Goal: Task Accomplishment & Management: Use online tool/utility

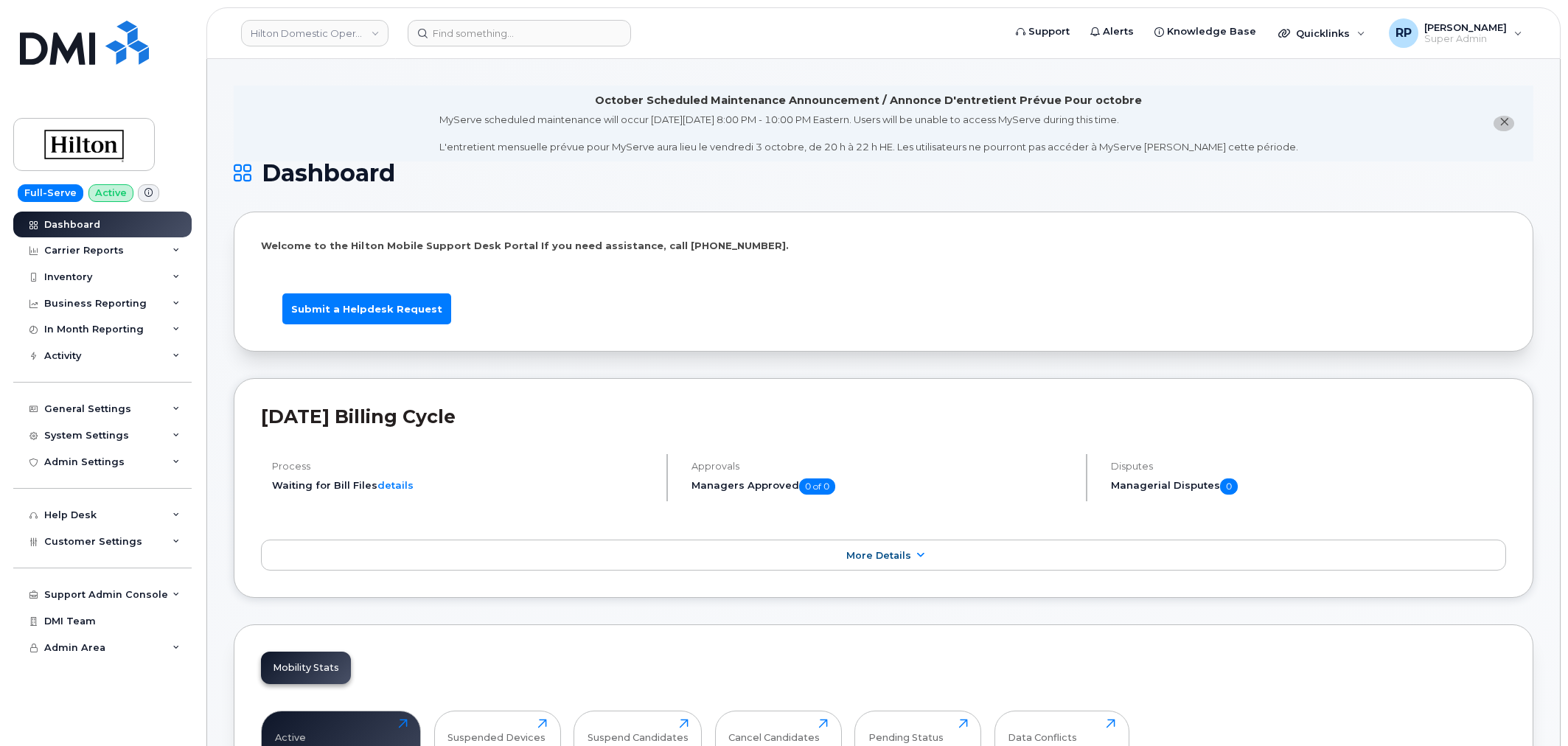
scroll to position [2372, 0]
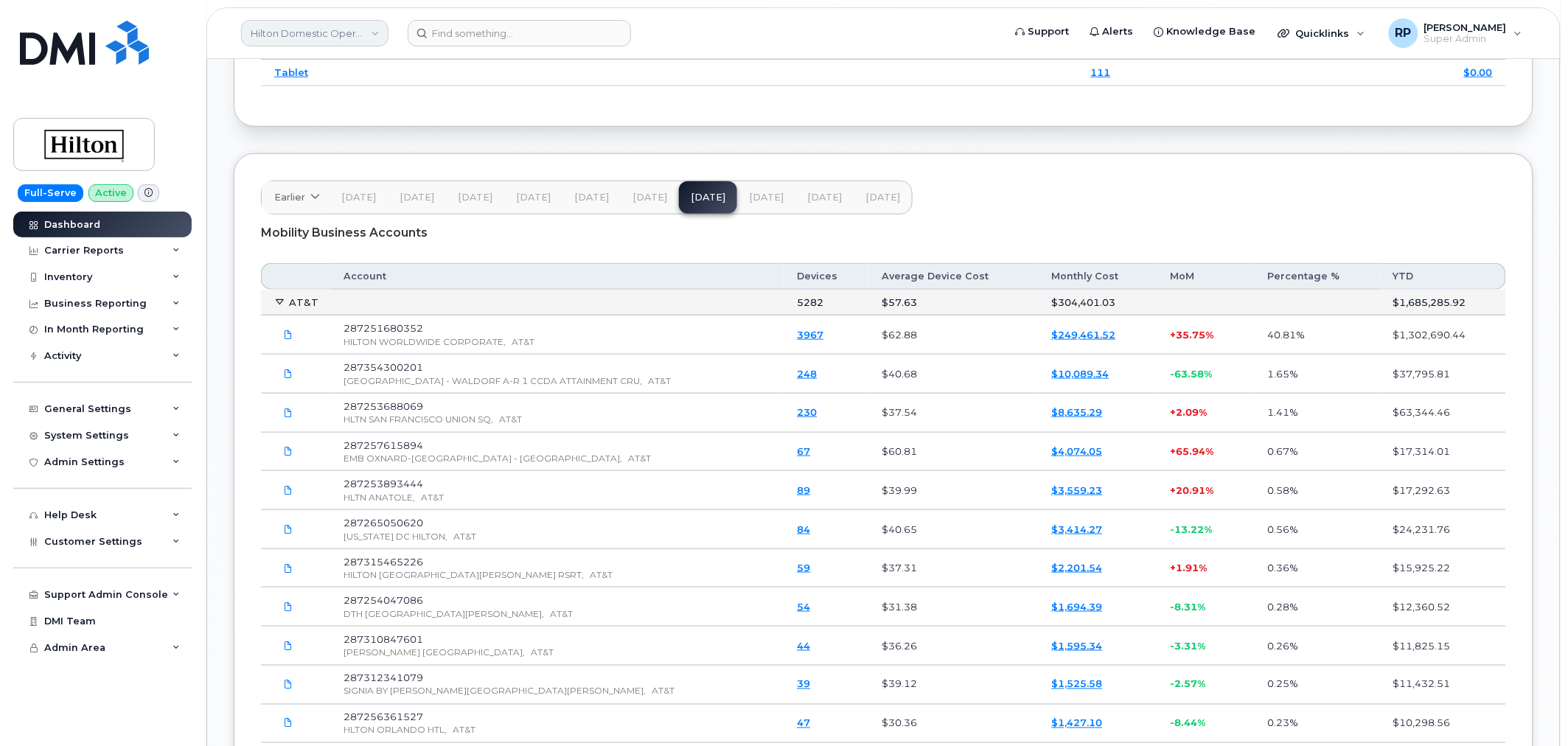
click at [290, 32] on link "Hilton Domestic Operating Company Inc" at bounding box center [315, 34] width 147 height 27
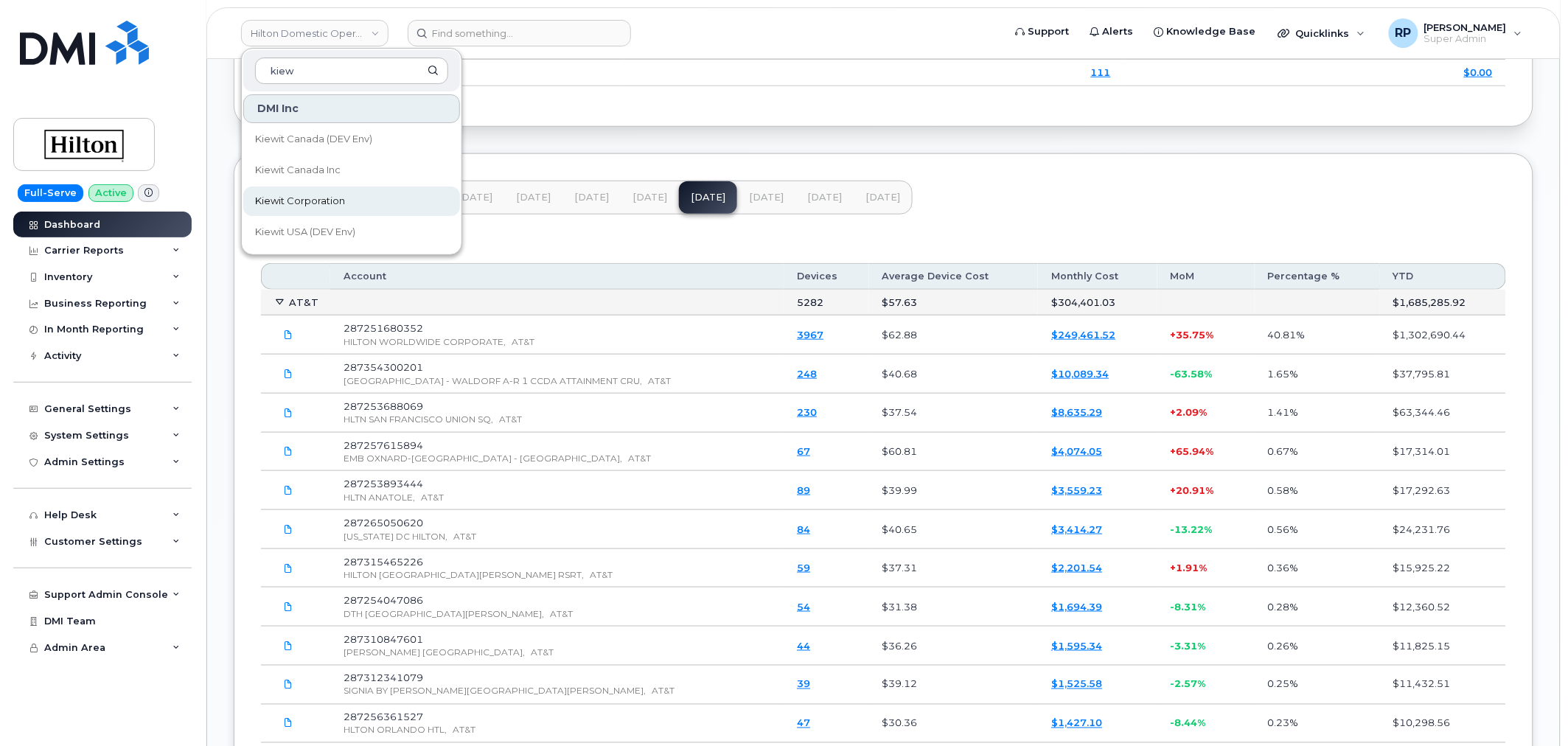
type input "kiew"
click at [300, 194] on span "Kiewit Corporation" at bounding box center [299, 201] width 89 height 14
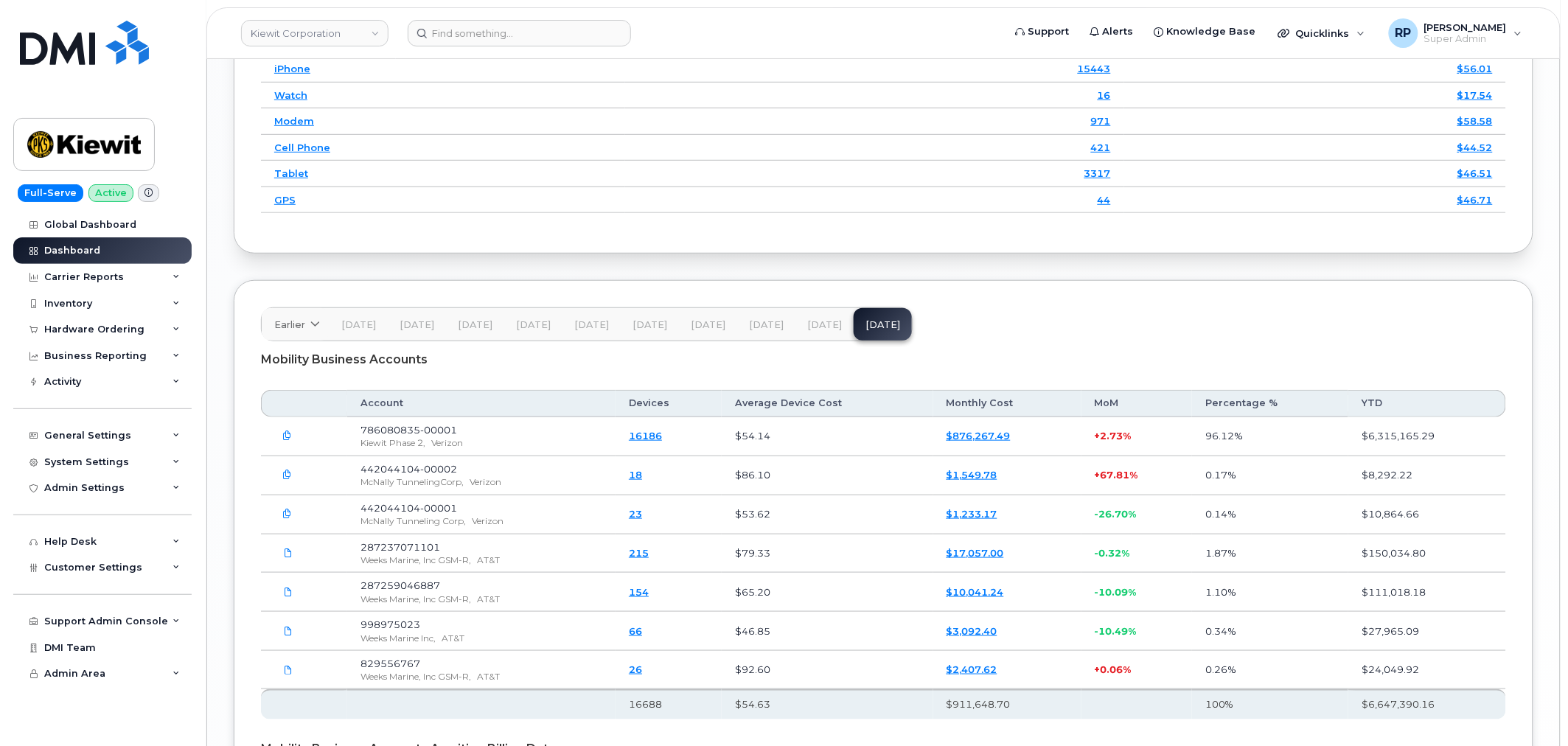
scroll to position [2257, 0]
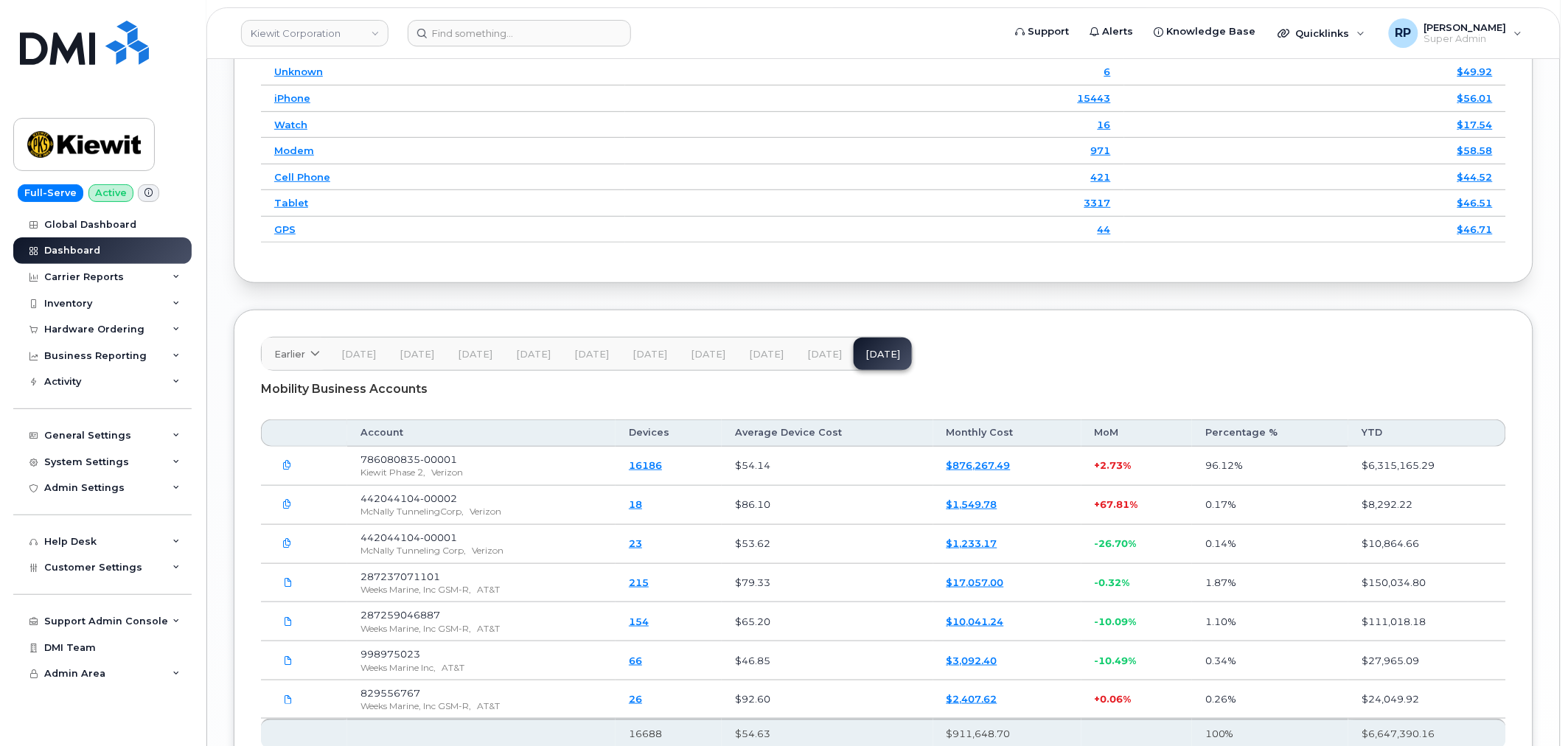
click at [820, 351] on span "[DATE]" at bounding box center [824, 354] width 35 height 12
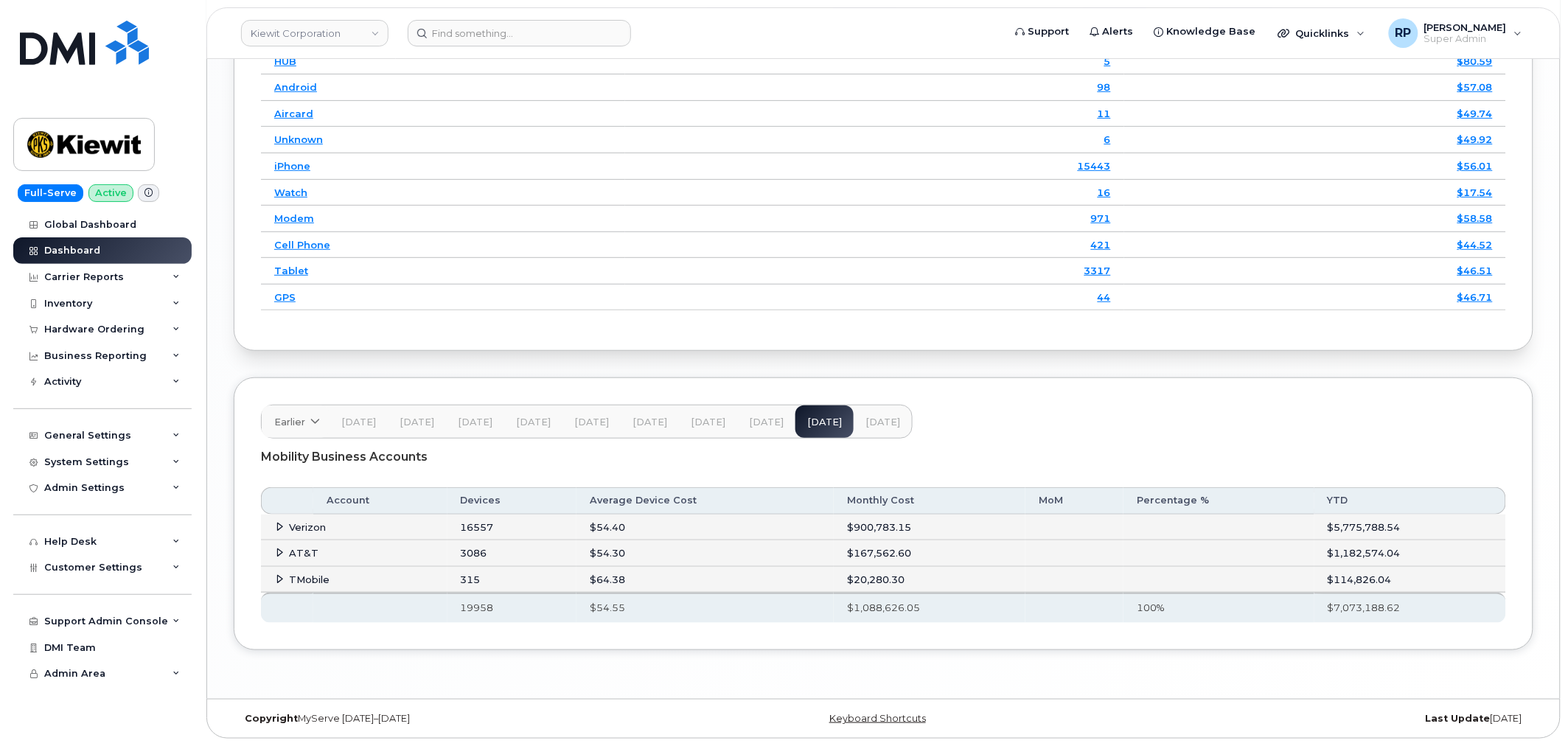
scroll to position [2194, 0]
click at [281, 553] on icon at bounding box center [281, 553] width 10 height 10
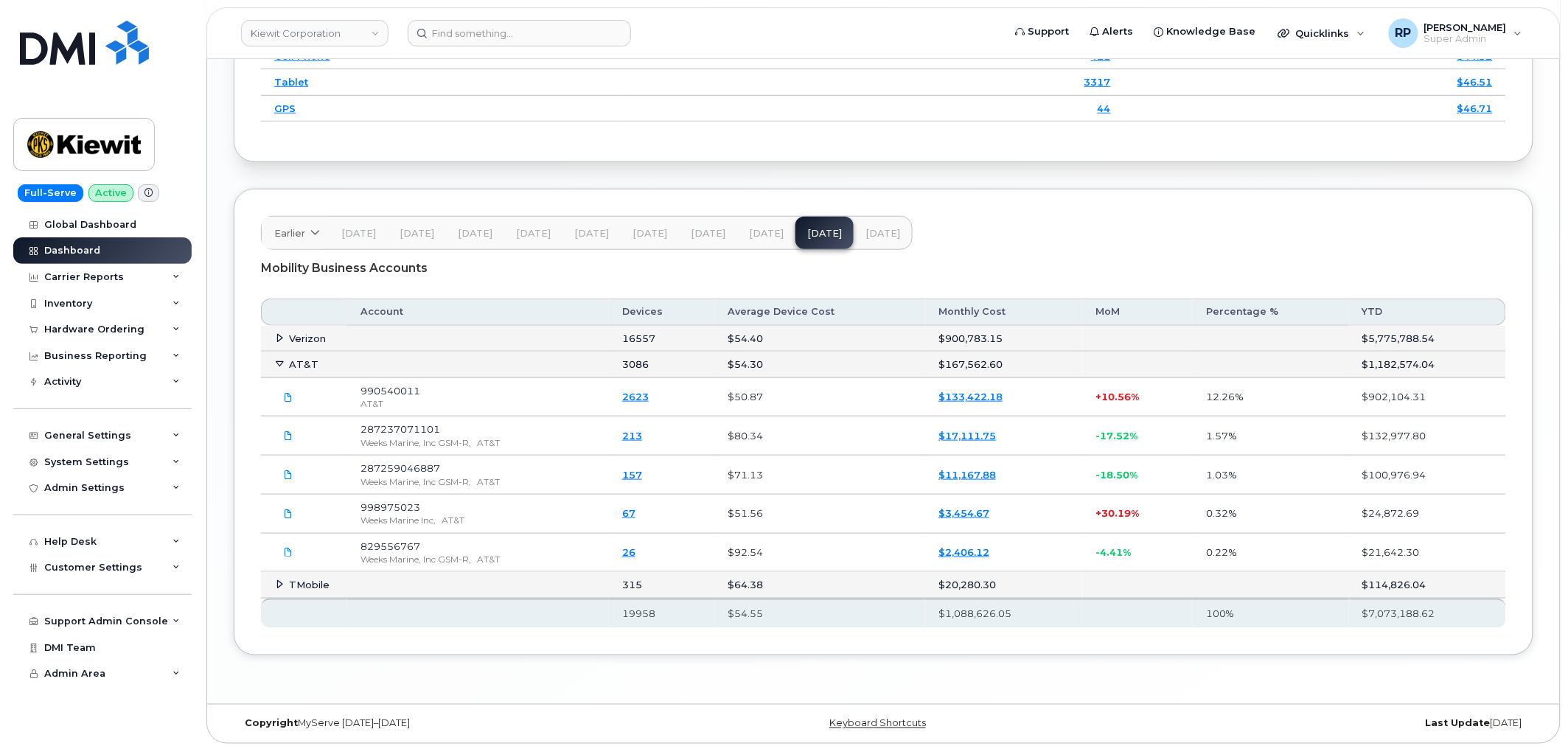
scroll to position [2388, 0]
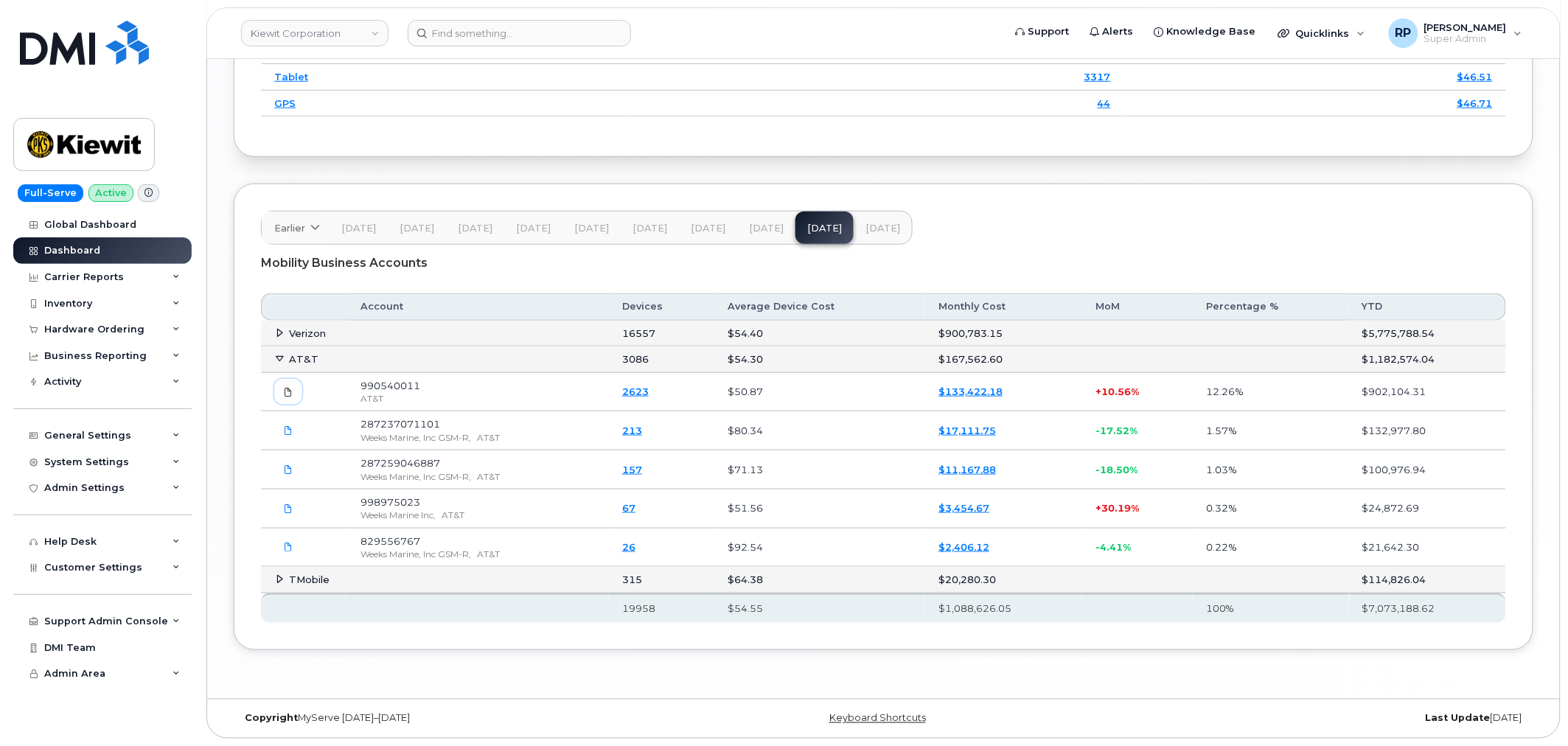
click at [291, 392] on icon at bounding box center [288, 392] width 9 height 9
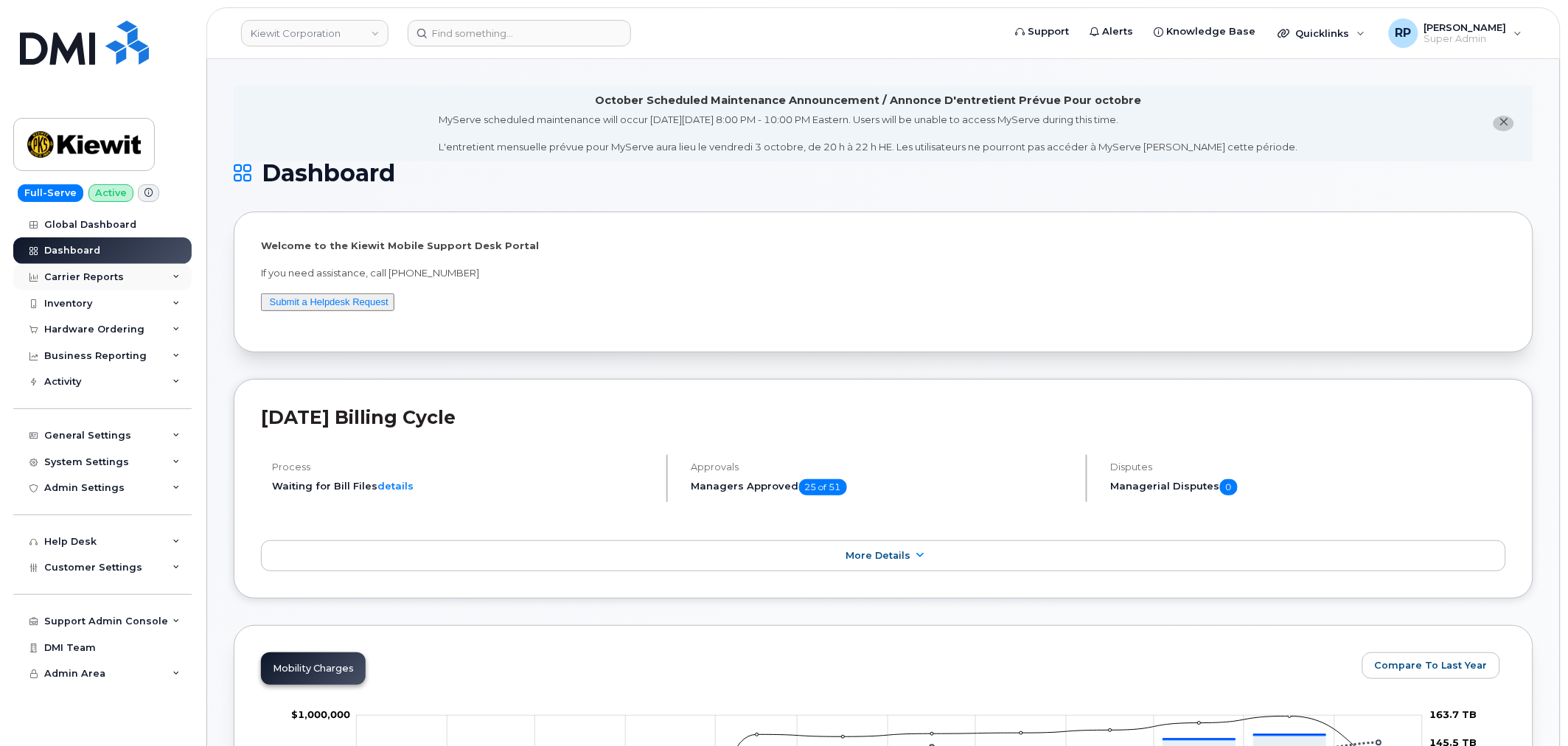
click at [99, 282] on div "Carrier Reports" at bounding box center [84, 277] width 80 height 12
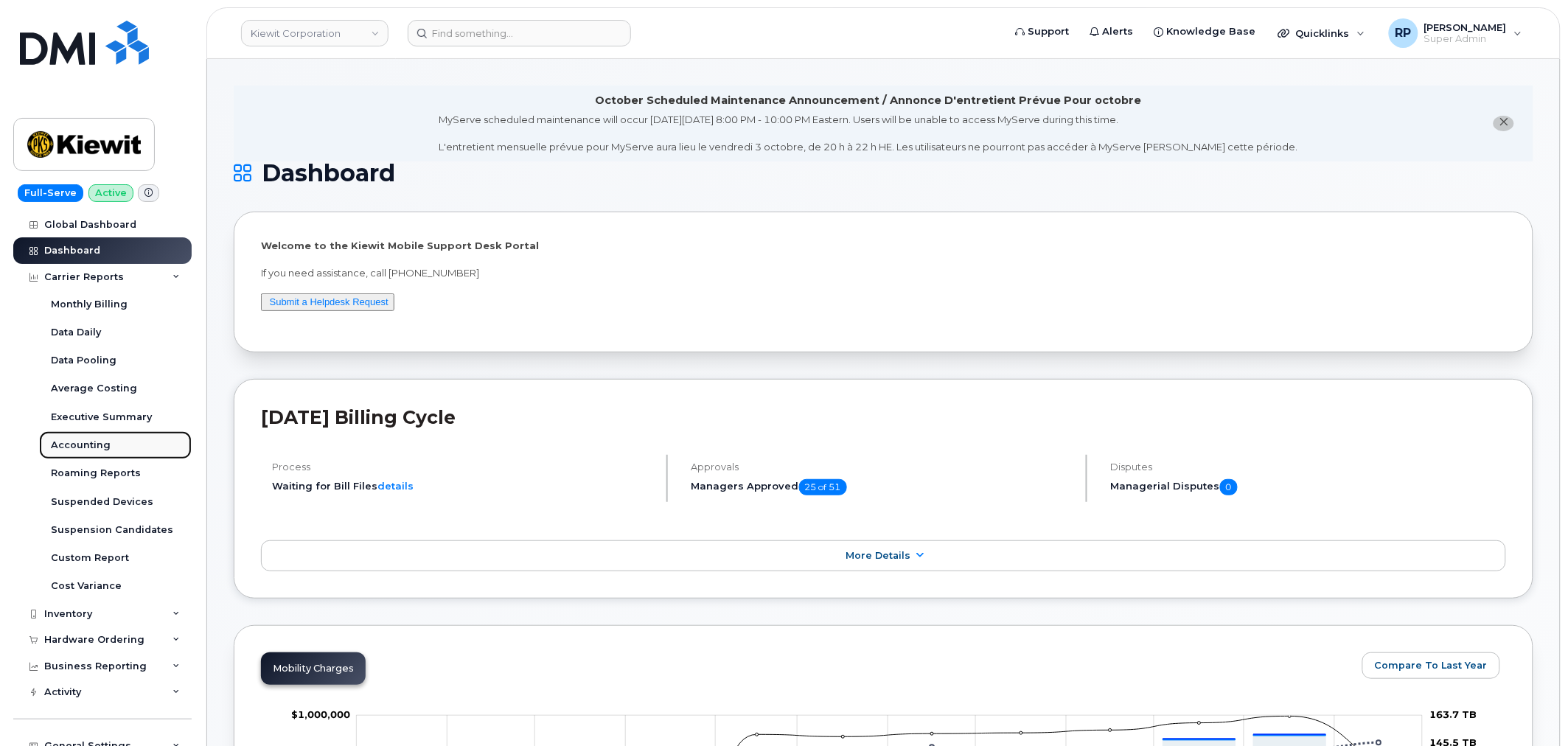
click at [84, 443] on div "Accounting" at bounding box center [81, 446] width 60 height 13
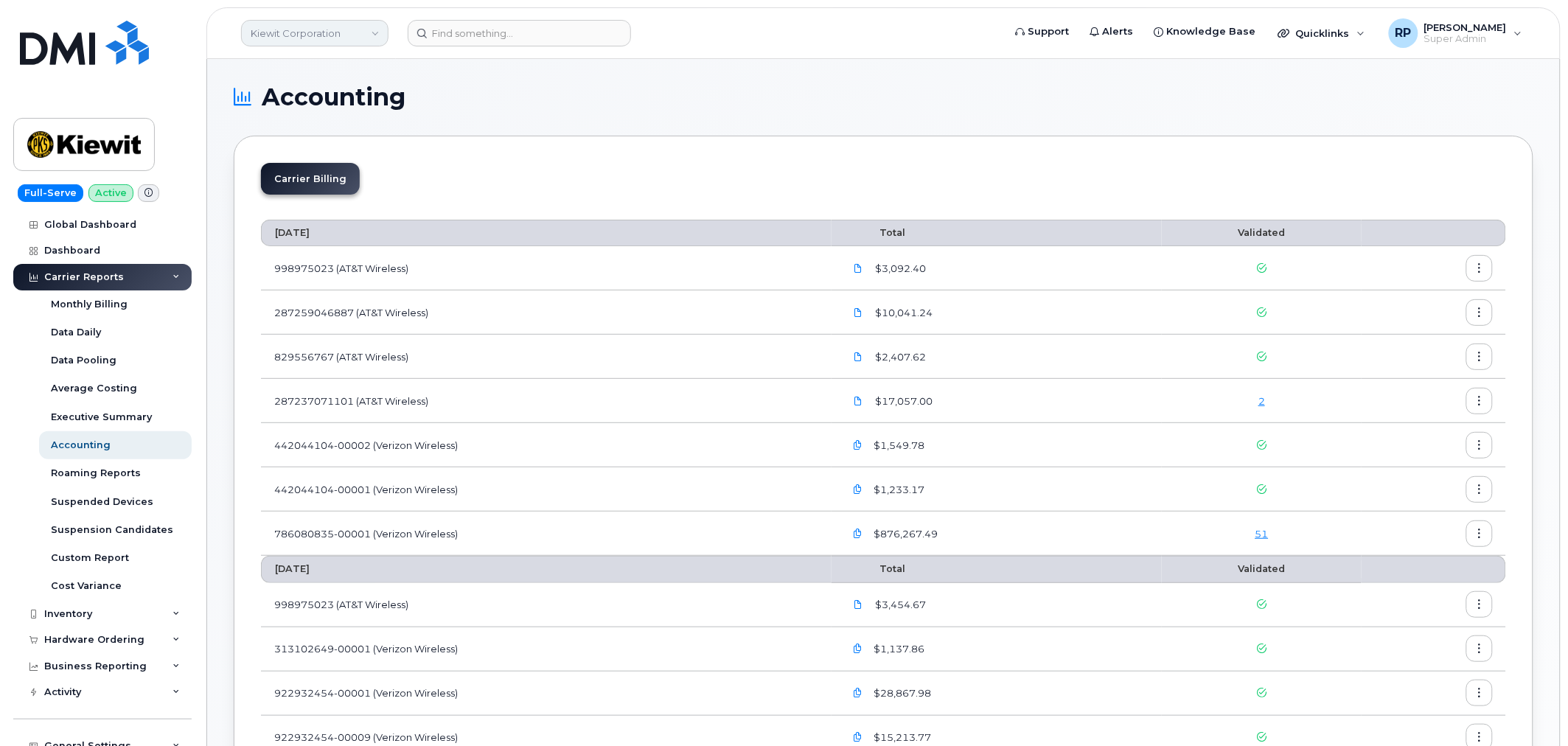
click at [323, 33] on link "Kiewit Corporation" at bounding box center [315, 34] width 147 height 27
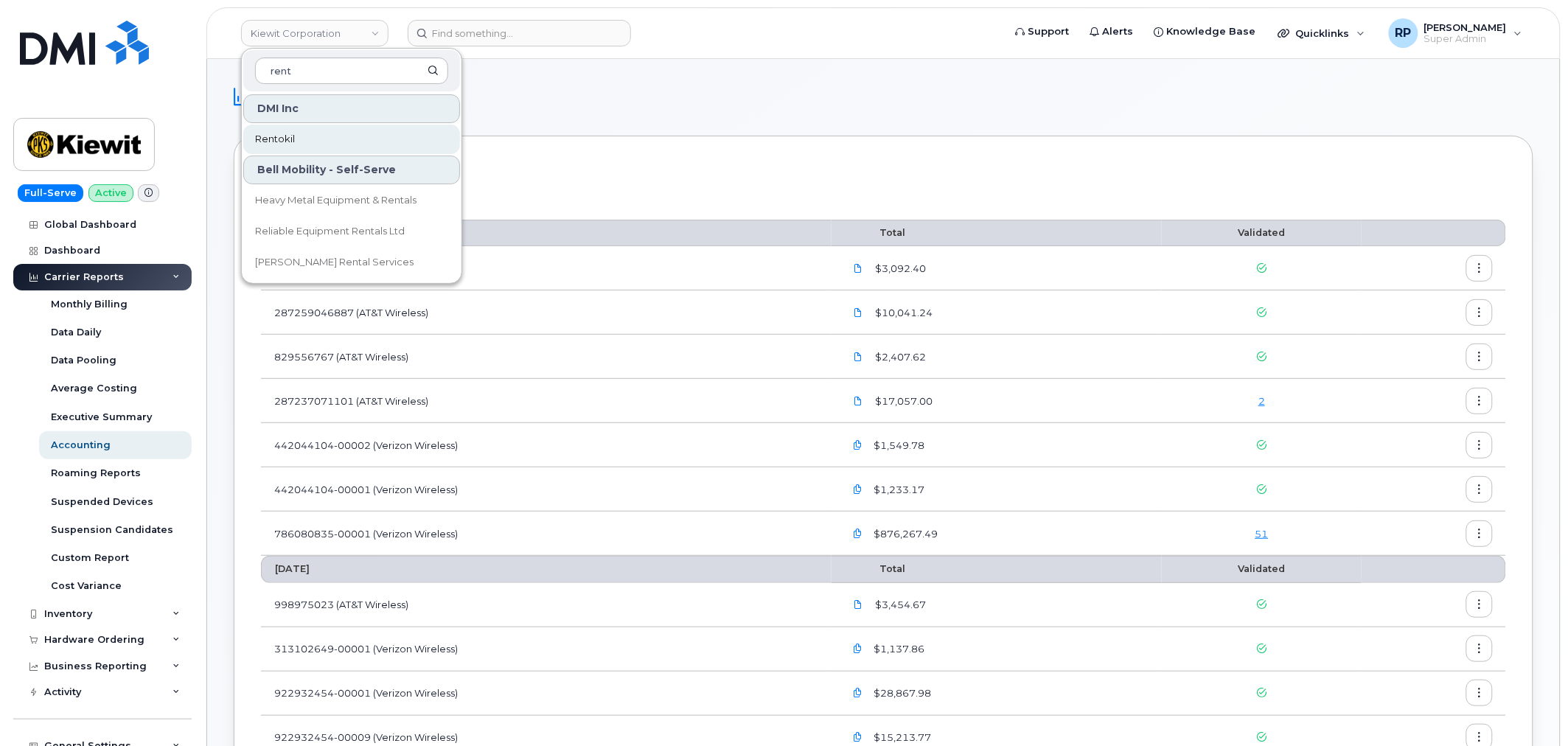
type input "rent"
click at [307, 136] on link "Rentokil" at bounding box center [351, 139] width 216 height 30
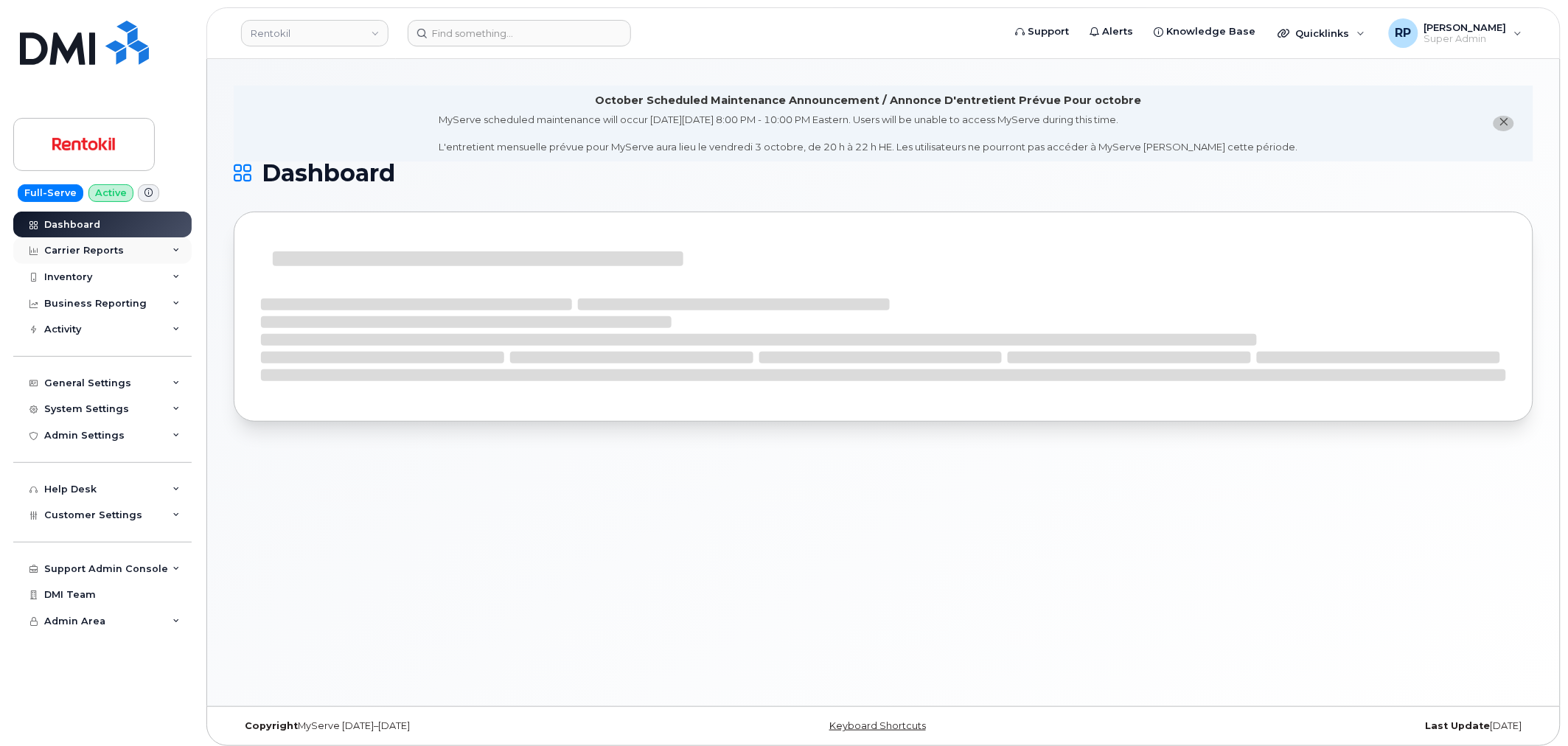
click at [159, 252] on div "Carrier Reports" at bounding box center [102, 251] width 178 height 27
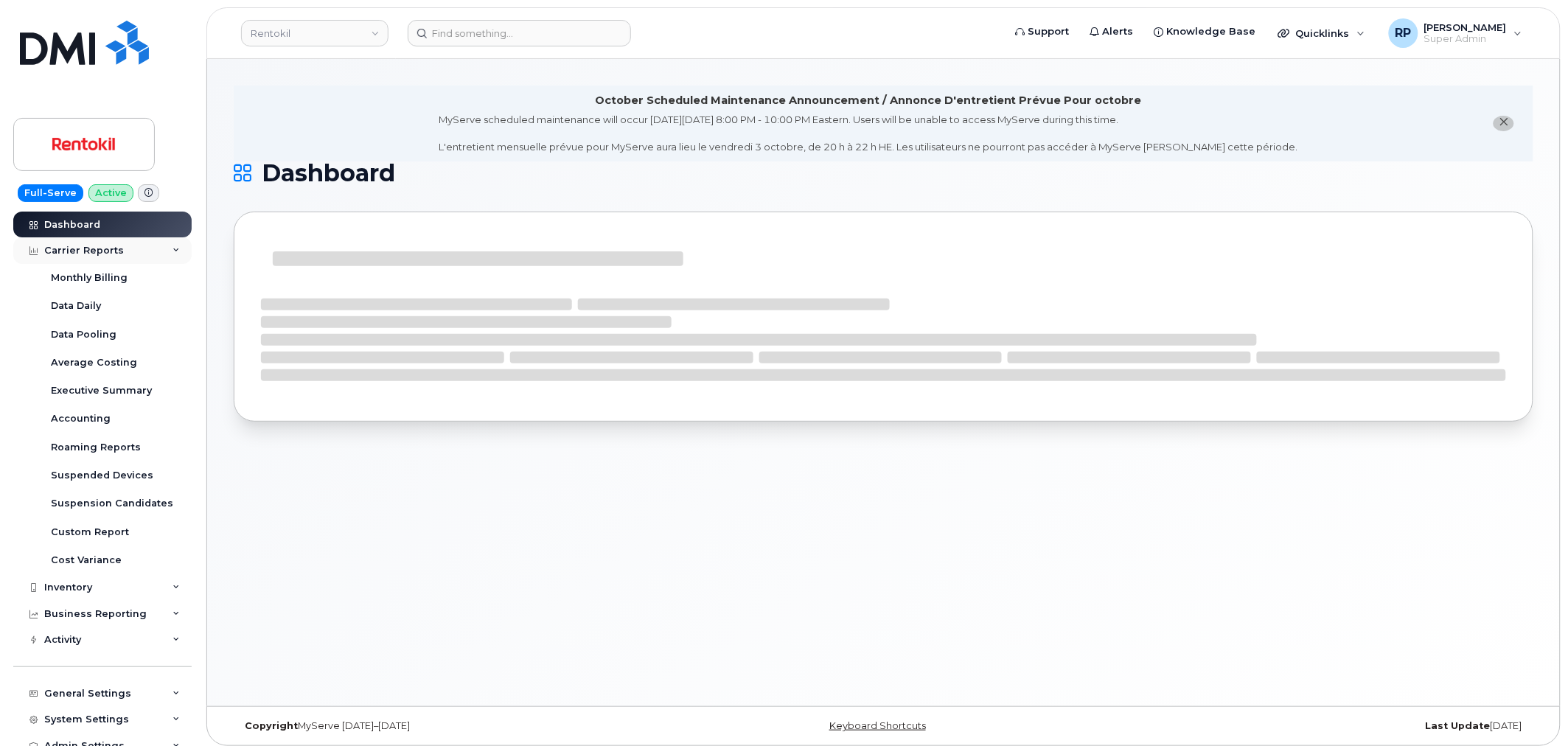
click at [156, 248] on div "Carrier Reports" at bounding box center [102, 251] width 178 height 27
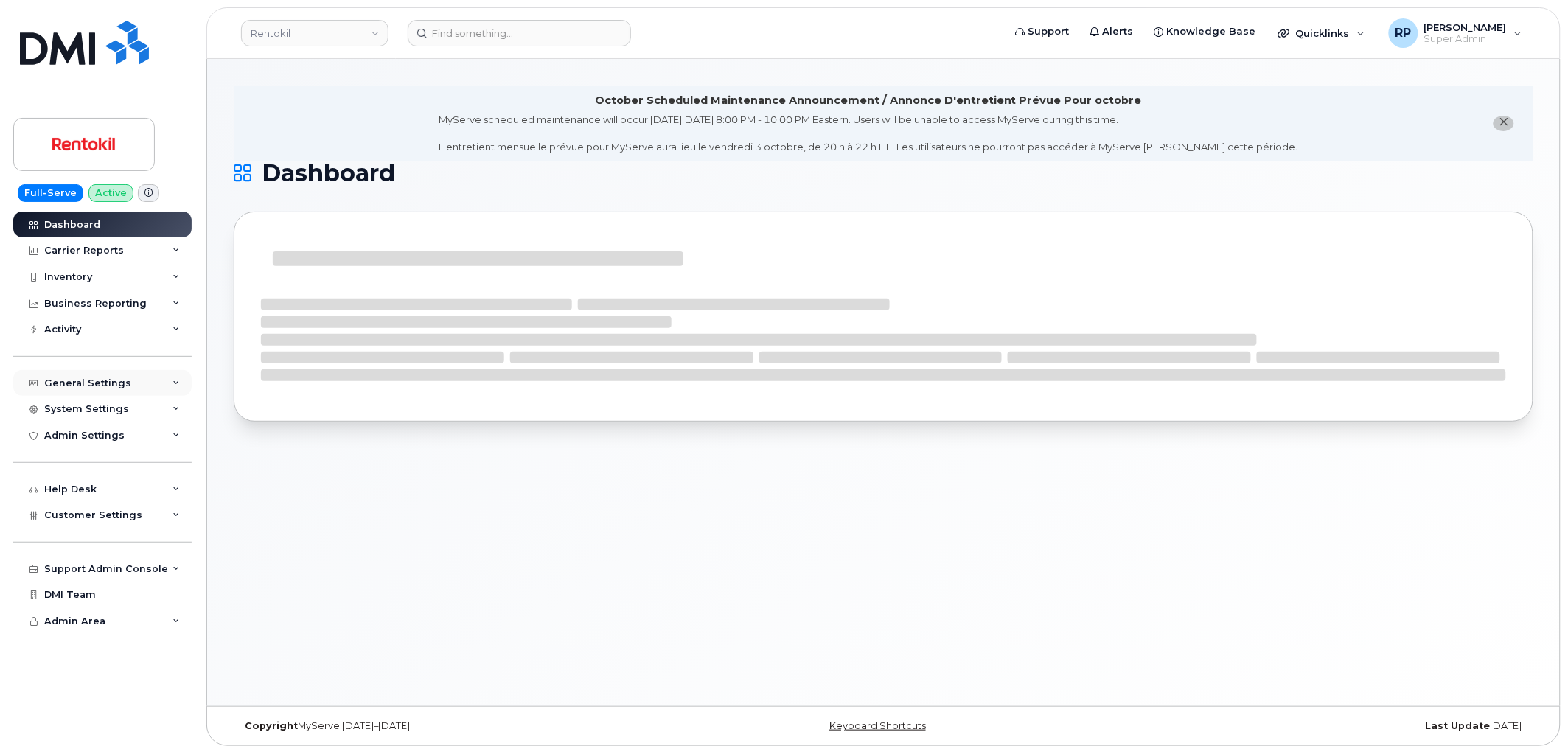
click at [135, 385] on div "General Settings" at bounding box center [102, 384] width 178 height 27
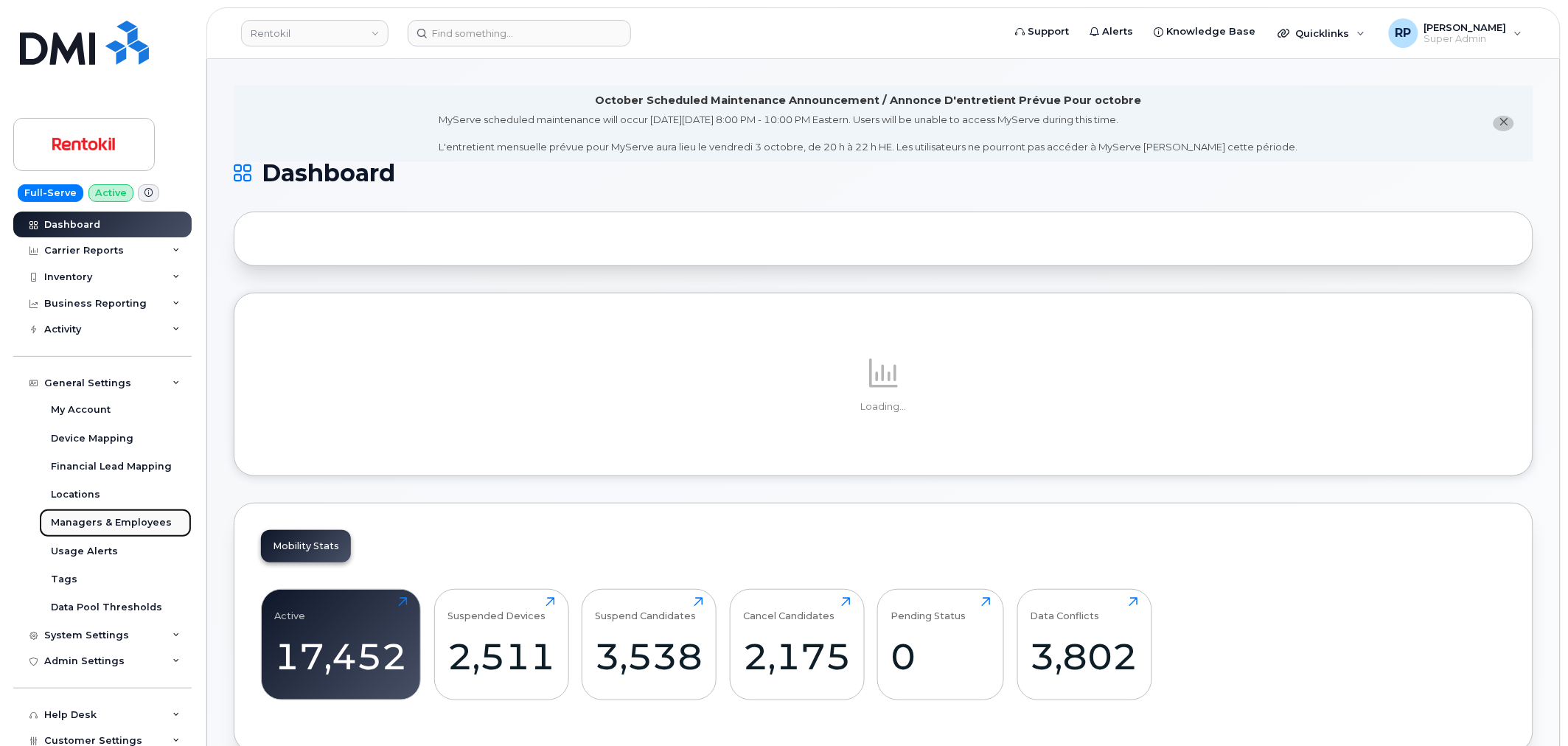
click at [99, 520] on div "Managers & Employees" at bounding box center [112, 523] width 121 height 13
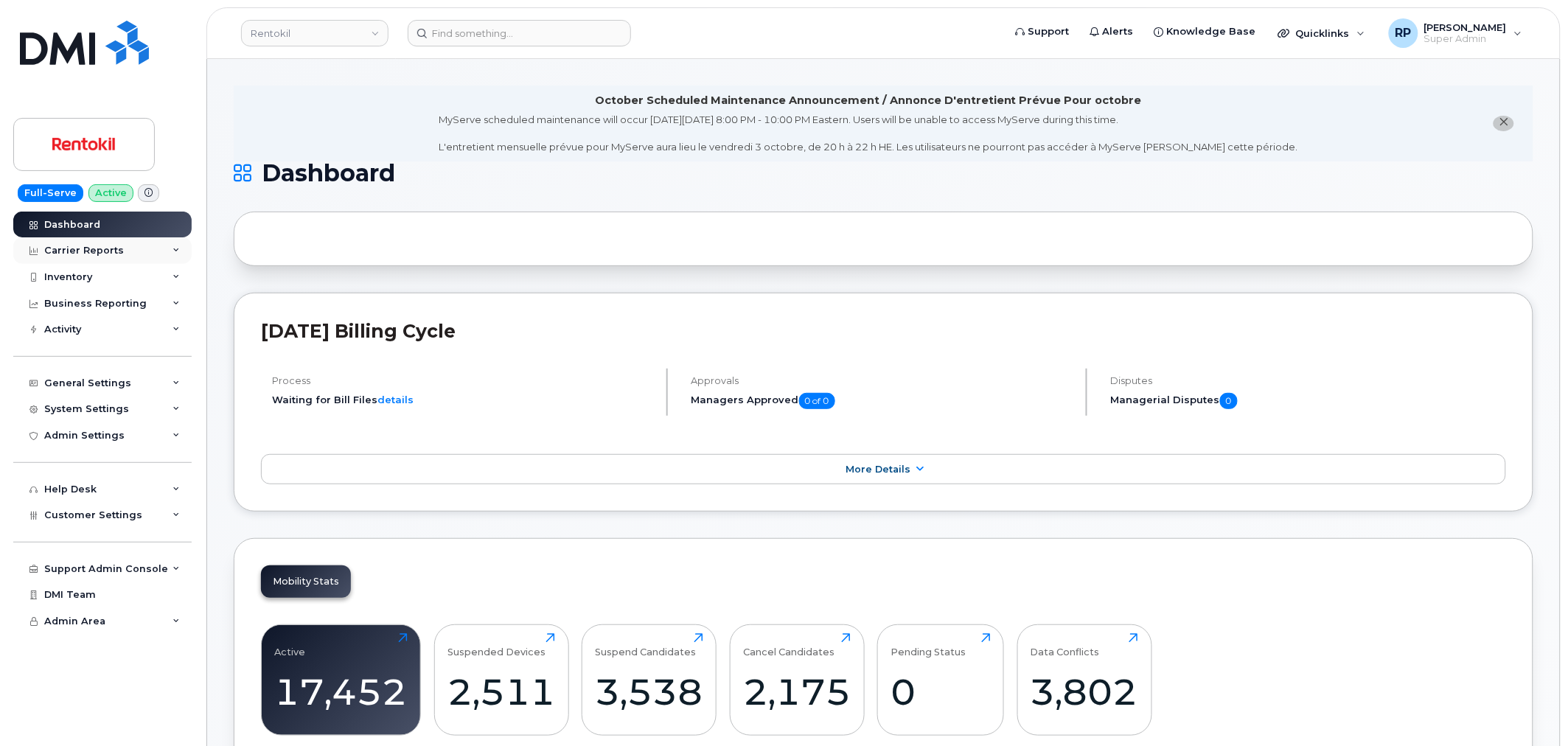
click at [140, 248] on div "Carrier Reports" at bounding box center [102, 251] width 178 height 27
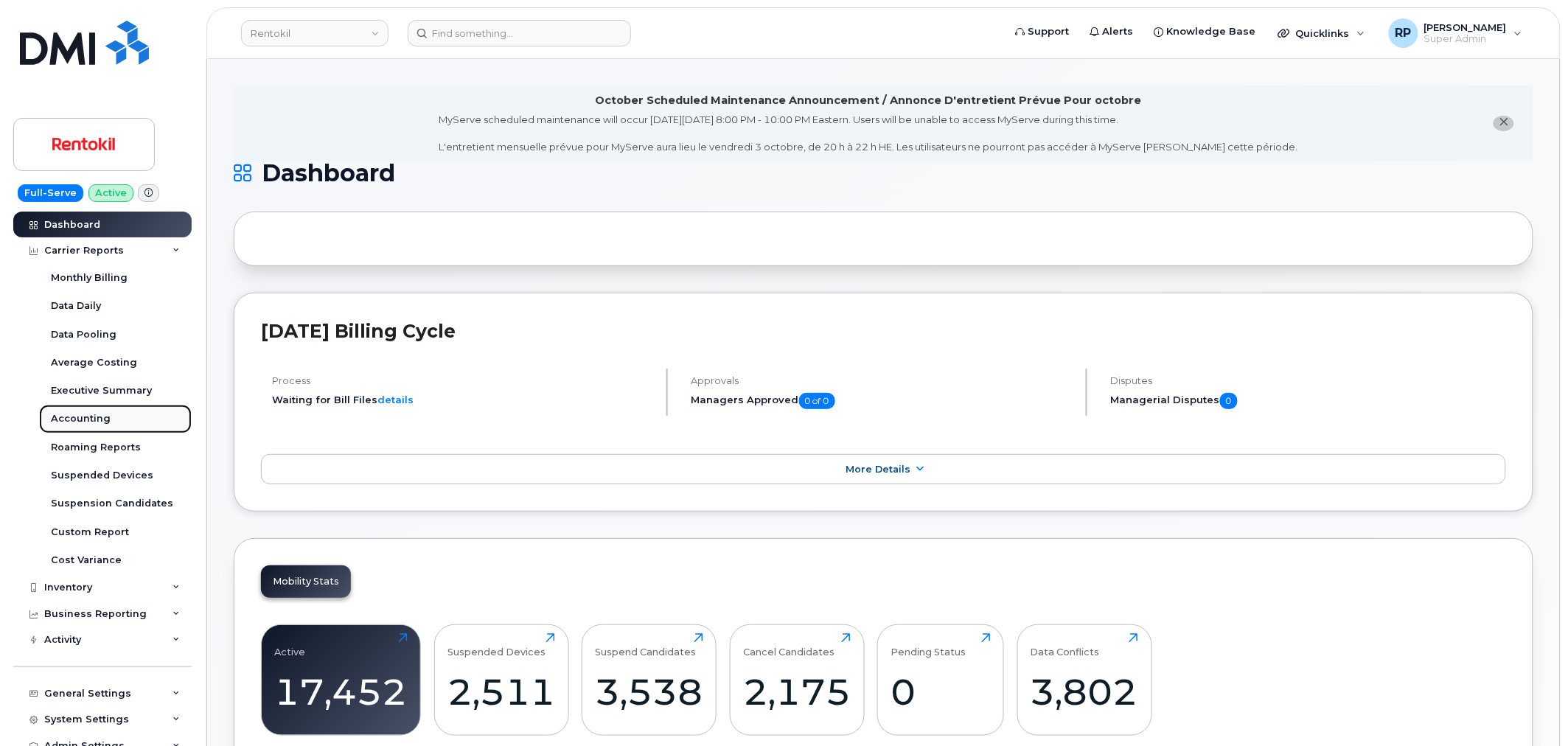
click at [74, 419] on div "Accounting" at bounding box center [81, 419] width 60 height 13
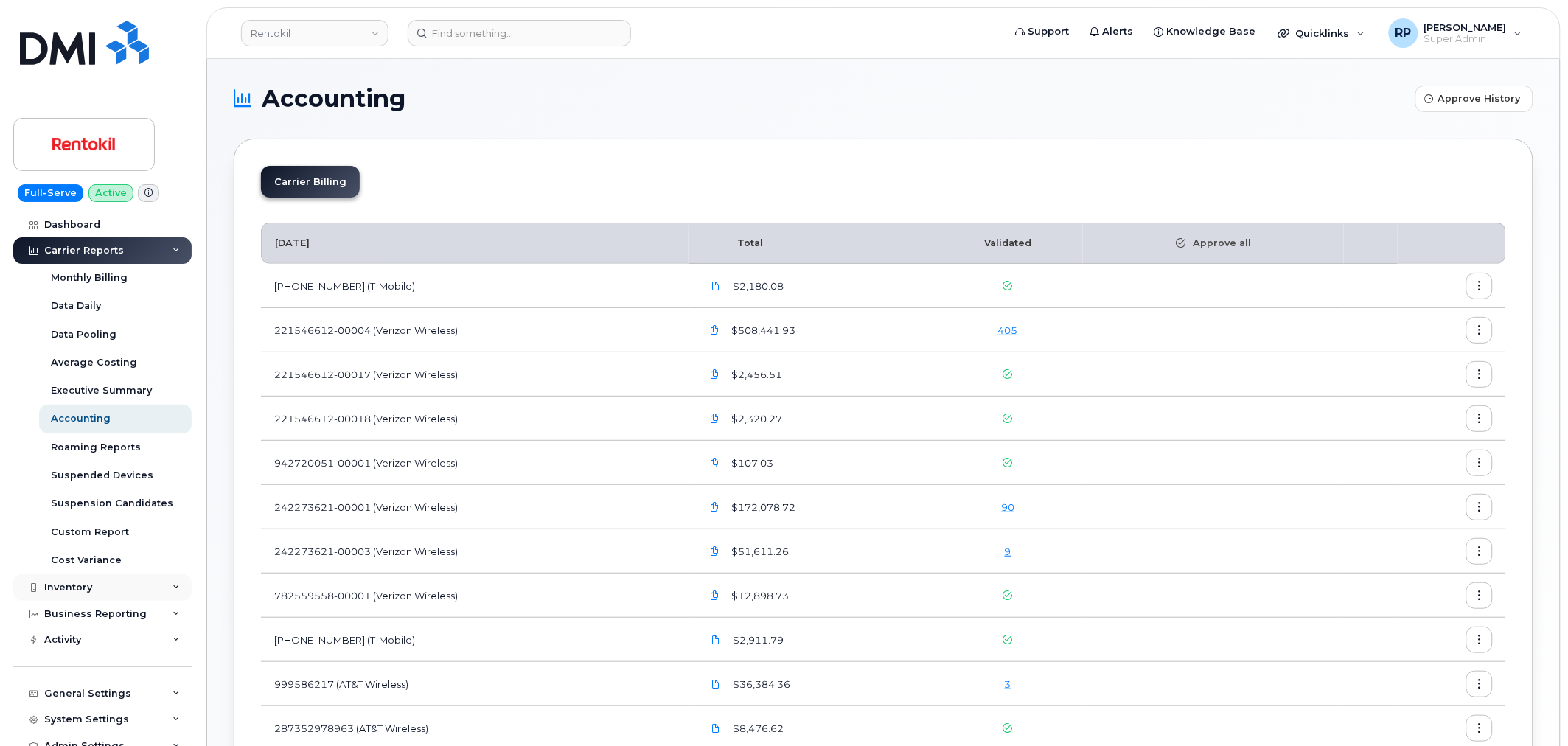
click at [80, 582] on div "Inventory" at bounding box center [68, 588] width 48 height 12
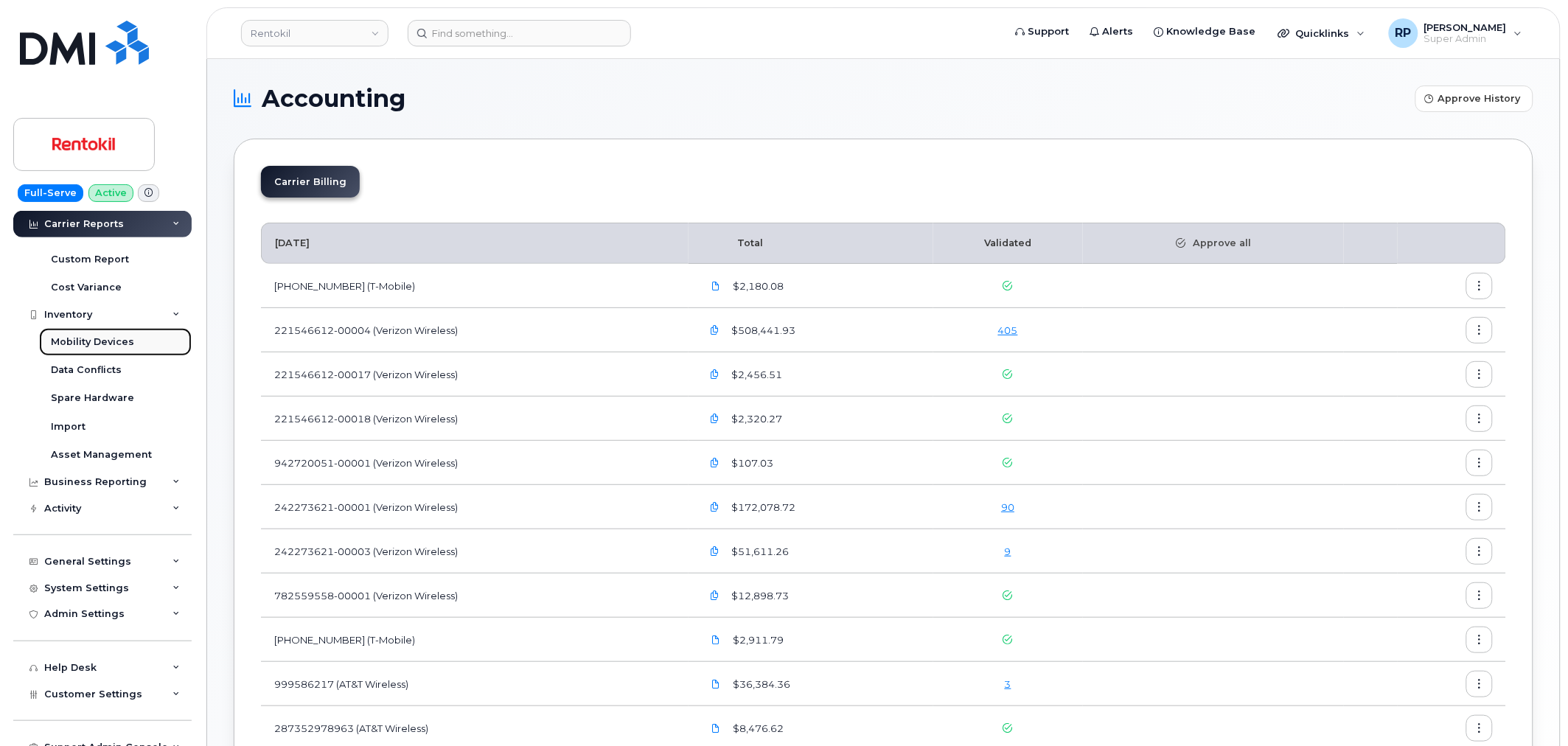
click at [94, 341] on div "Mobility Devices" at bounding box center [92, 343] width 84 height 13
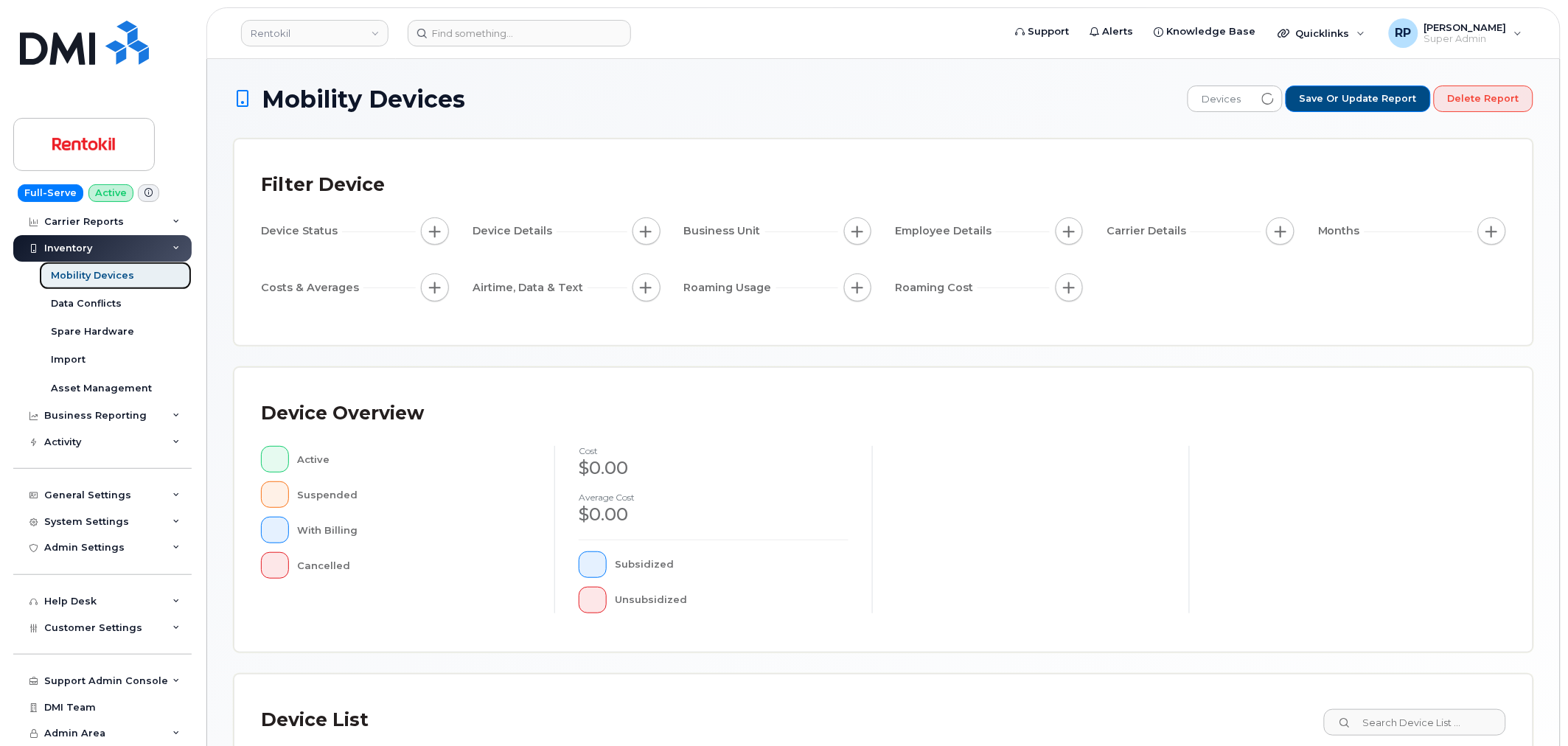
scroll to position [28, 0]
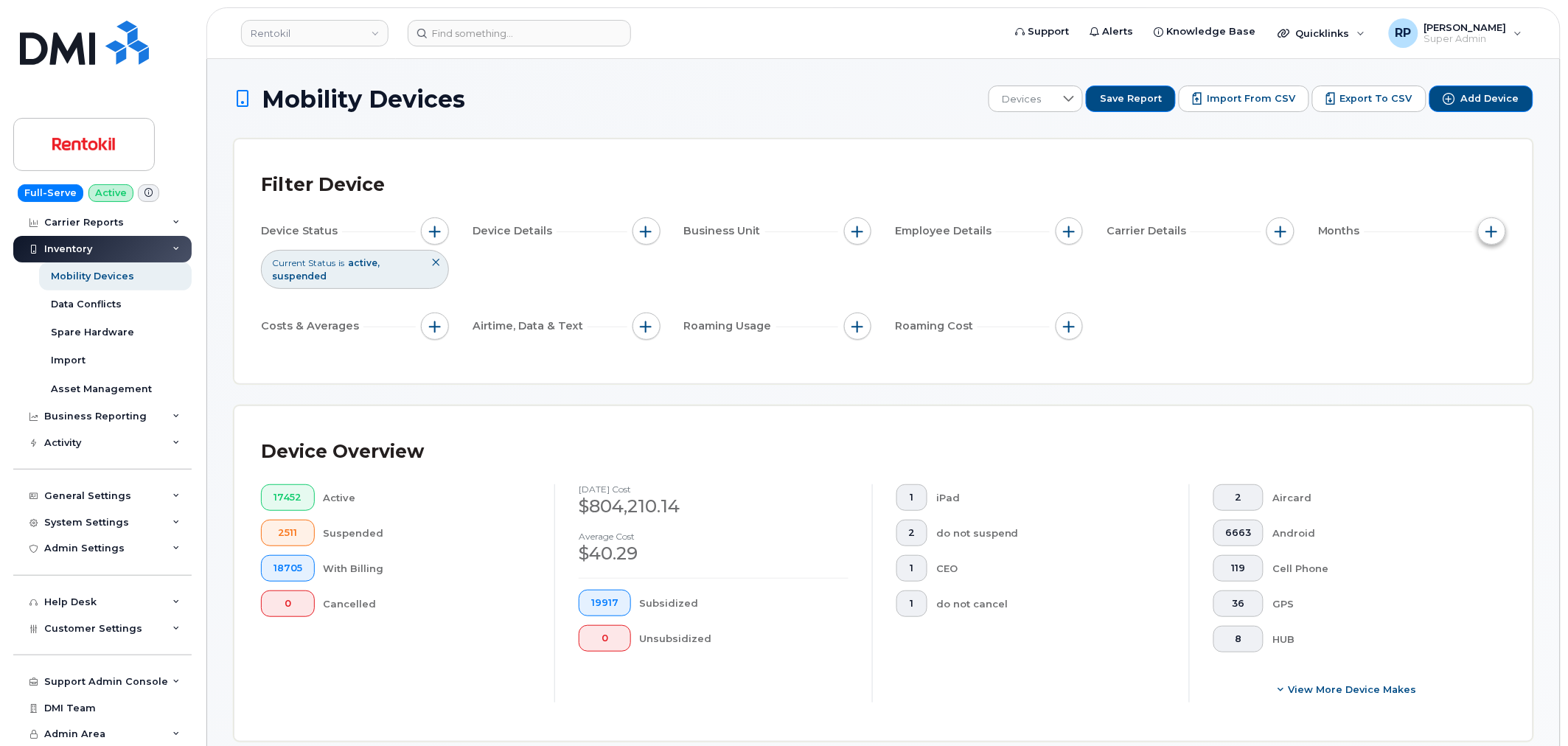
click at [1494, 231] on span "button" at bounding box center [1492, 231] width 12 height 12
click at [1442, 275] on label "Billing Cycle" at bounding box center [1463, 276] width 64 height 14
click at [1424, 275] on input "Billing Cycle" at bounding box center [1418, 275] width 12 height 12
checkbox input "true"
click at [1462, 343] on span at bounding box center [1449, 337] width 33 height 27
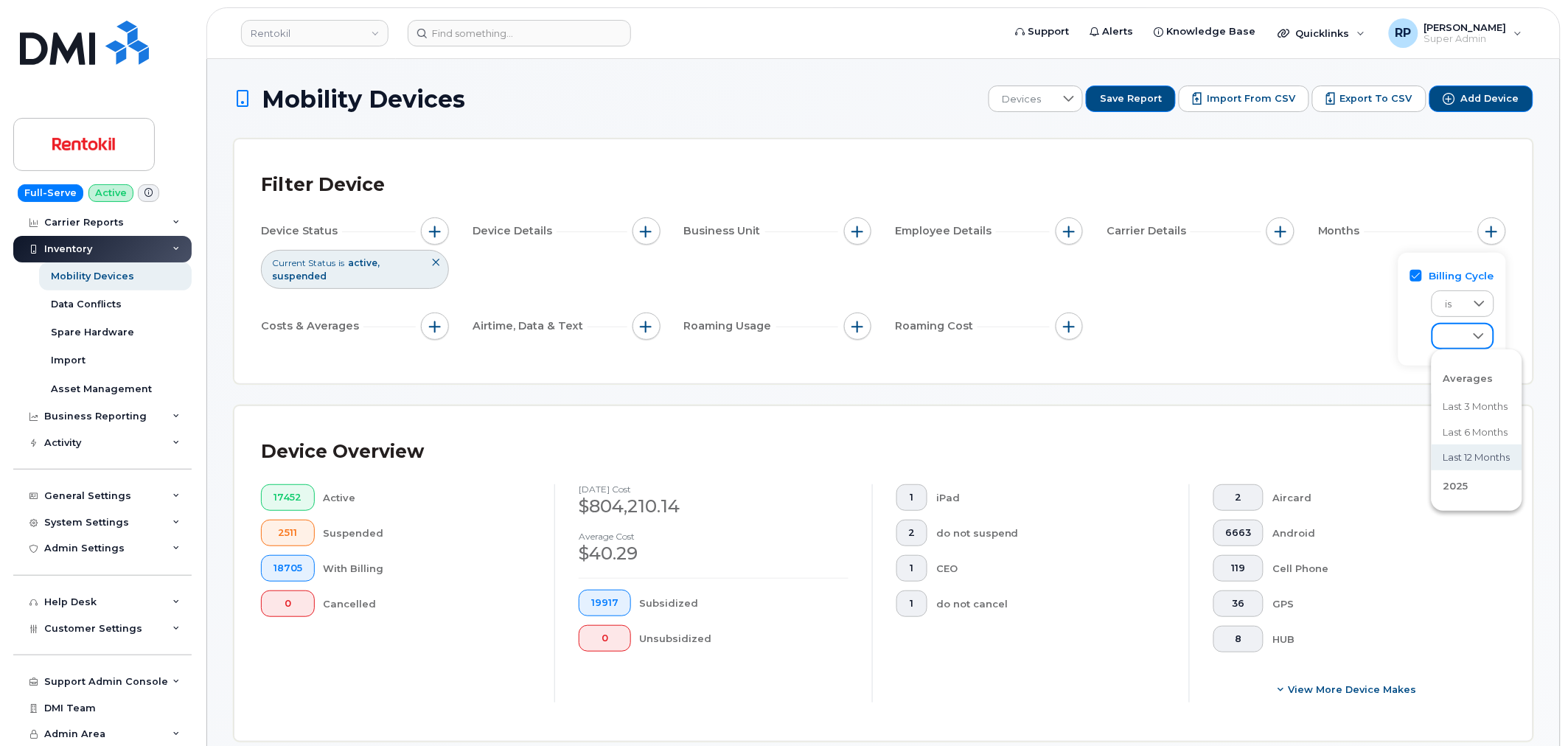
scroll to position [137, 0]
click at [1464, 385] on li "September 2025" at bounding box center [1477, 377] width 90 height 26
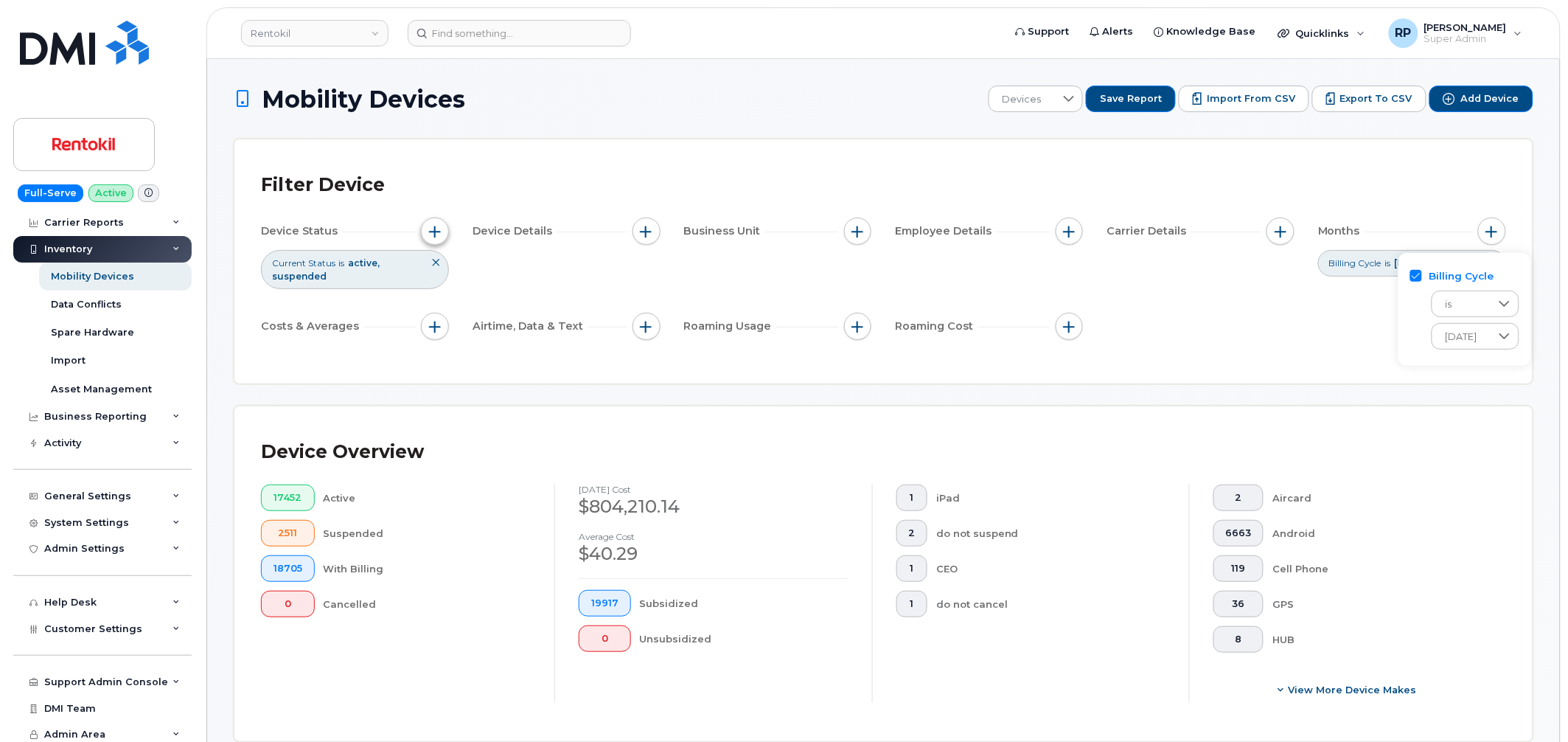
click at [437, 225] on span "button" at bounding box center [435, 231] width 12 height 12
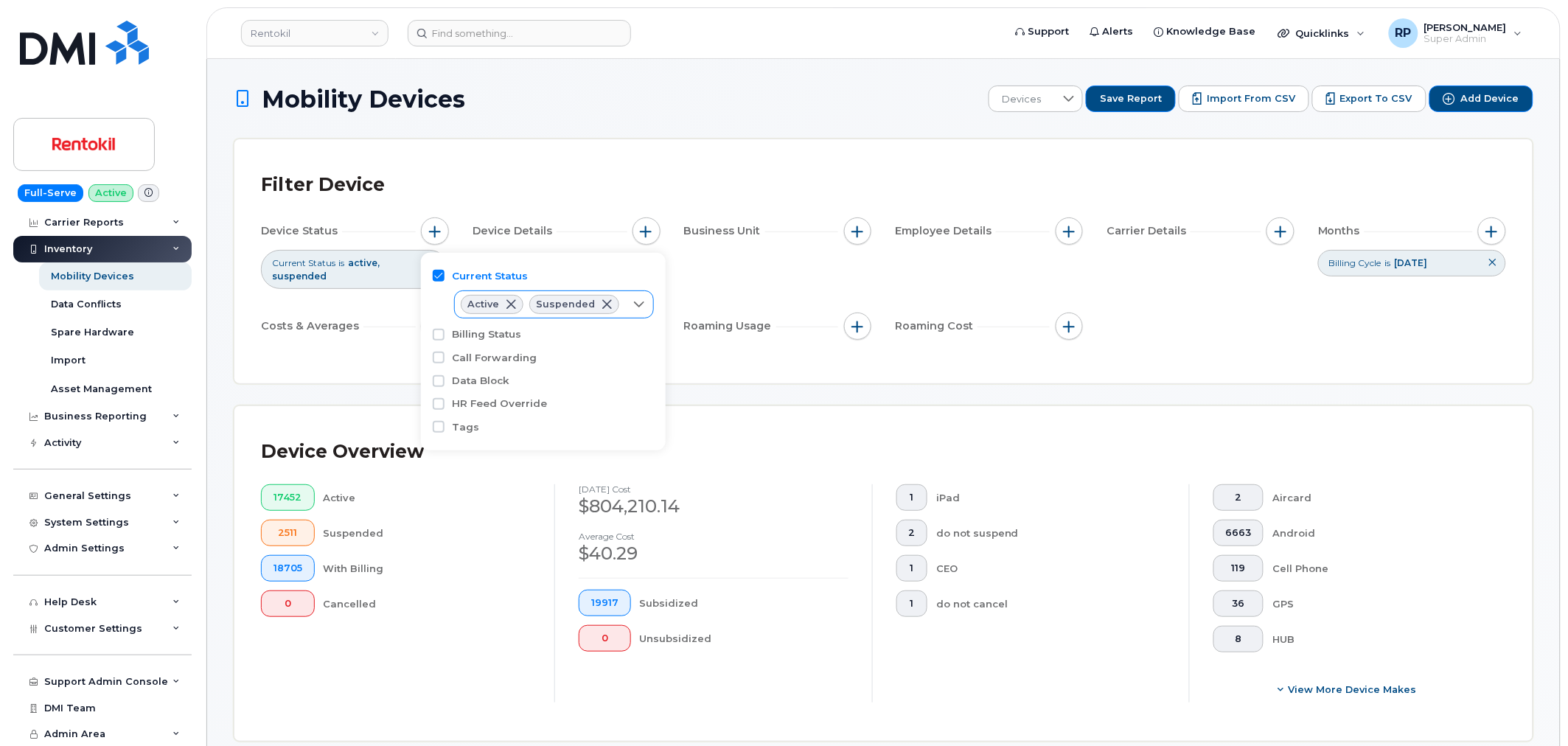
click at [635, 303] on icon at bounding box center [639, 304] width 12 height 12
click at [472, 386] on input "Cancelled" at bounding box center [471, 389] width 12 height 12
checkbox input "true"
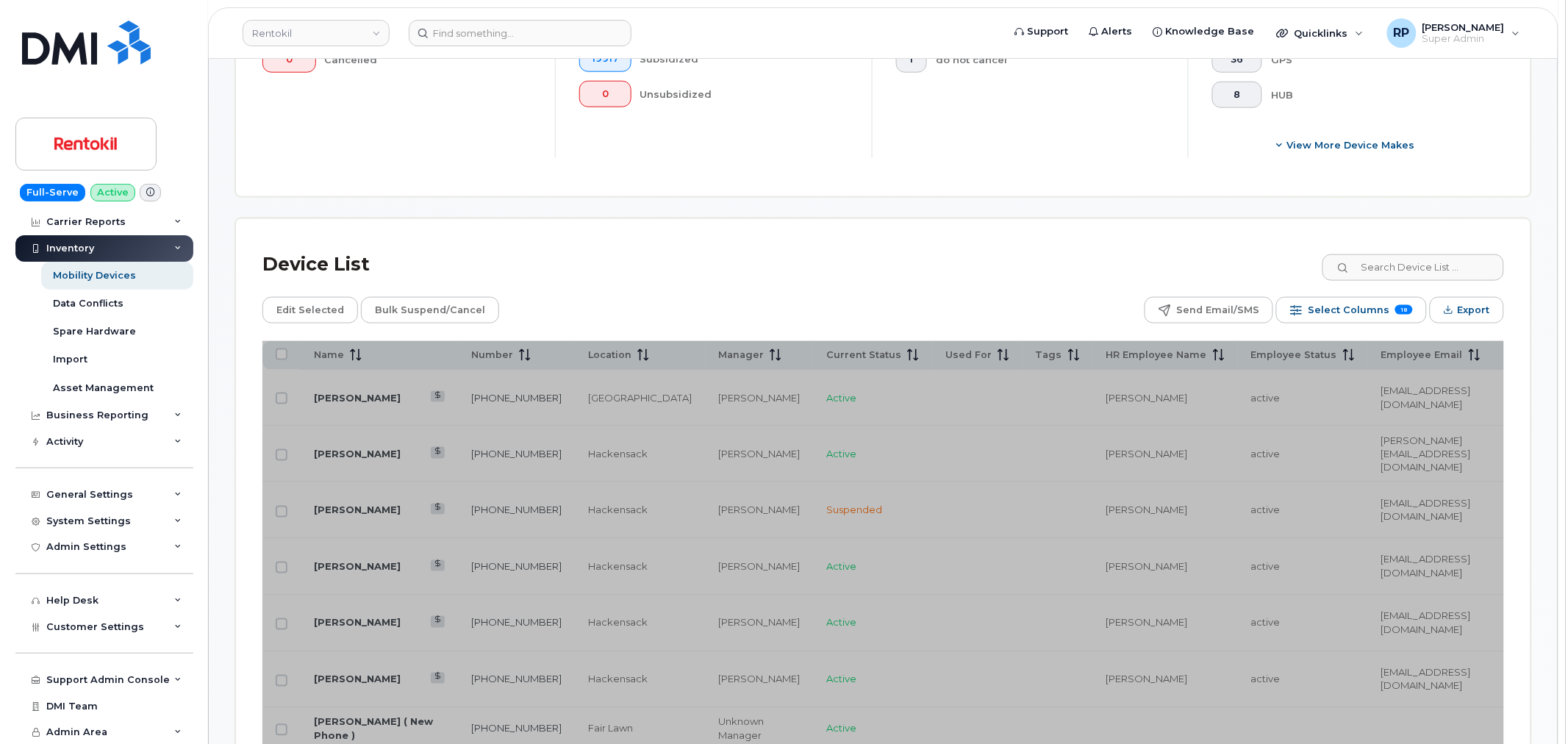
scroll to position [545, 0]
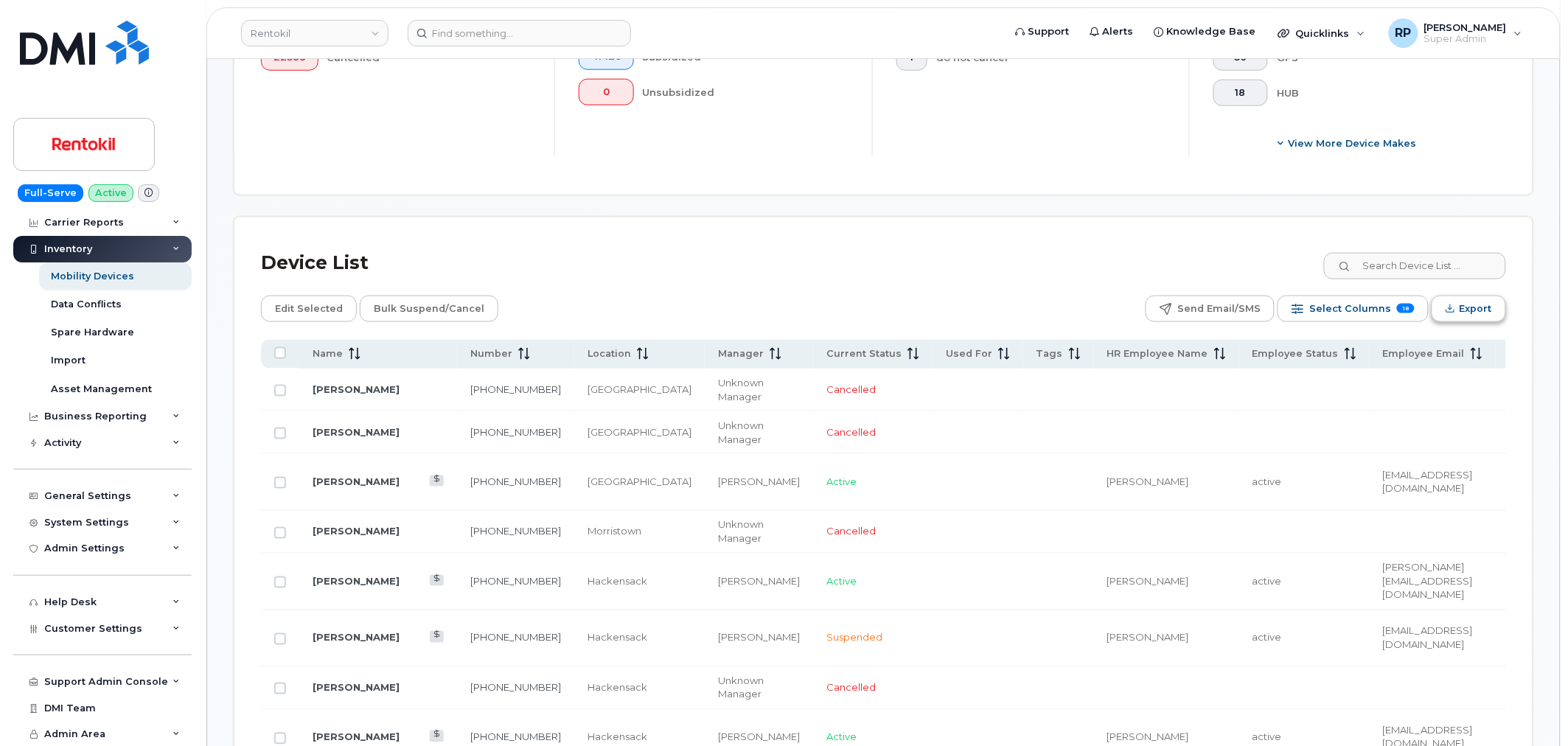
click at [1463, 312] on span "Export" at bounding box center [1476, 309] width 33 height 22
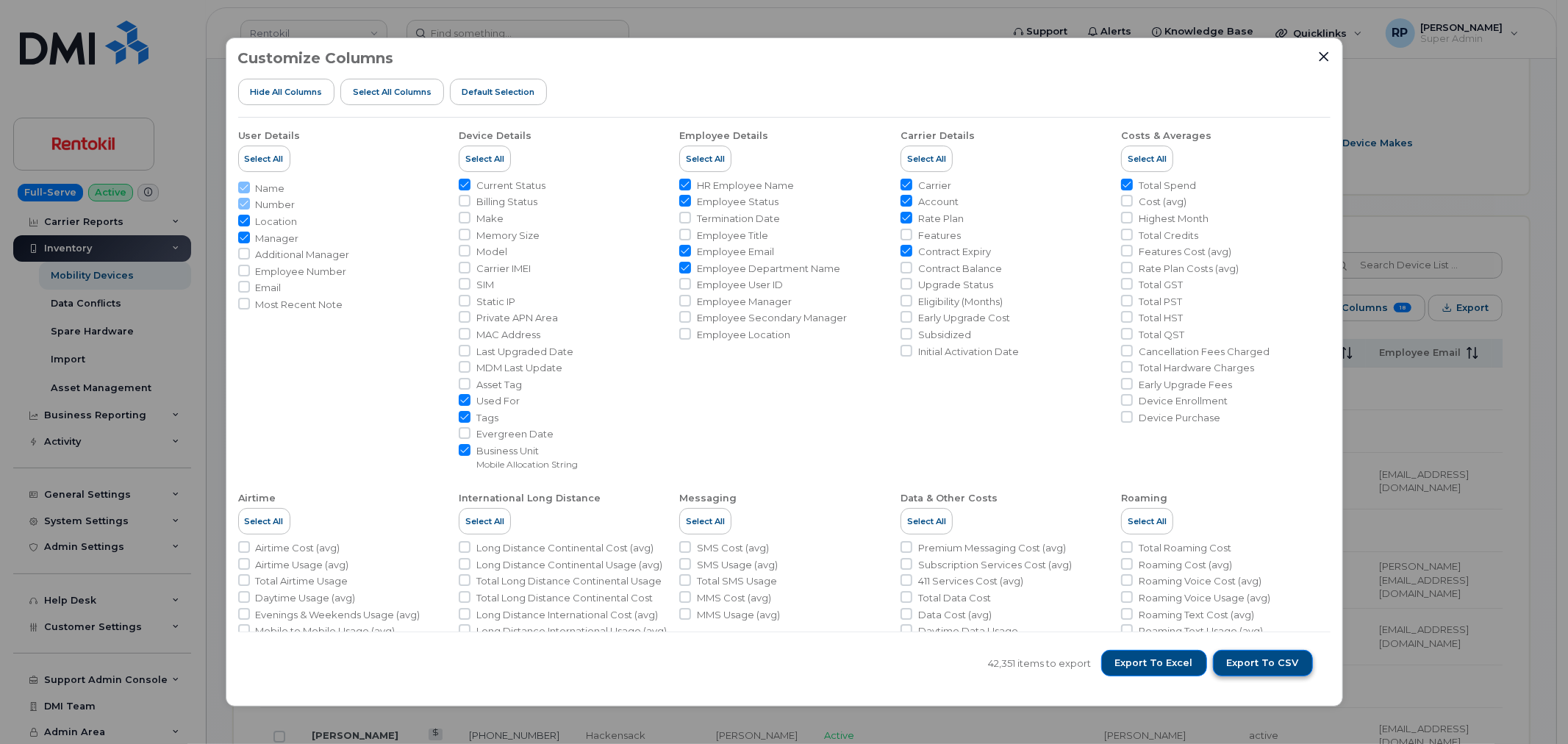
click at [1243, 670] on span "Export to CSV" at bounding box center [1263, 663] width 72 height 13
drag, startPoint x: 244, startPoint y: 267, endPoint x: 653, endPoint y: 484, distance: 463.0
click at [244, 267] on input "Employee Number" at bounding box center [244, 271] width 12 height 12
checkbox input "true"
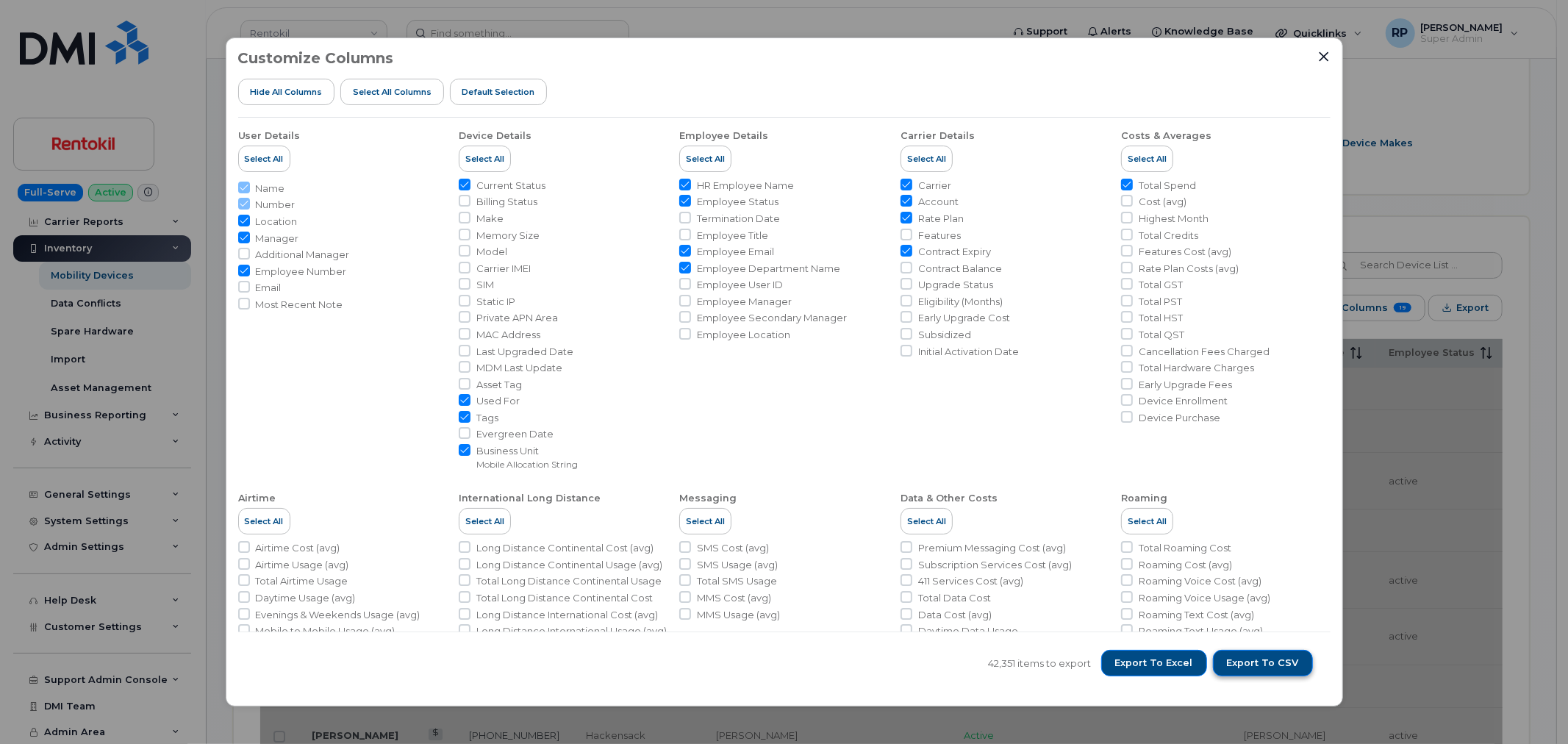
click at [1269, 660] on span "Export to CSV" at bounding box center [1263, 663] width 72 height 13
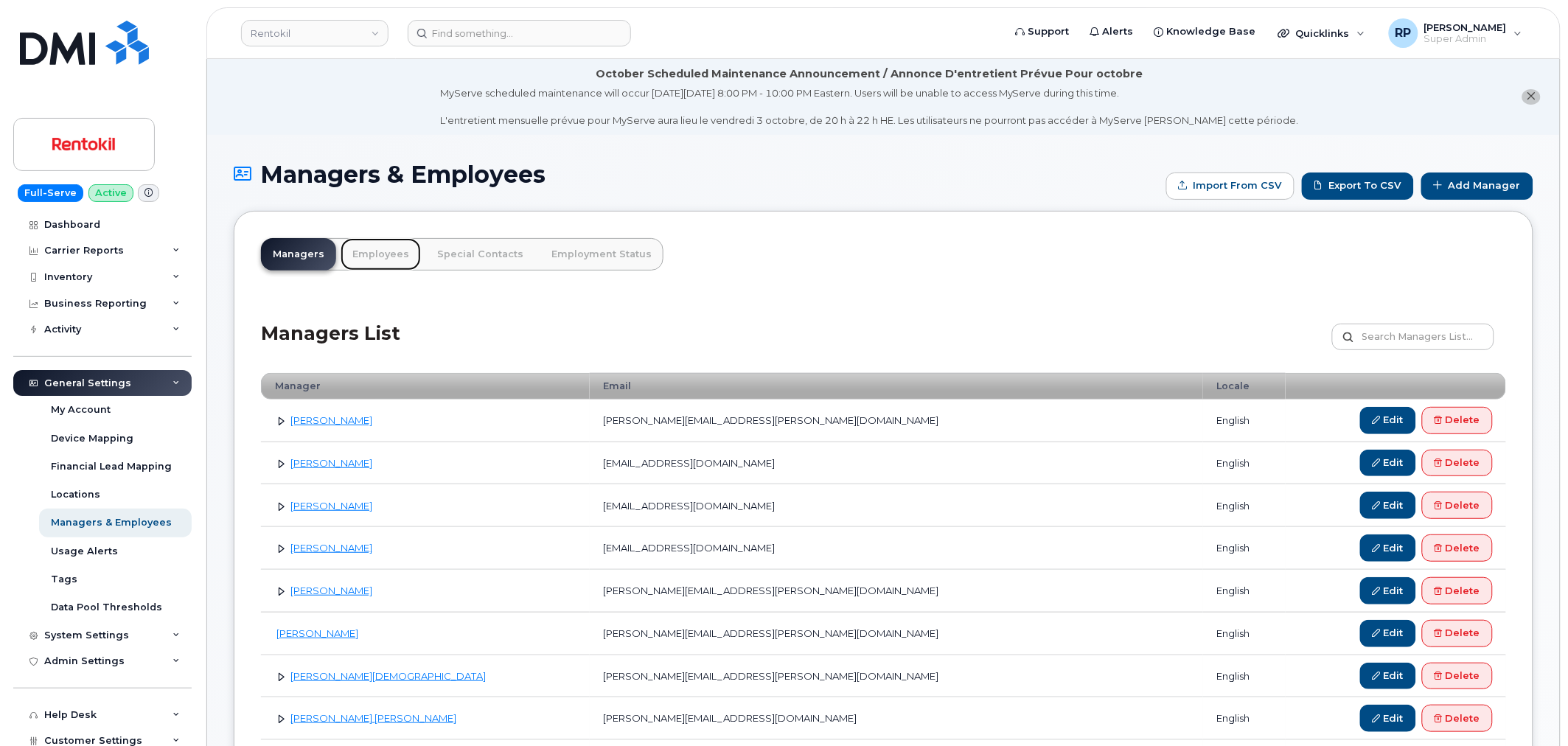
click at [369, 252] on link "Employees" at bounding box center [381, 254] width 81 height 33
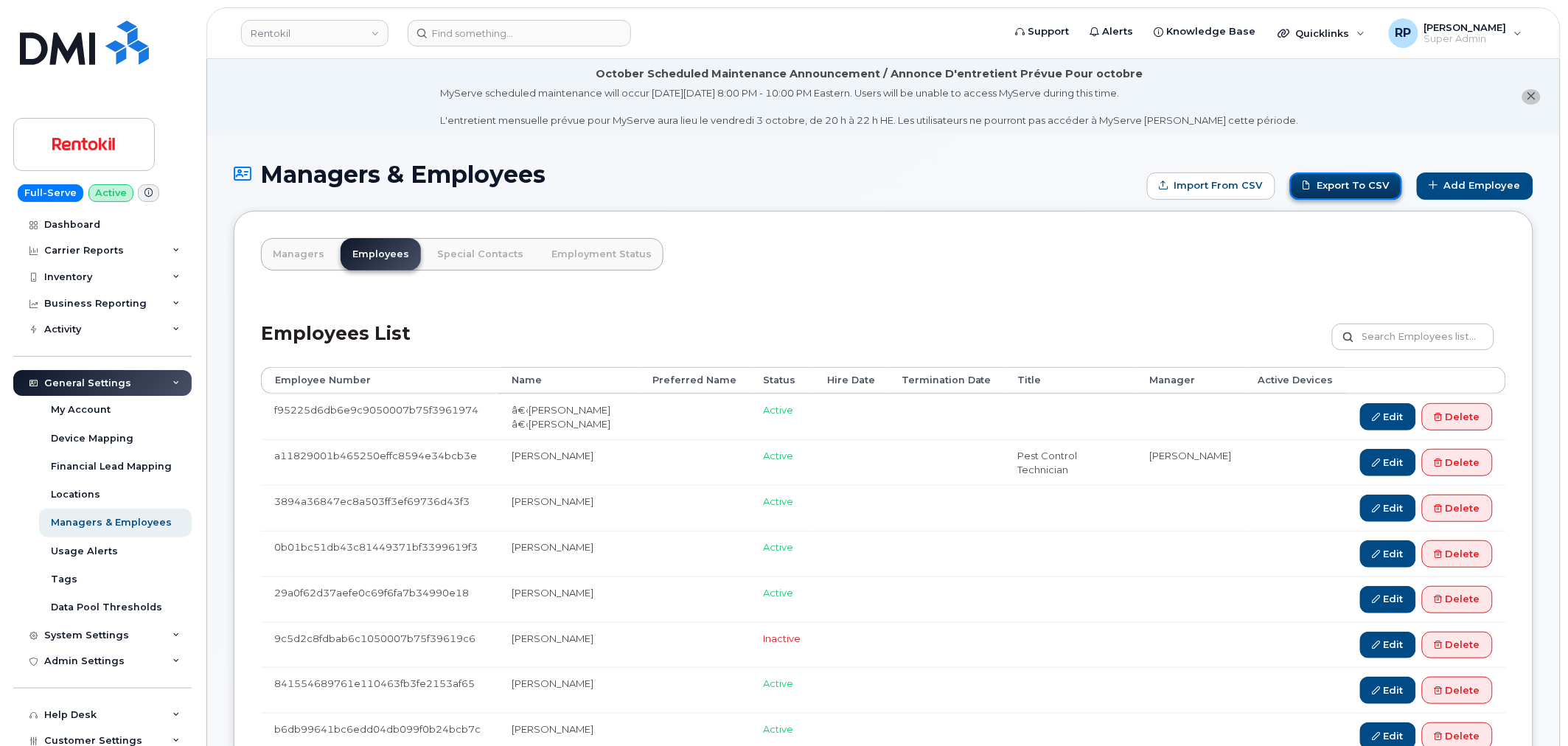
click at [1343, 185] on link "Export to CSV" at bounding box center [1346, 186] width 112 height 27
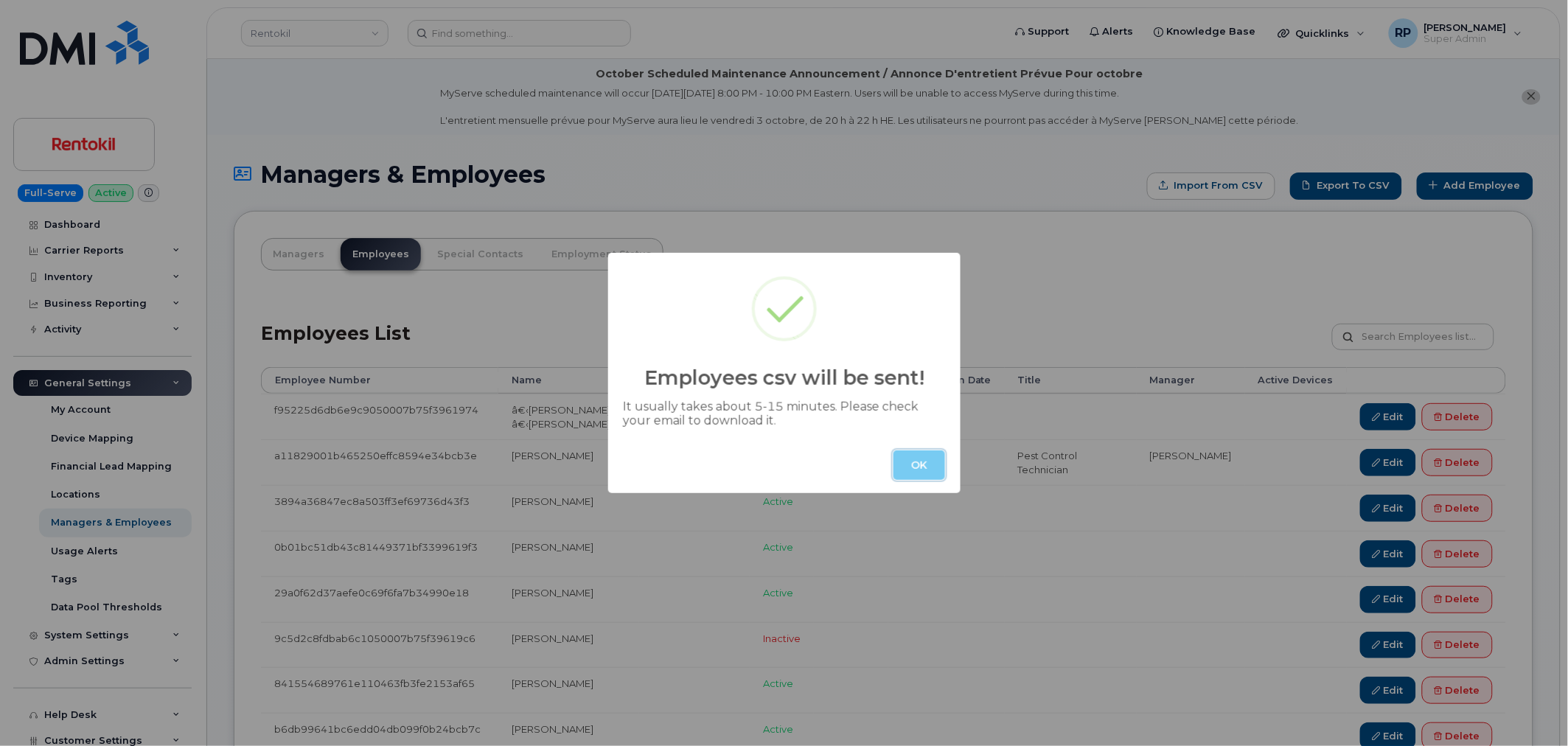
click at [930, 463] on button "OK" at bounding box center [920, 465] width 52 height 30
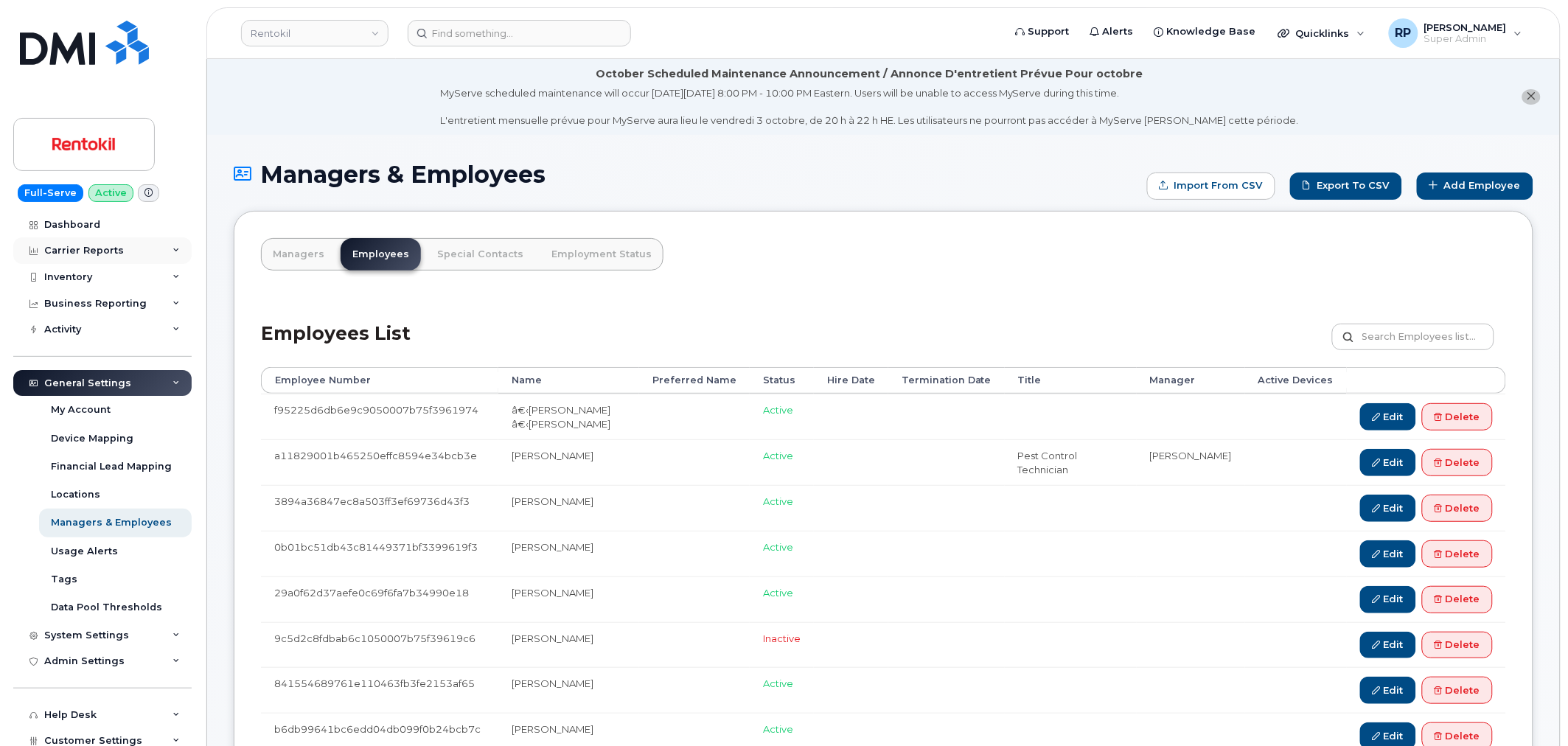
click at [99, 248] on div "Carrier Reports" at bounding box center [84, 250] width 80 height 12
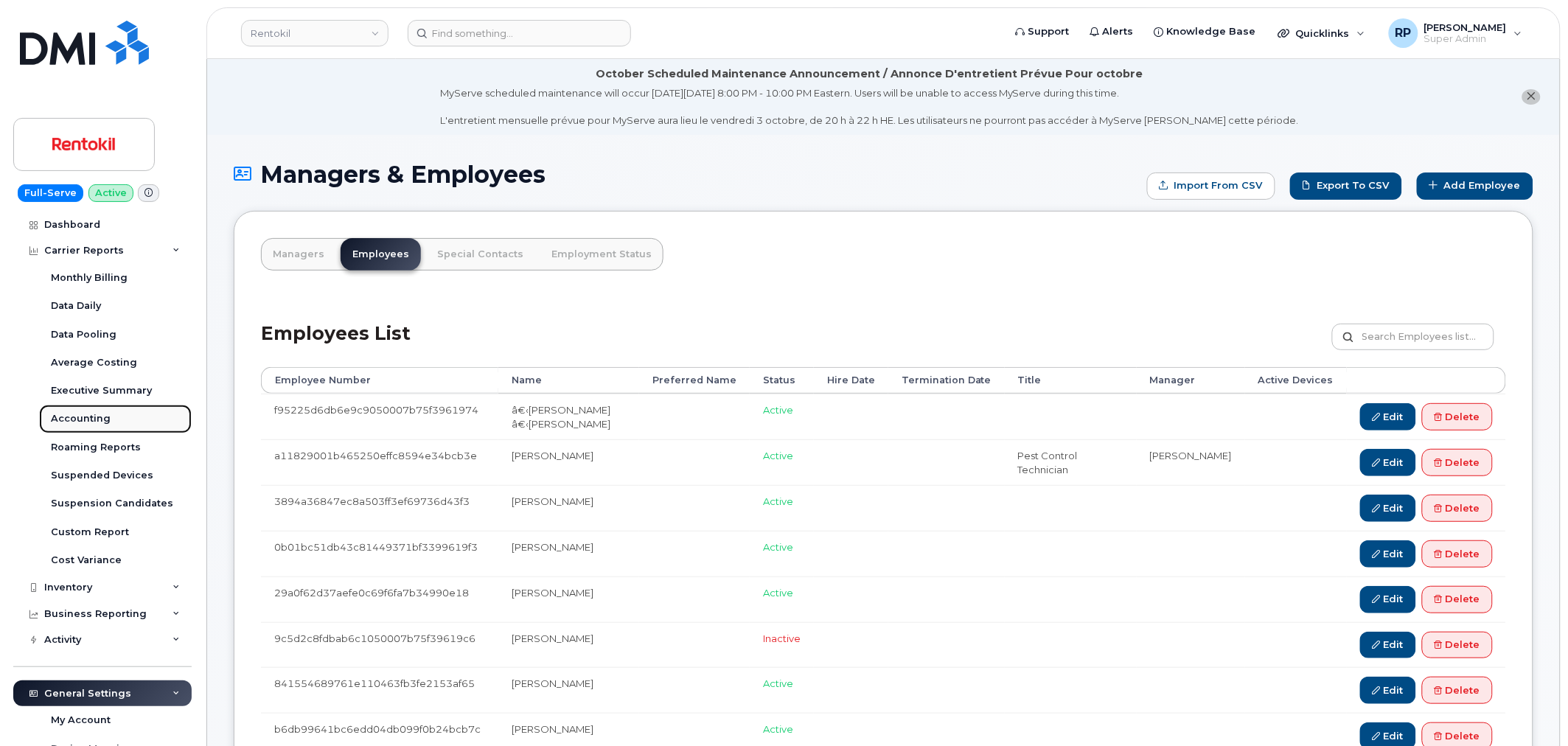
click at [80, 426] on link "Accounting" at bounding box center [115, 419] width 153 height 28
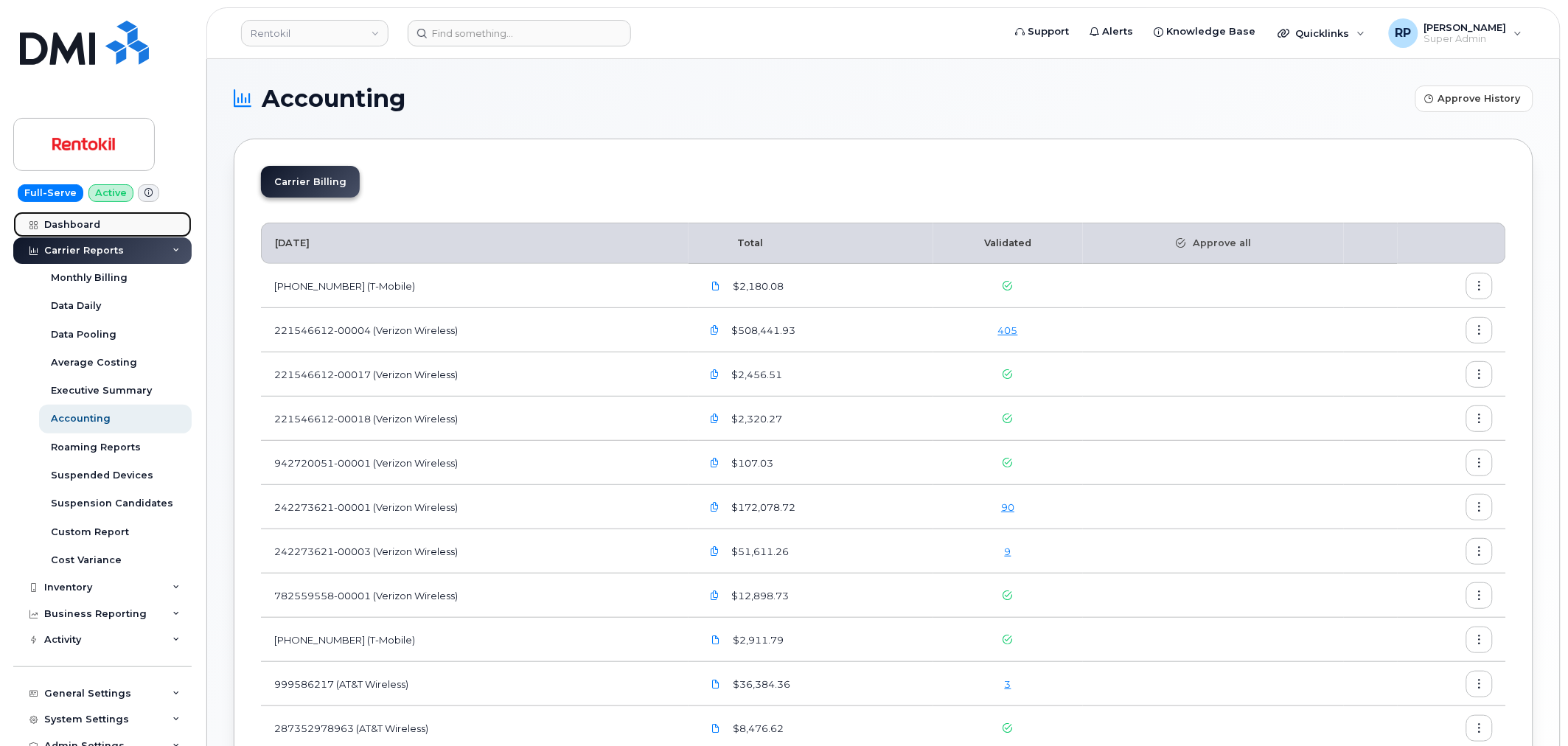
click at [74, 230] on div "Dashboard" at bounding box center [72, 225] width 56 height 12
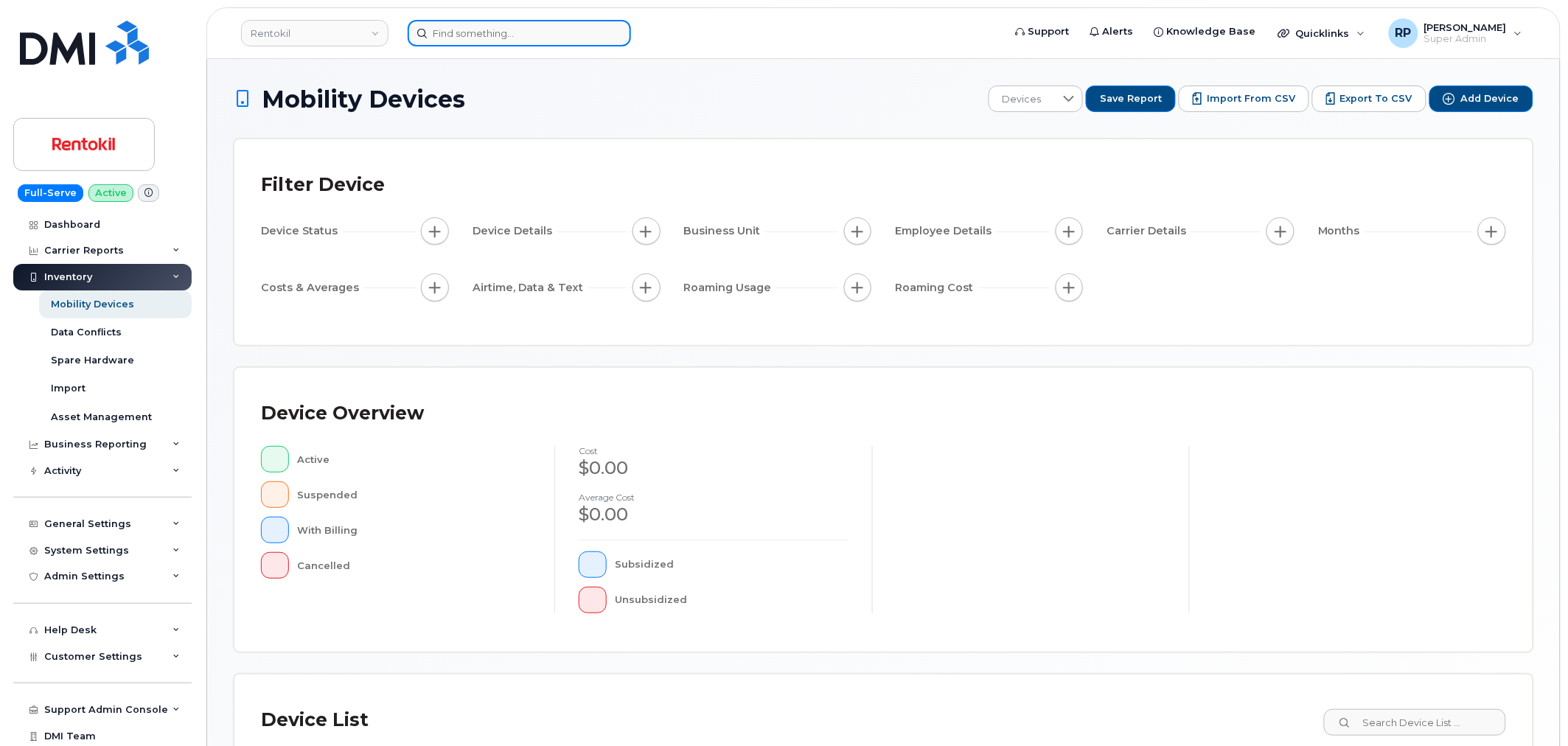
click at [533, 36] on input at bounding box center [519, 34] width 223 height 27
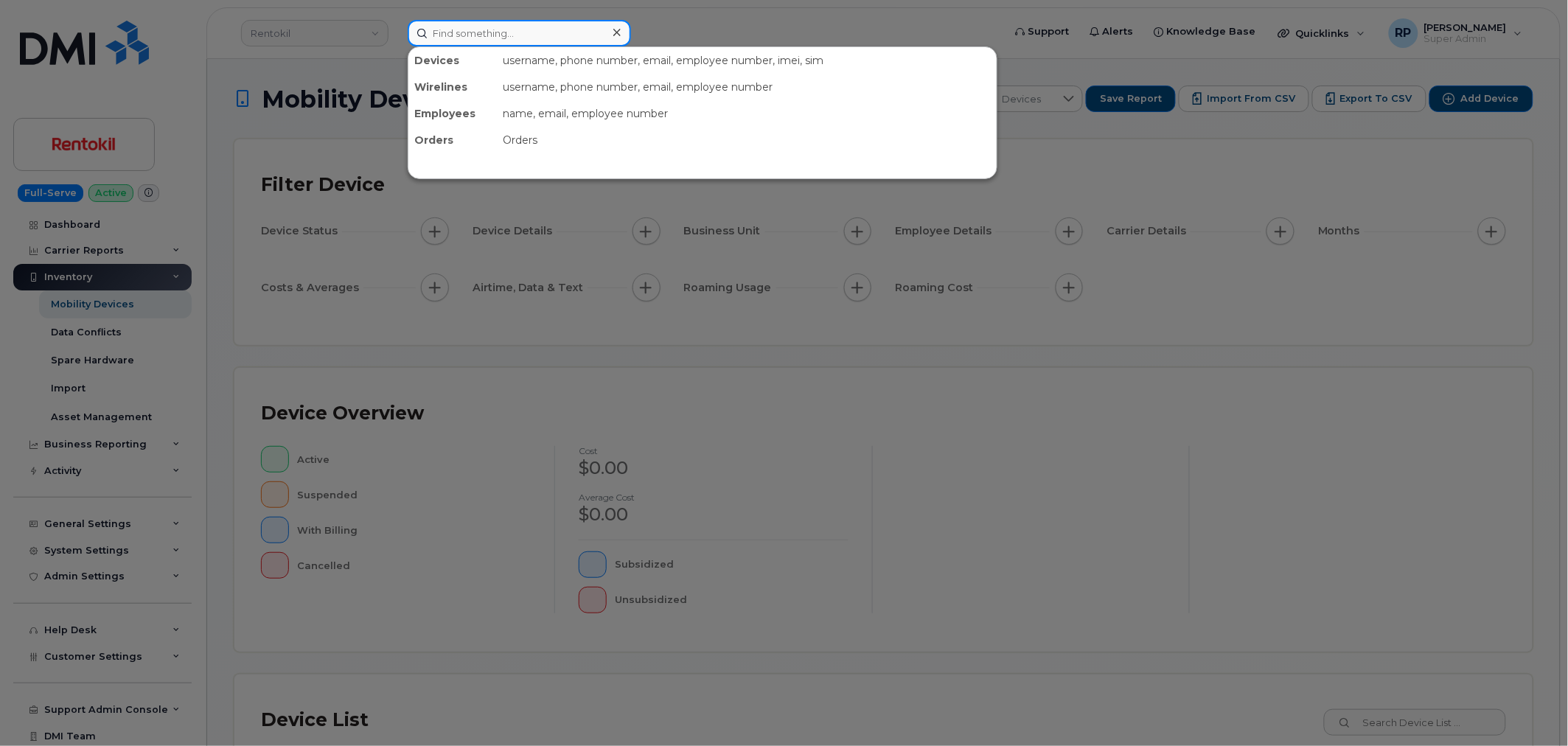
paste input "2026992897"
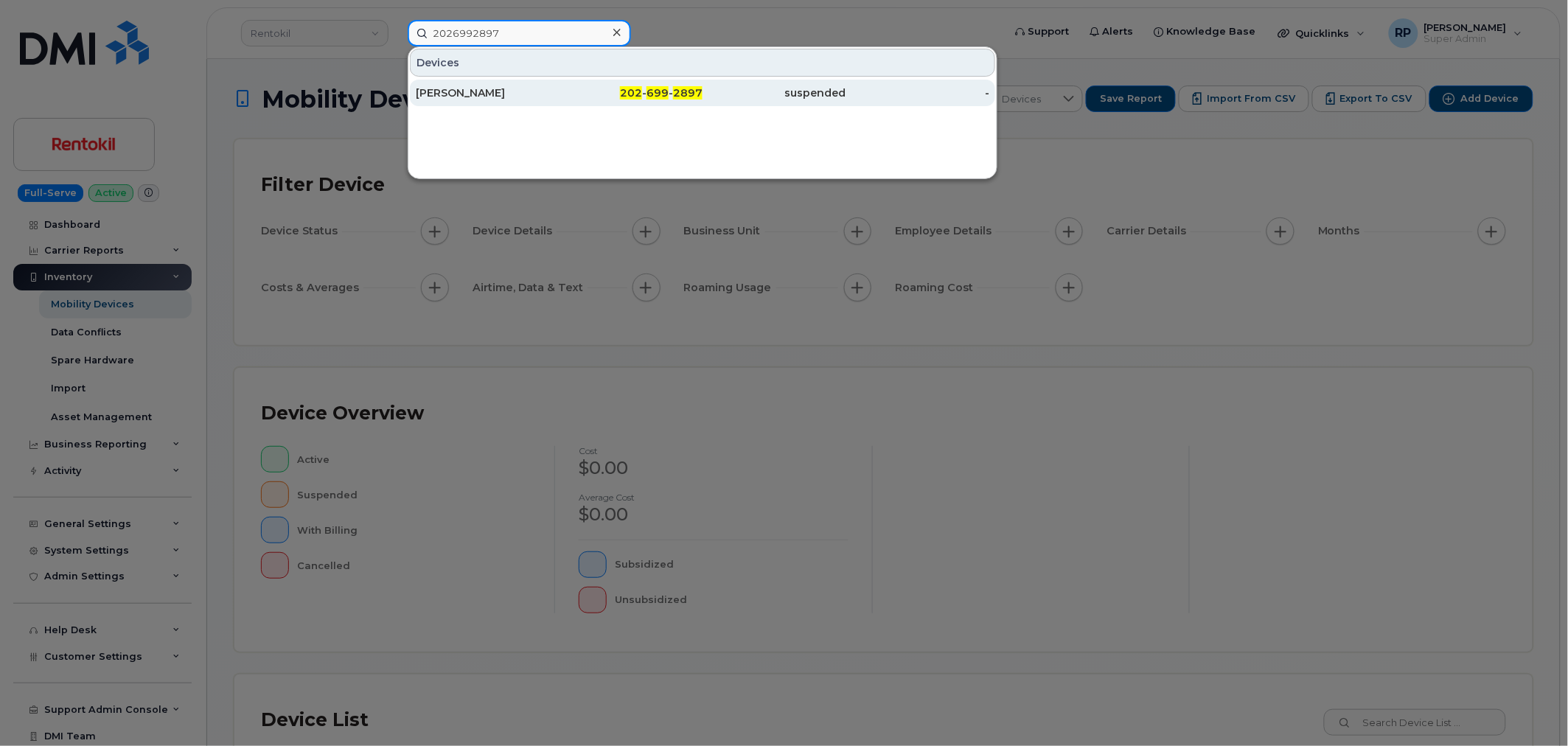
type input "2026992897"
click at [535, 96] on div "[PERSON_NAME]" at bounding box center [487, 92] width 143 height 14
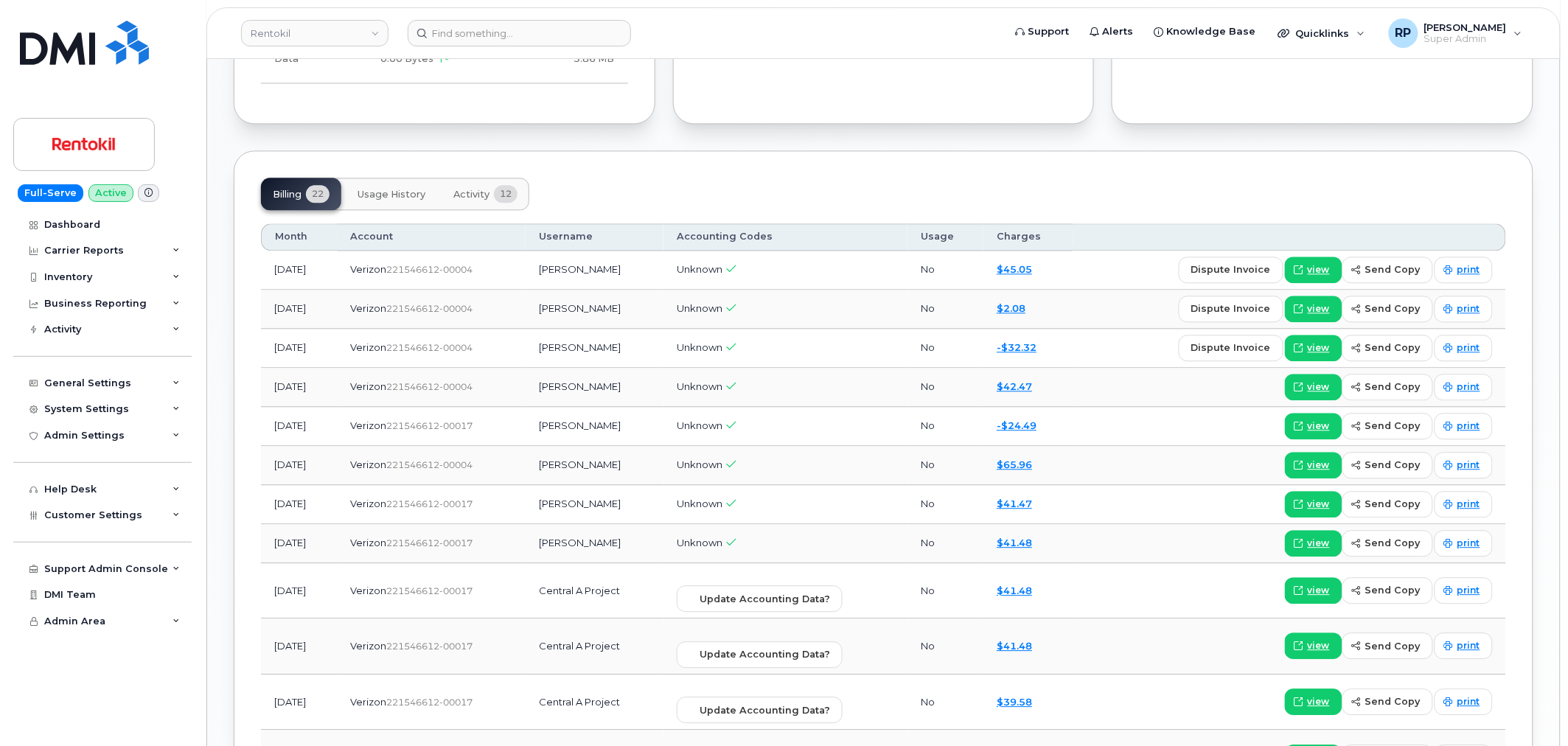
scroll to position [1093, 0]
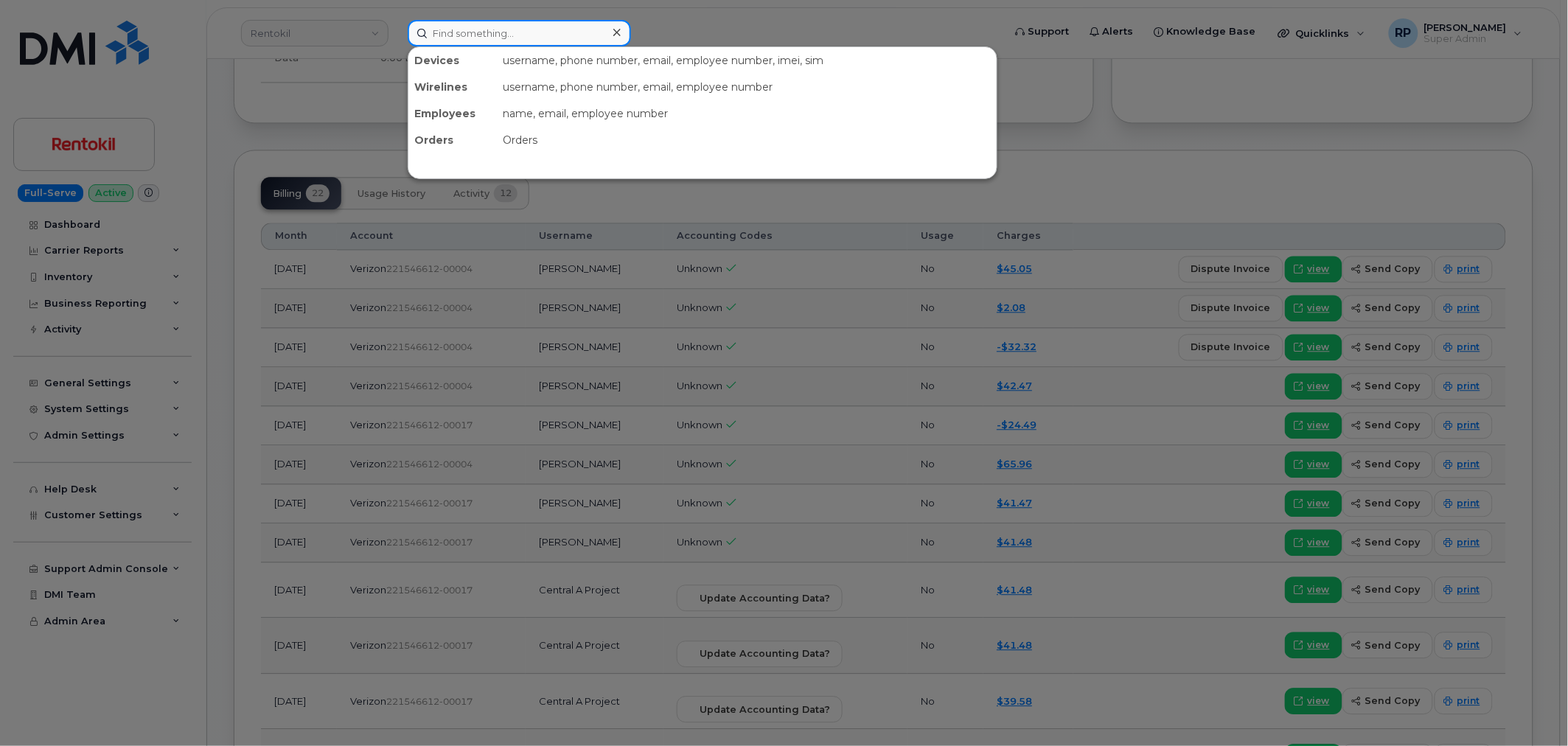
click at [484, 27] on input at bounding box center [519, 34] width 223 height 27
paste input "6316032054"
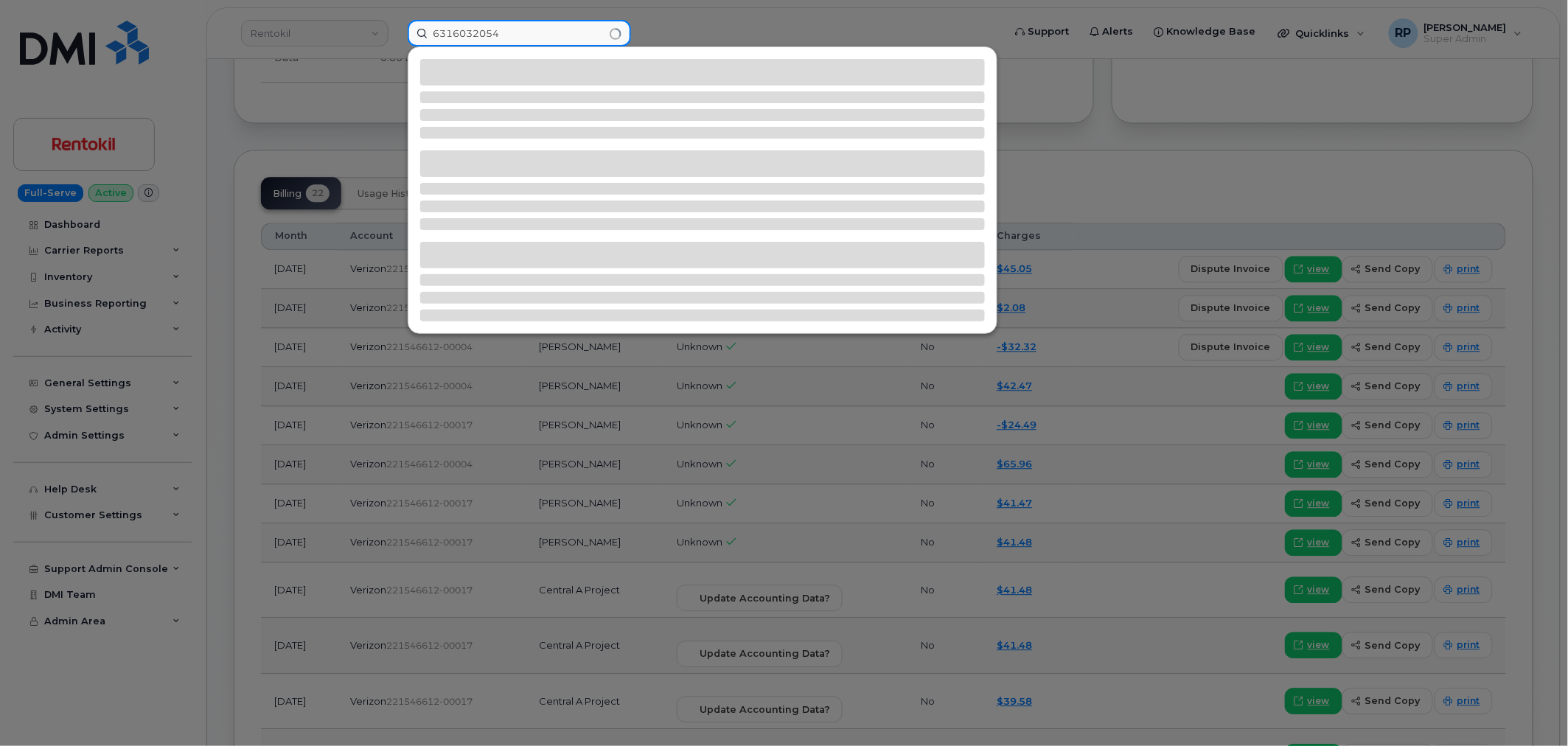
type input "6316032054"
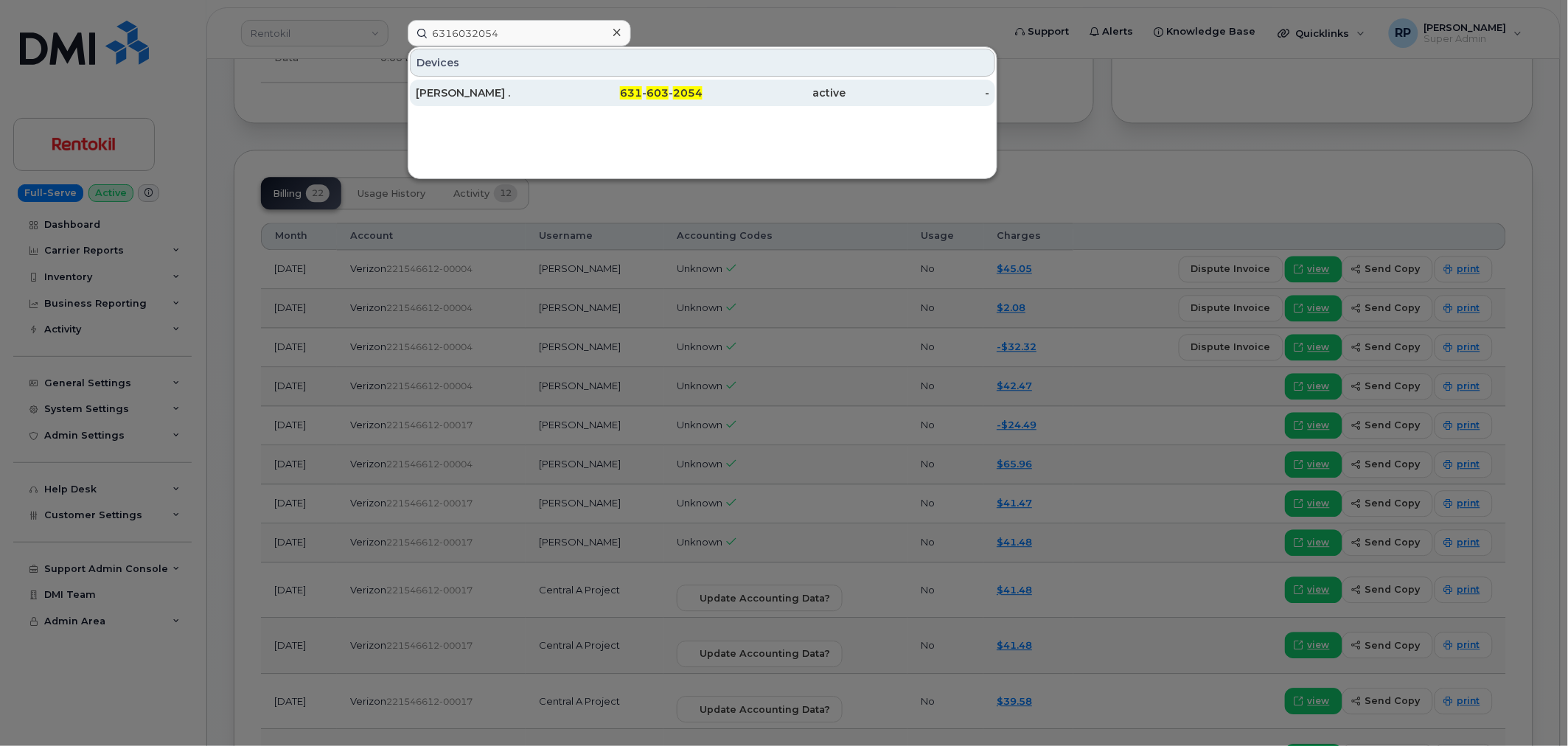
click at [501, 93] on div "ALEJANDRO ." at bounding box center [487, 92] width 143 height 14
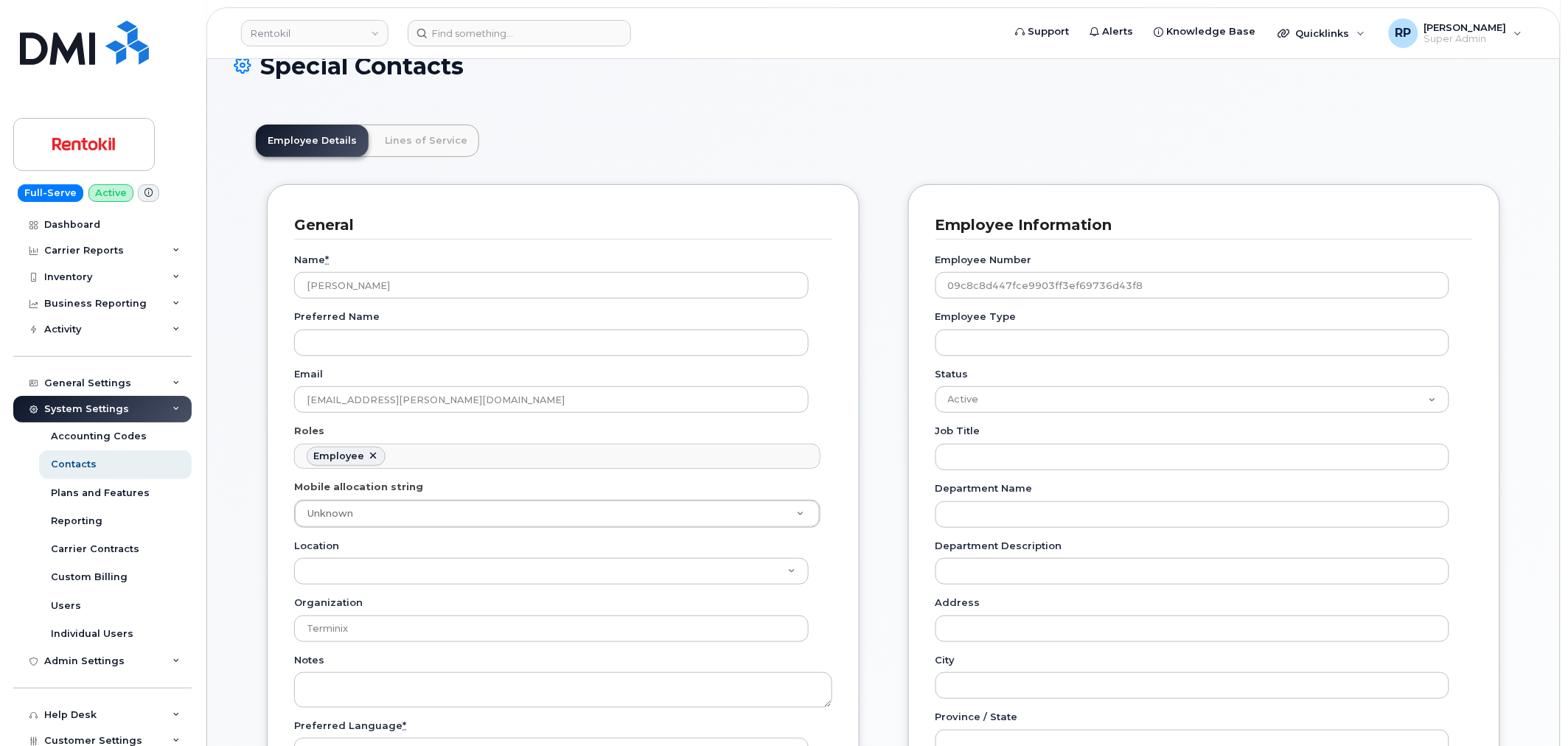
scroll to position [272, 0]
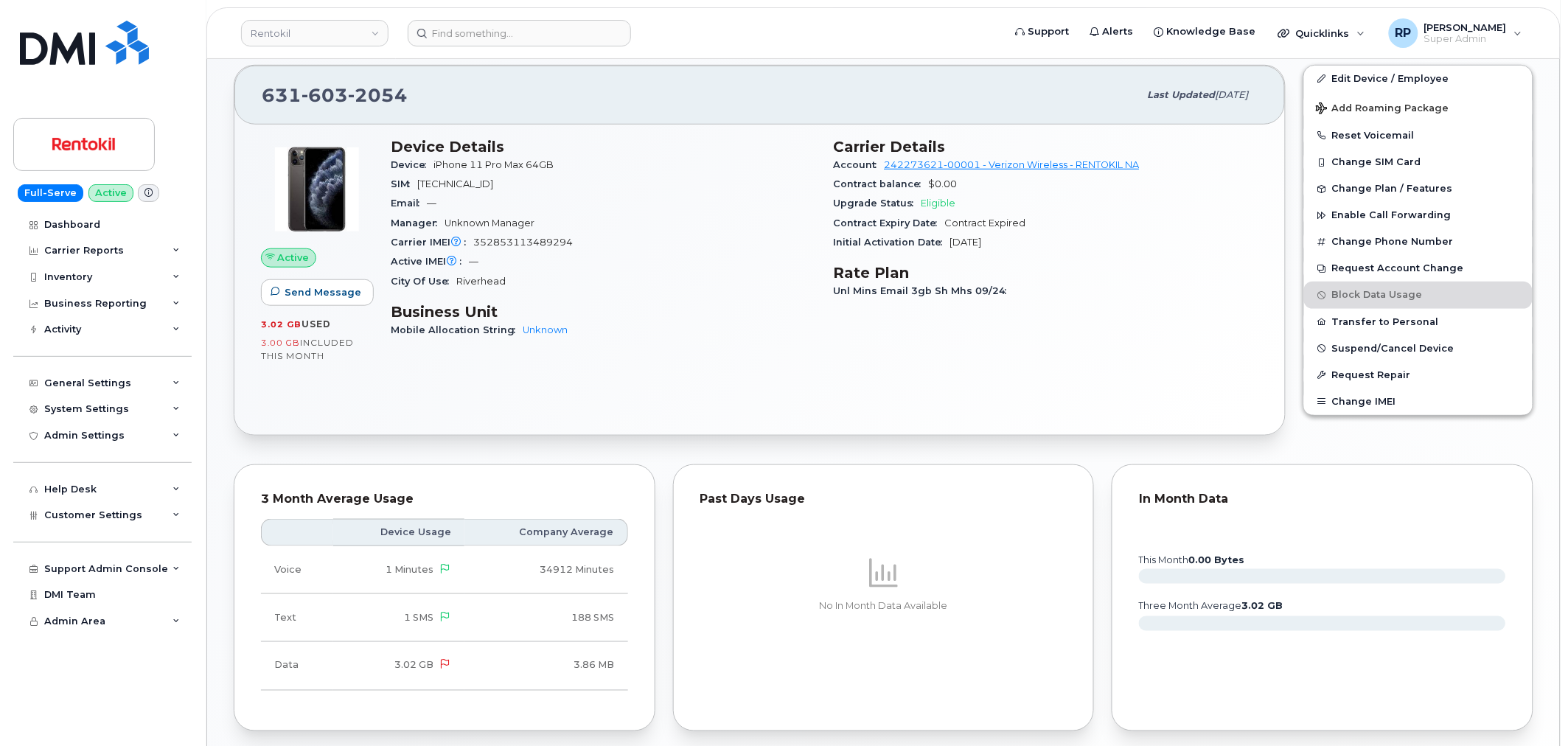
scroll to position [632, 0]
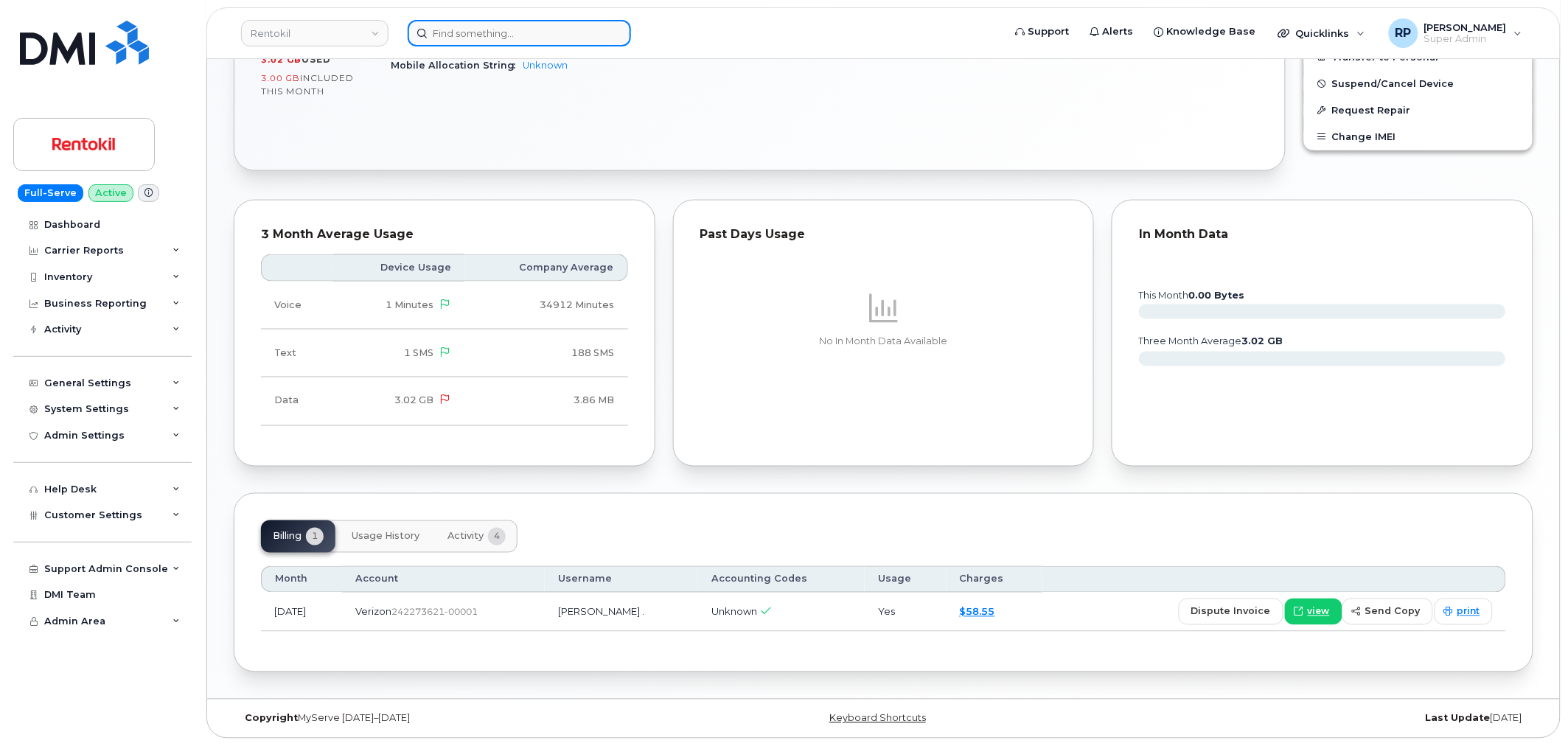
click at [562, 36] on input at bounding box center [519, 34] width 223 height 27
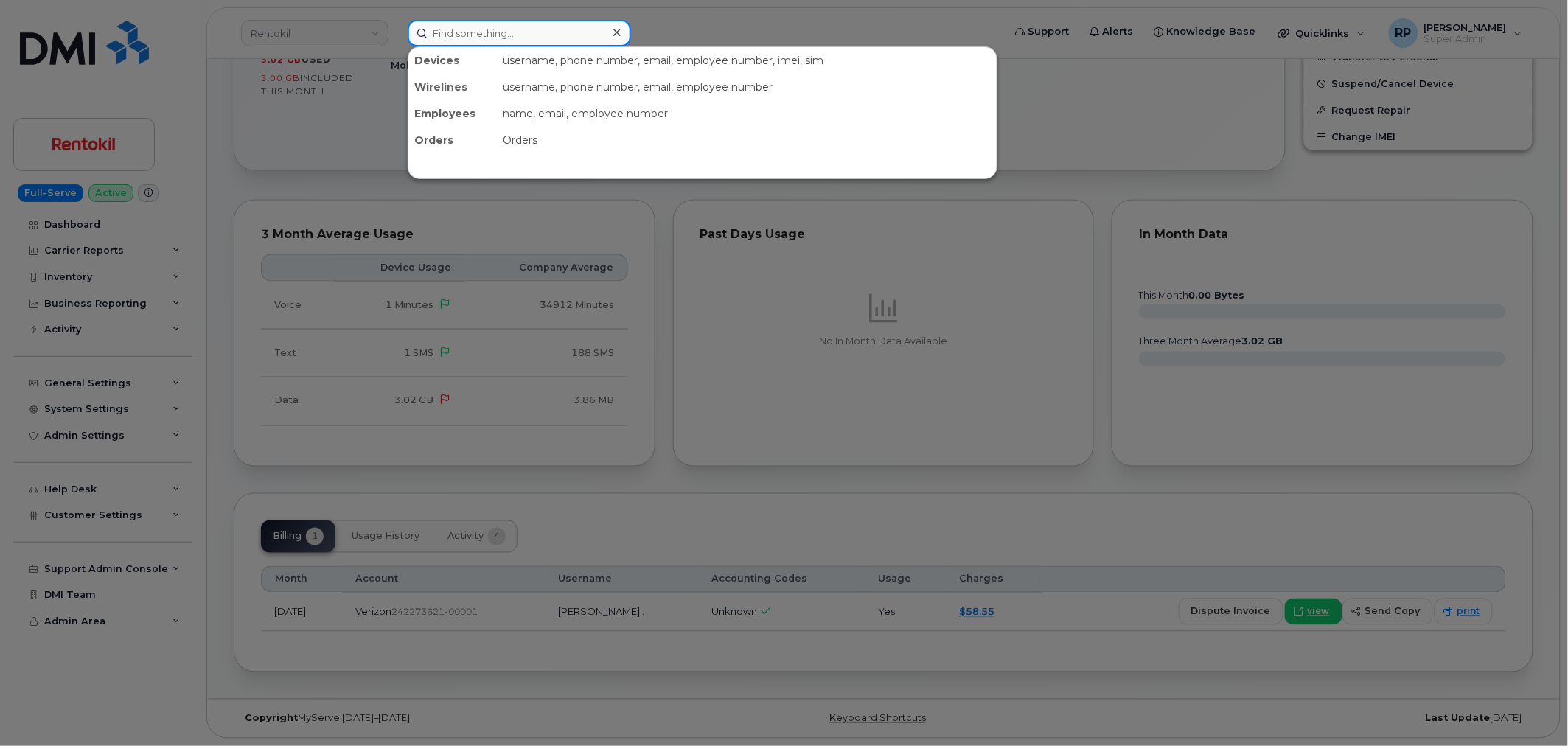
paste input "2145574028"
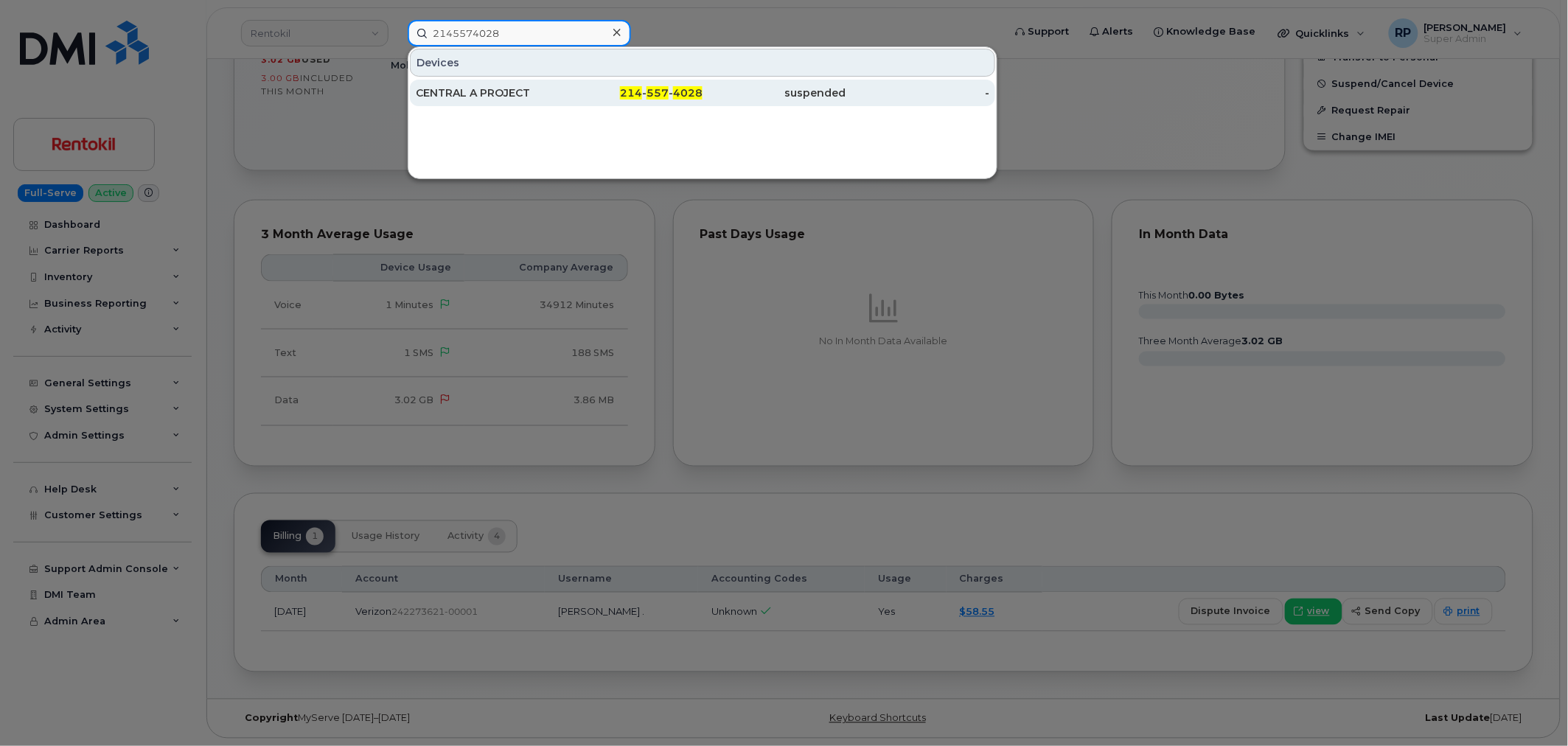
type input "2145574028"
click at [531, 89] on div "CENTRAL A PROJECT" at bounding box center [487, 92] width 143 height 14
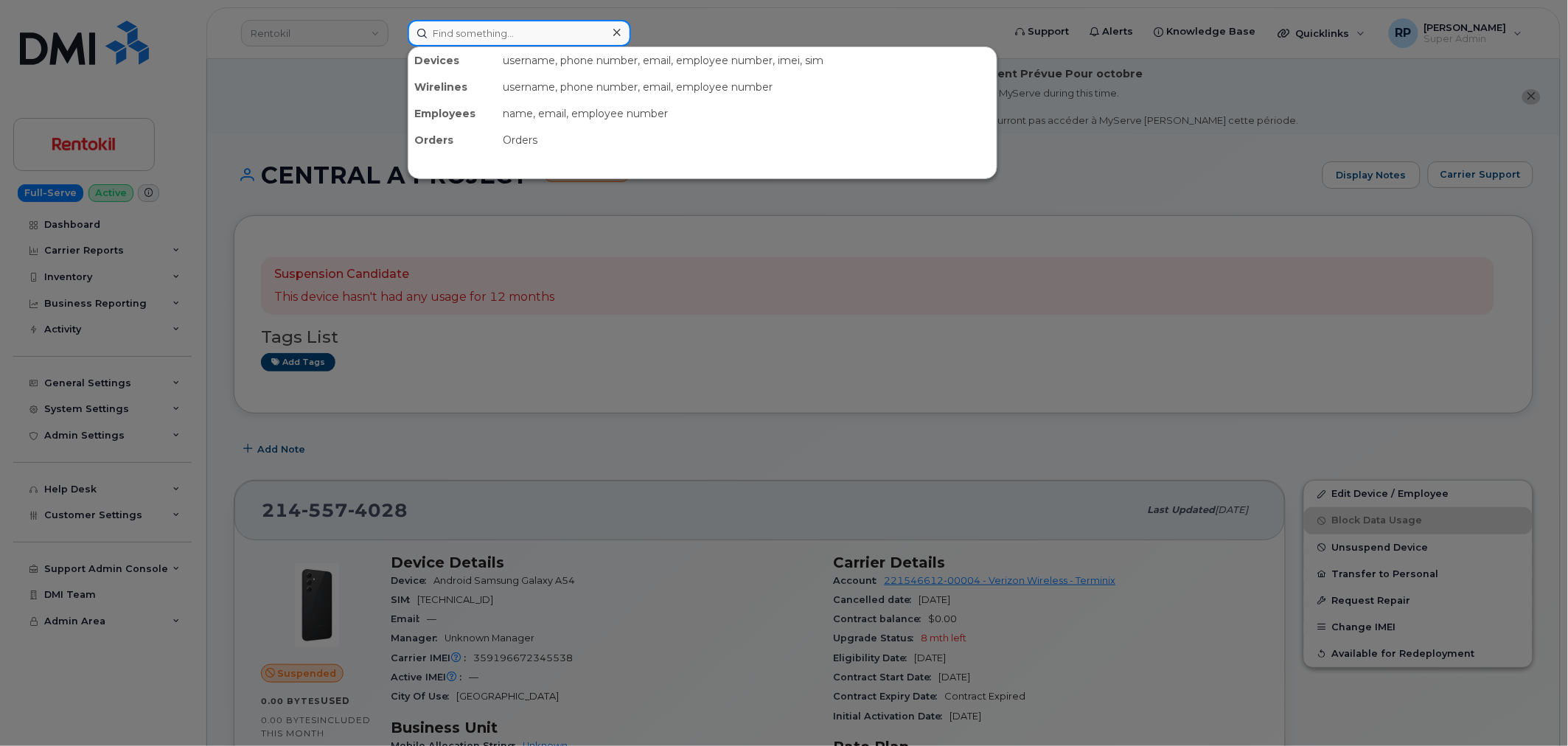
click at [496, 34] on input at bounding box center [519, 34] width 223 height 27
paste input "2145574028"
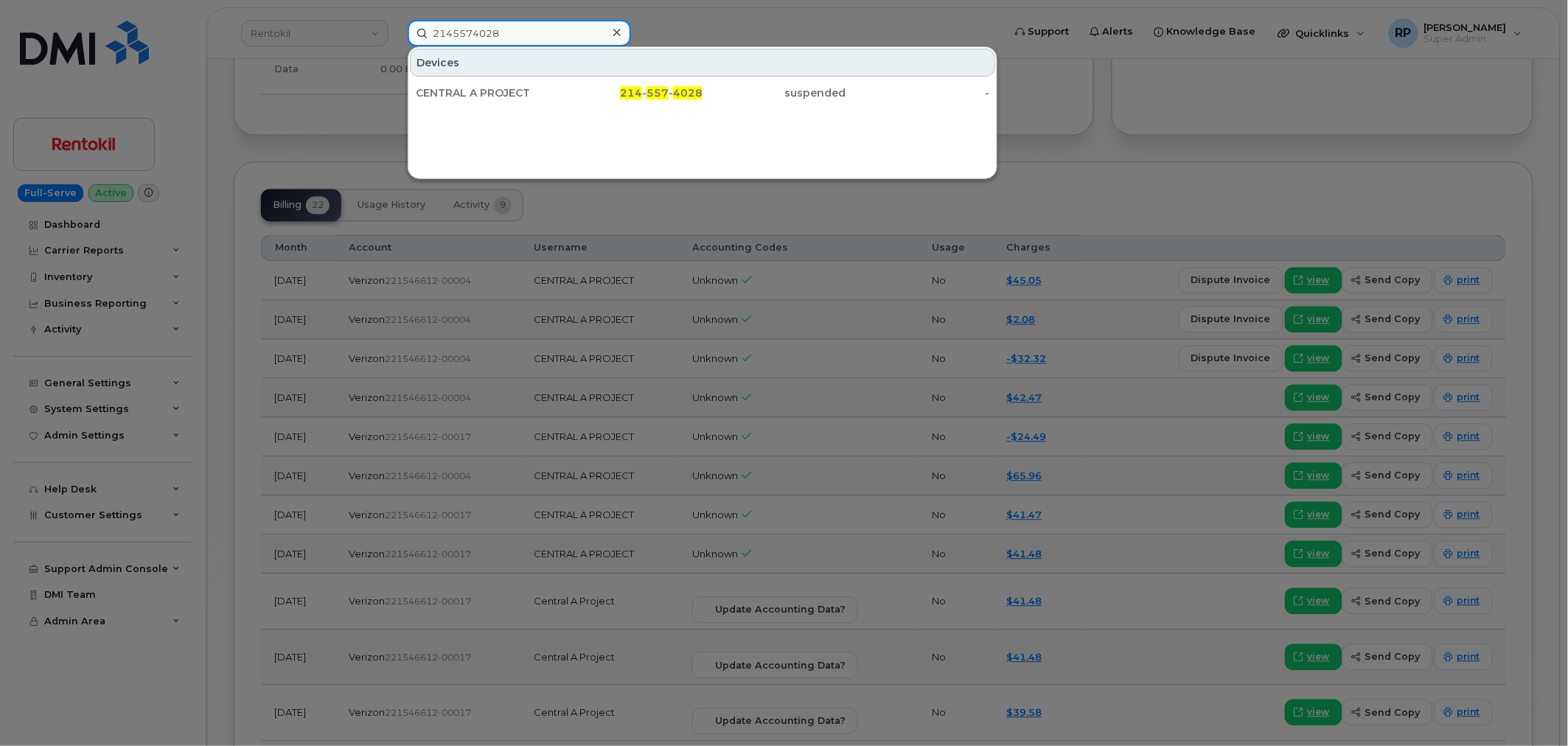
scroll to position [956, 0]
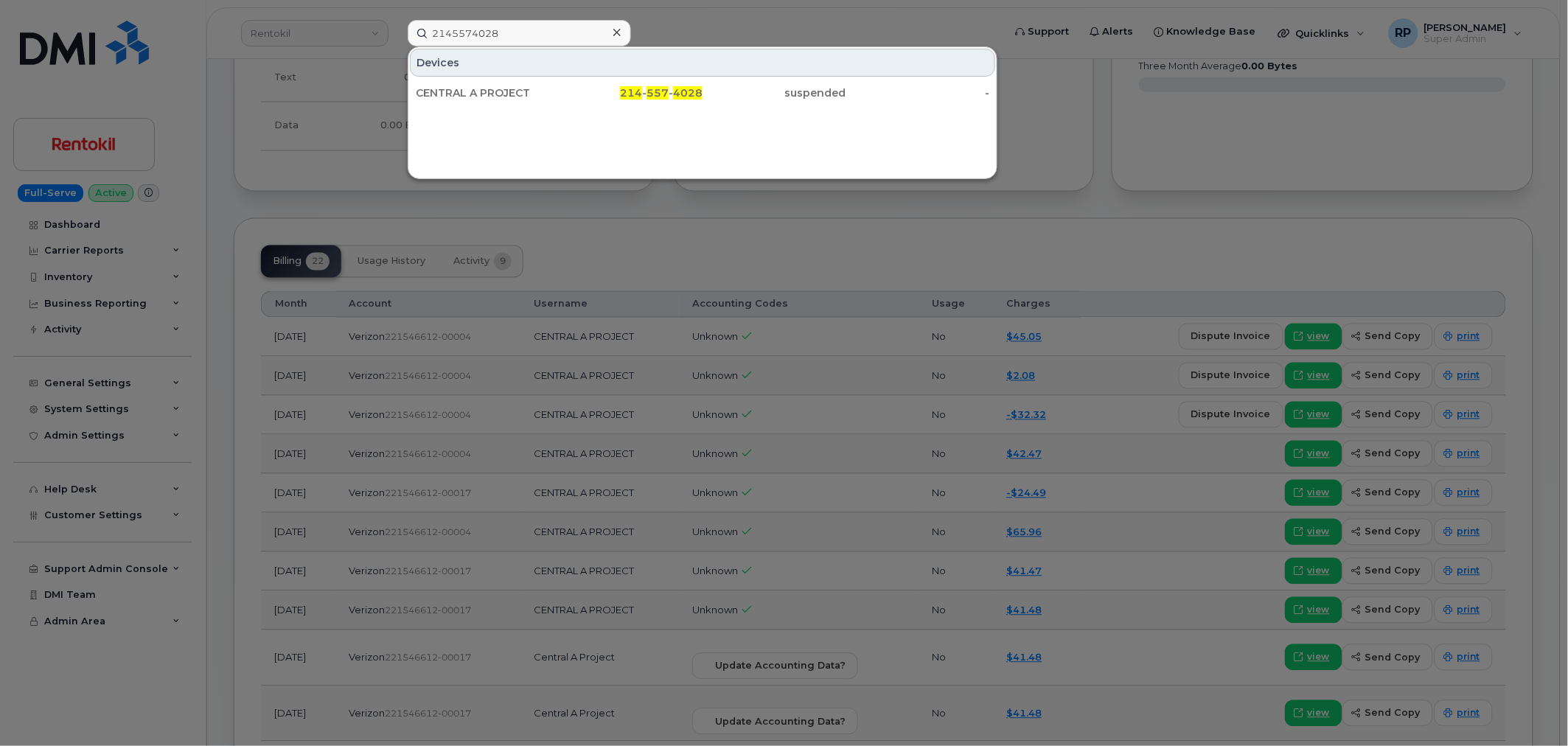
click at [719, 256] on div at bounding box center [784, 373] width 1568 height 746
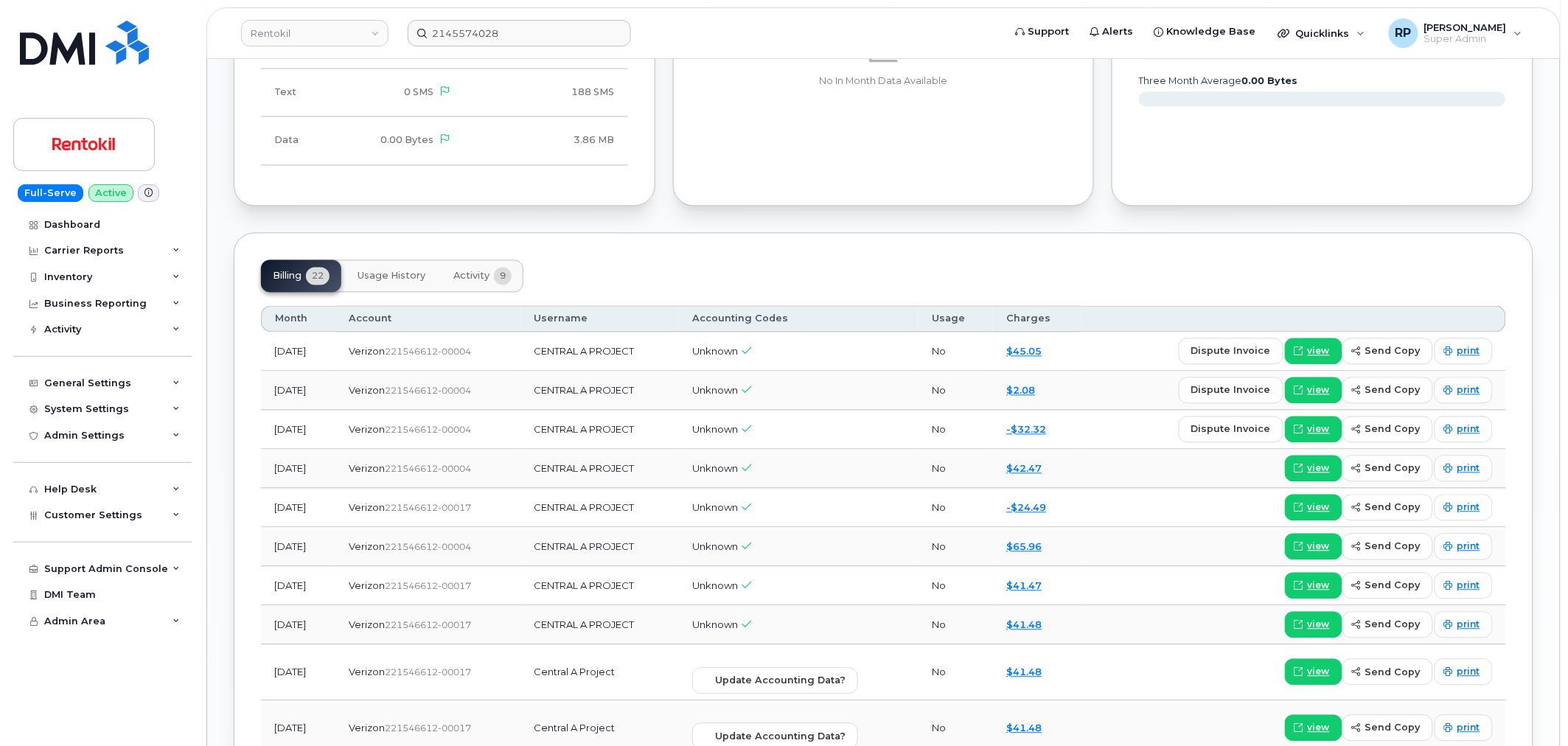
scroll to position [901, 0]
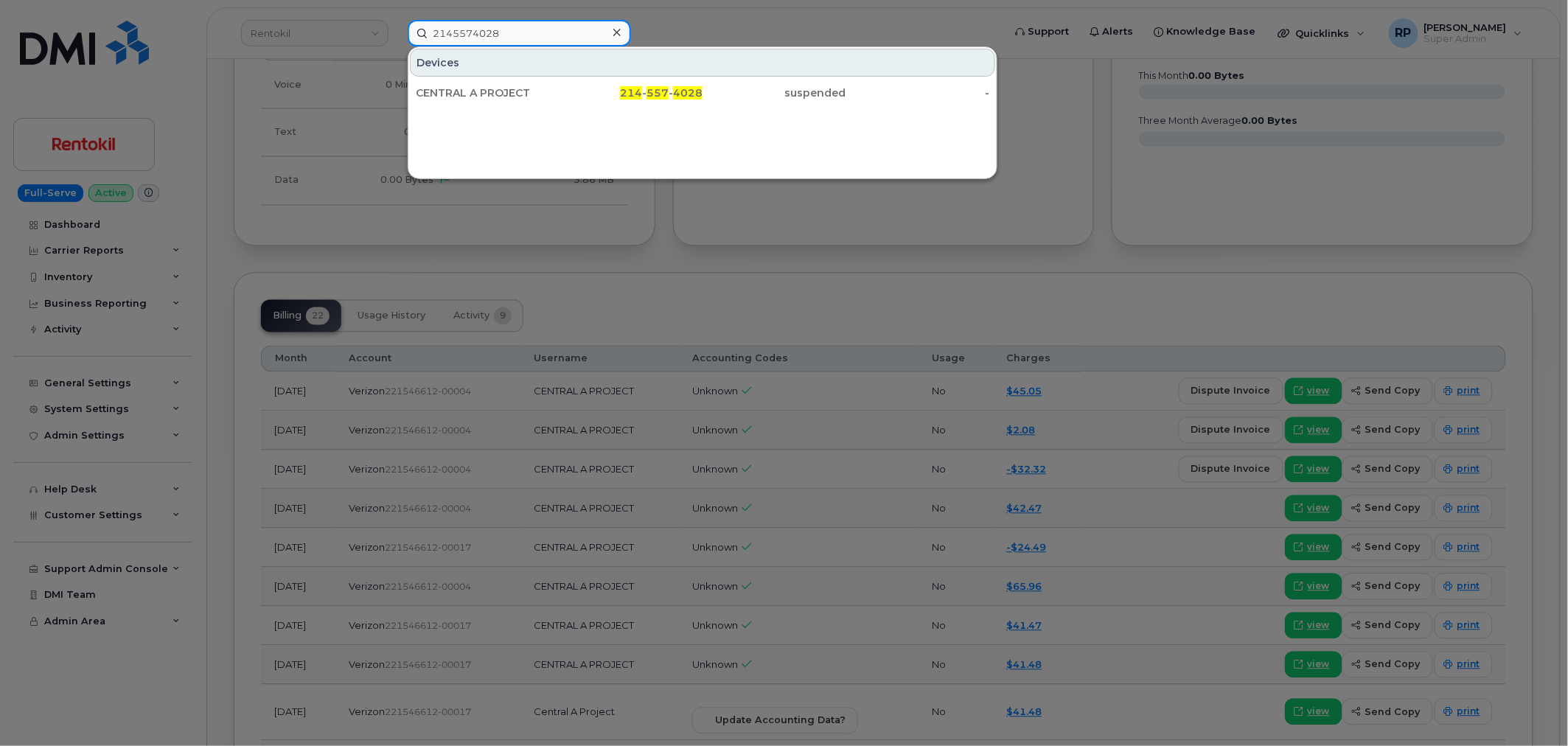
drag, startPoint x: 513, startPoint y: 33, endPoint x: 444, endPoint y: 38, distance: 69.2
click at [395, 39] on div "2145574028 Devices CENTRAL A PROJECT 214 - 557 - 4028 suspended -" at bounding box center [700, 34] width 610 height 27
paste input "66188372"
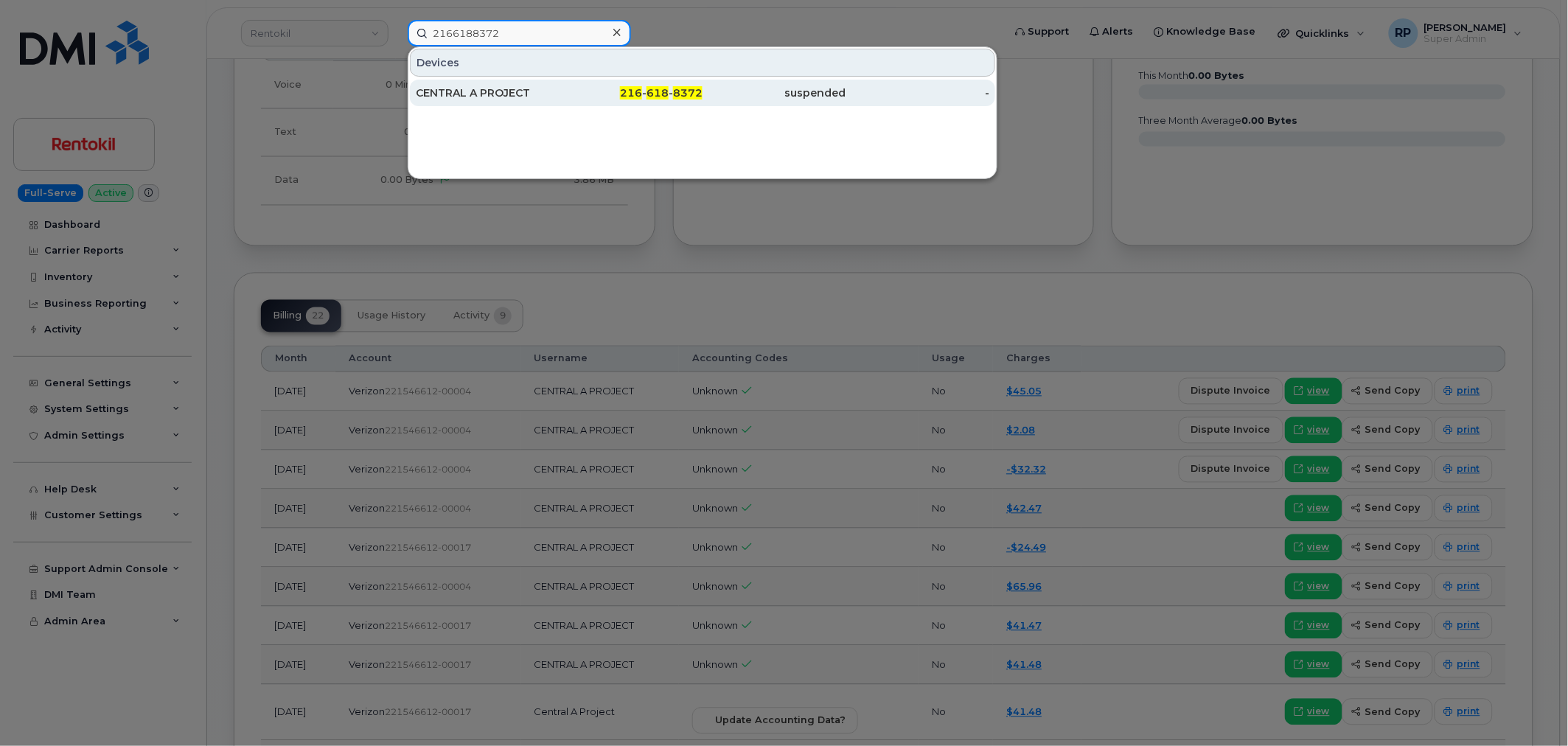
type input "2166188372"
click at [489, 92] on div "CENTRAL A PROJECT" at bounding box center [487, 92] width 143 height 14
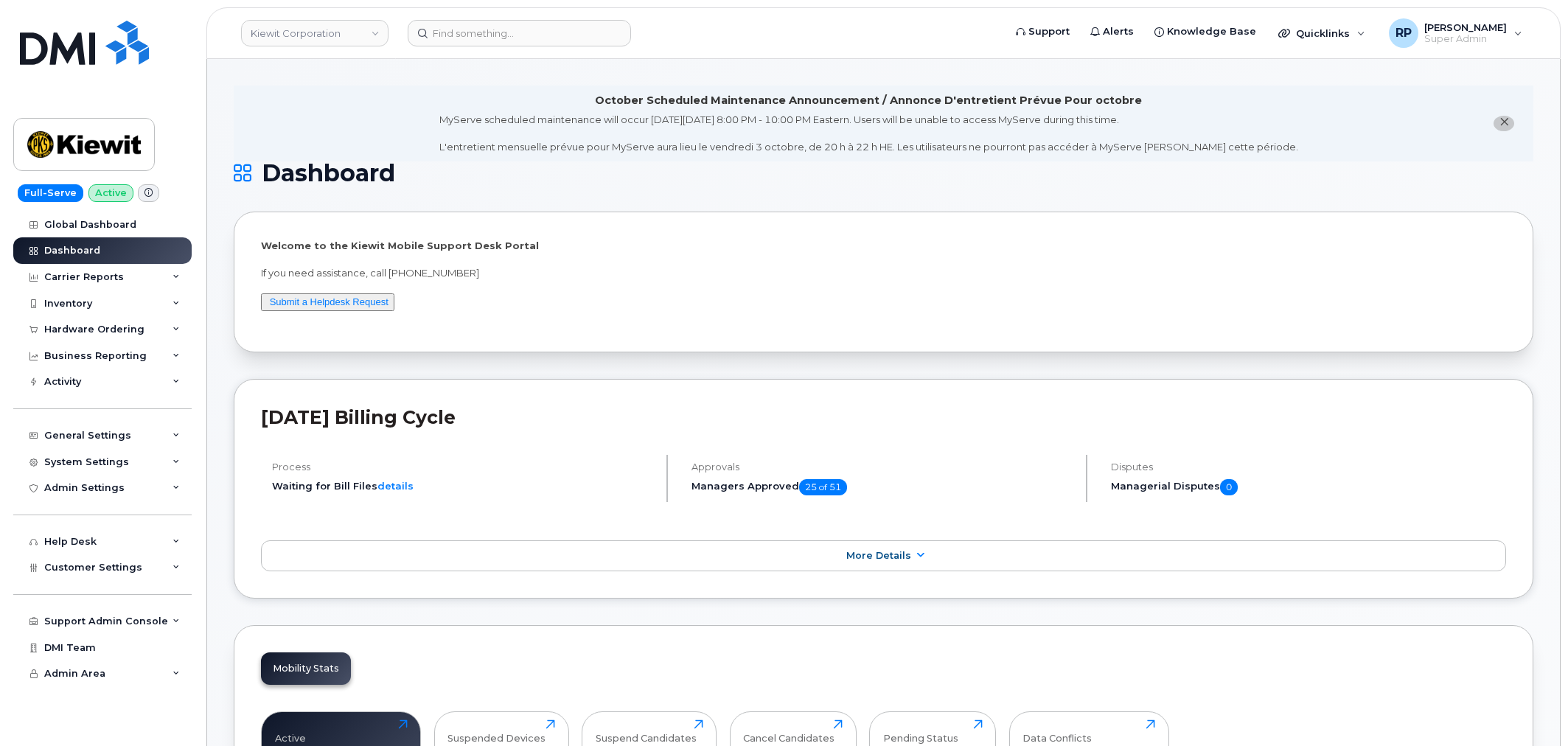
scroll to position [2388, 0]
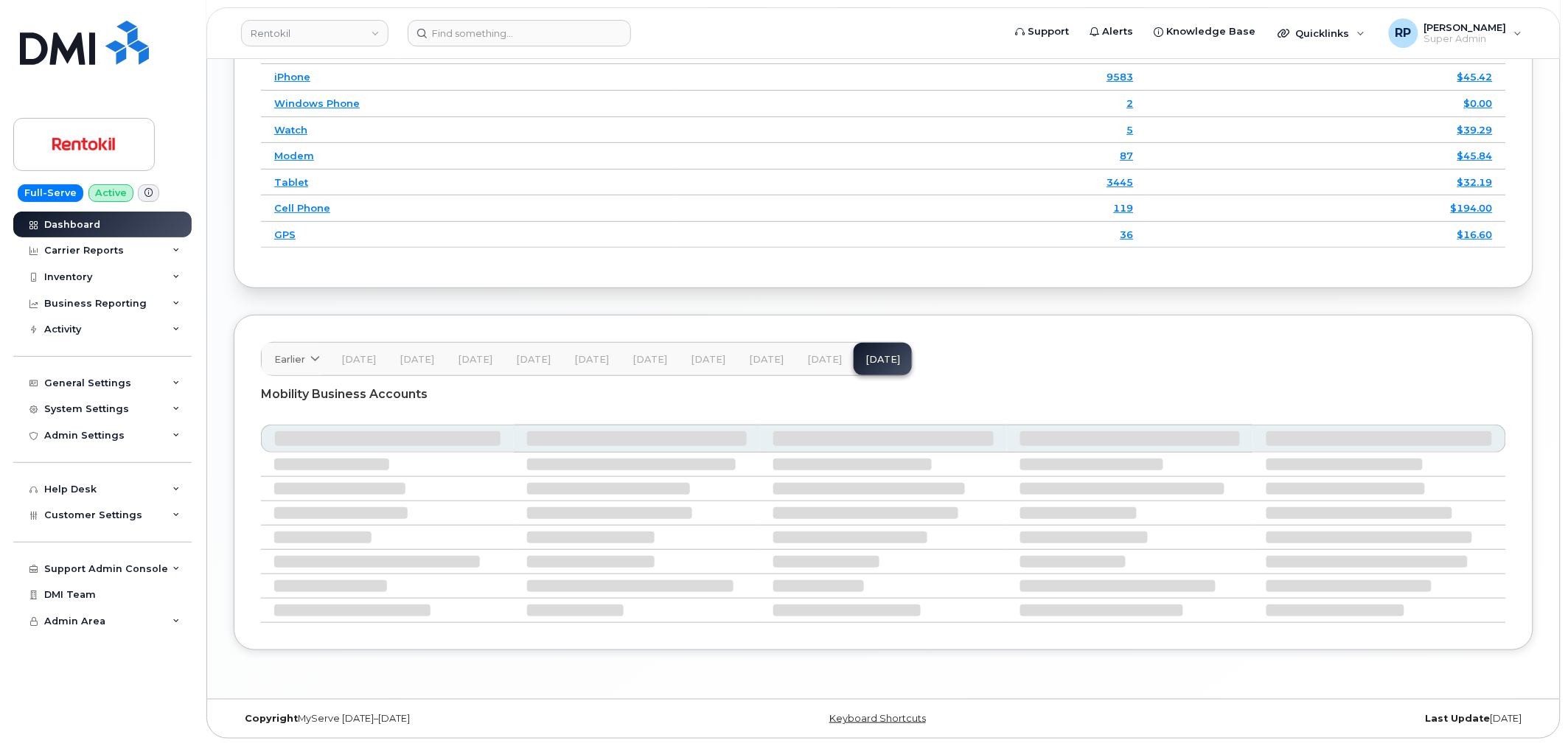
scroll to position [2156, 0]
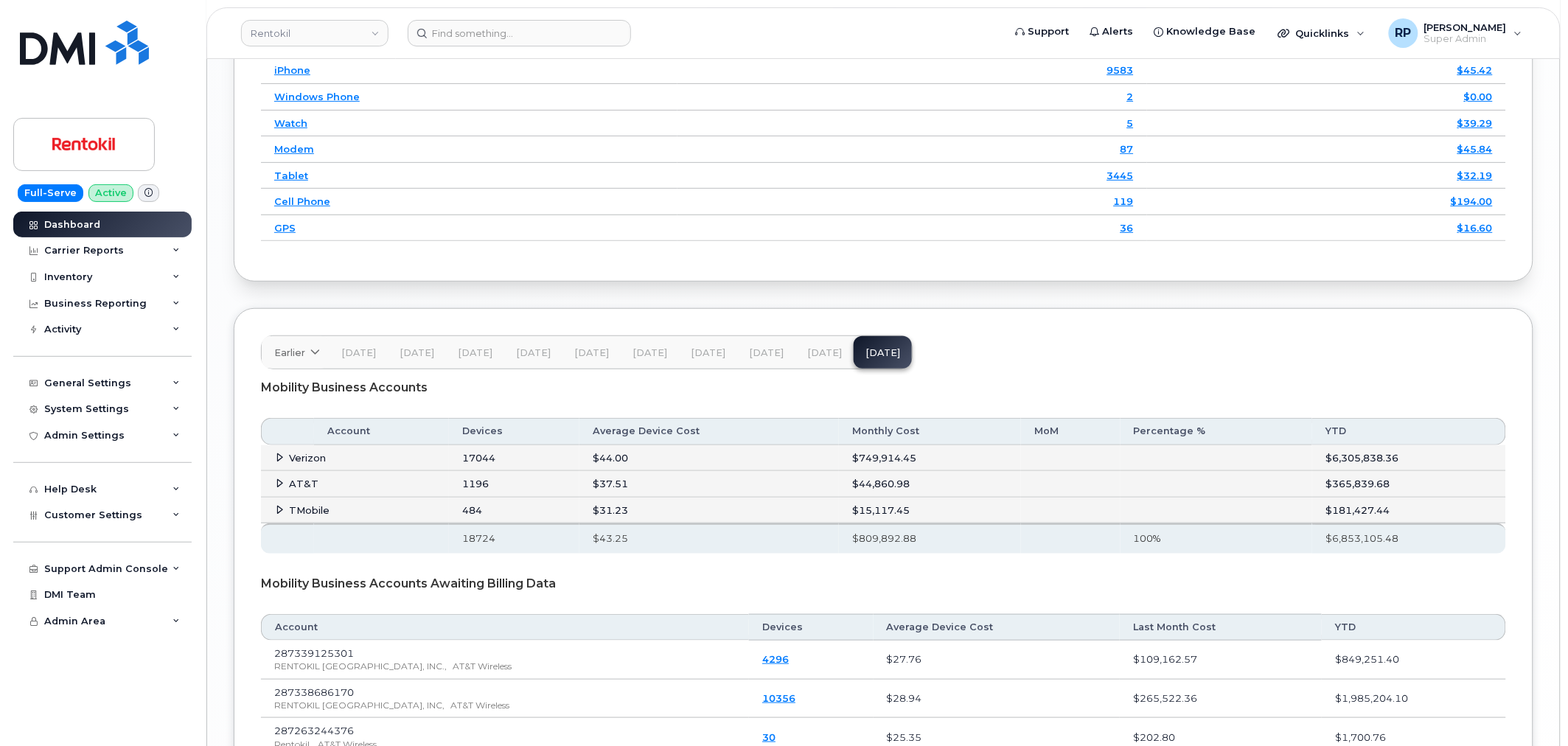
click at [276, 488] on icon at bounding box center [281, 483] width 10 height 10
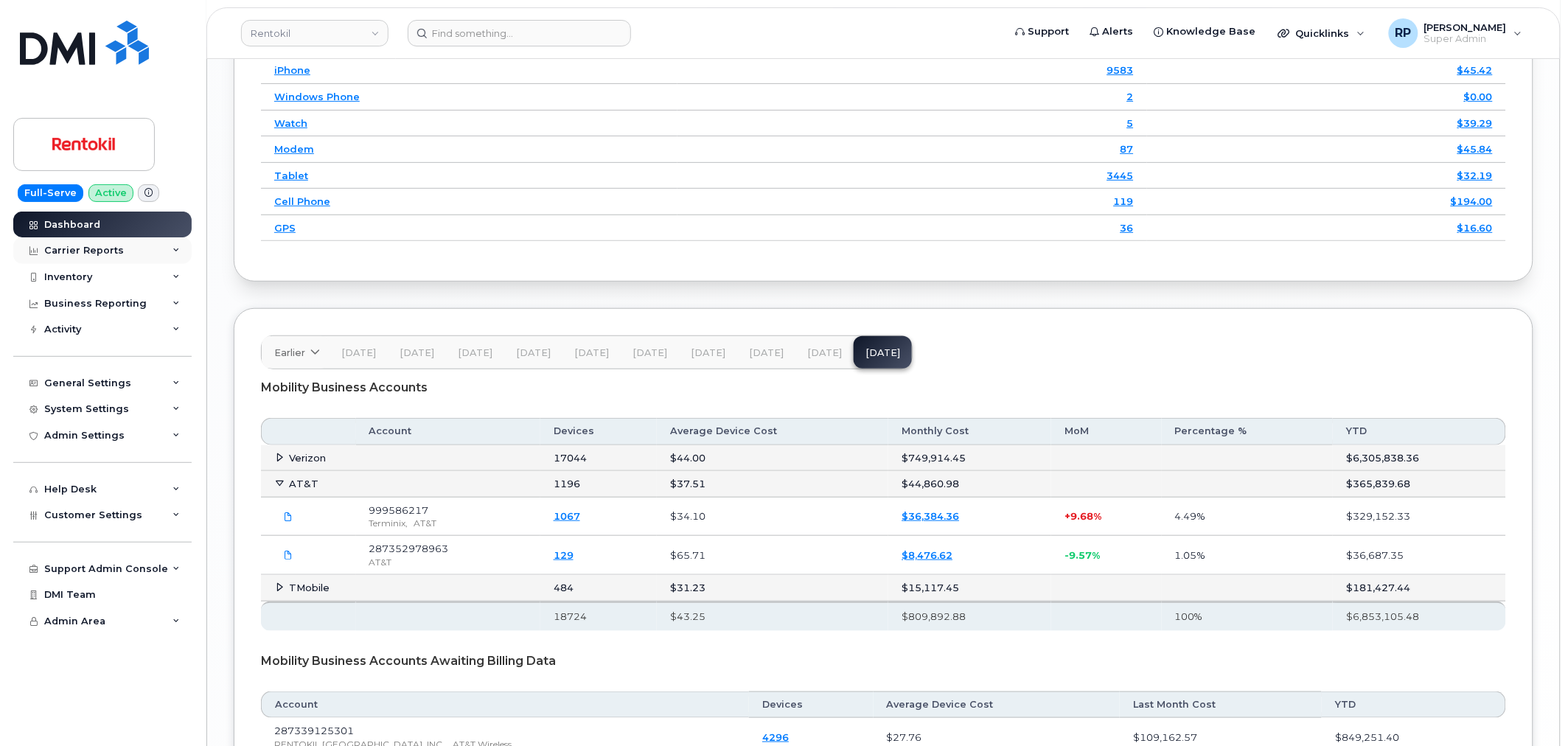
click at [141, 247] on div "Carrier Reports" at bounding box center [102, 251] width 178 height 27
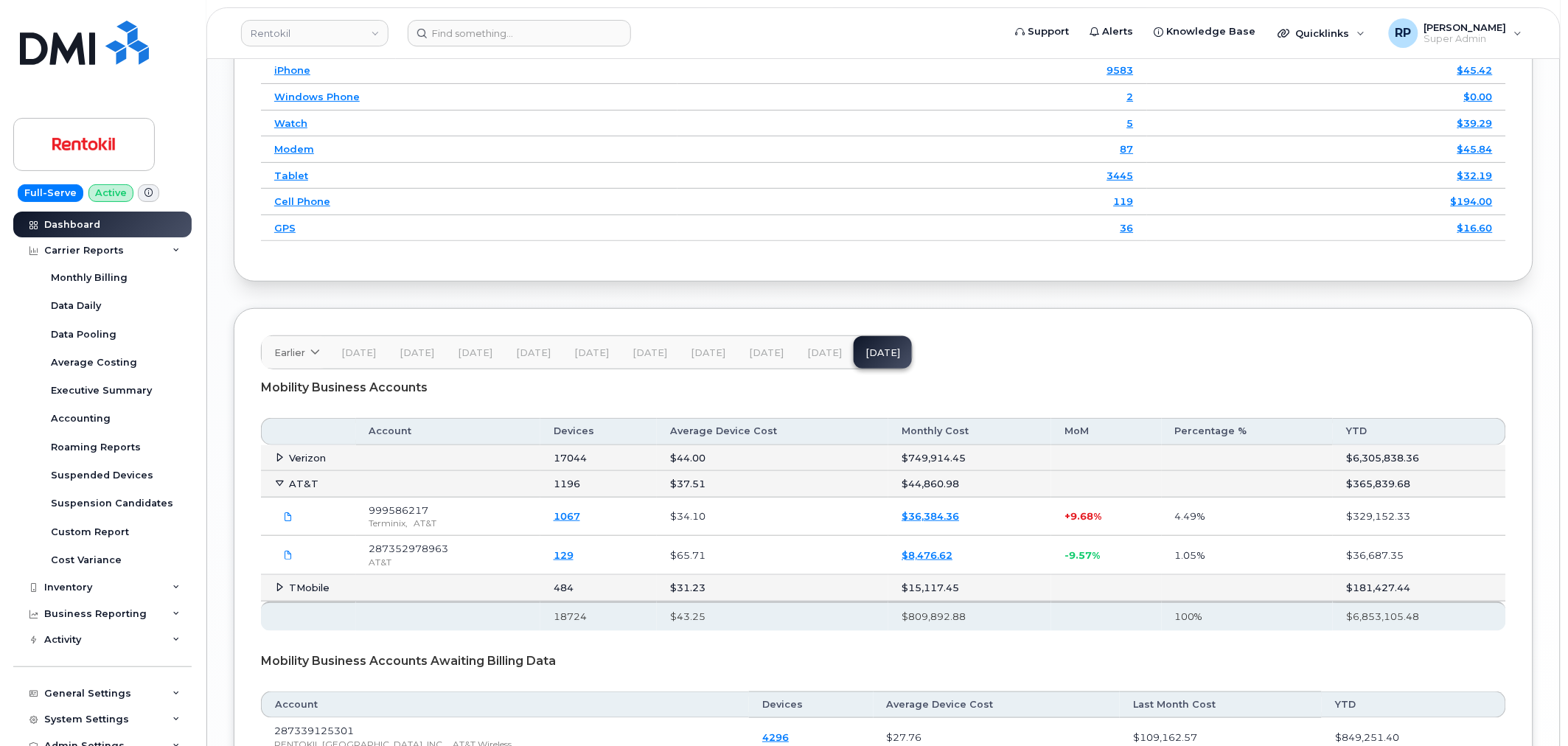
click at [881, 356] on div "Earlier [DATE] October September August July June May April March February [DAT…" at bounding box center [586, 352] width 651 height 34
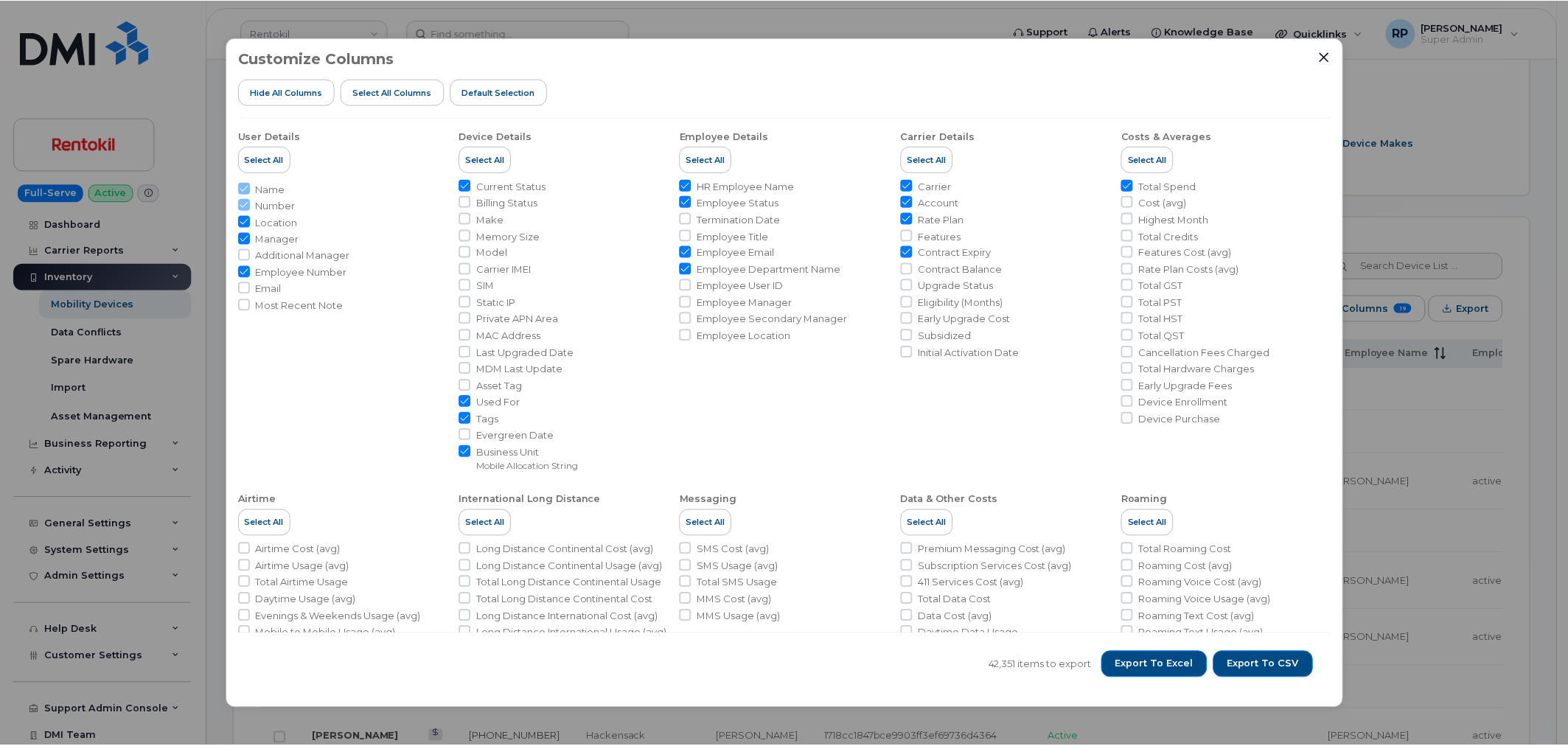
scroll to position [28, 0]
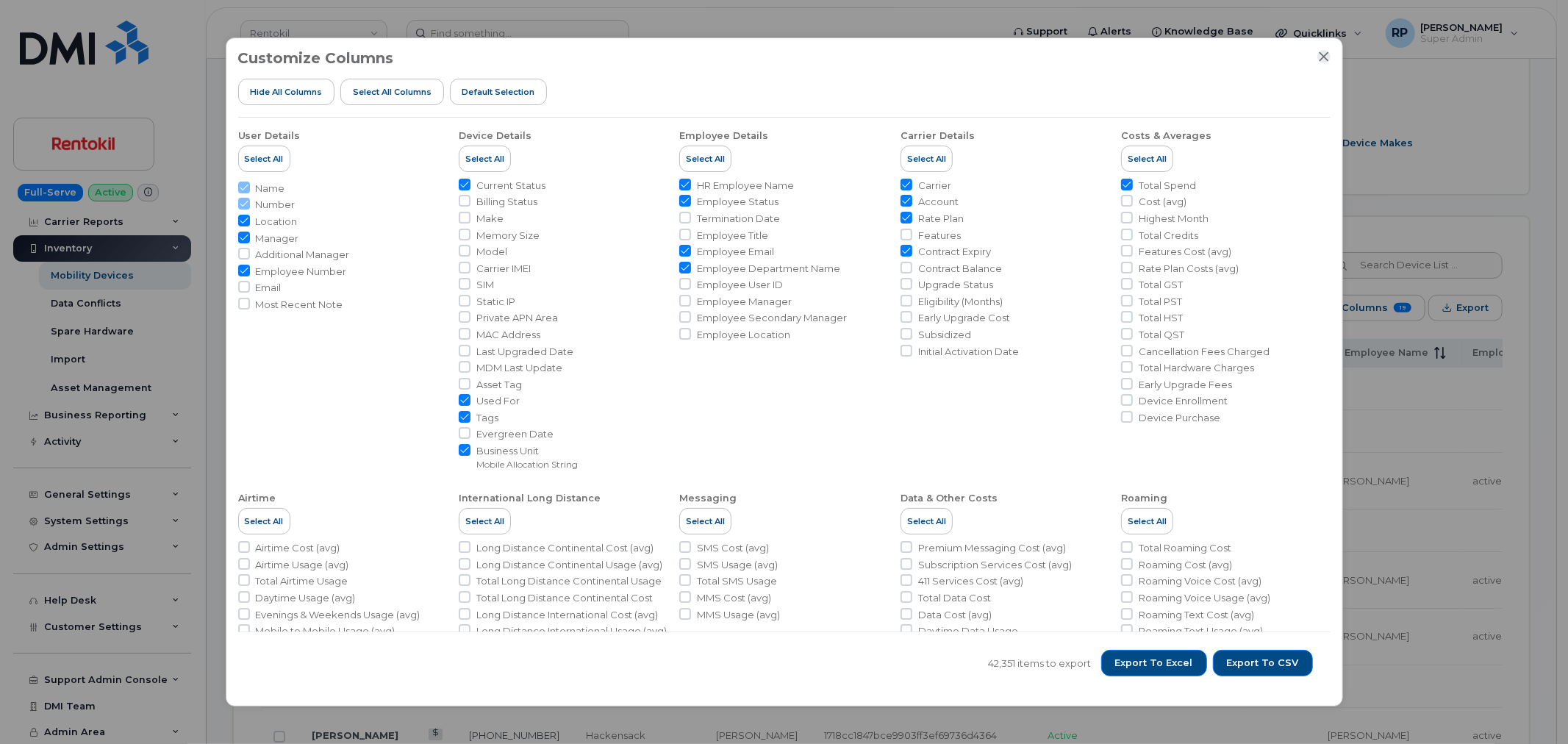
click at [1328, 60] on icon "Close" at bounding box center [1324, 57] width 12 height 12
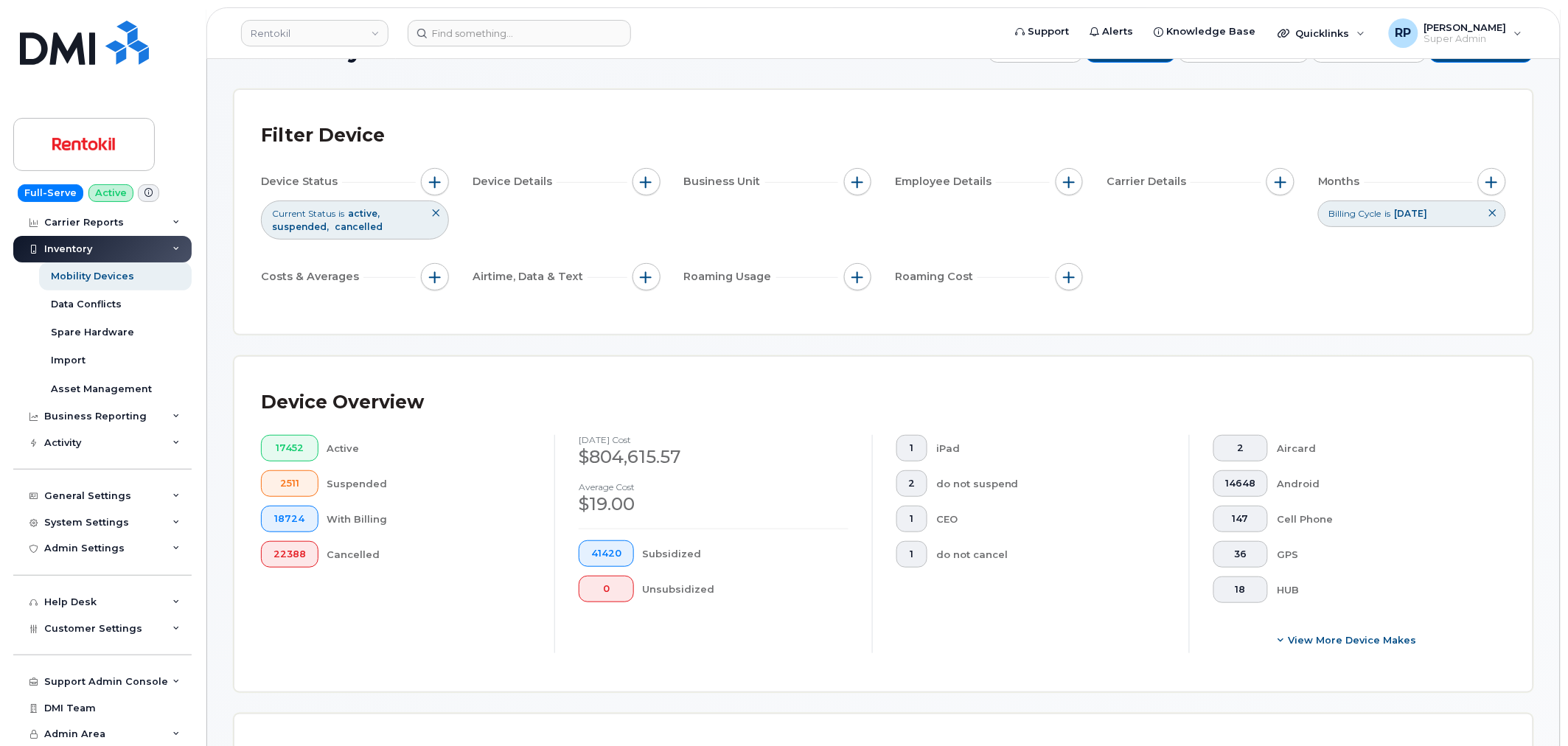
scroll to position [0, 0]
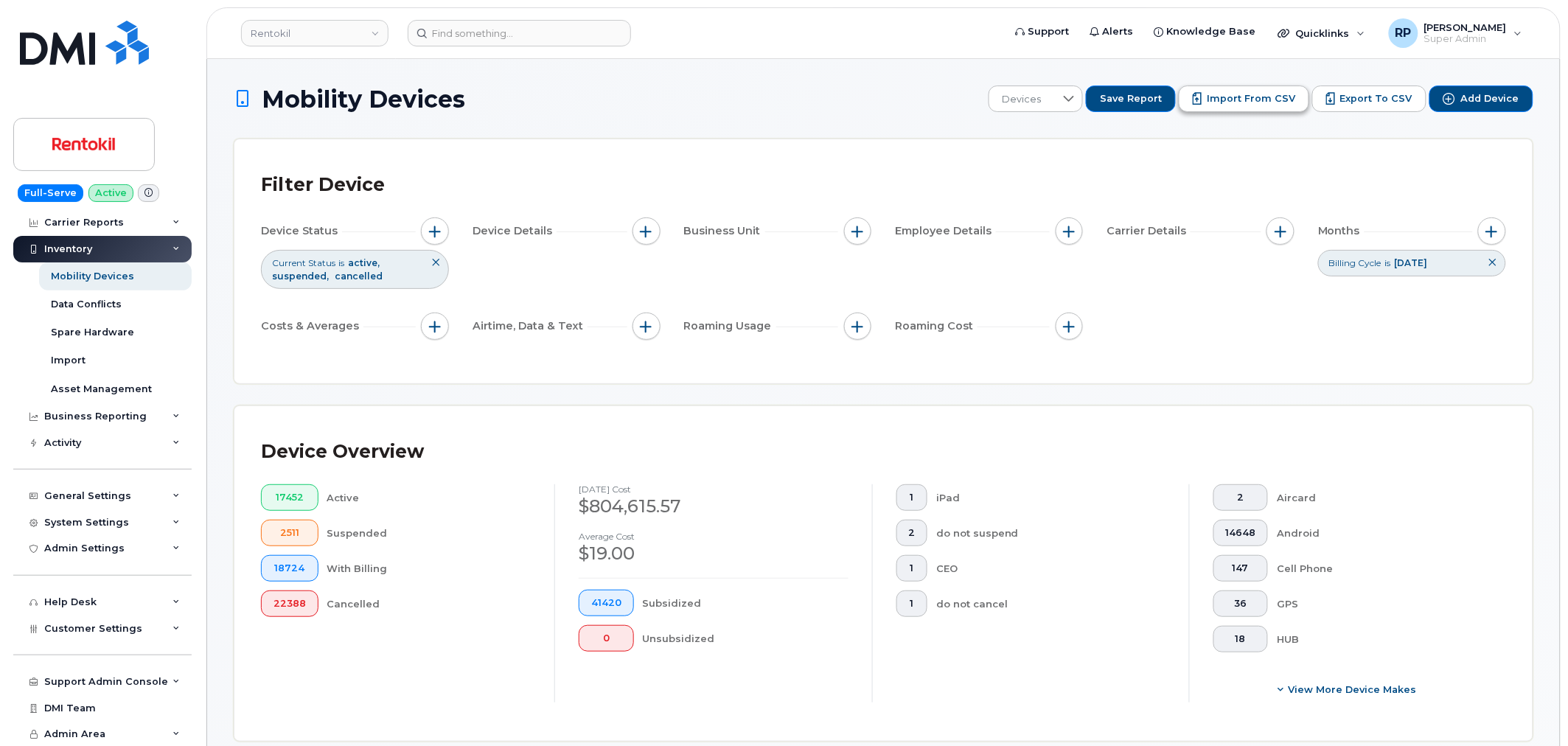
click at [1280, 108] on button "Import from CSV" at bounding box center [1244, 99] width 131 height 27
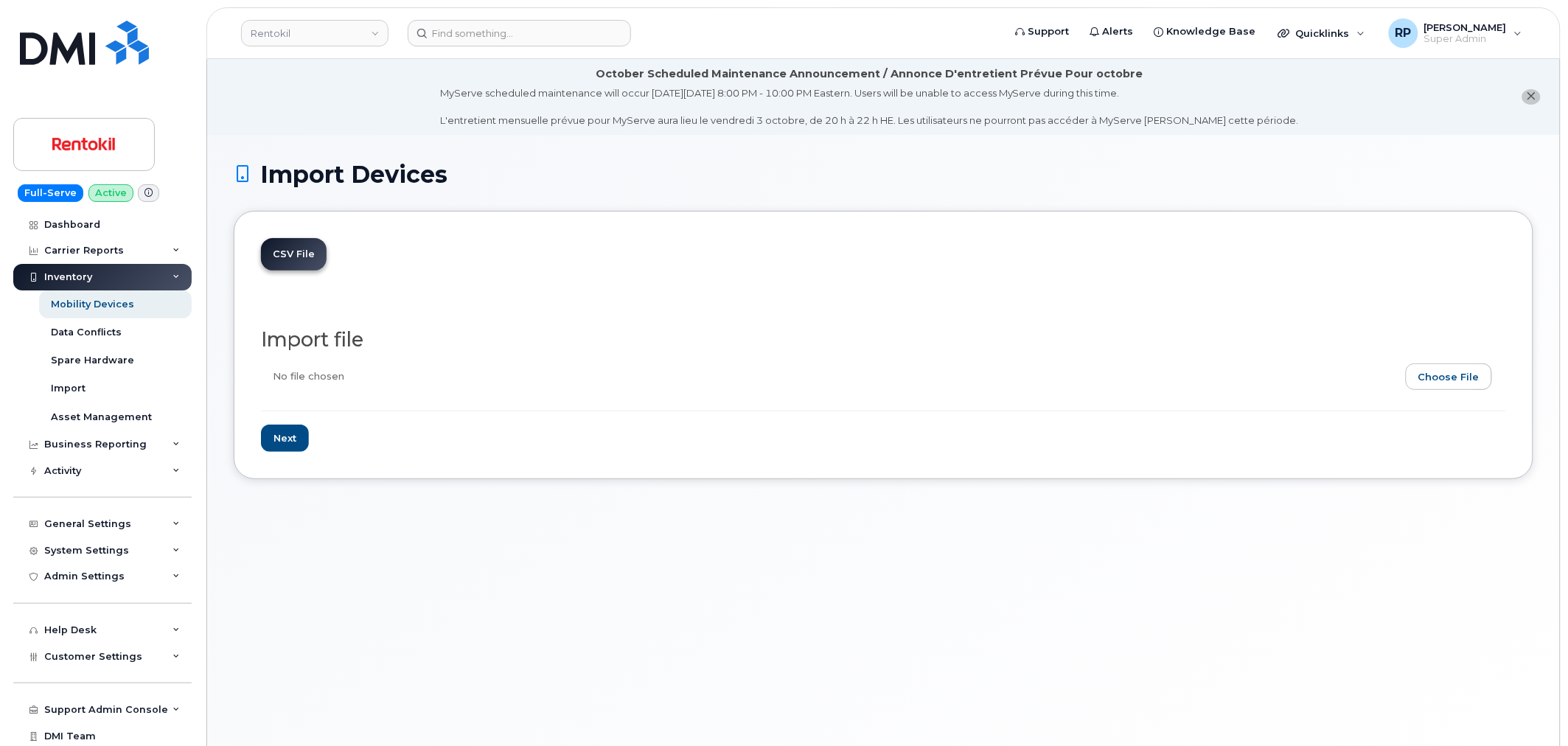
click at [1437, 377] on input "file" at bounding box center [877, 380] width 1233 height 34
type input "C:\fakepath\RTK Assignment Updates 10.6.2025.csv"
click at [291, 437] on input "Next" at bounding box center [285, 438] width 48 height 27
type input "Loading..."
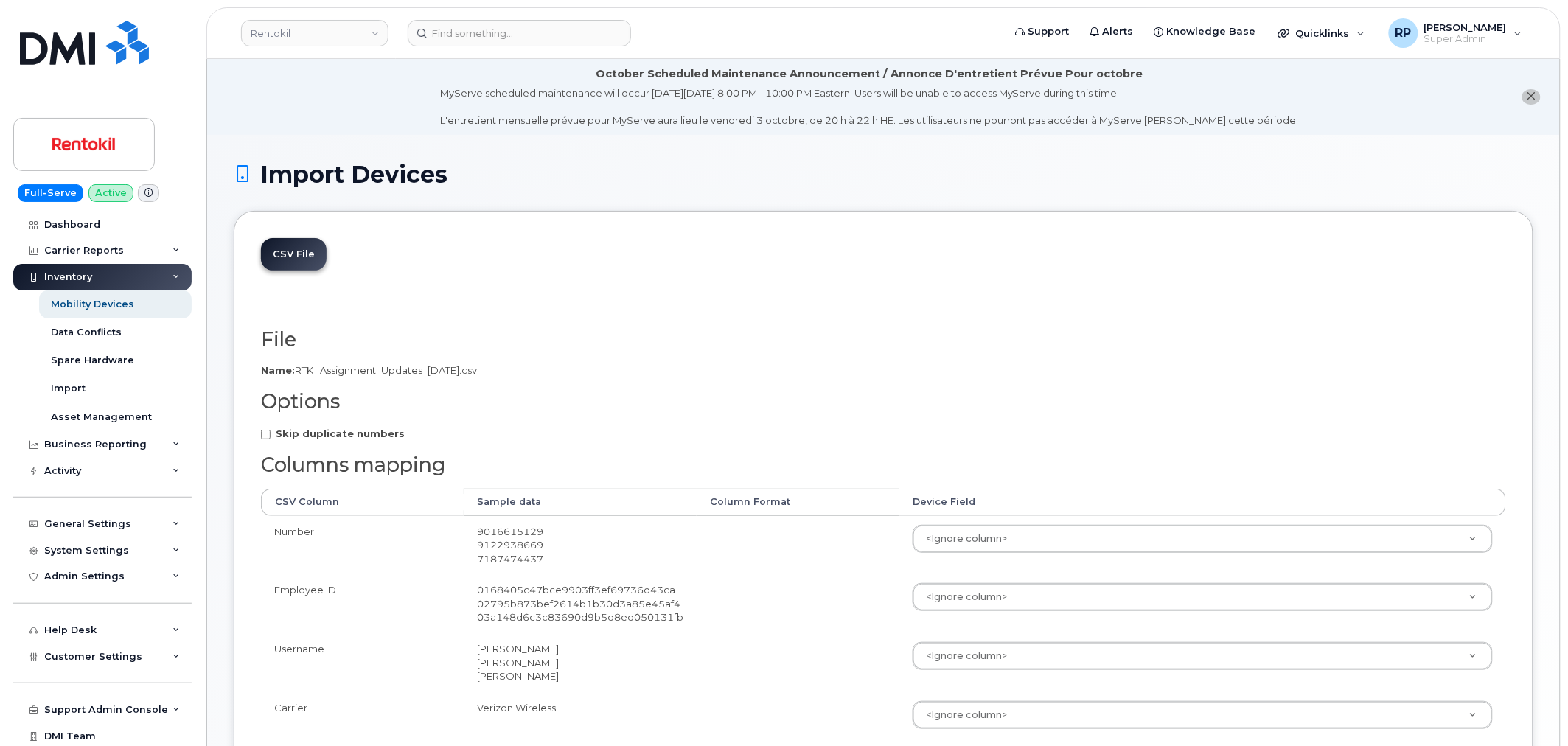
scroll to position [216, 0]
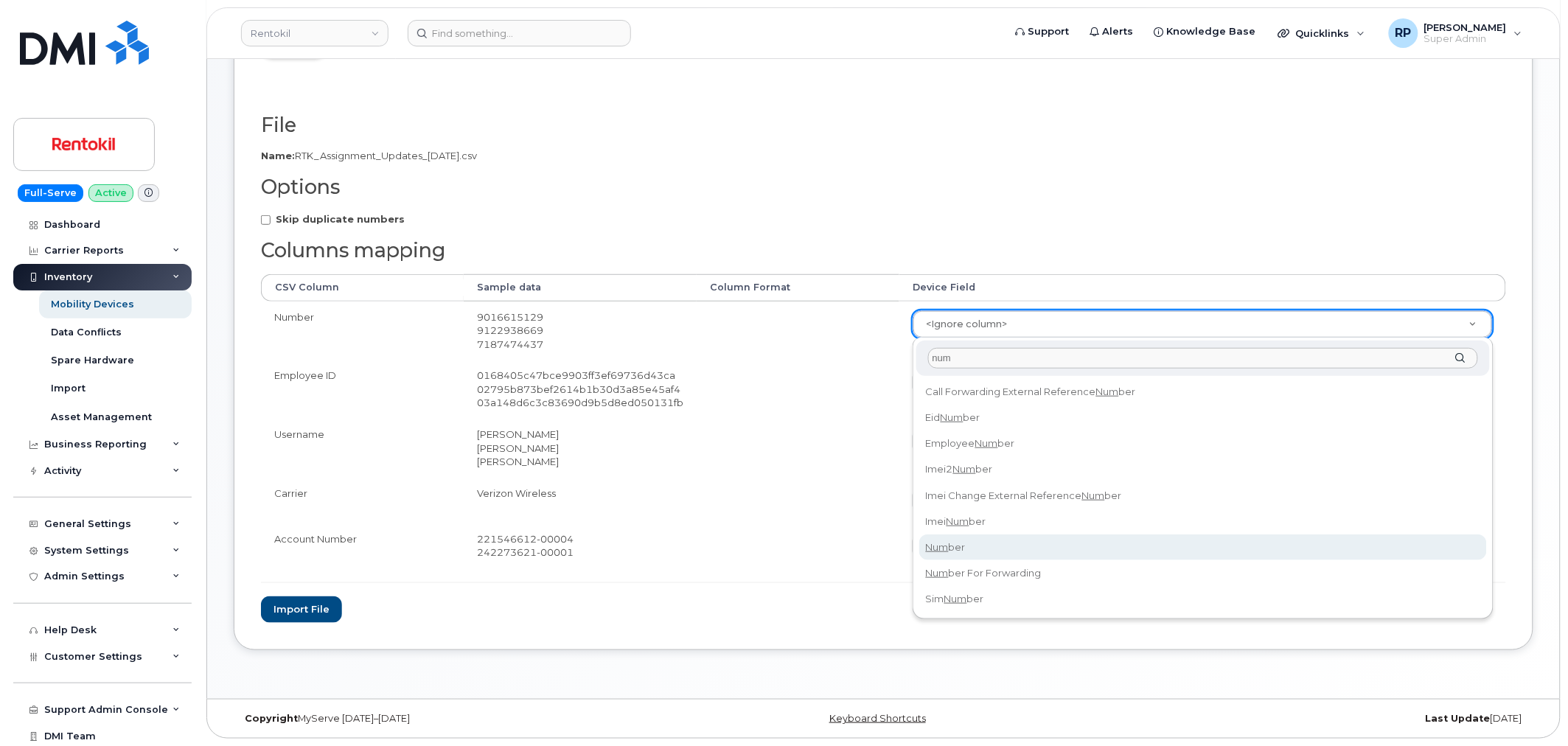
type input "num"
select select "number"
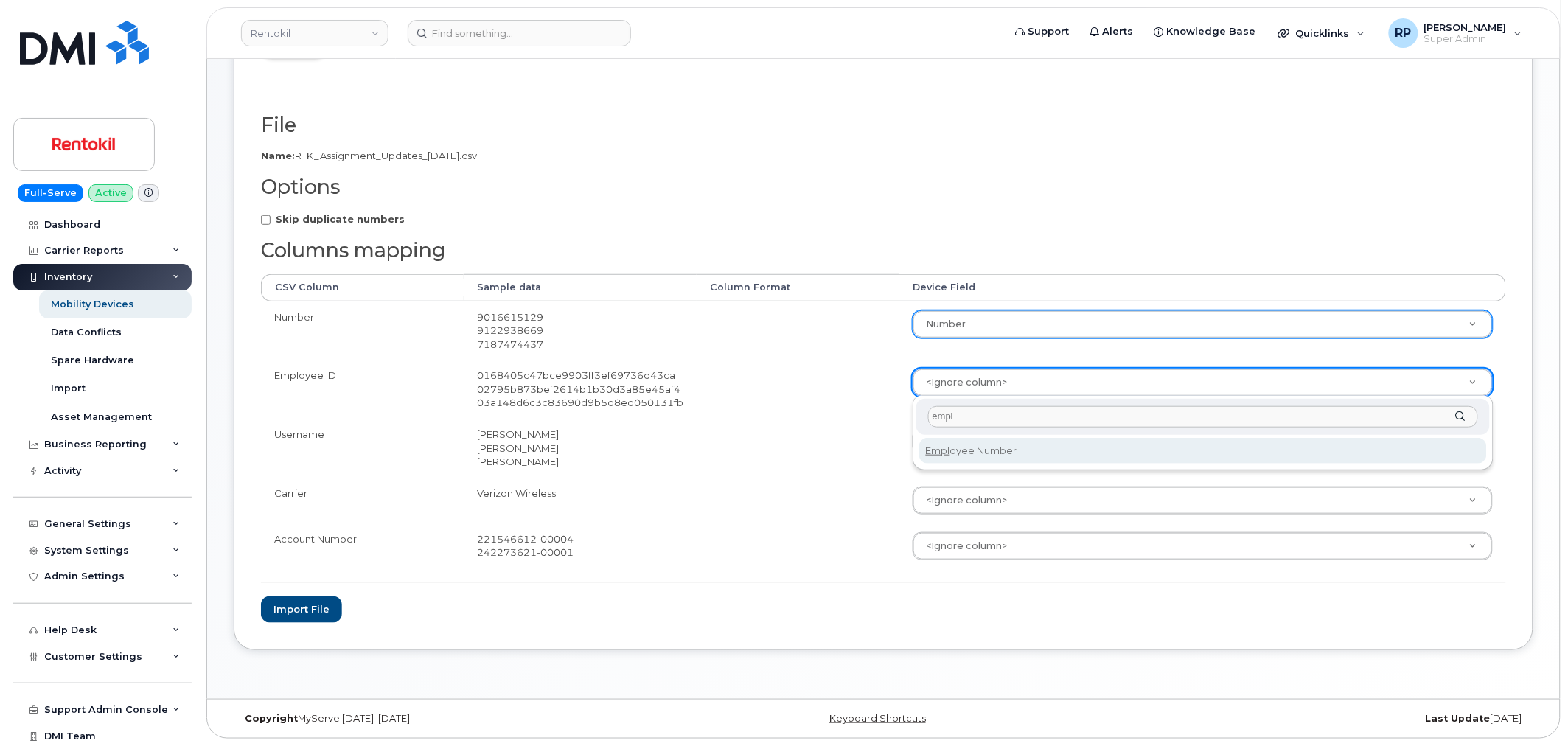
type input "empl"
select select "employee_number"
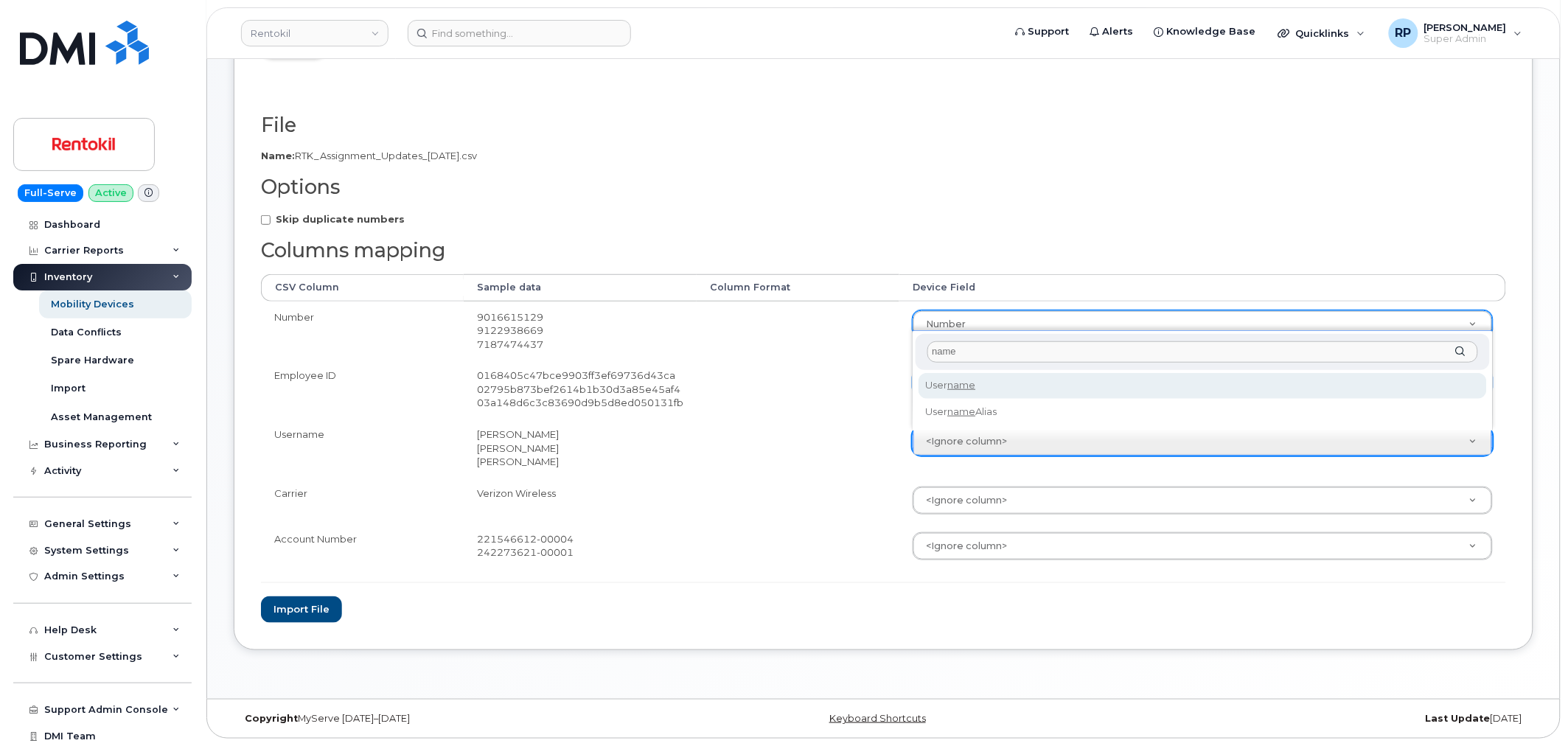
type input "name"
select select "username"
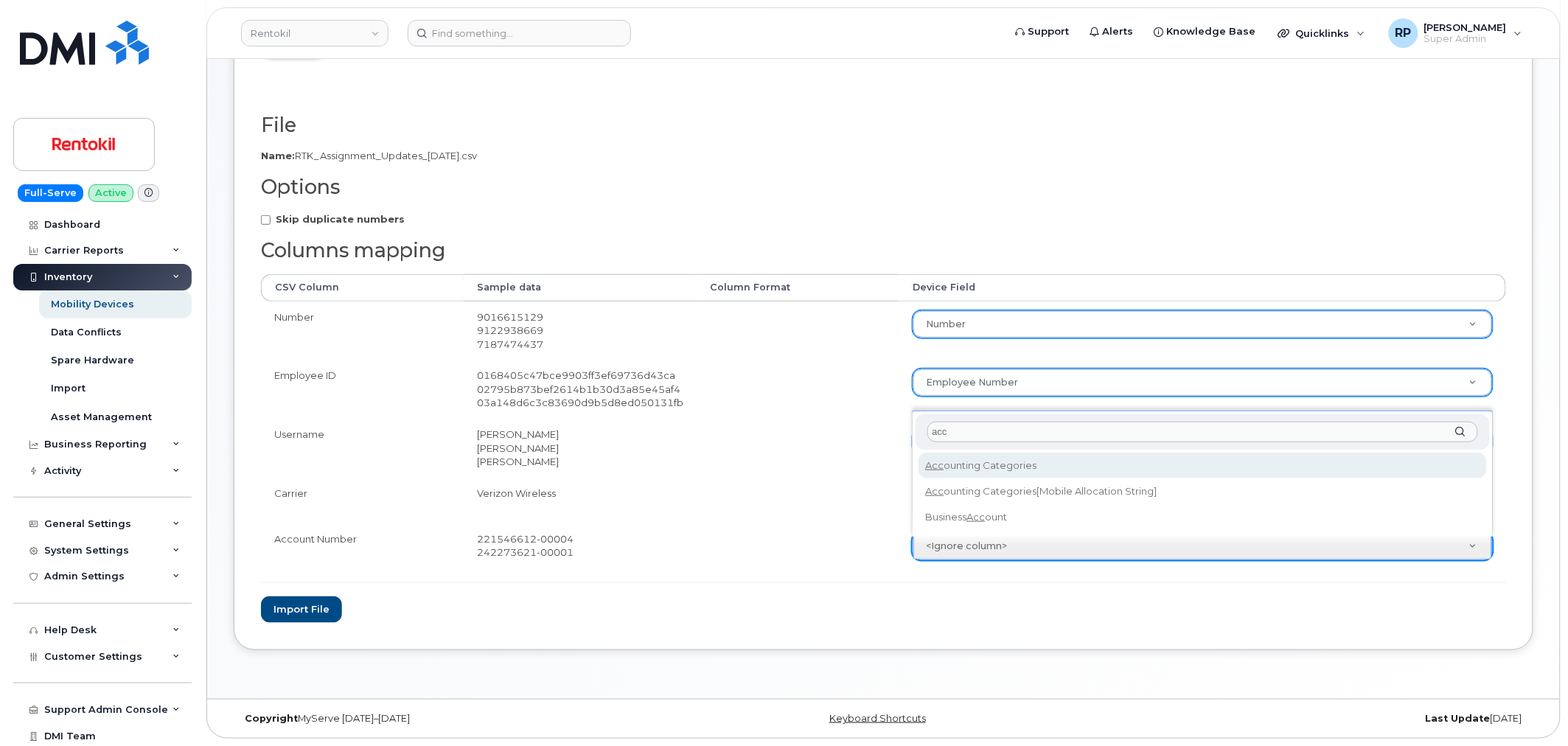
type input "acc"
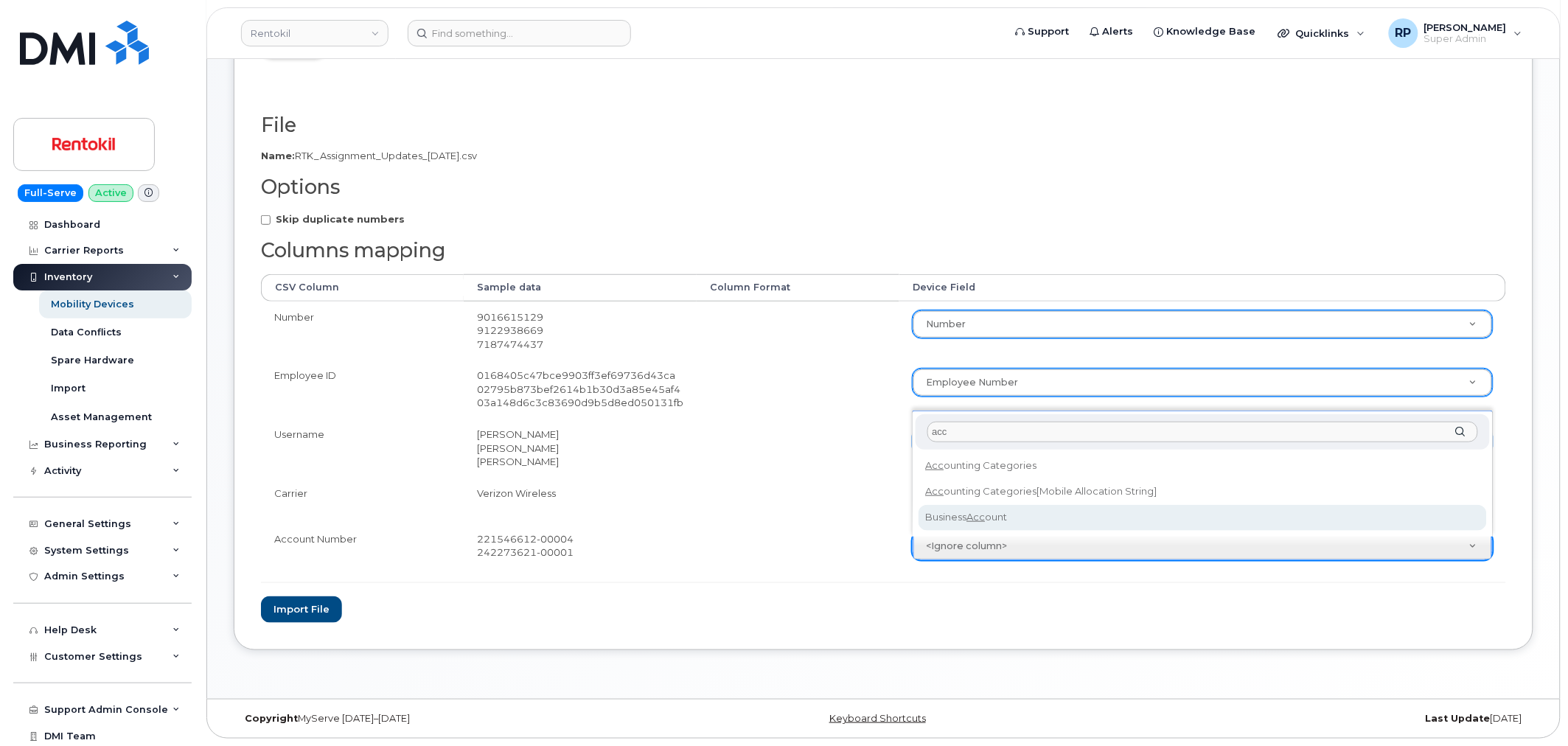
select select "business_account_id"
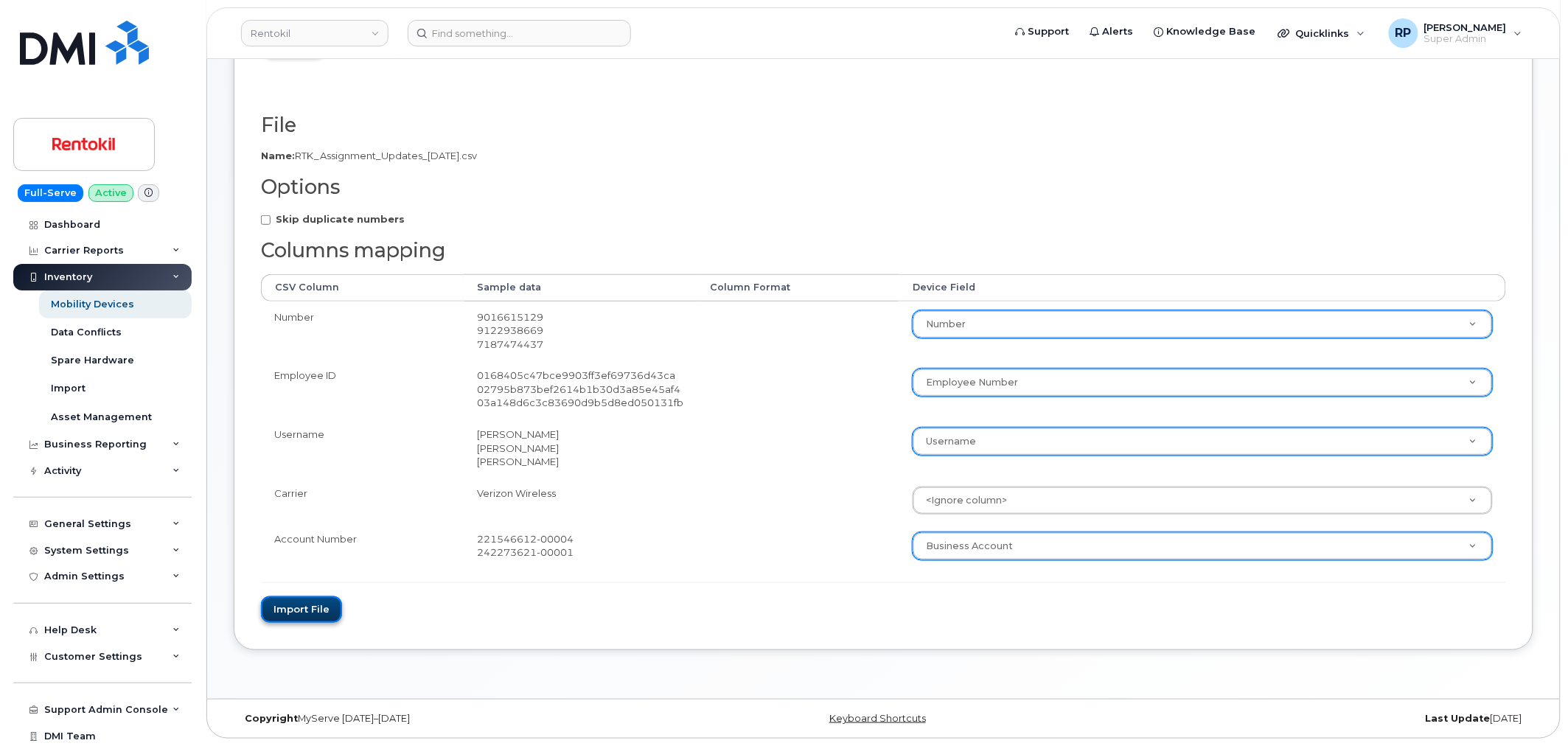
click at [306, 604] on button "Import file" at bounding box center [301, 610] width 81 height 27
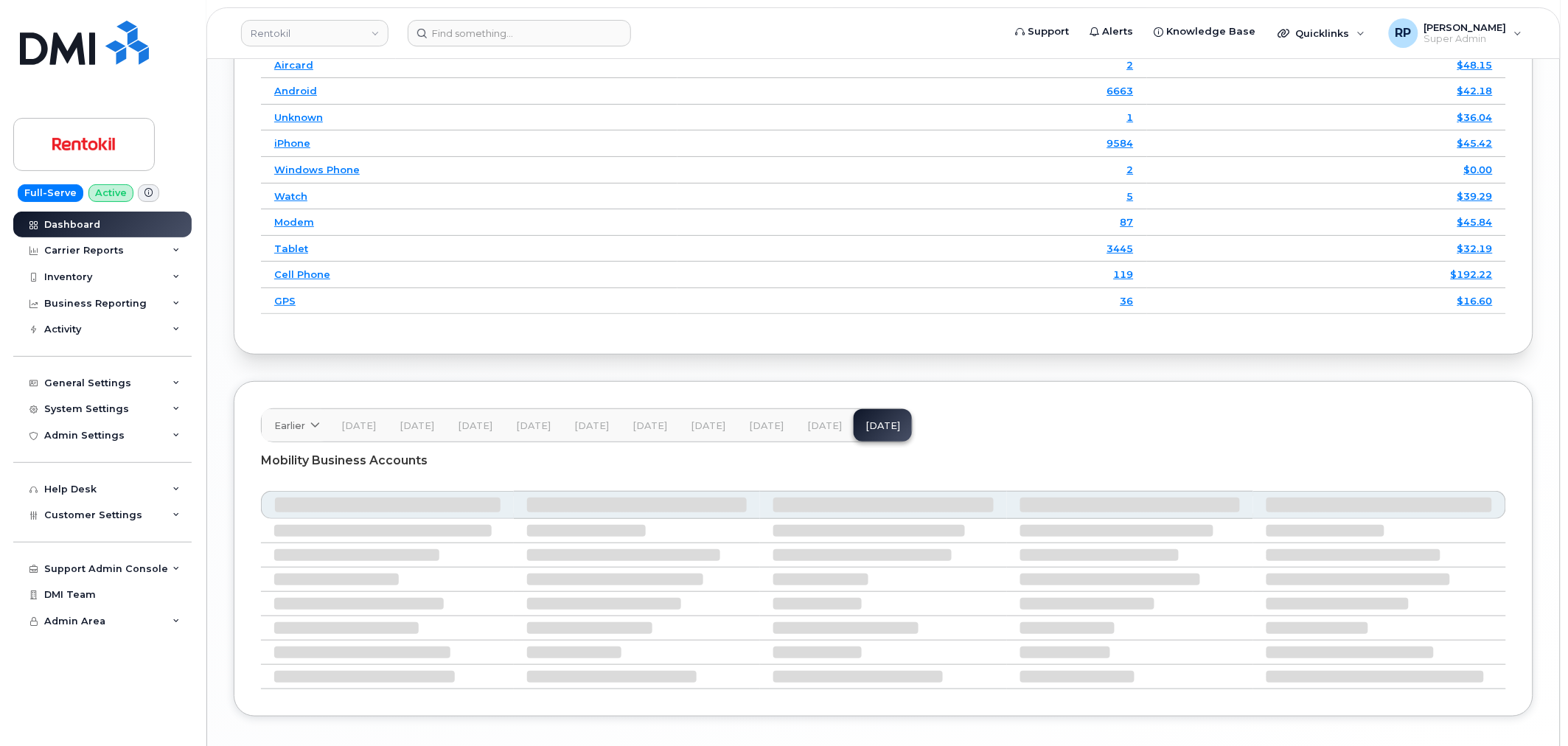
scroll to position [2156, 0]
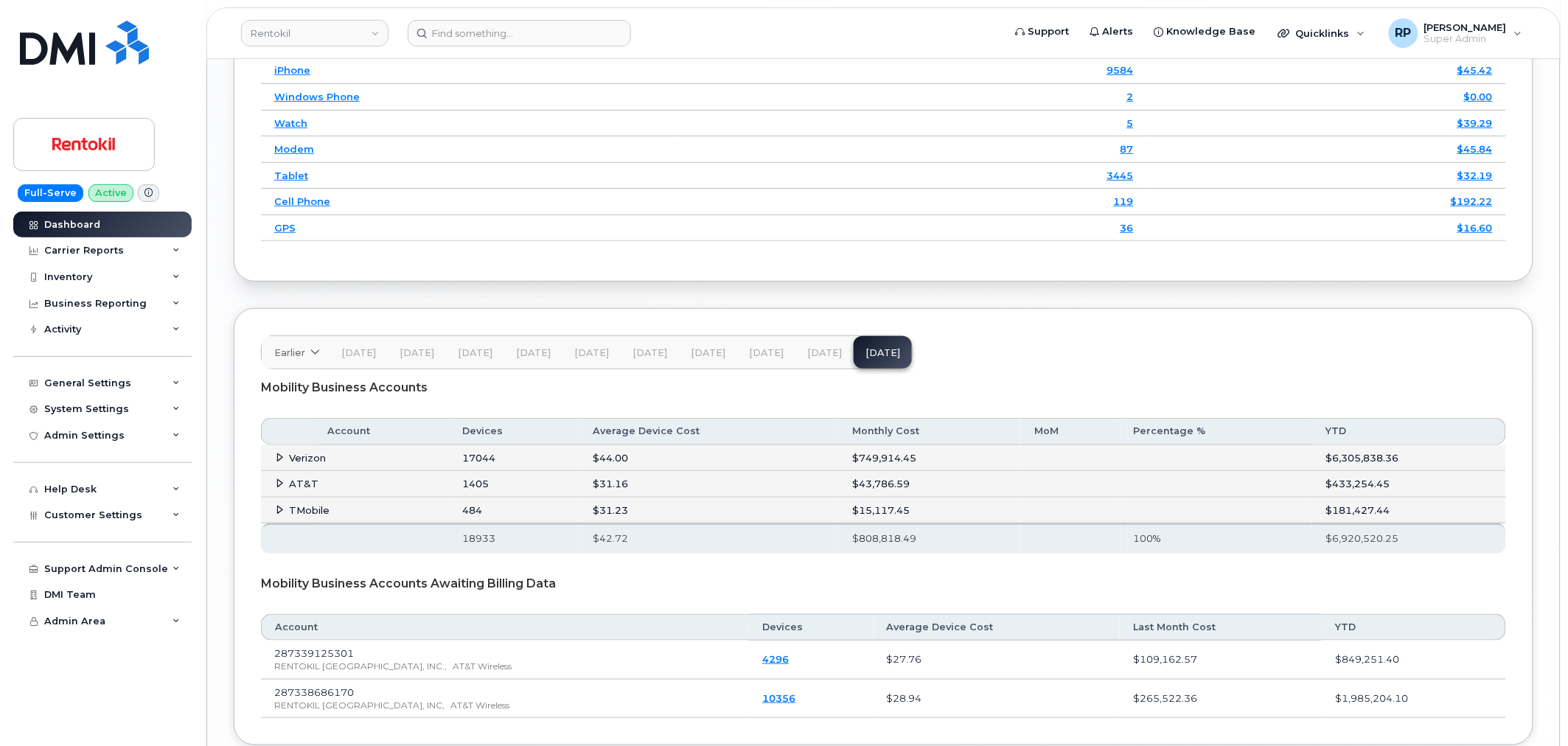
click at [277, 488] on icon at bounding box center [281, 483] width 10 height 10
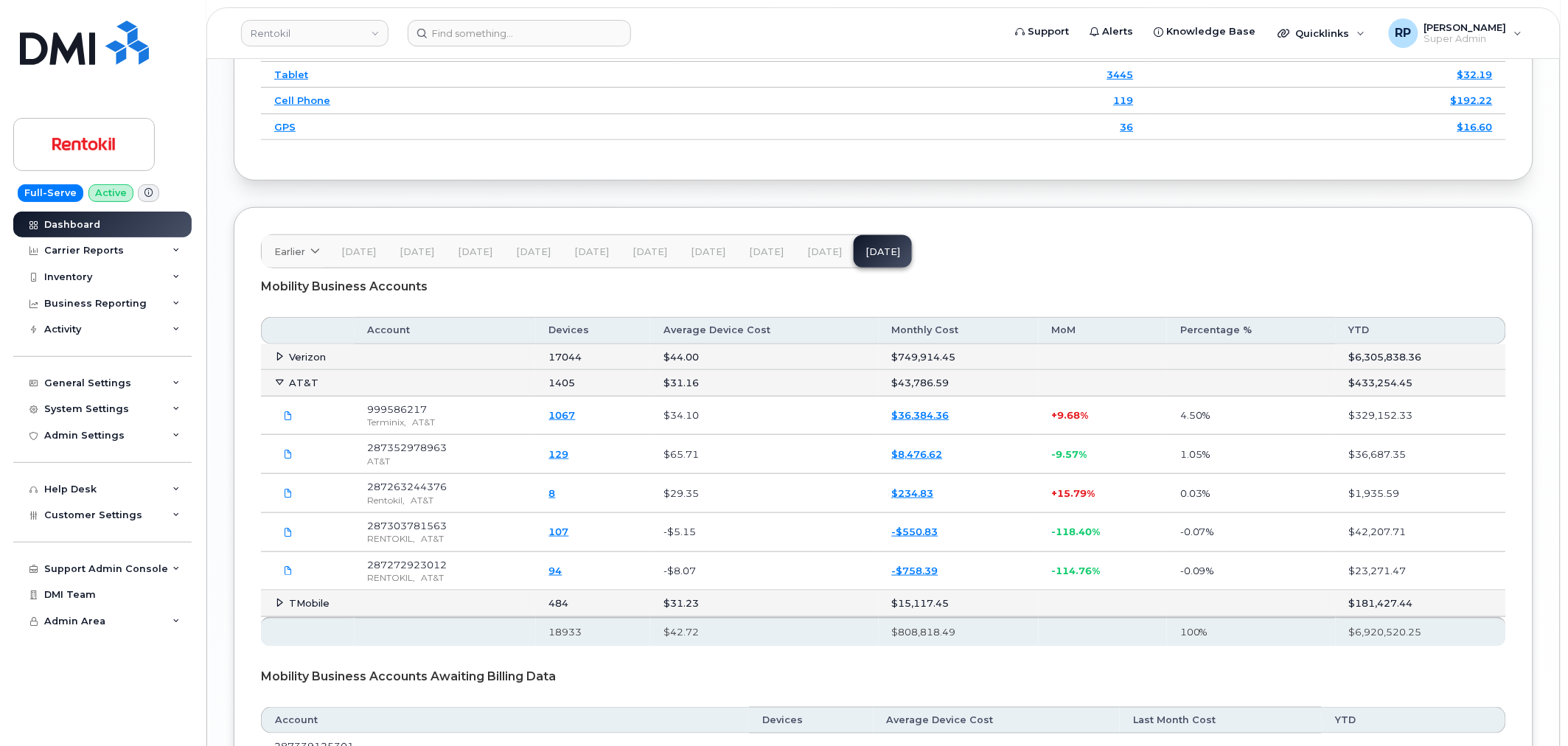
scroll to position [2294, 0]
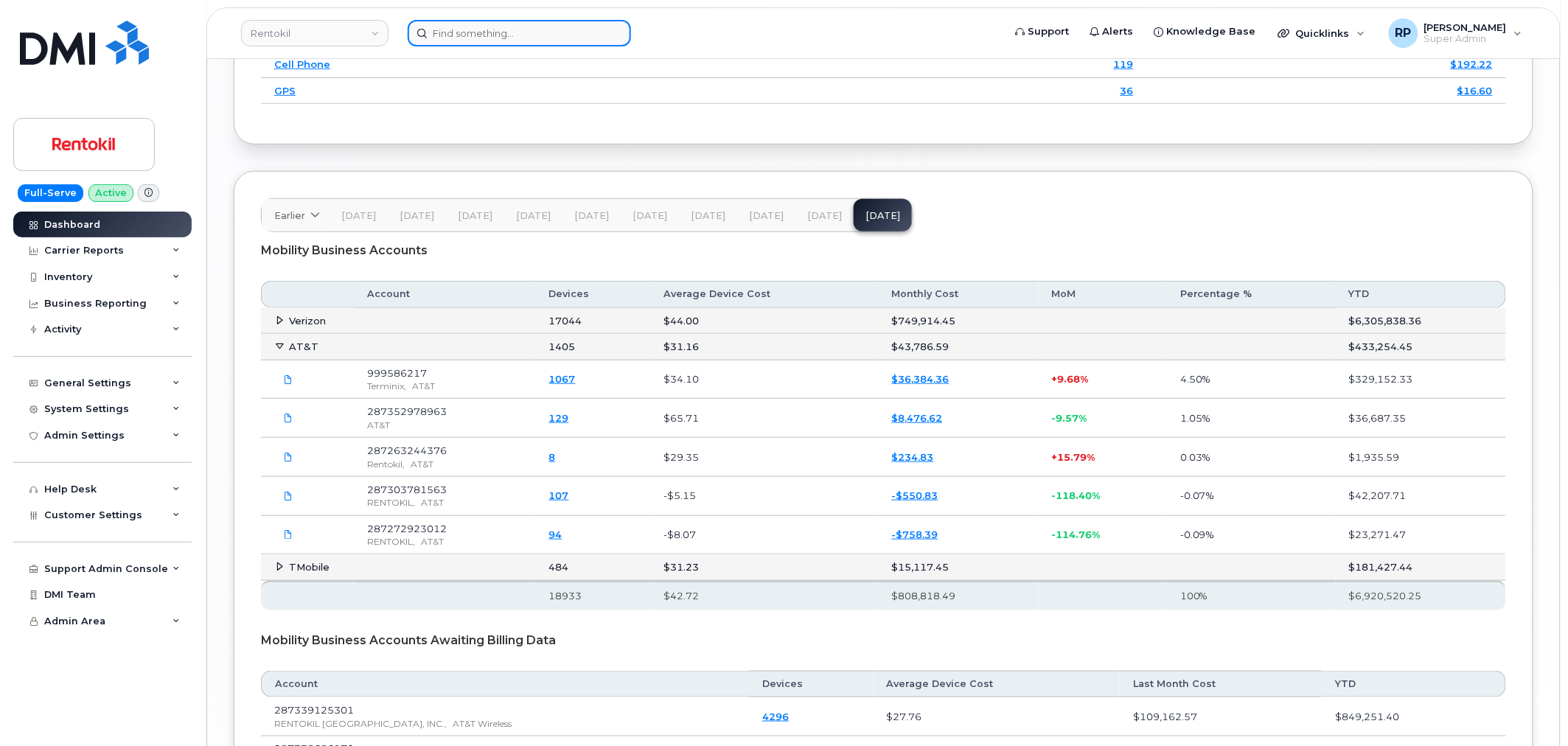
click at [462, 44] on input at bounding box center [519, 34] width 223 height 27
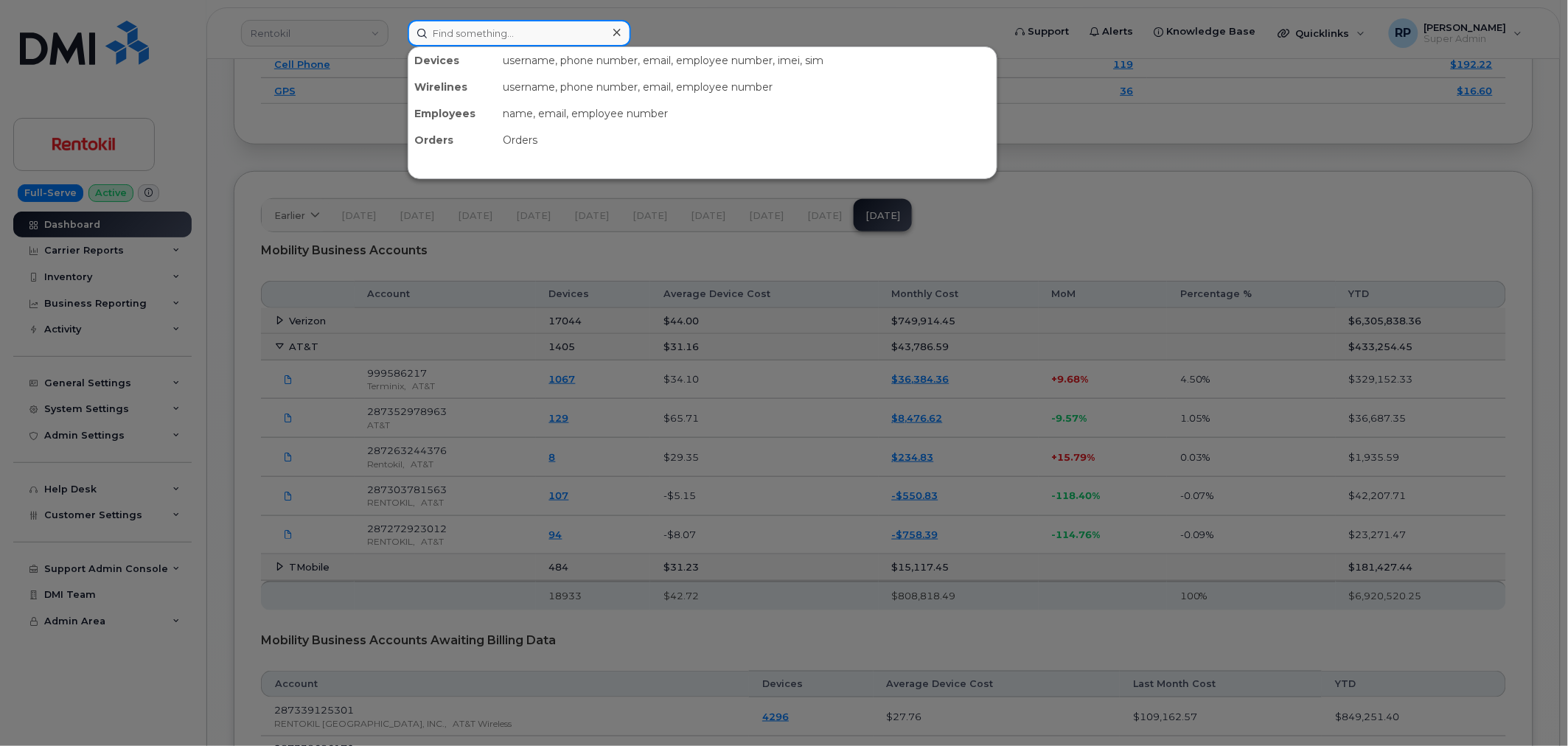
paste input "2246245552"
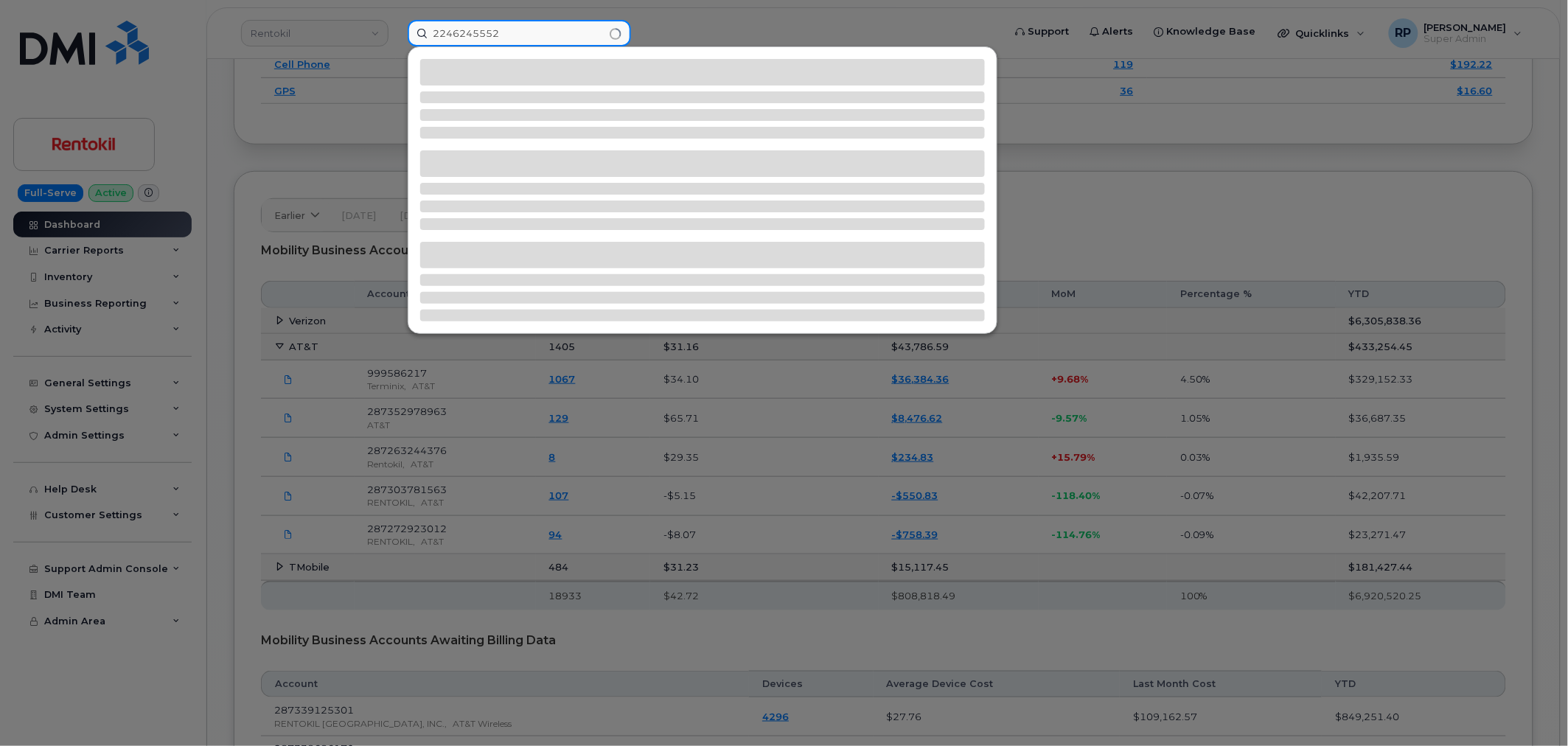
type input "2246245552"
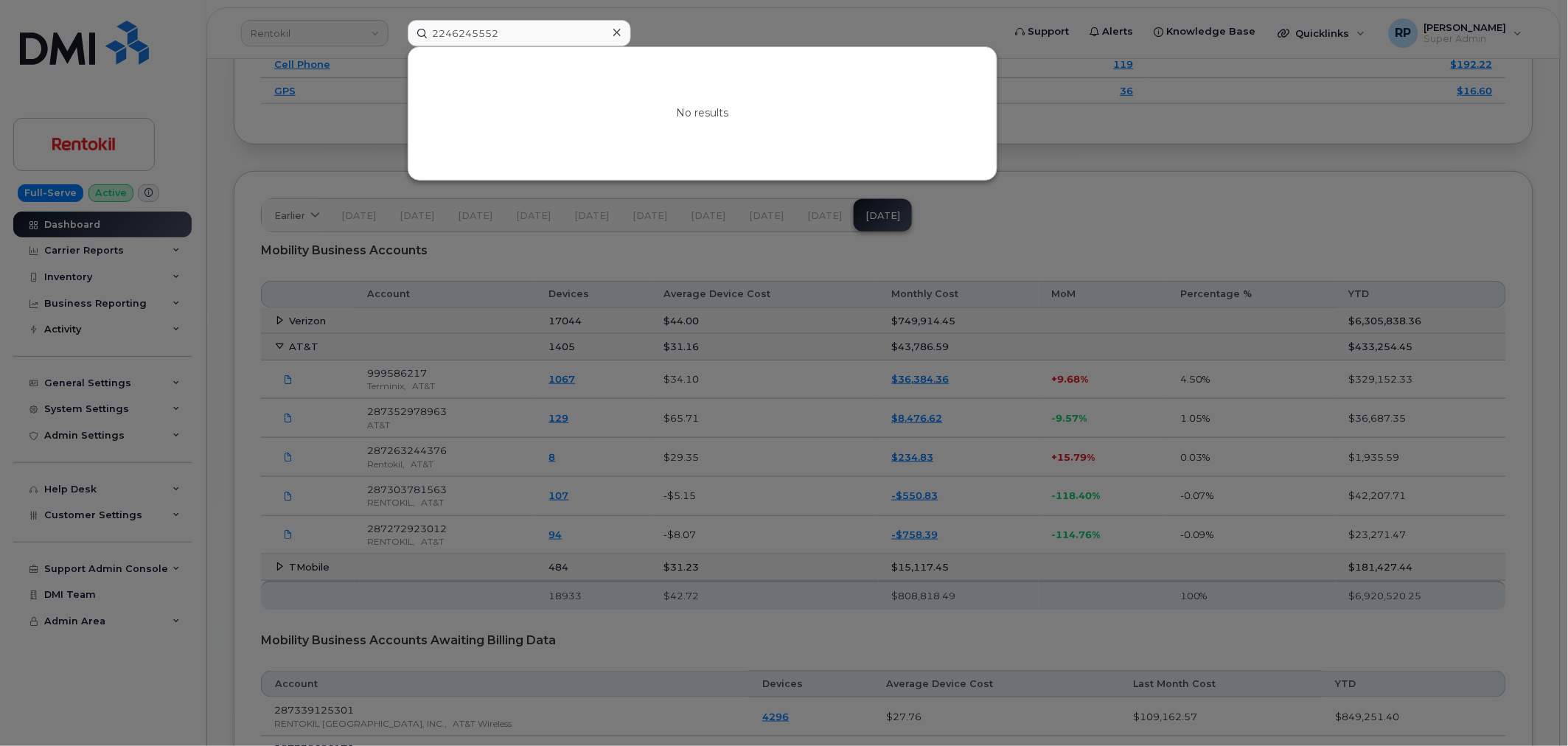
click at [543, 263] on div at bounding box center [784, 373] width 1568 height 746
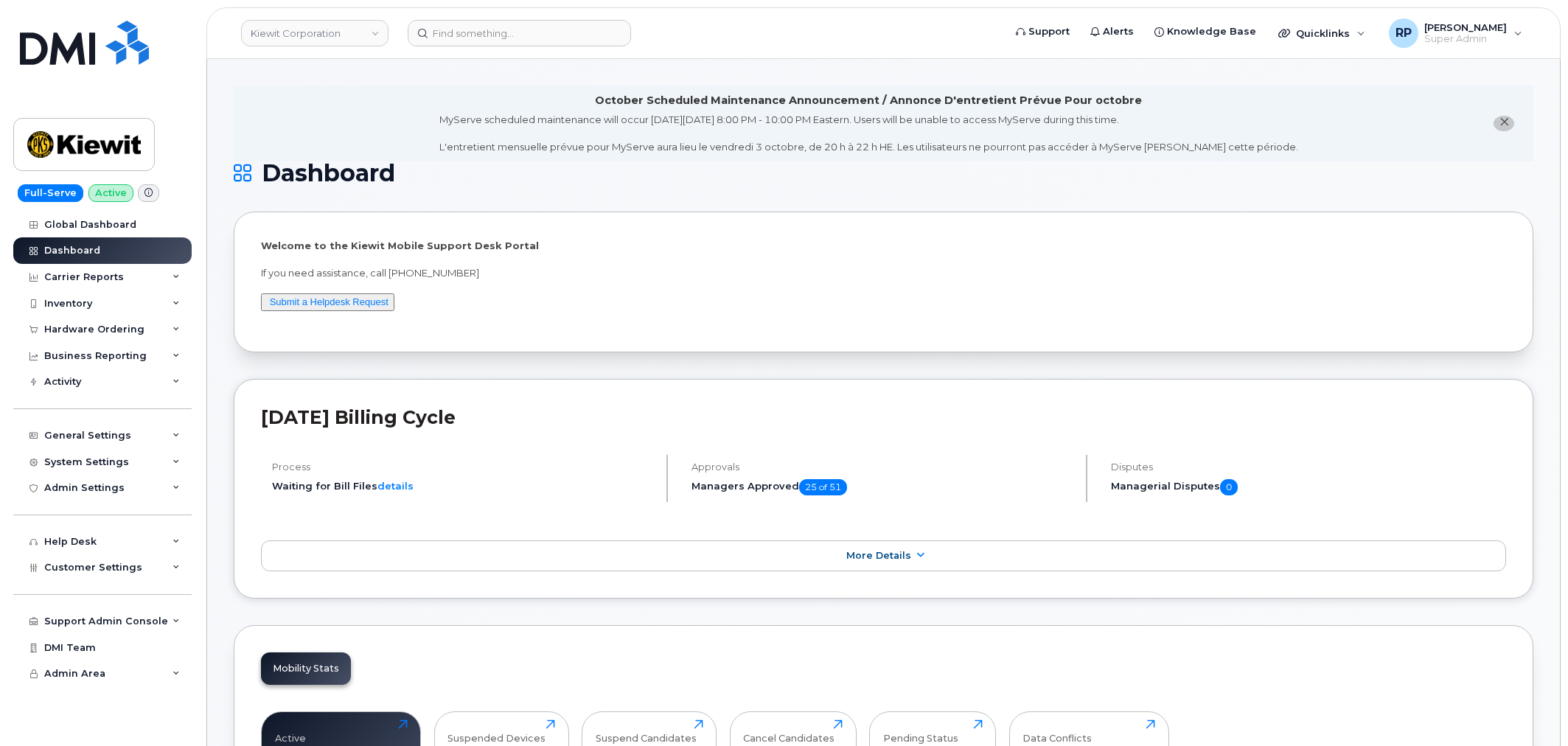
scroll to position [2388, 0]
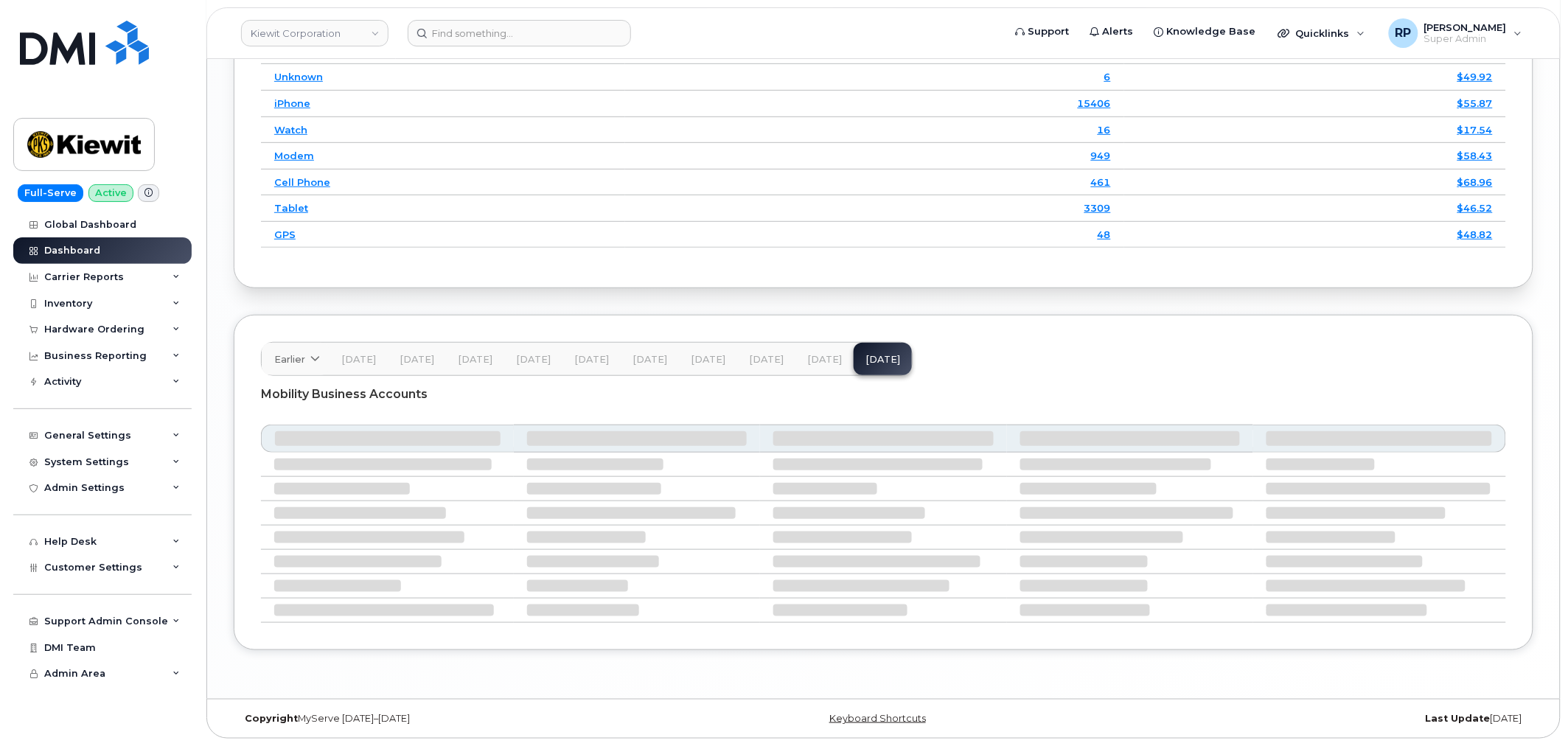
scroll to position [2258, 0]
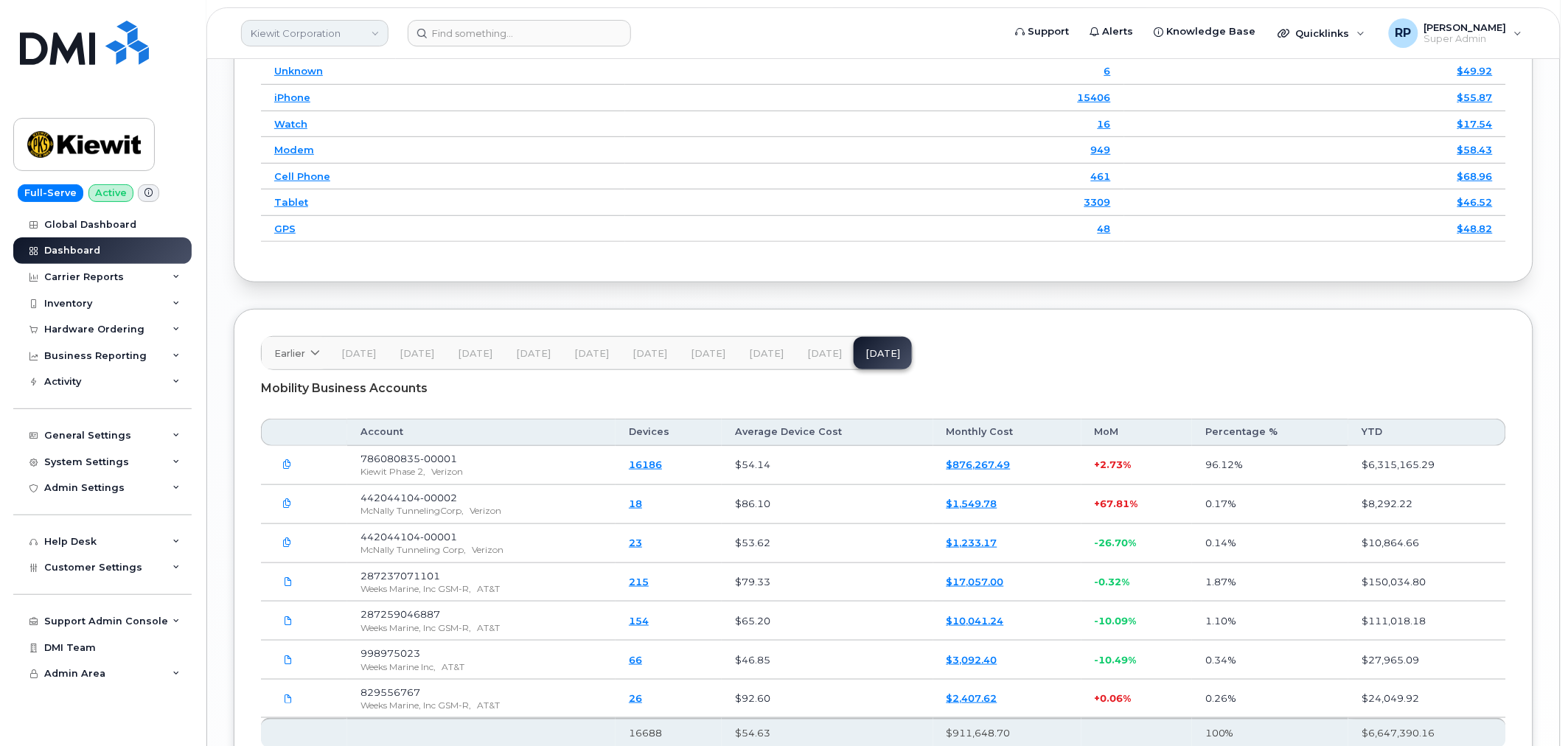
click at [317, 39] on link "Kiewit Corporation" at bounding box center [315, 34] width 147 height 27
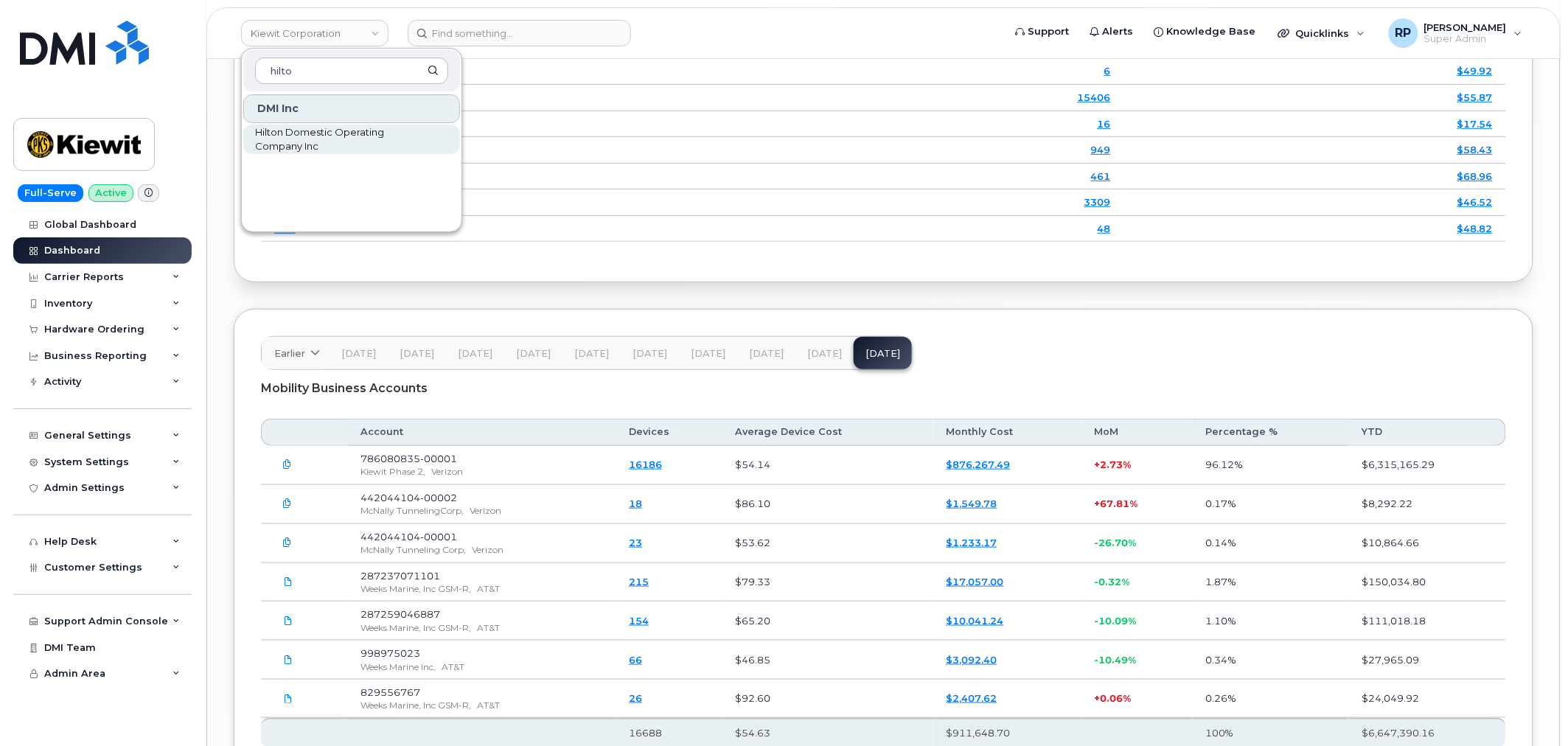
type input "hilto"
click at [317, 141] on span "Hilton Domestic Operating Company Inc" at bounding box center [340, 140] width 169 height 29
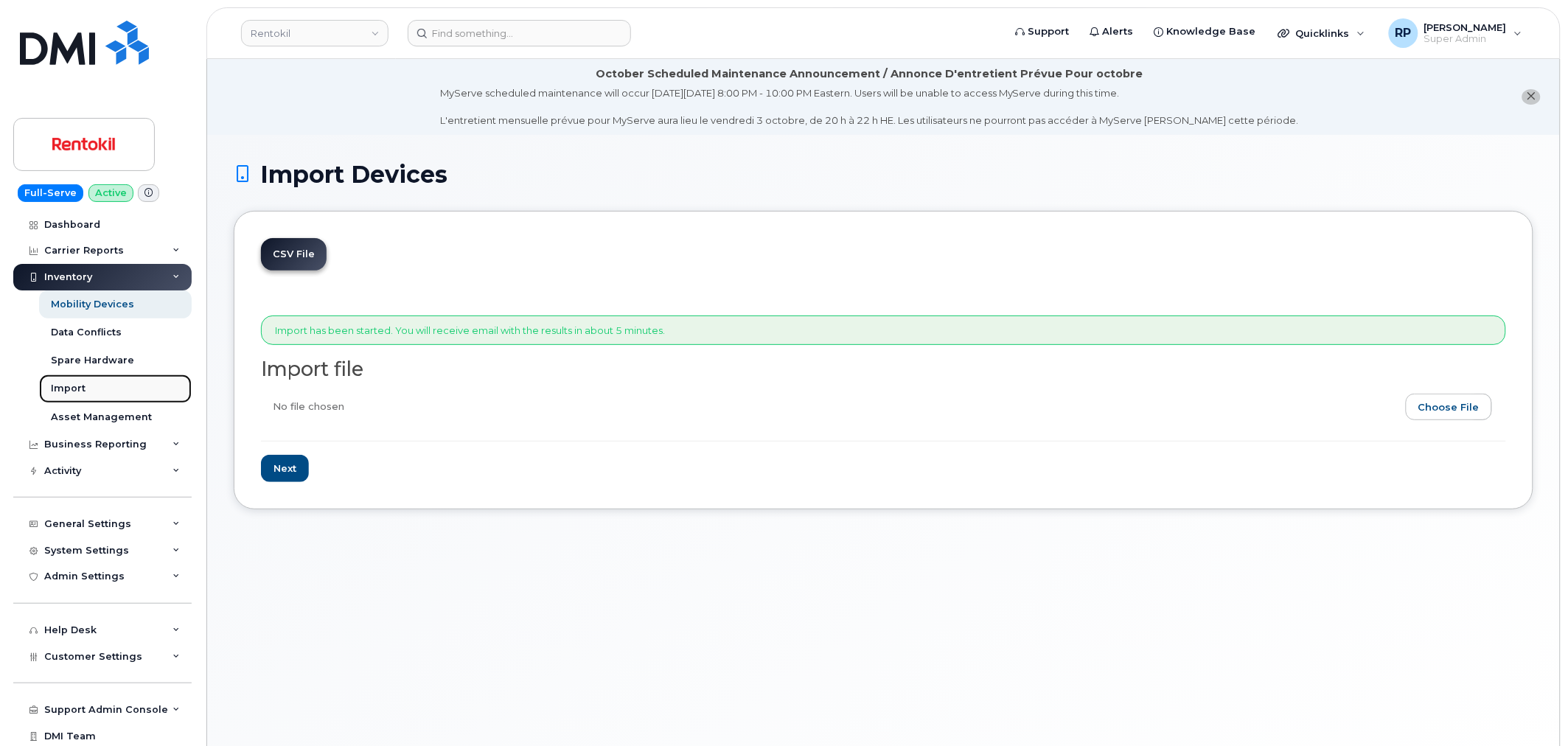
click at [71, 386] on div "Import" at bounding box center [68, 389] width 35 height 13
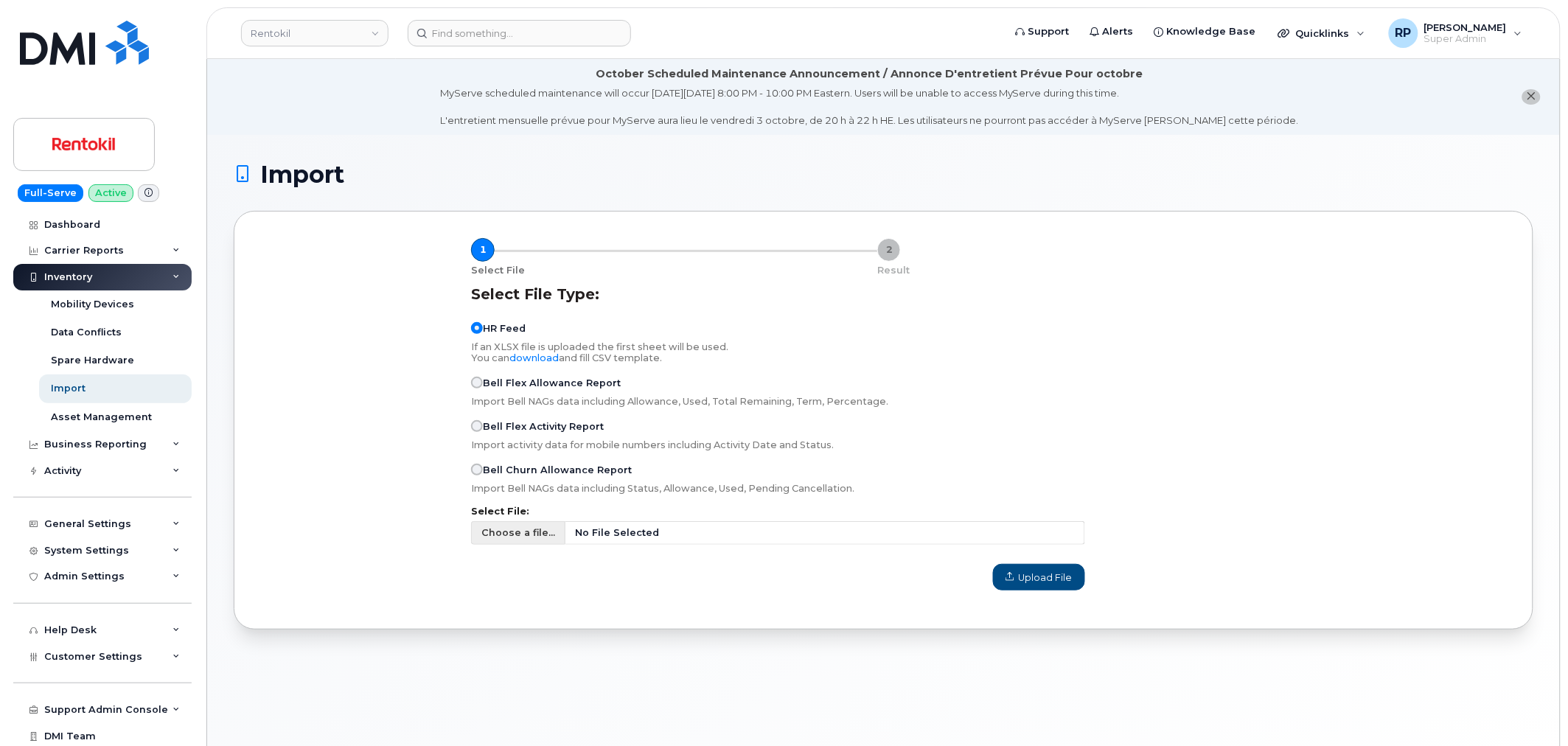
click at [623, 538] on span "No File Selected" at bounding box center [825, 533] width 519 height 24
click at [623, 538] on input "Choose a file... No File Selected" at bounding box center [778, 533] width 614 height 24
type input "C:\fakepath\RTK Assignment Updates 10.6.2025.csv"
click at [1036, 585] on span "Upload File" at bounding box center [1039, 578] width 67 height 14
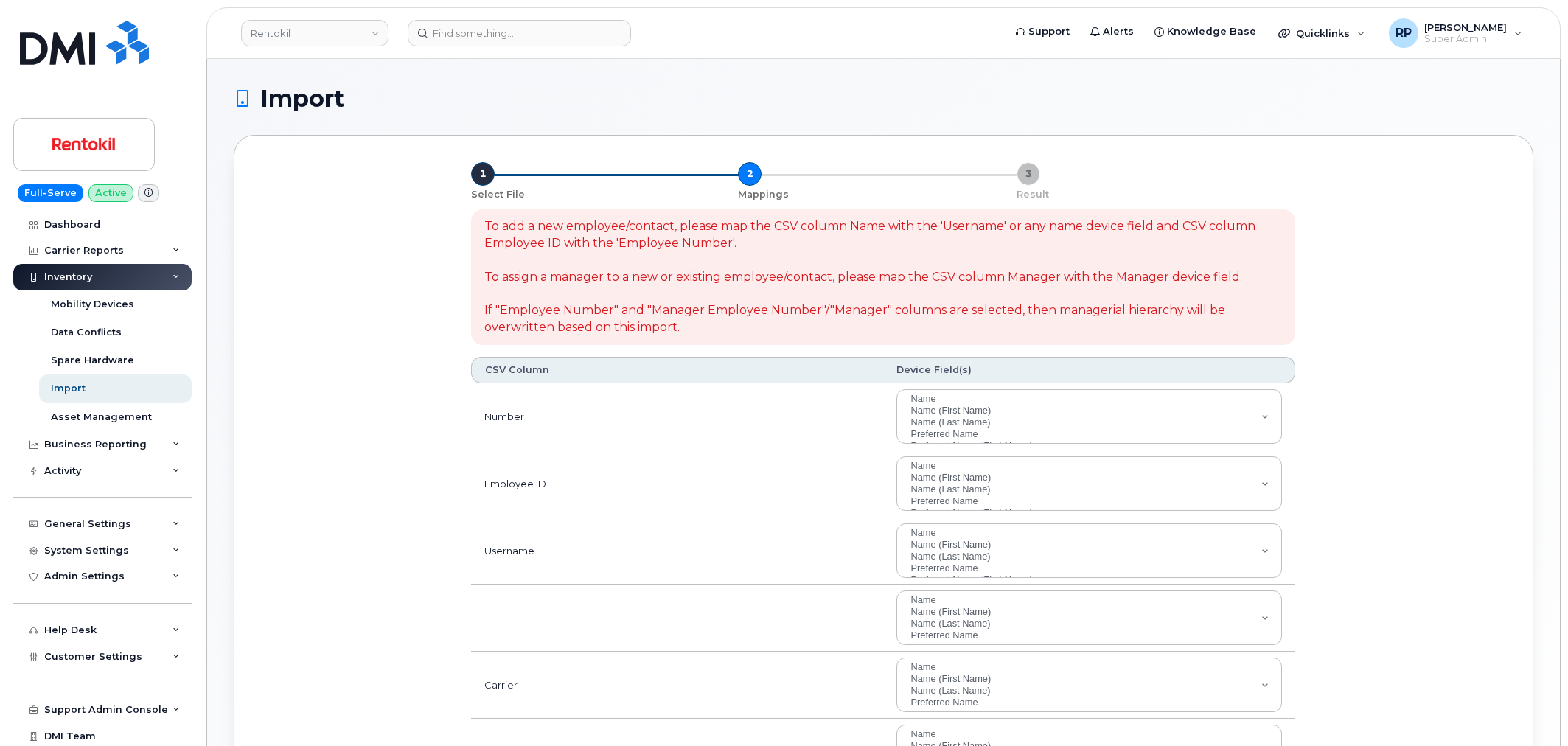
select select
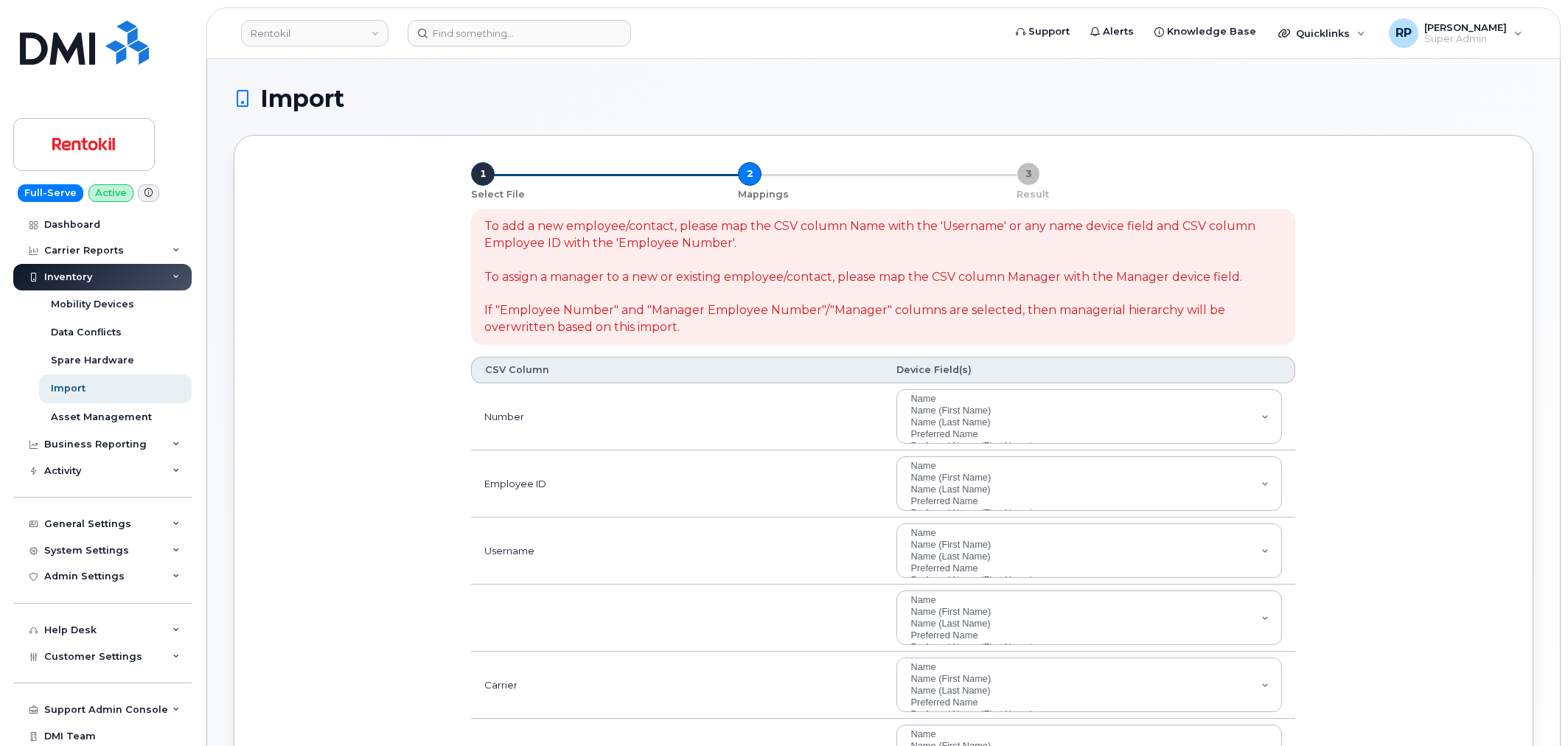
select select
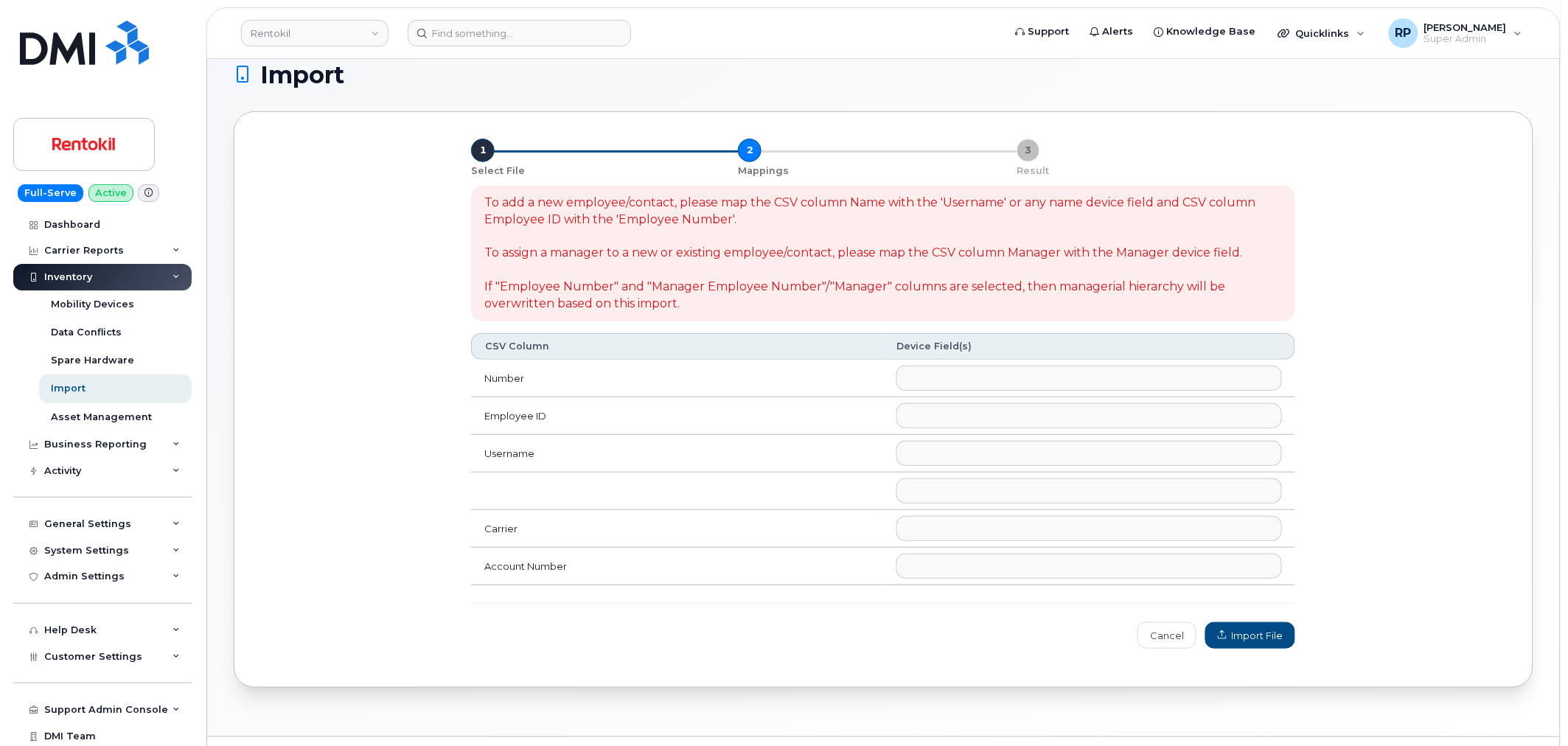
scroll to position [137, 0]
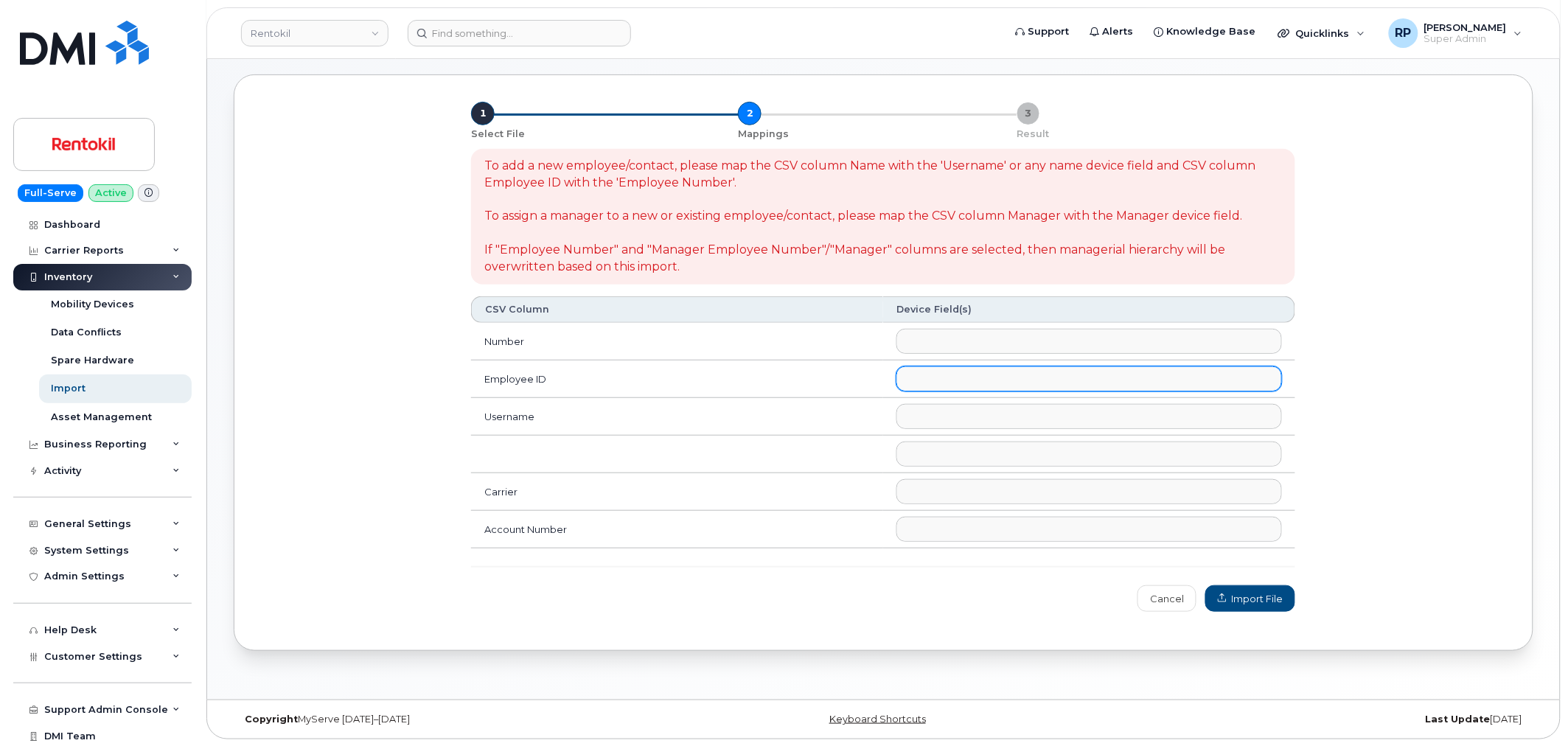
click at [1006, 373] on ul at bounding box center [1088, 379] width 384 height 24
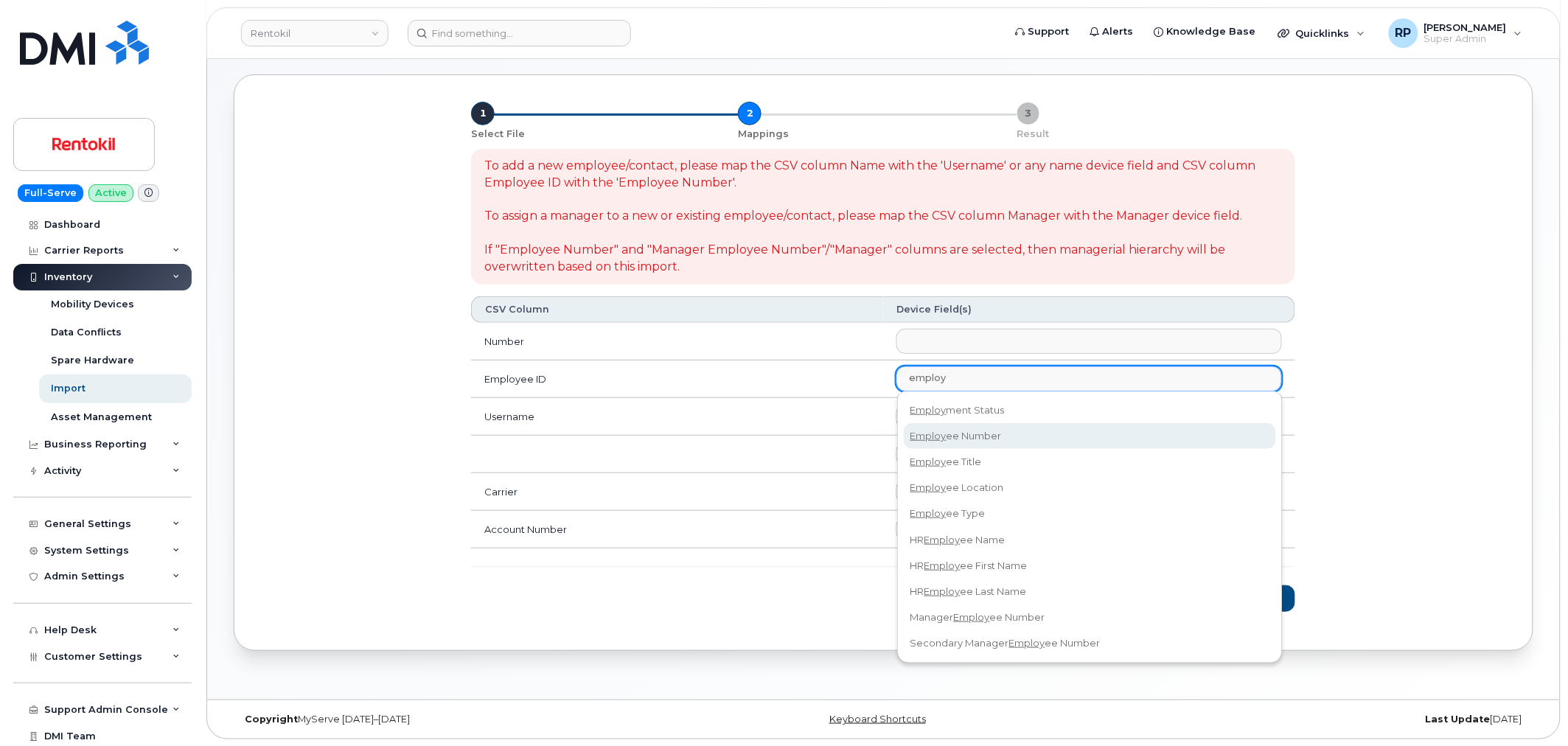
type input "employ"
select select "employee_number"
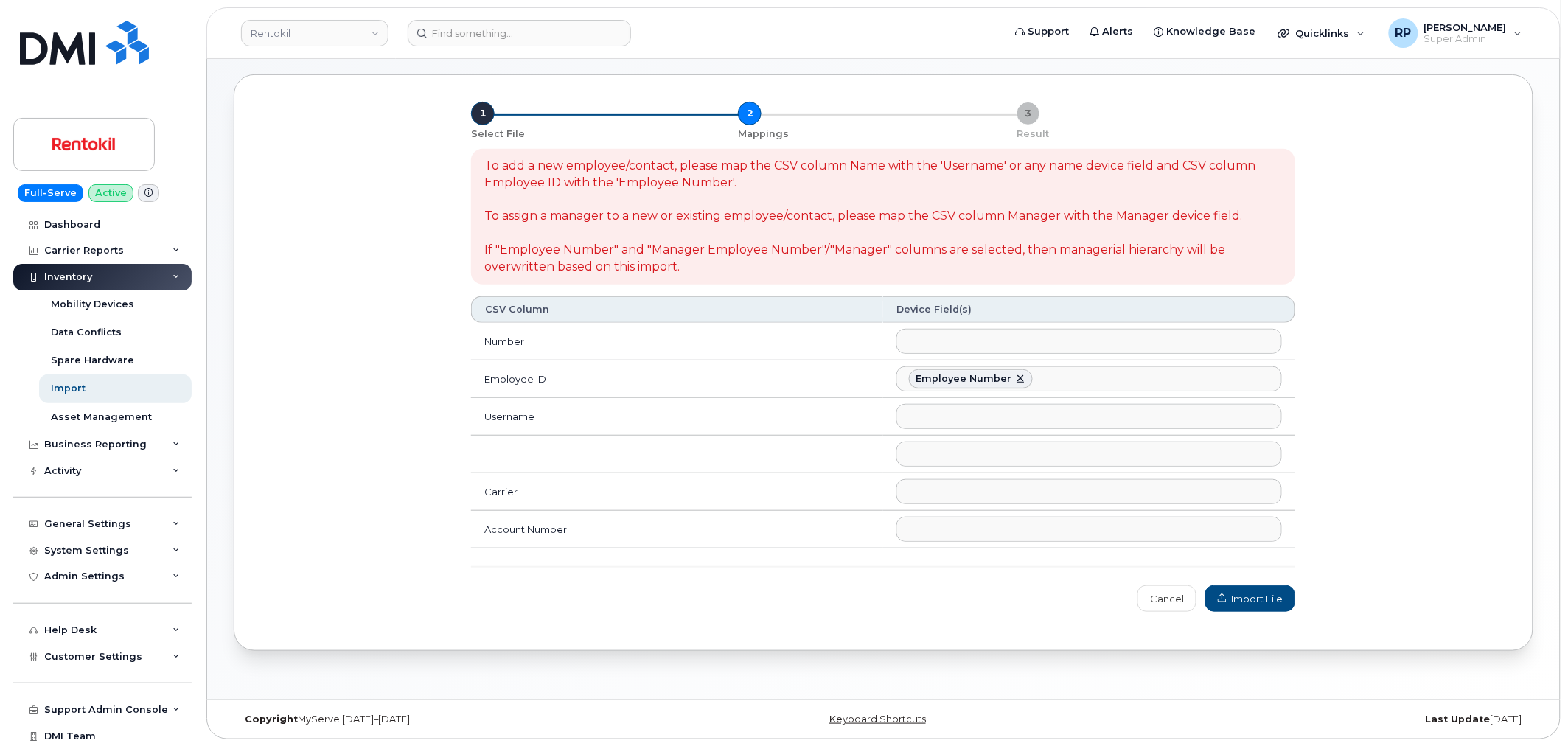
scroll to position [143, 0]
click at [1255, 593] on span "Import File" at bounding box center [1250, 599] width 64 height 14
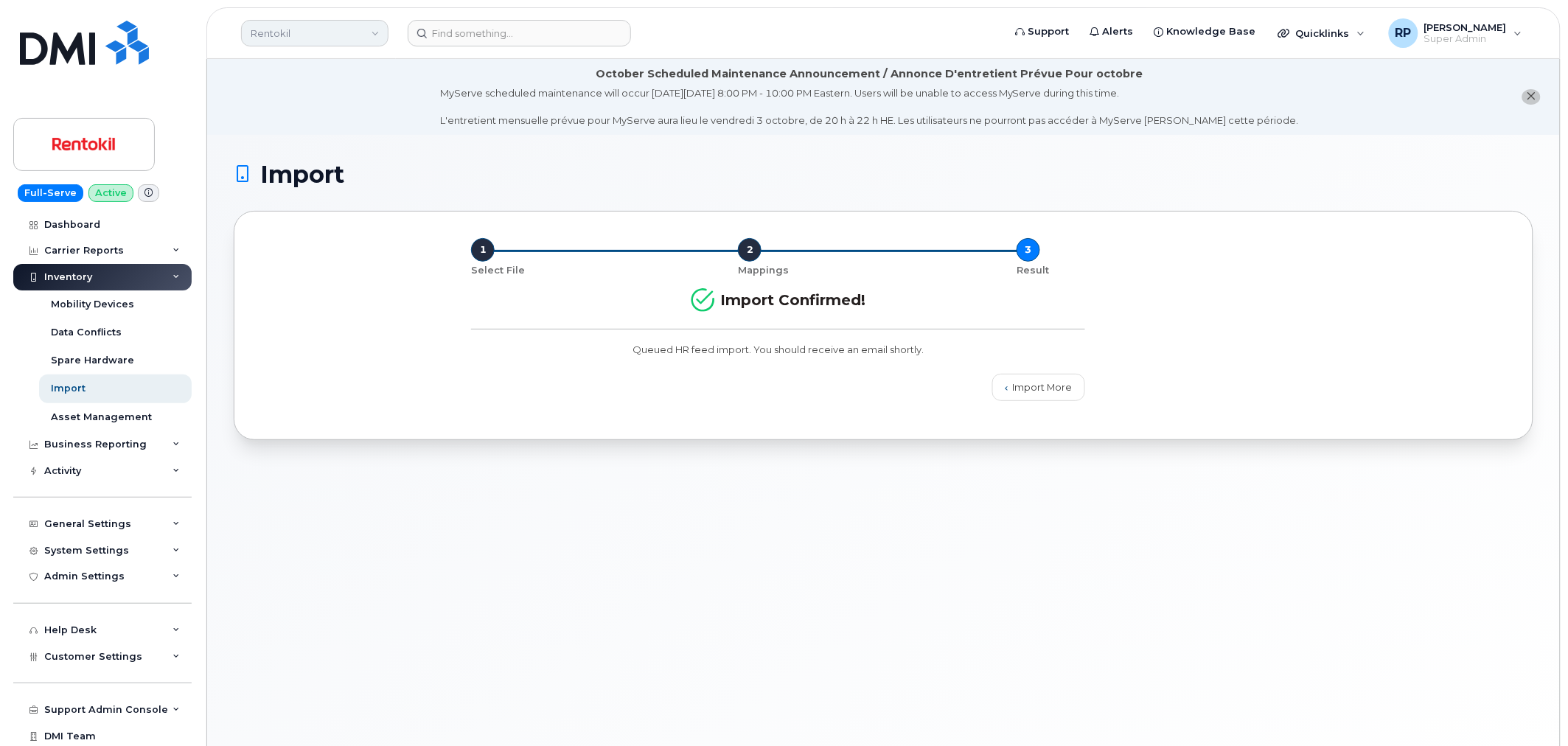
click at [332, 26] on link "Rentokil" at bounding box center [315, 34] width 147 height 27
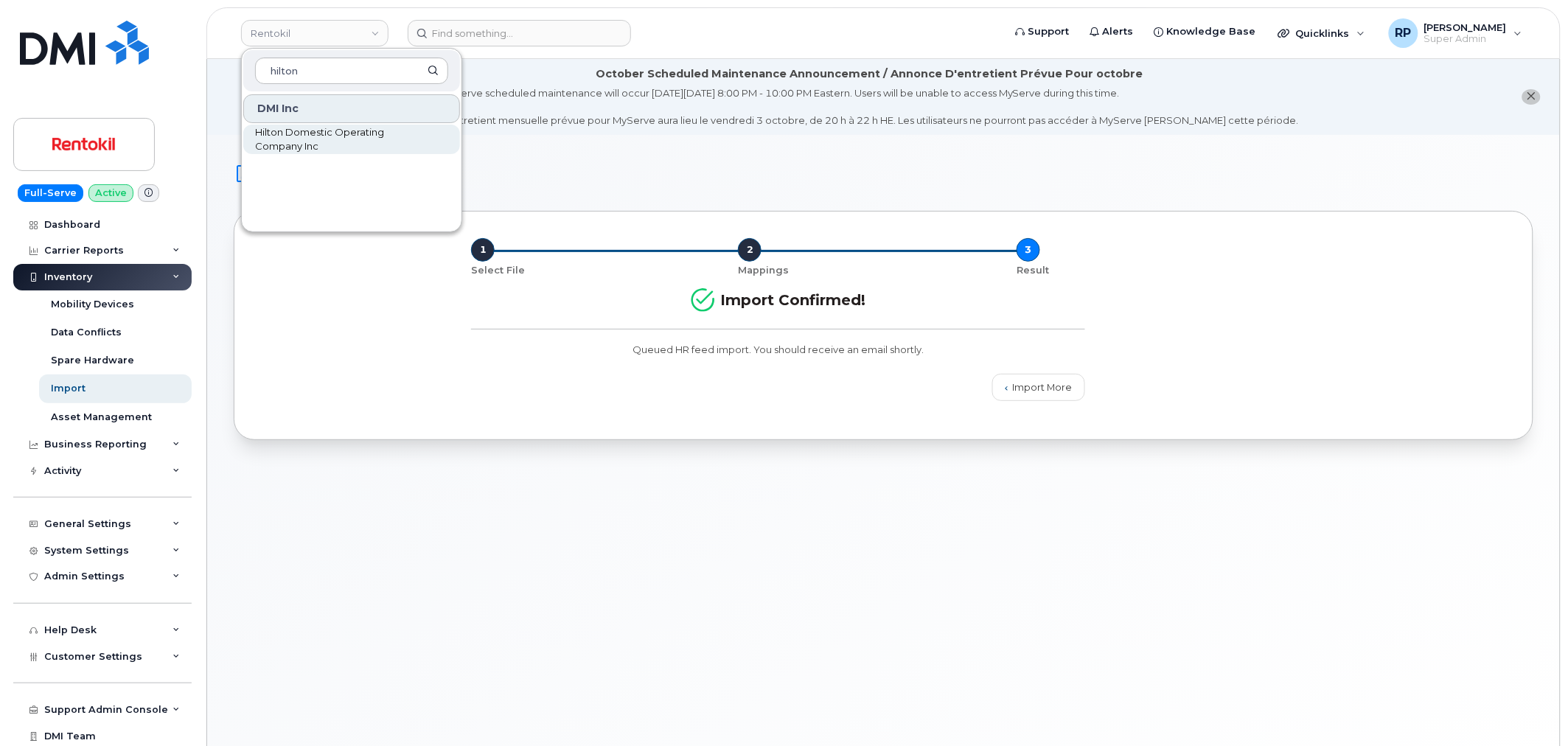
type input "hilton"
click at [302, 128] on span "Hilton Domestic Operating Company Inc" at bounding box center [340, 140] width 169 height 29
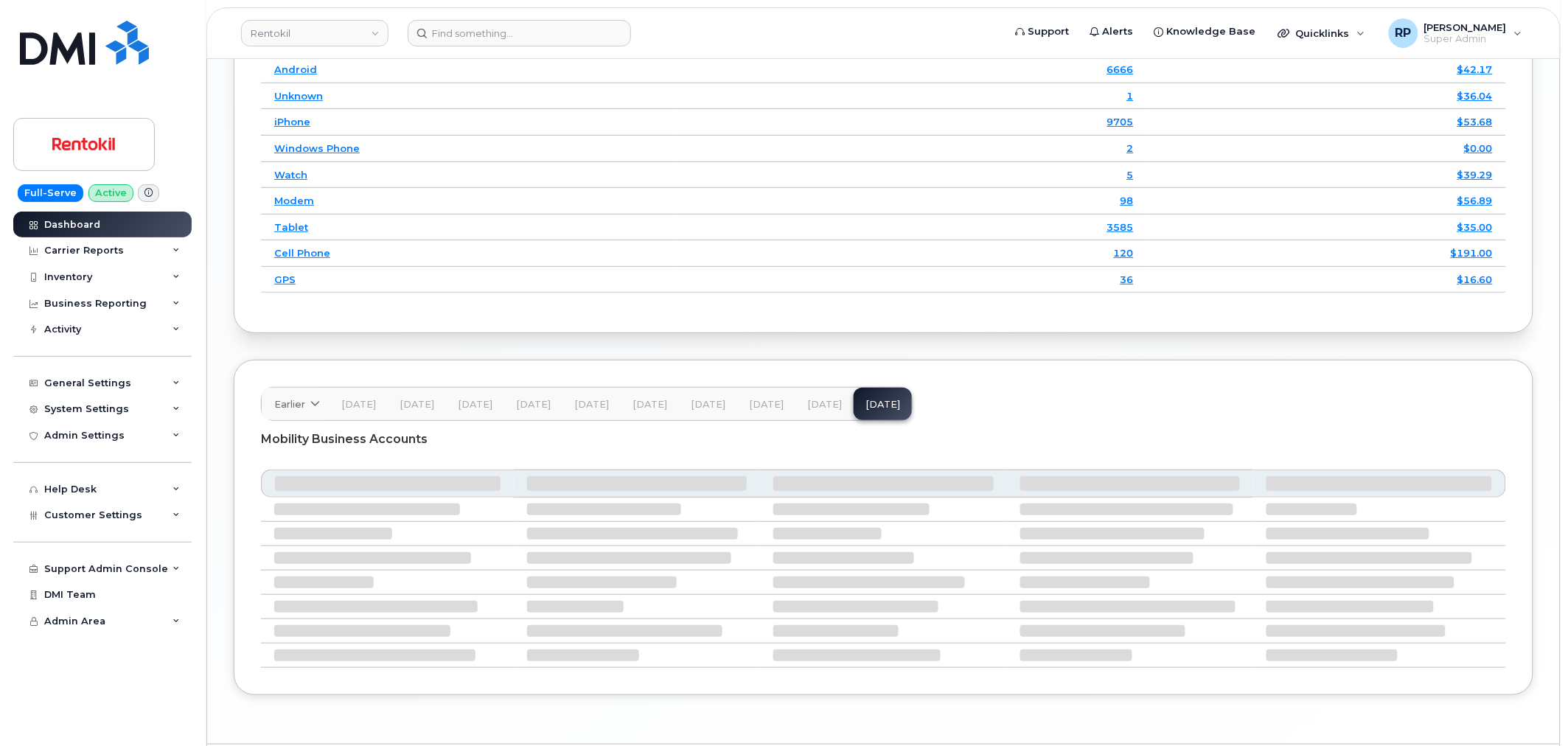
scroll to position [2156, 0]
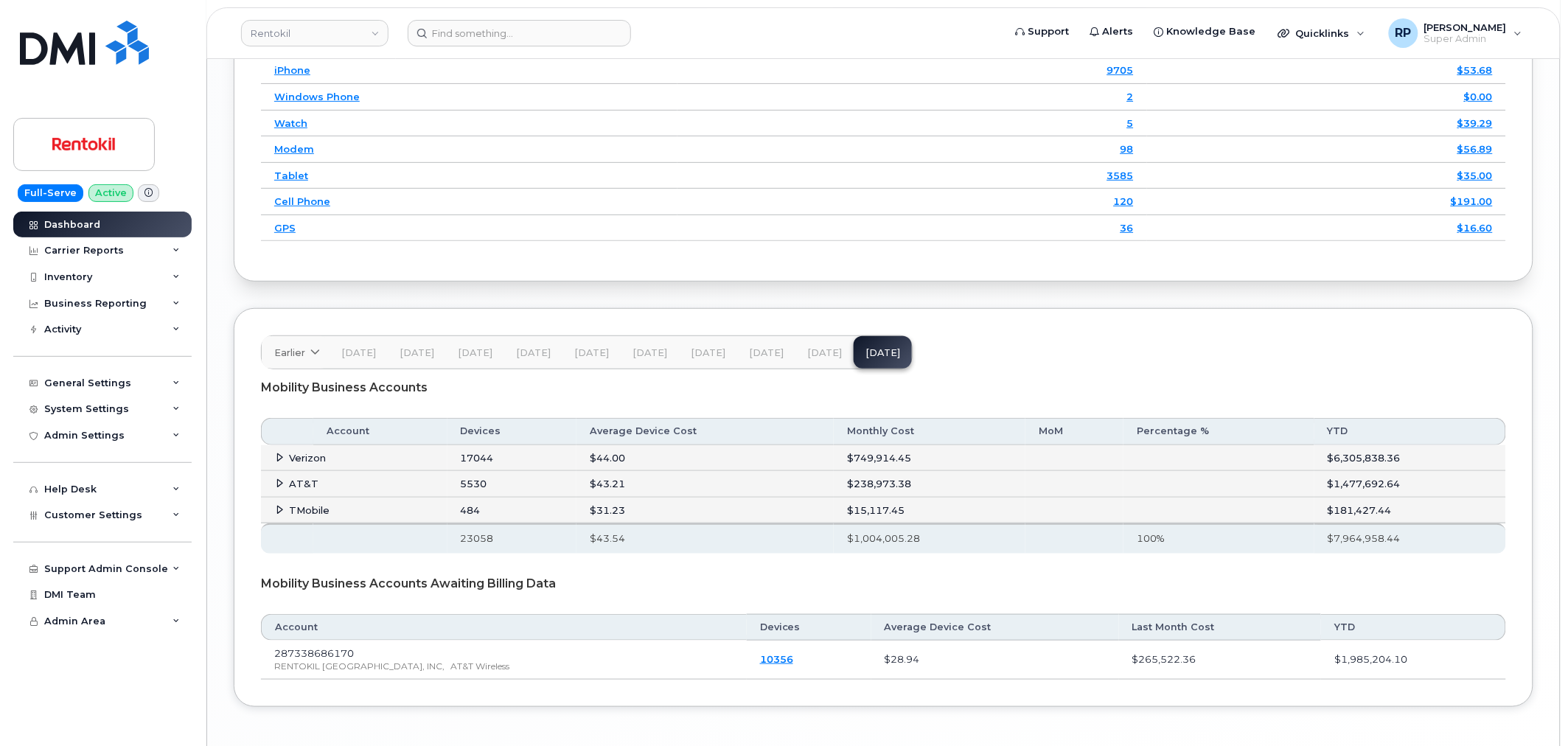
click at [274, 484] on span at bounding box center [280, 483] width 12 height 12
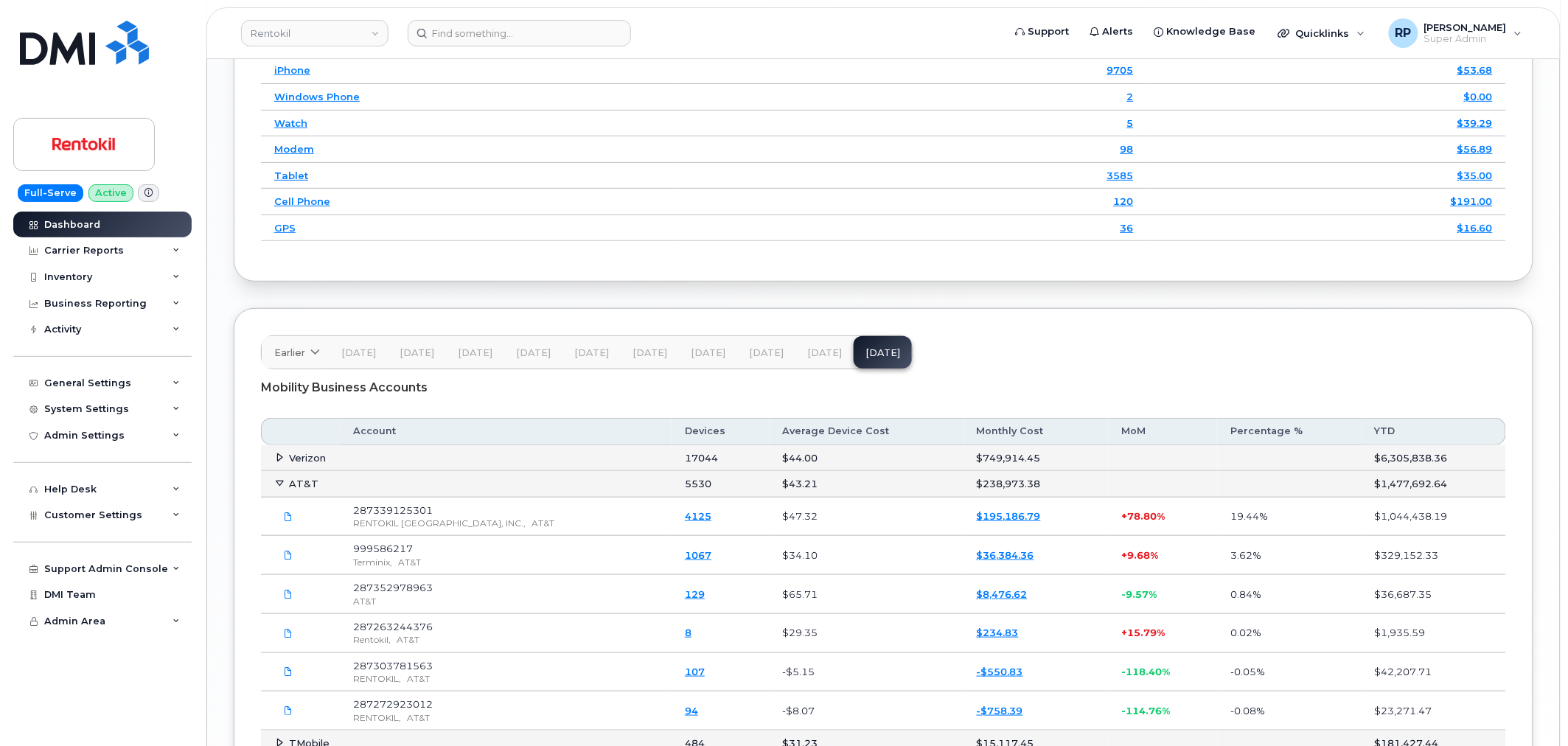
scroll to position [2294, 0]
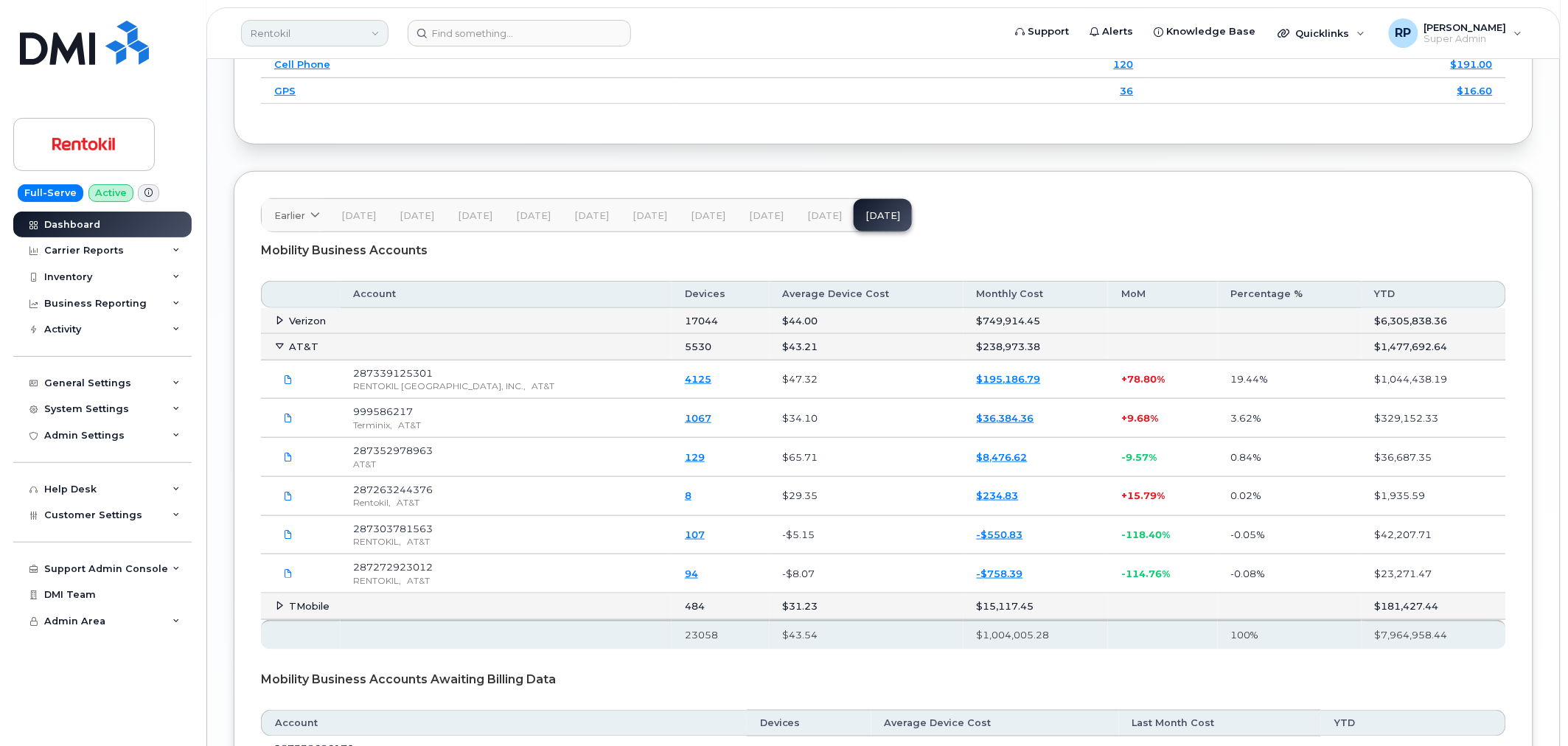
click at [302, 34] on link "Rentokil" at bounding box center [315, 34] width 147 height 27
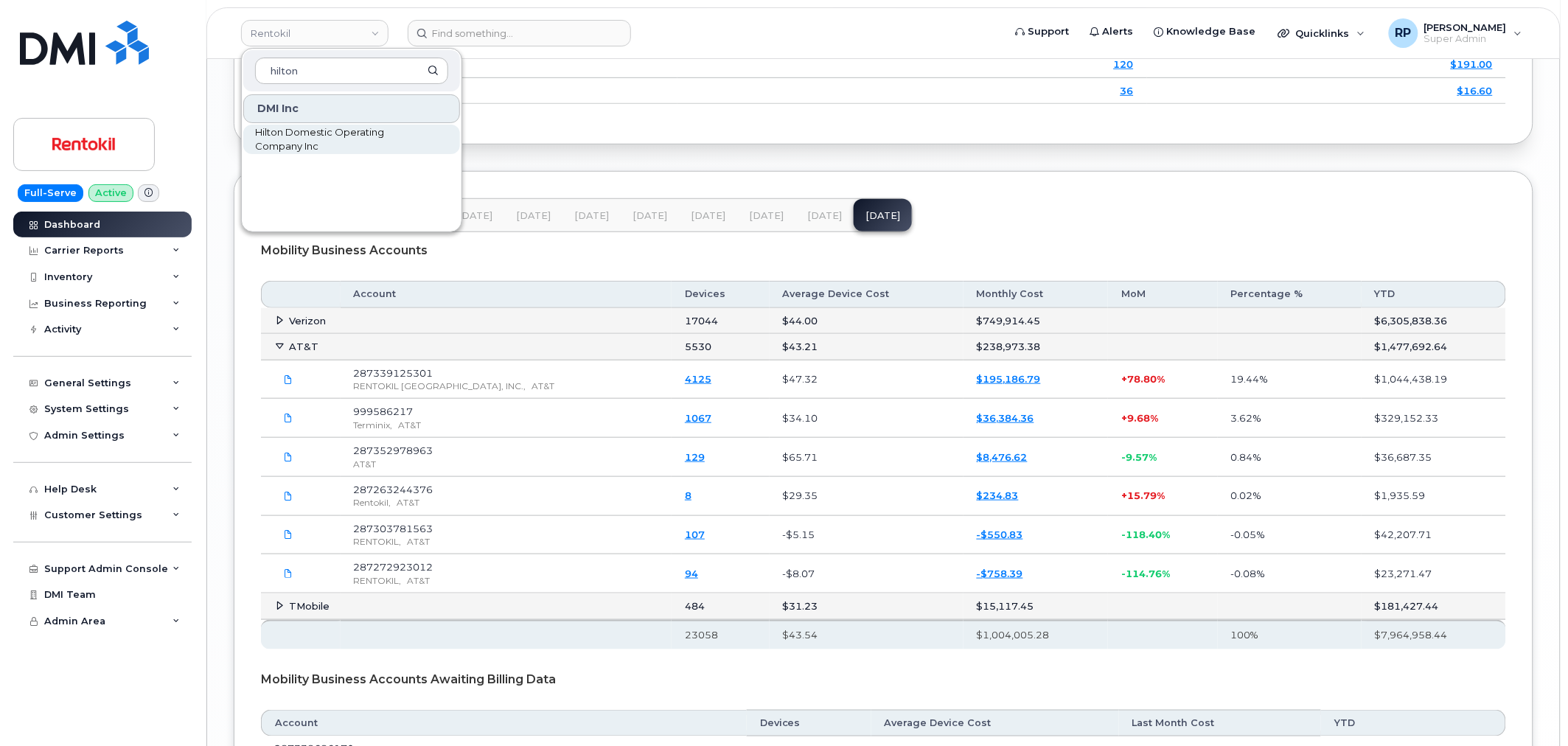
type input "hilton"
click at [301, 141] on span "Hilton Domestic Operating Company Inc" at bounding box center [340, 140] width 169 height 29
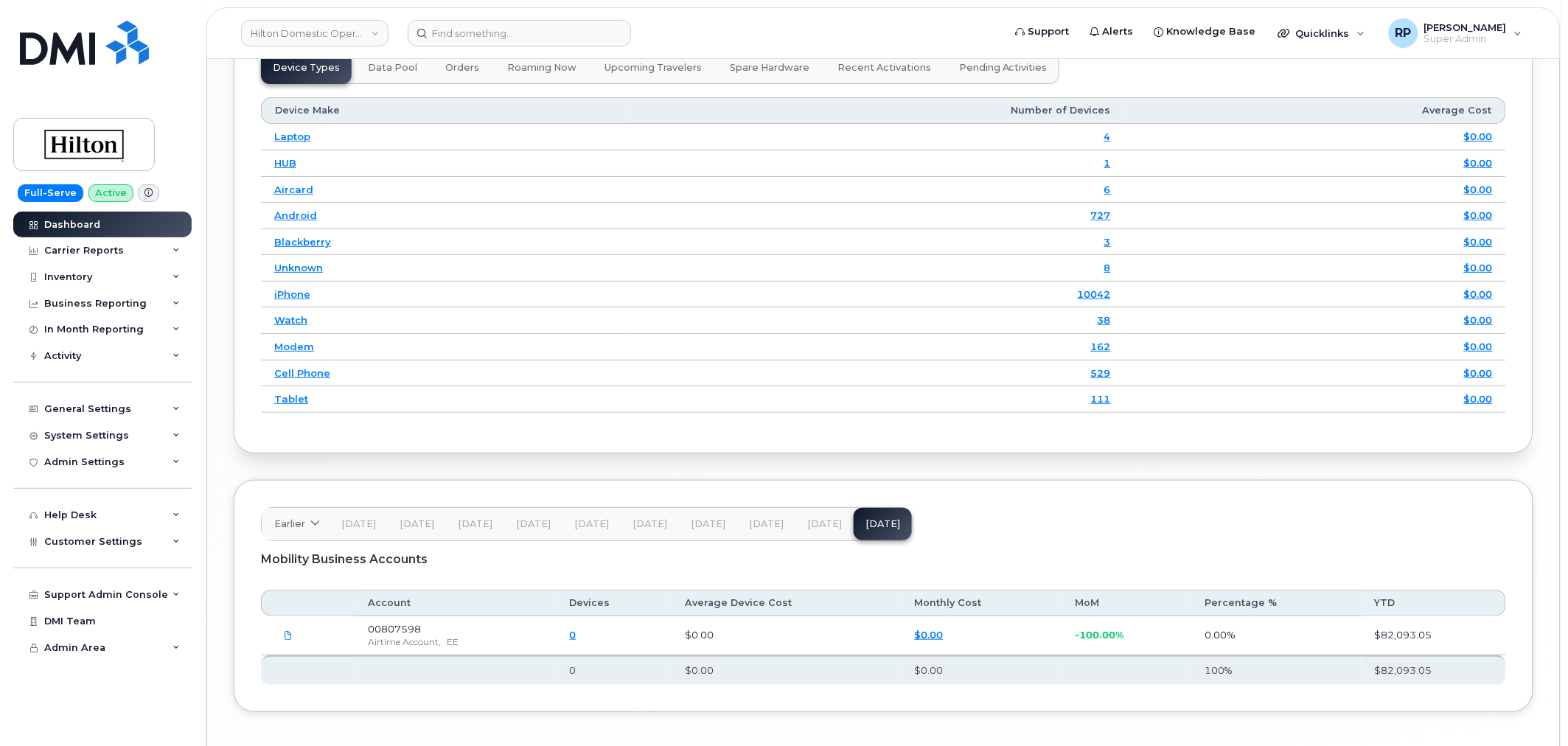
scroll to position [2112, 0]
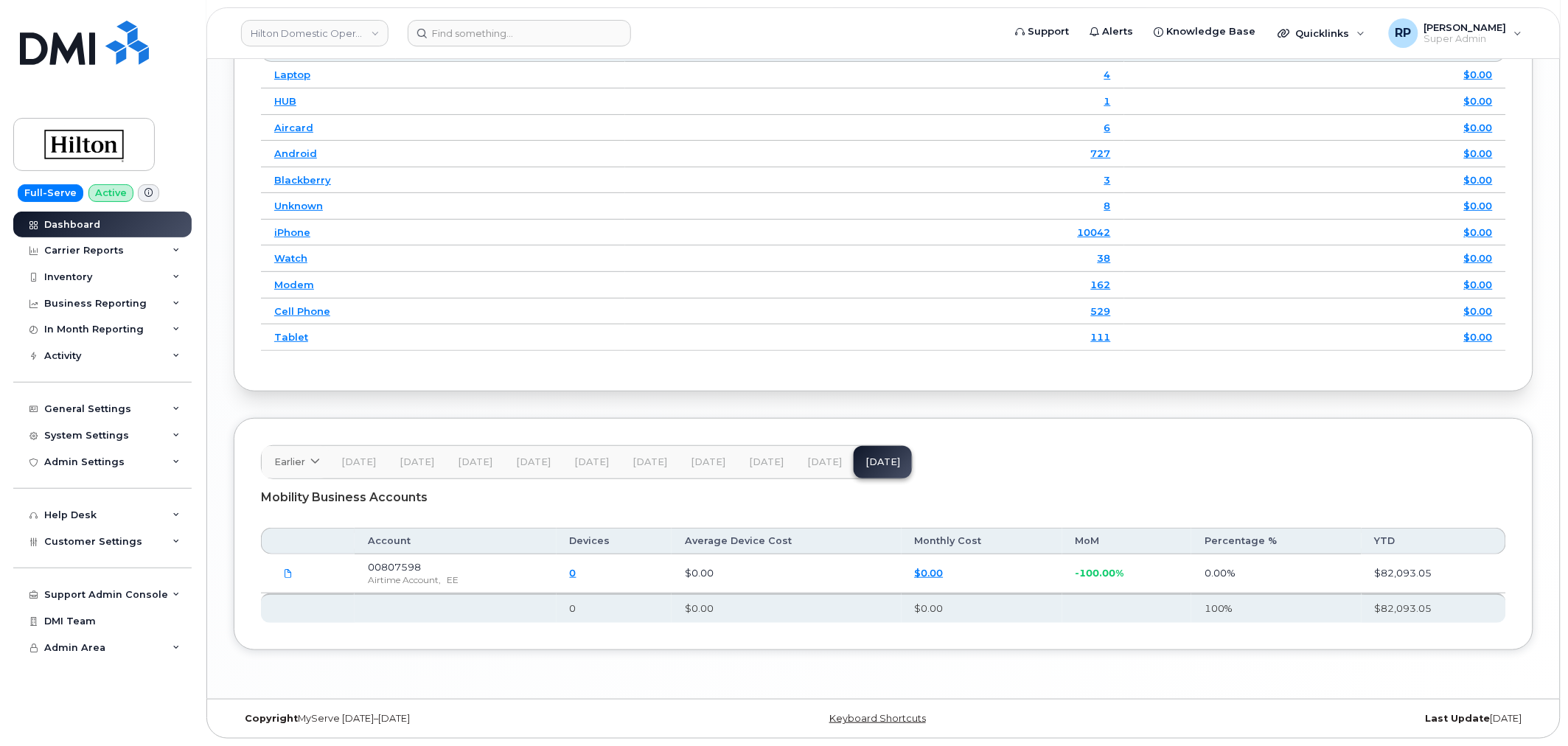
click at [817, 457] on span "[DATE]" at bounding box center [824, 462] width 35 height 12
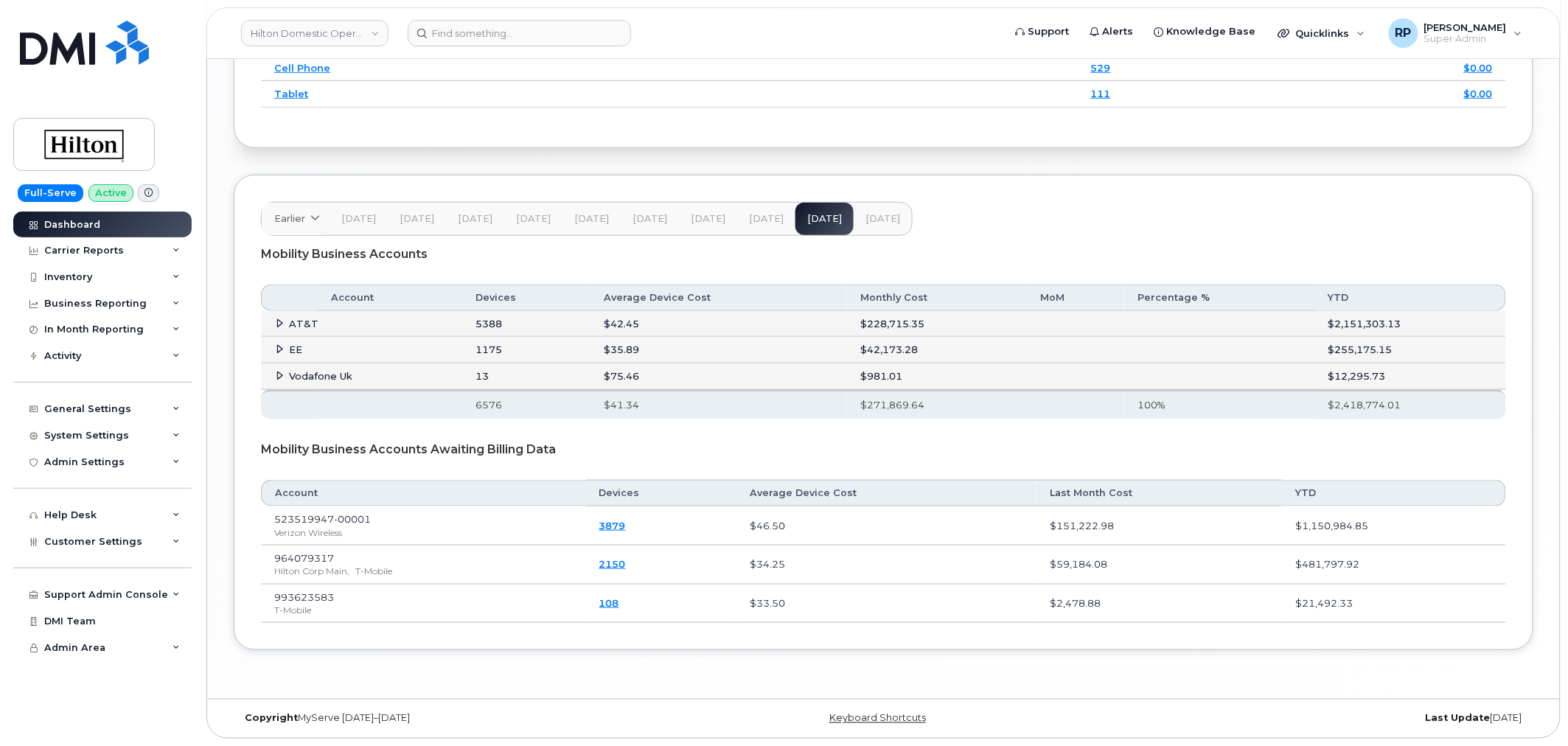
scroll to position [2356, 0]
click at [271, 322] on td "AT&T" at bounding box center [361, 324] width 201 height 27
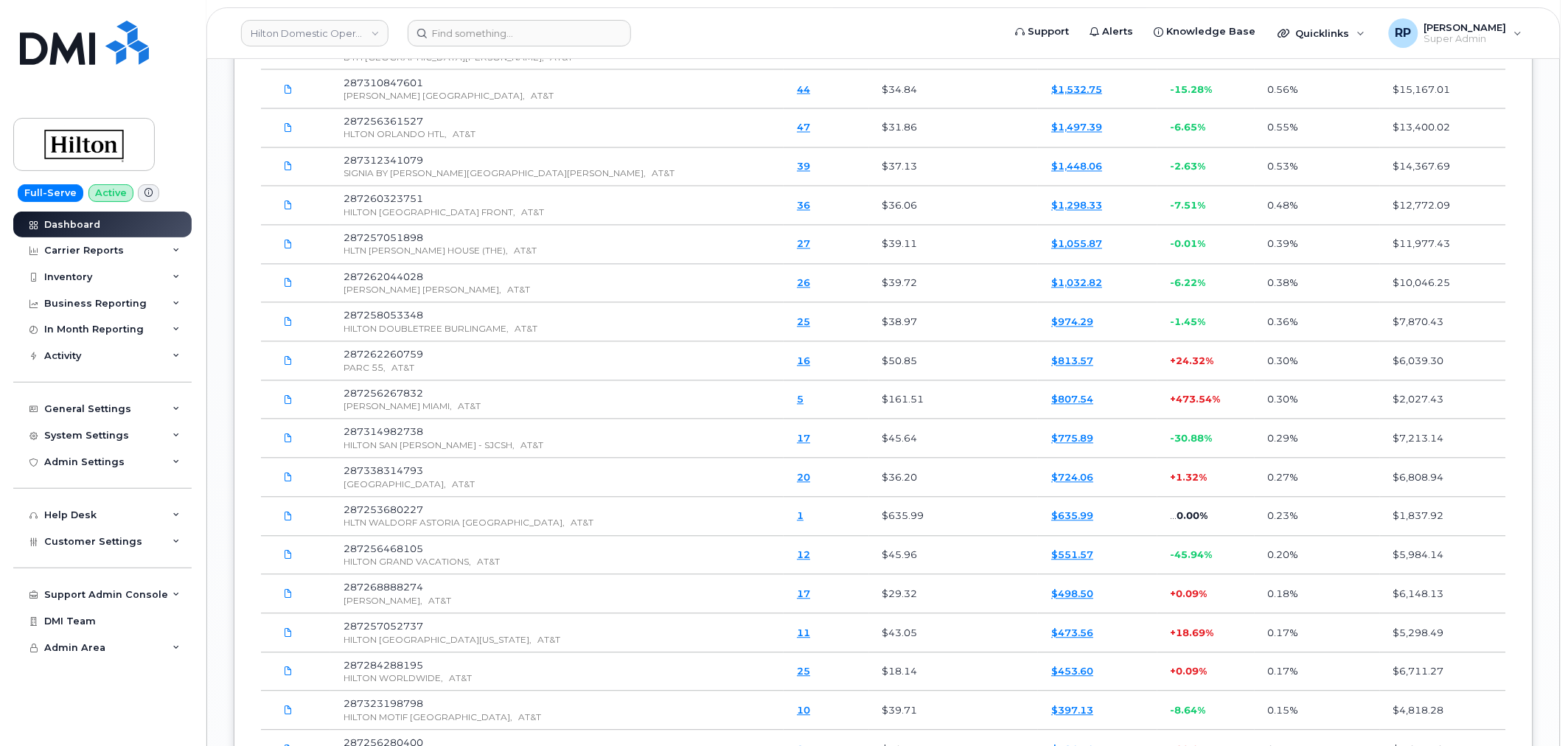
scroll to position [2903, 0]
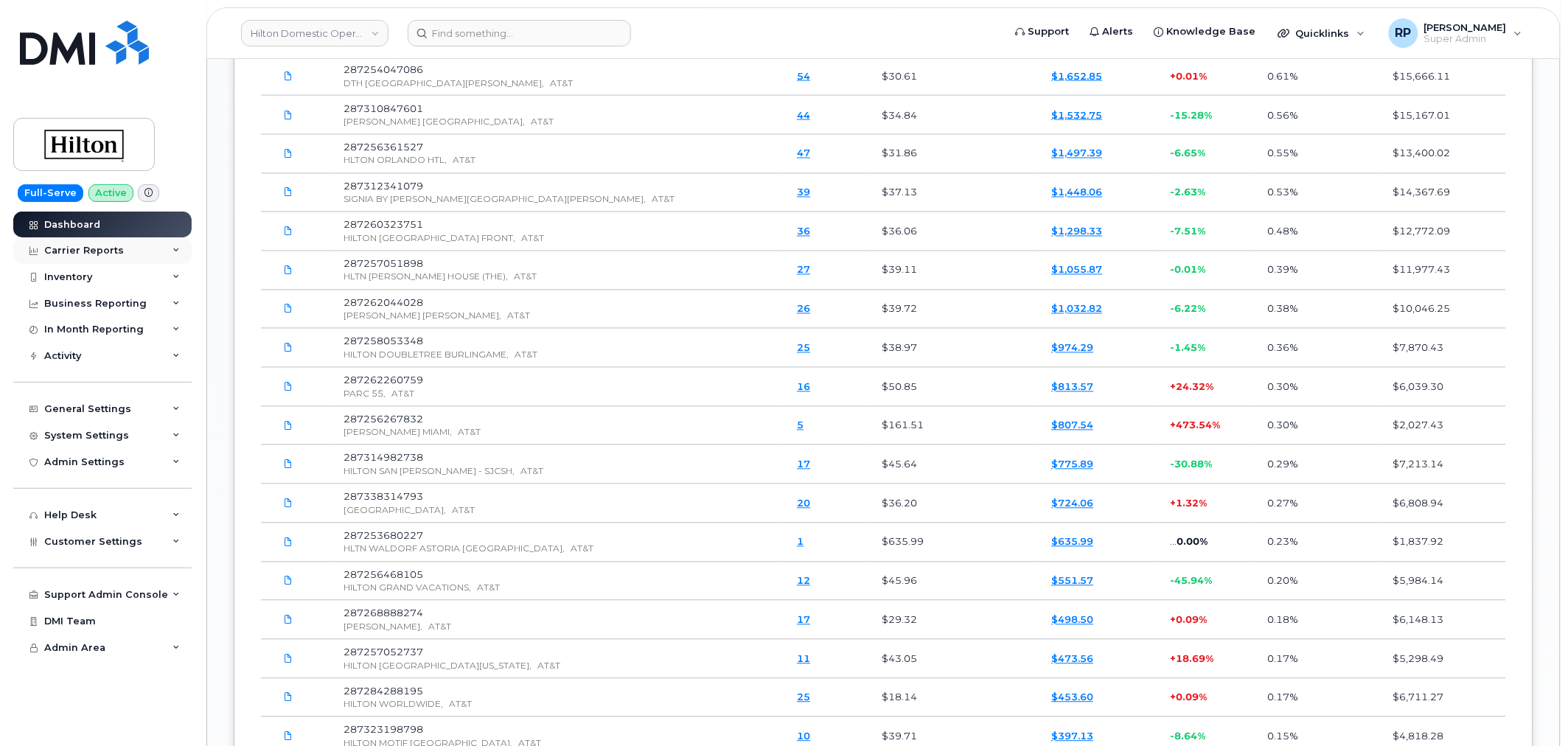
click at [136, 245] on div "Carrier Reports" at bounding box center [102, 251] width 178 height 27
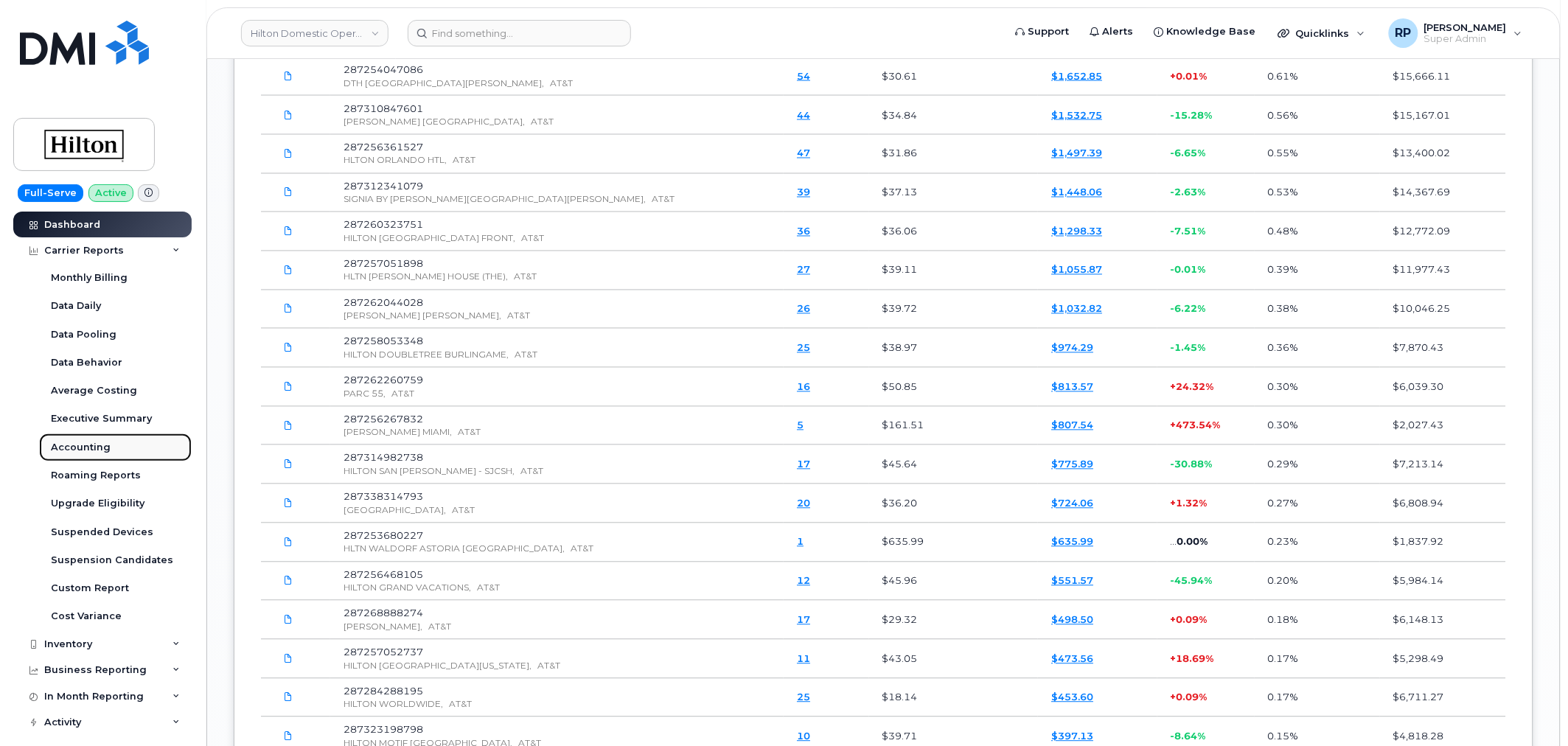
click at [99, 447] on div "Accounting" at bounding box center [81, 448] width 60 height 13
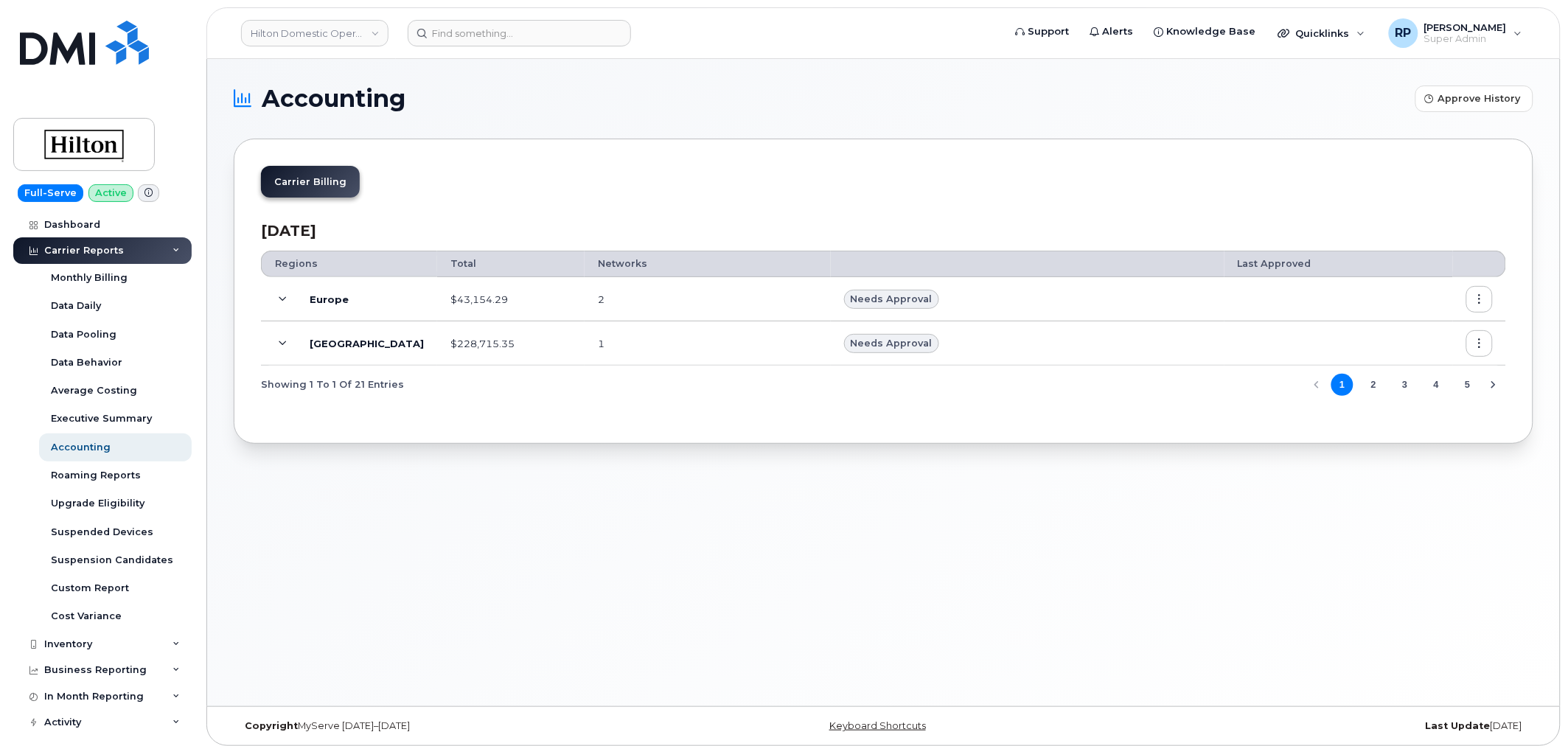
click at [282, 342] on icon at bounding box center [283, 344] width 8 height 8
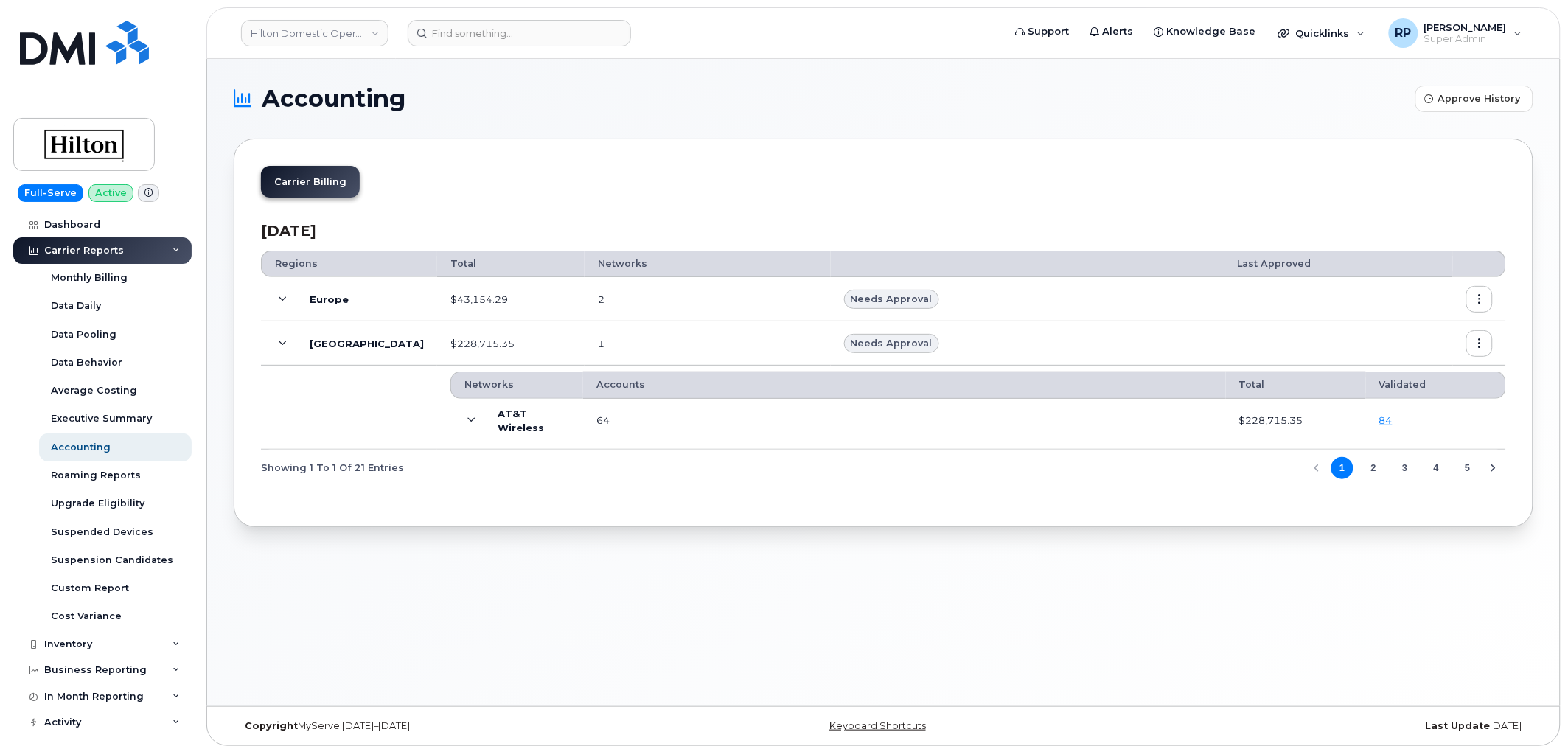
click at [468, 422] on icon at bounding box center [471, 421] width 8 height 8
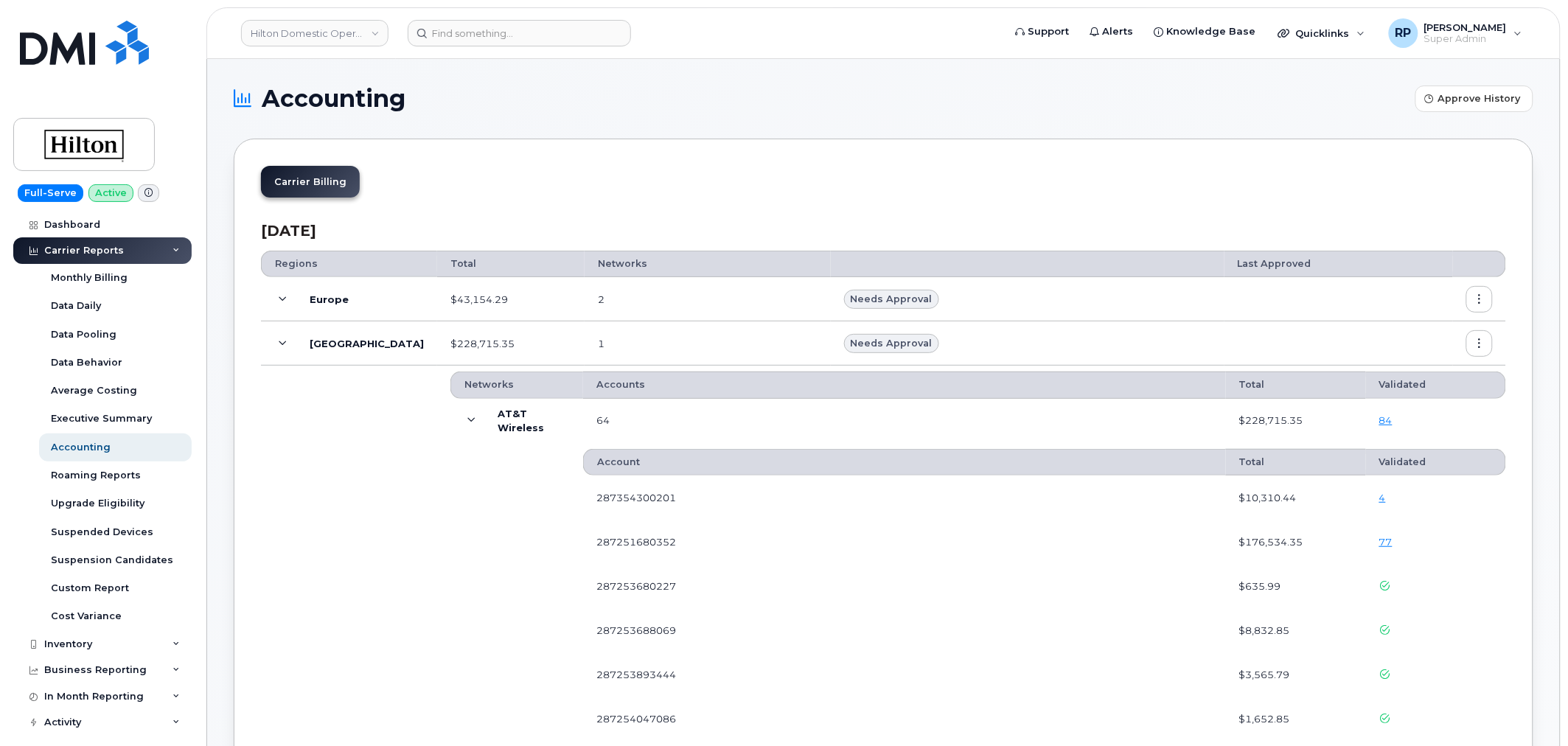
click at [468, 421] on icon at bounding box center [471, 421] width 8 height 8
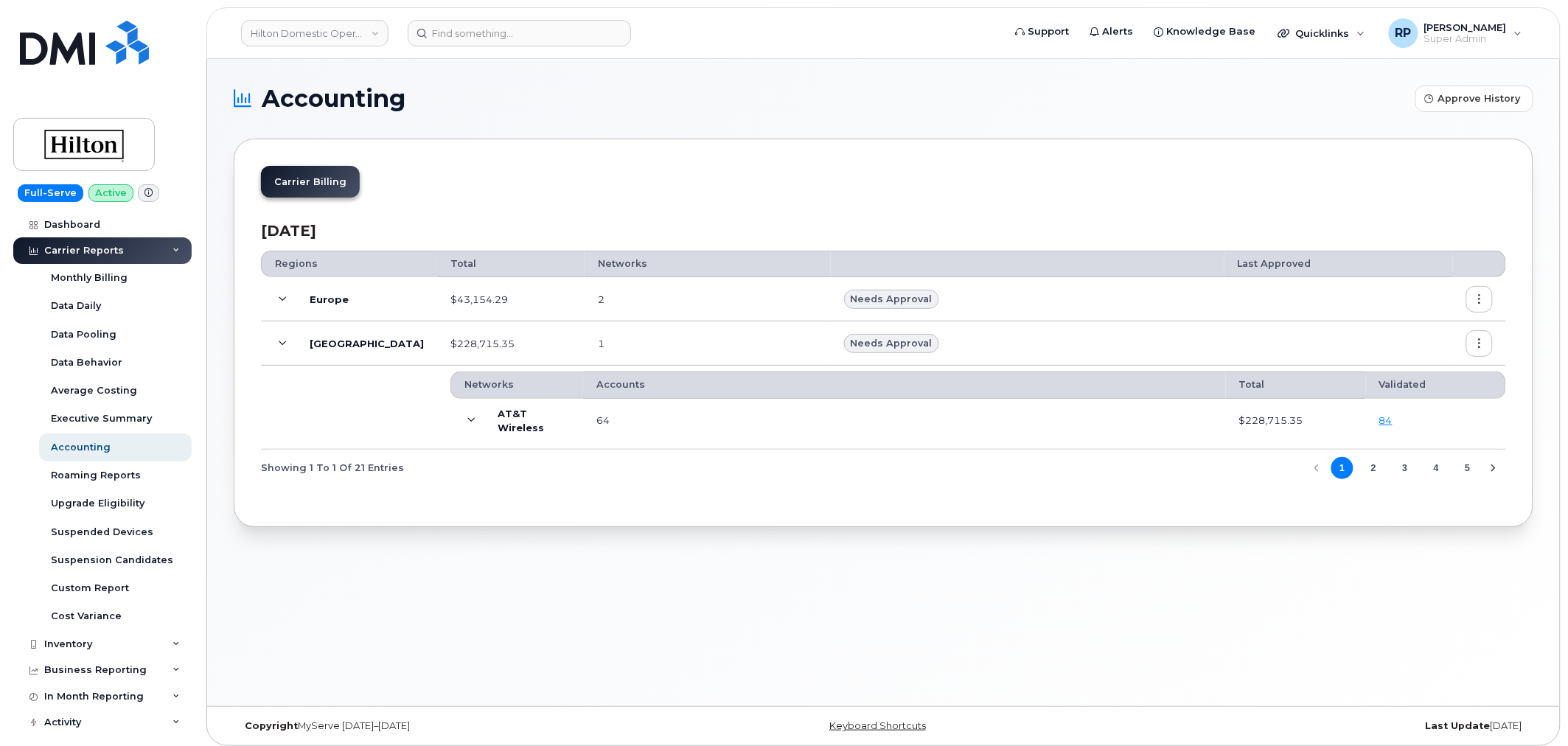
click at [468, 419] on icon at bounding box center [471, 421] width 8 height 8
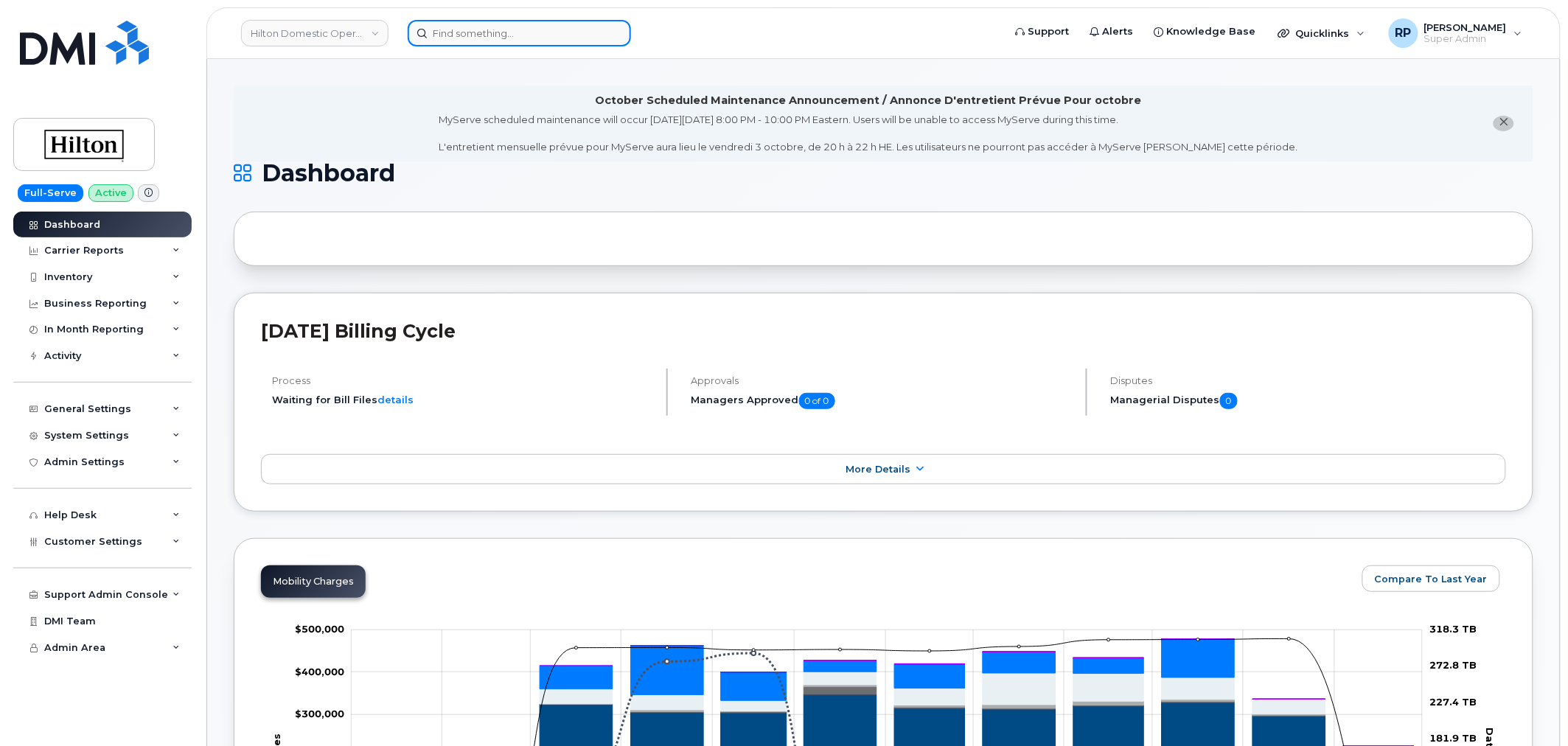
click at [482, 31] on input at bounding box center [519, 34] width 223 height 27
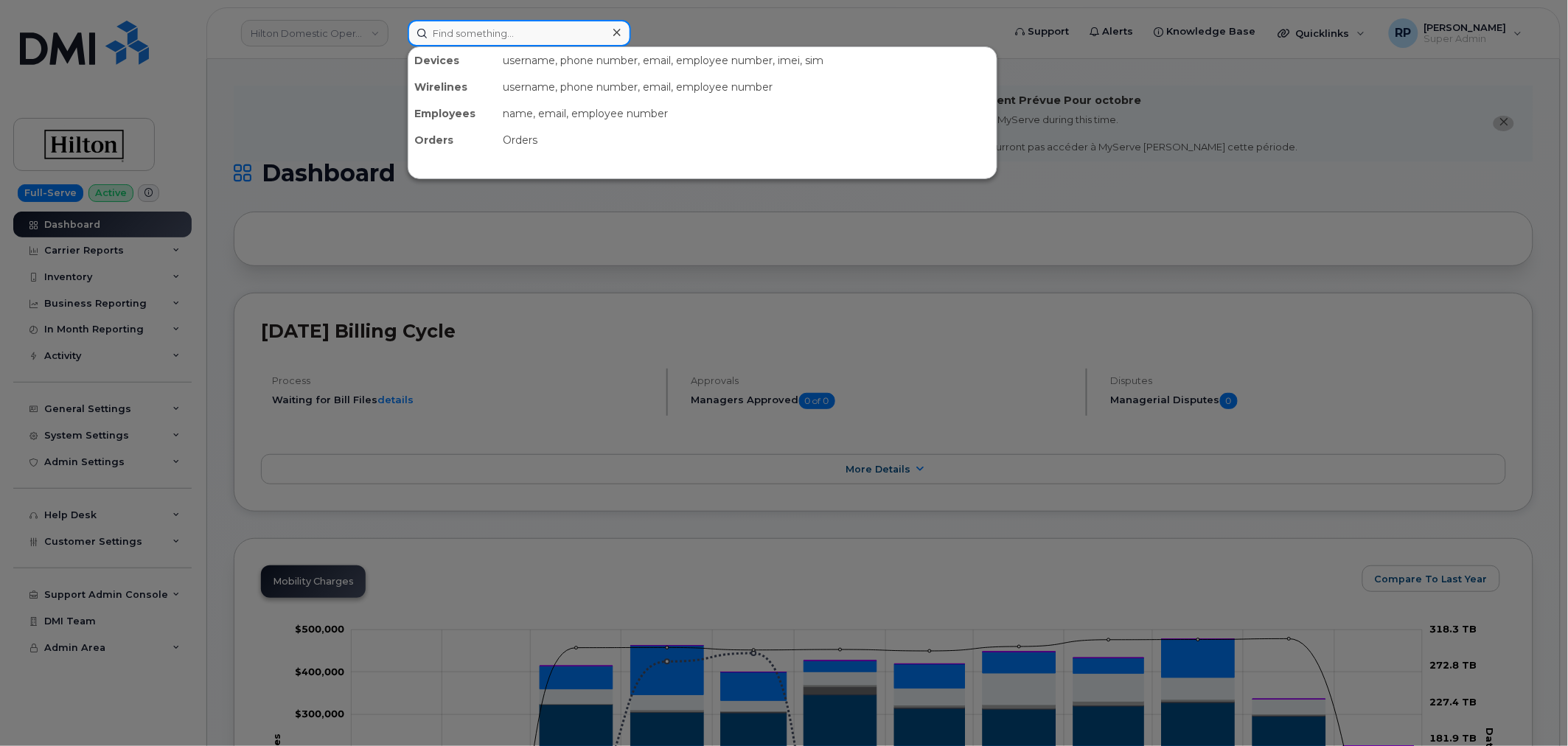
paste input "7187474437"
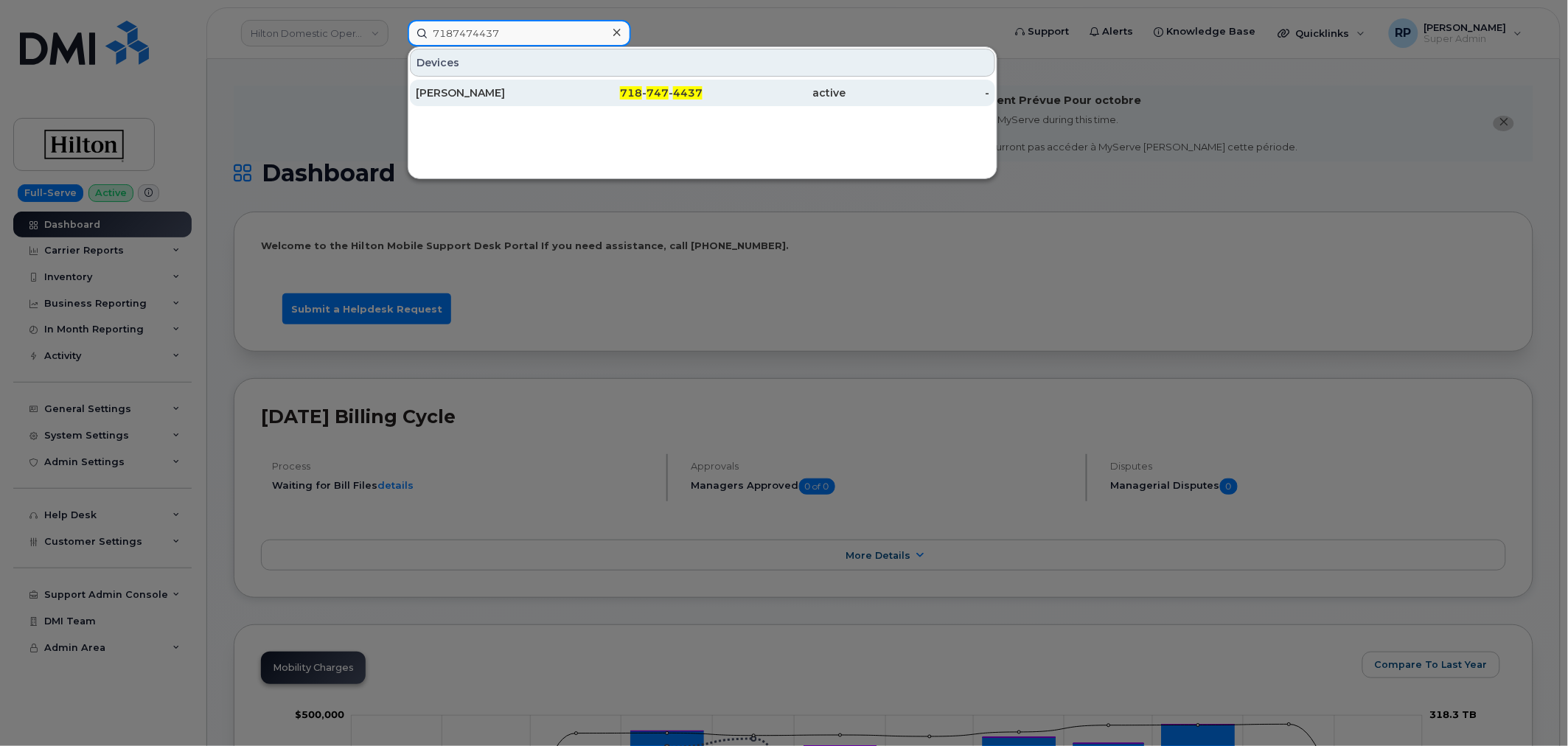
type input "7187474437"
click at [511, 91] on div "[PERSON_NAME]" at bounding box center [487, 92] width 143 height 14
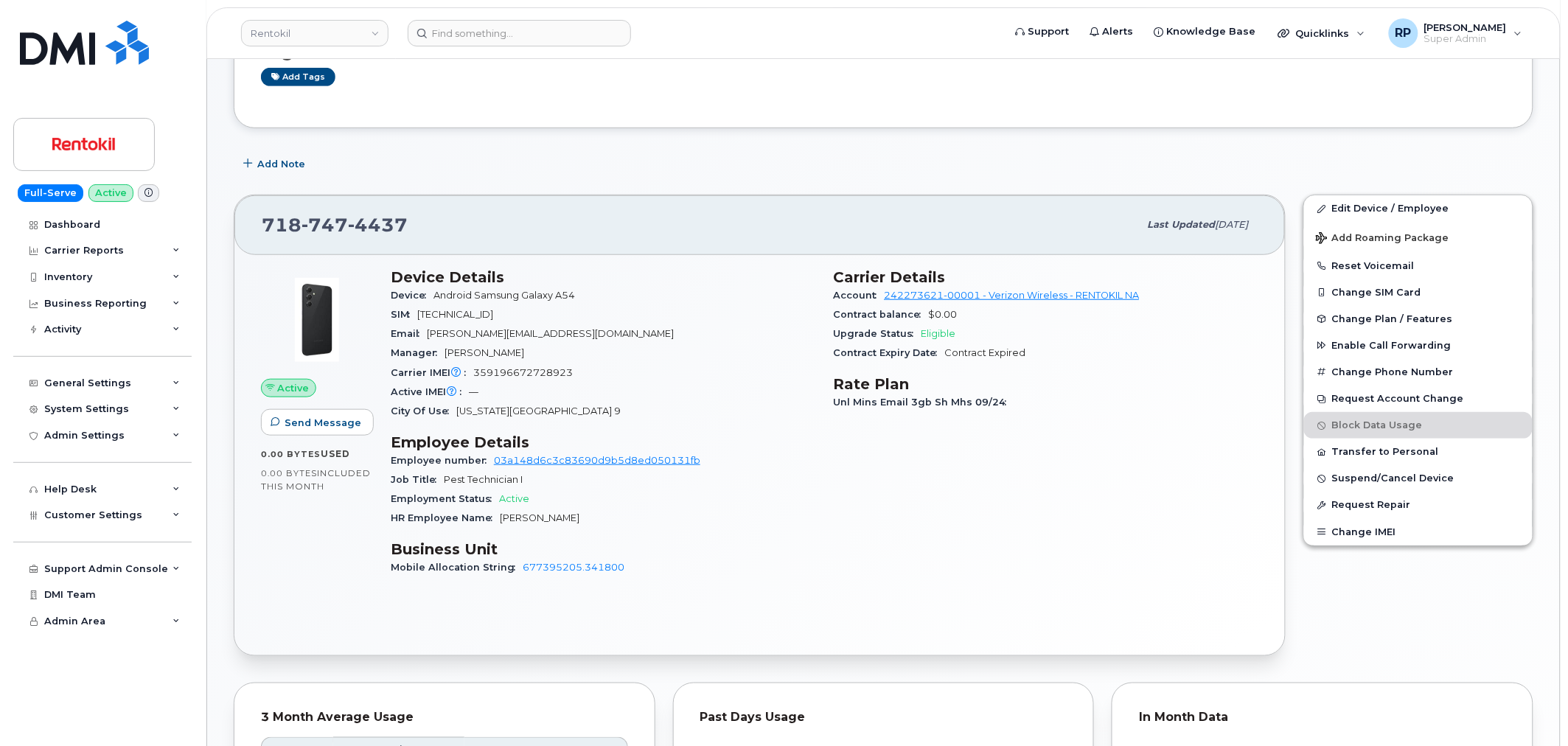
scroll to position [240, 0]
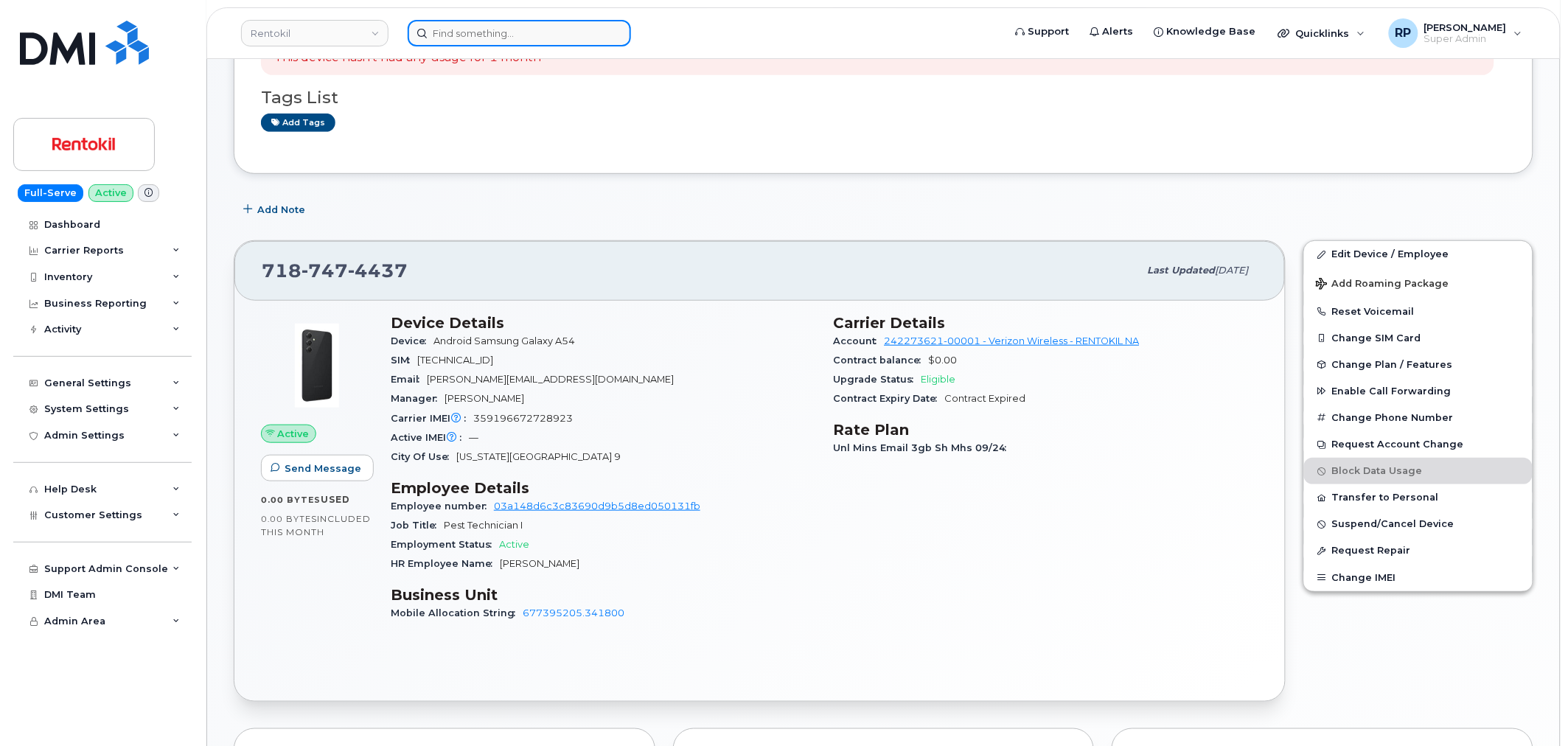
click at [506, 26] on input at bounding box center [519, 34] width 223 height 27
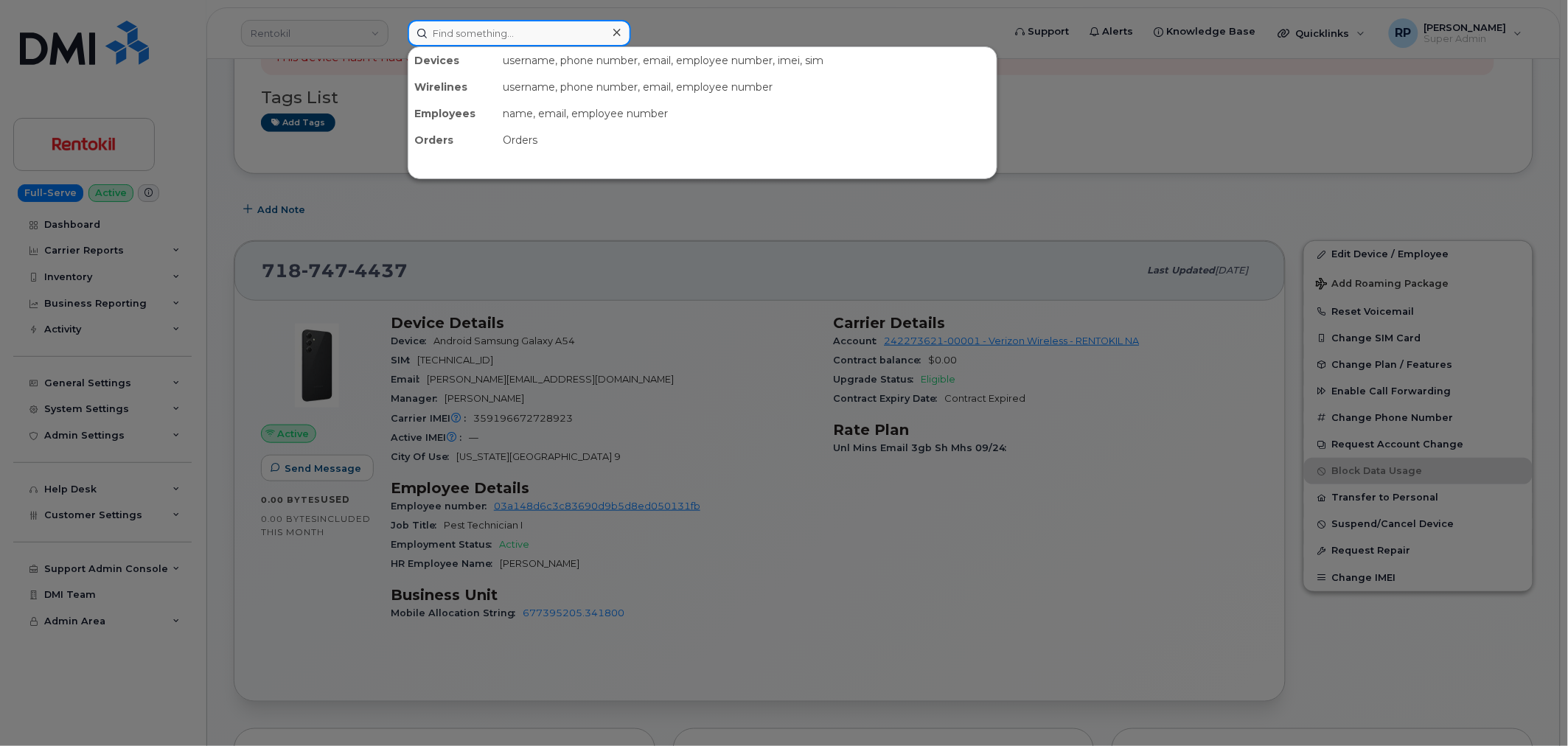
paste input "2246245863"
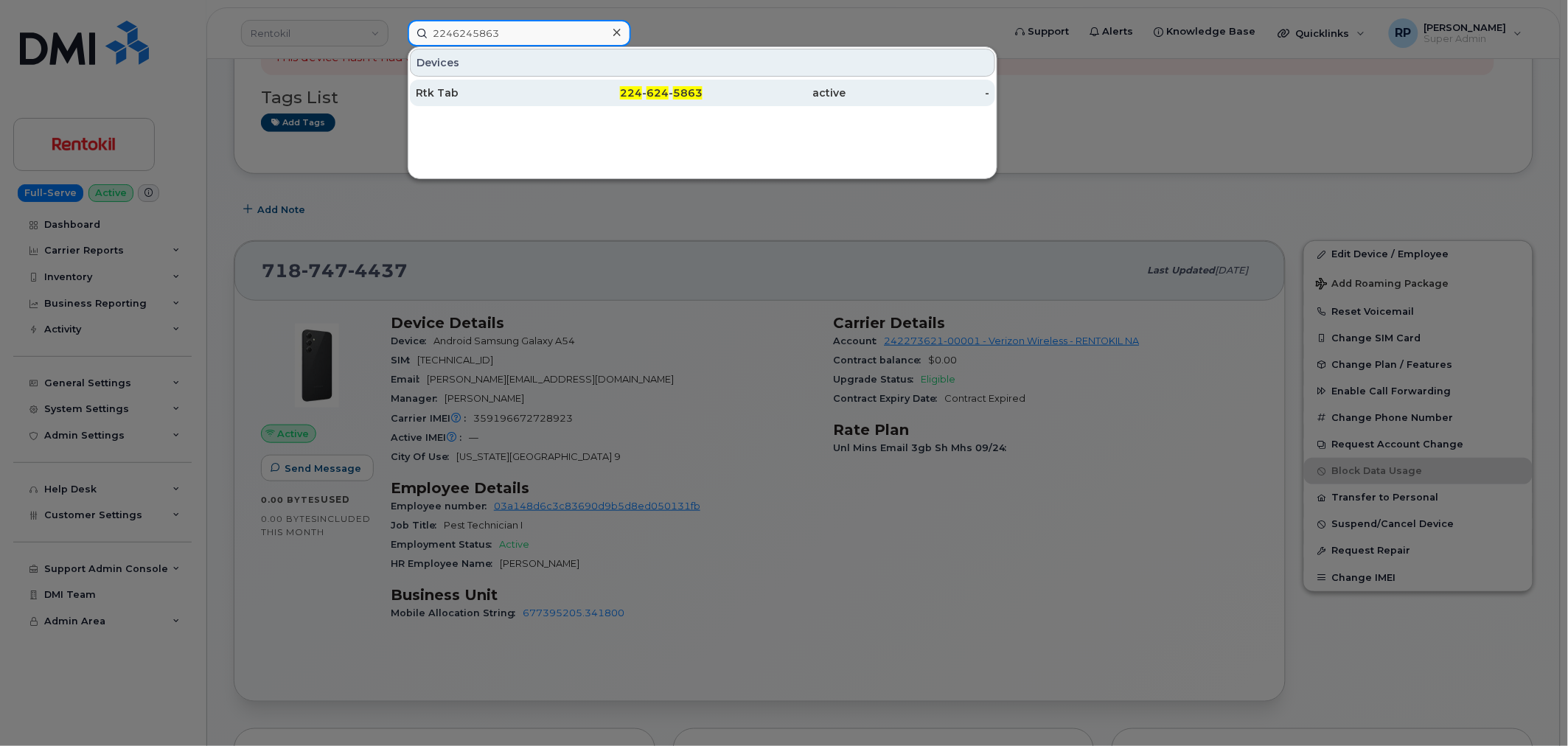
type input "2246245863"
click at [482, 90] on div "Rtk Tab" at bounding box center [487, 92] width 143 height 14
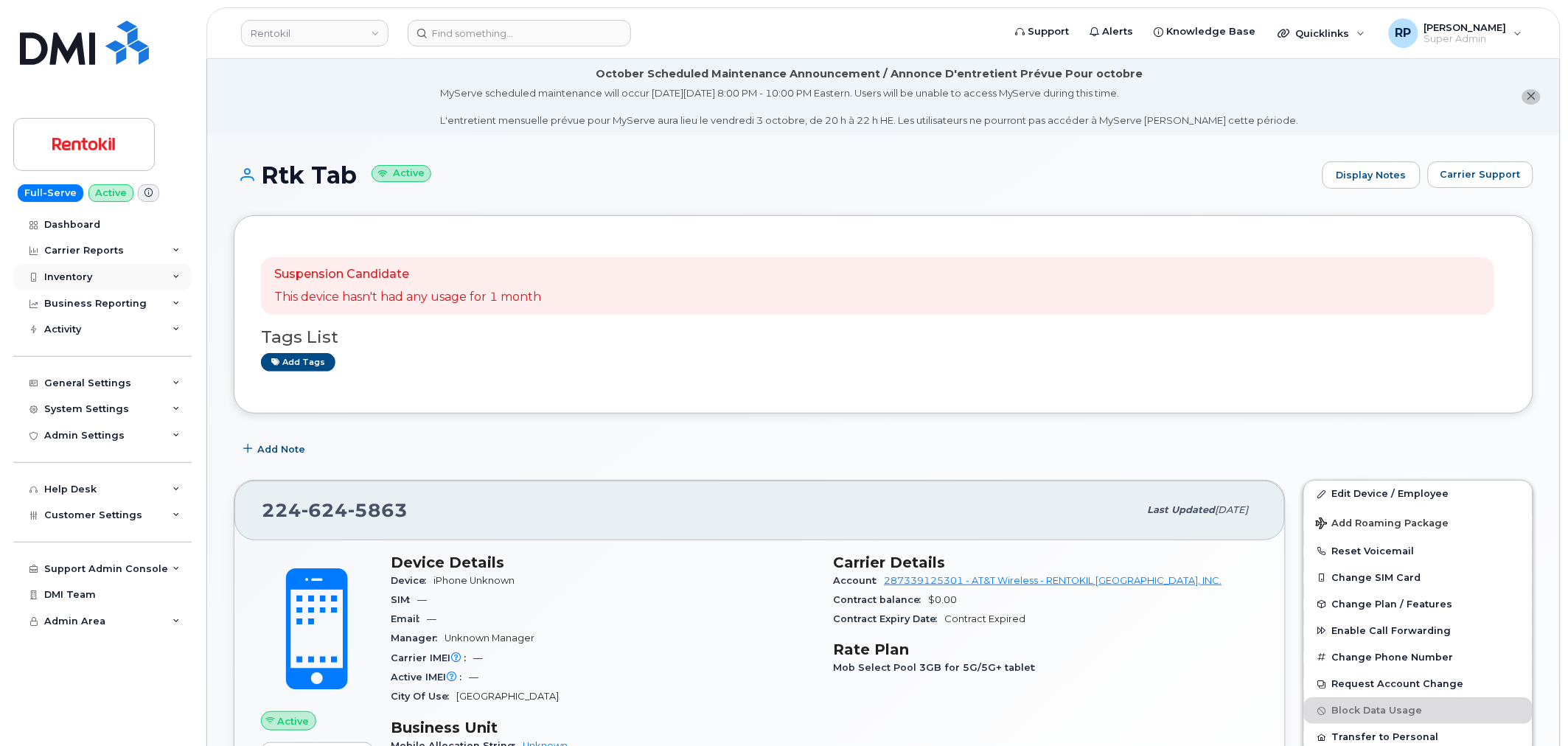
click at [84, 271] on div "Inventory" at bounding box center [68, 277] width 48 height 12
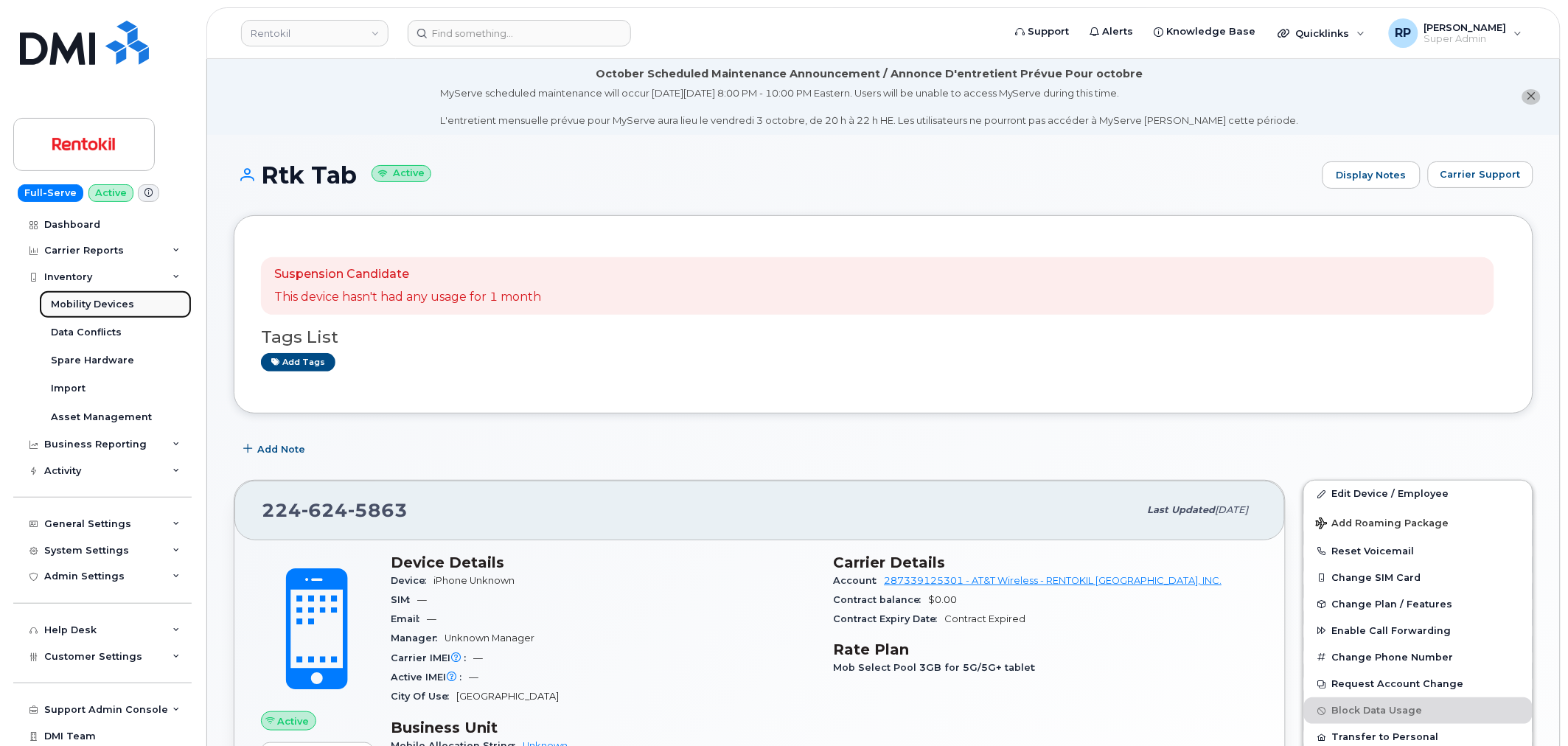
click at [84, 294] on link "Mobility Devices" at bounding box center [115, 304] width 153 height 28
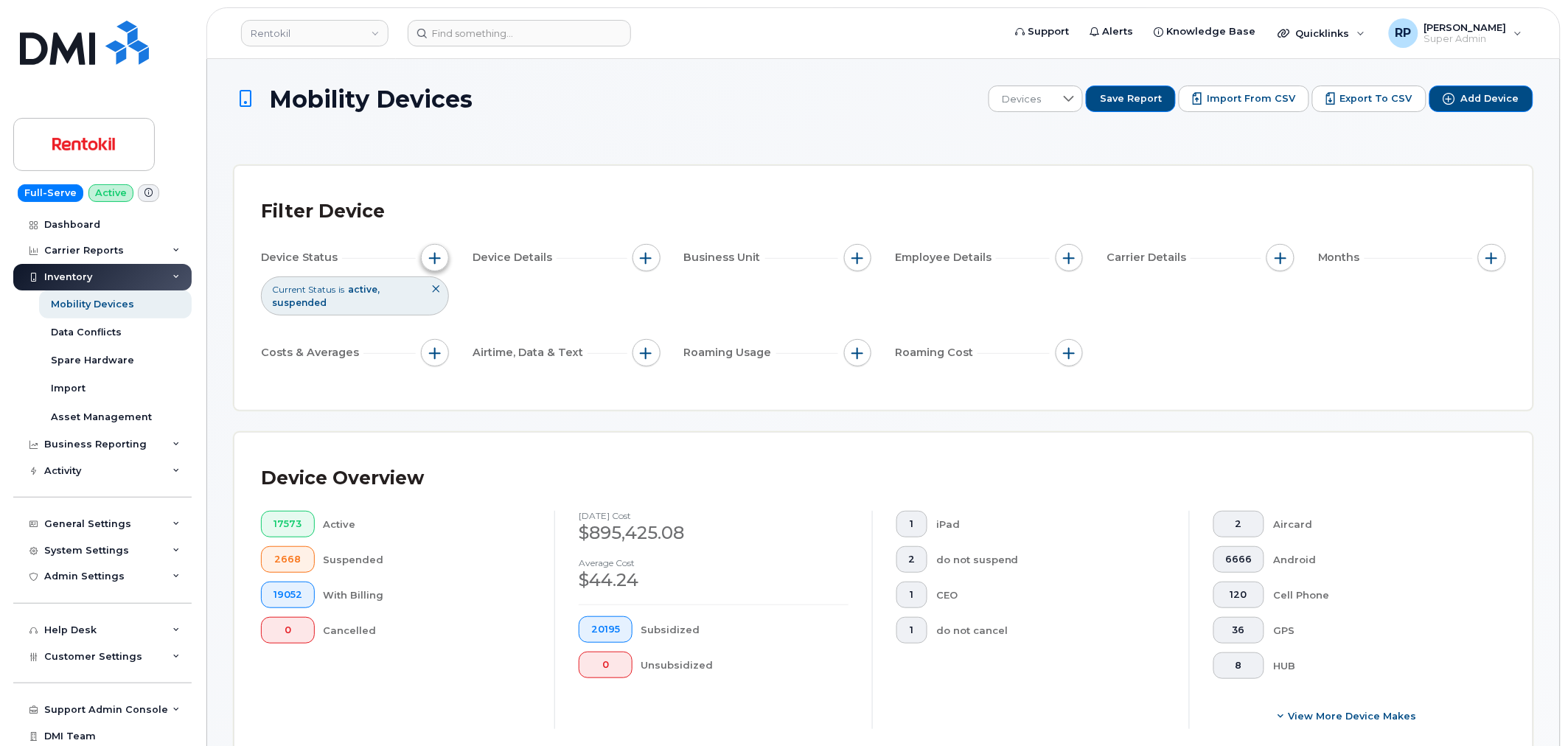
click at [429, 252] on span "button" at bounding box center [435, 258] width 12 height 12
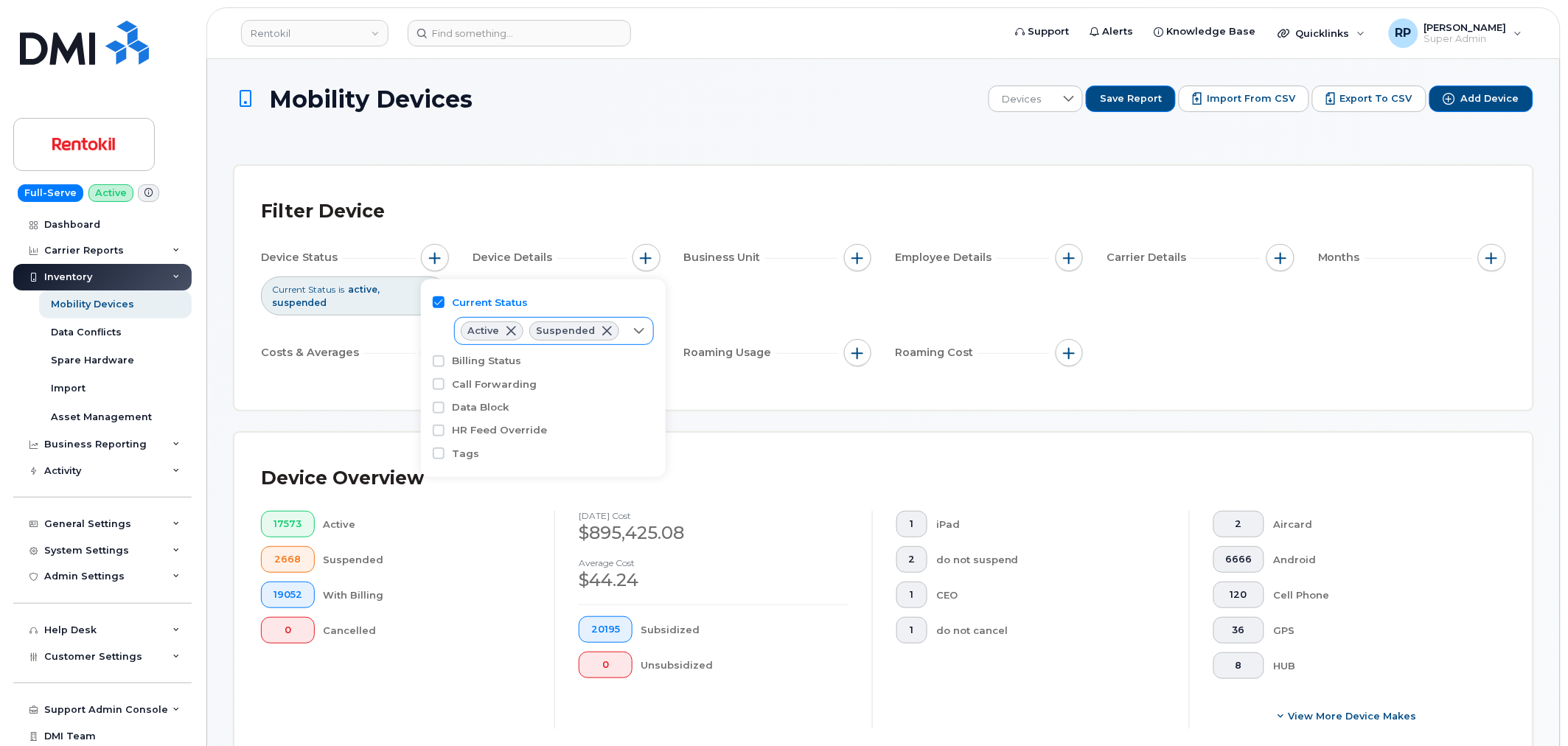
click at [625, 333] on div at bounding box center [639, 331] width 28 height 27
click at [470, 412] on input "Cancelled" at bounding box center [471, 415] width 12 height 12
checkbox input "true"
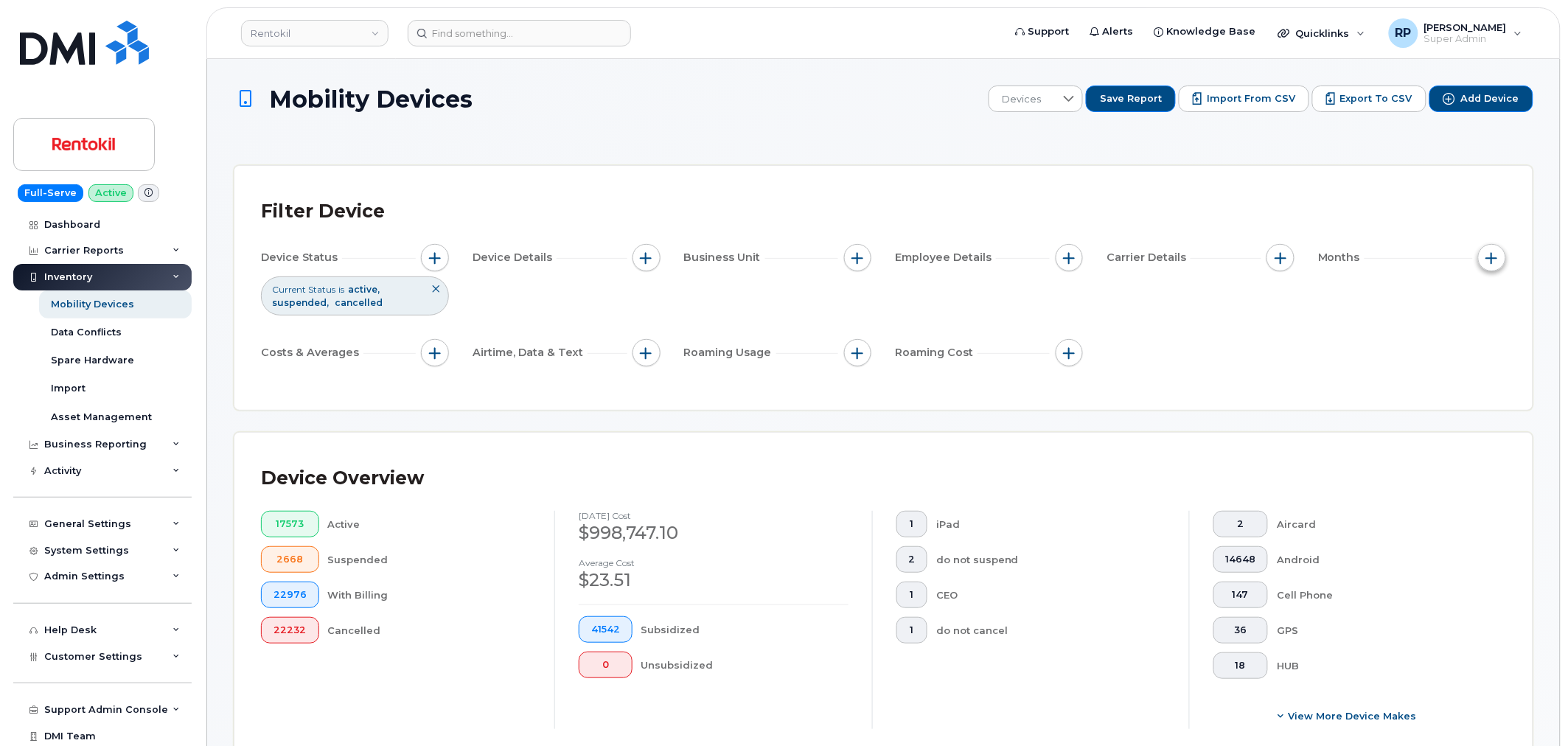
click at [1500, 257] on button "button" at bounding box center [1491, 258] width 28 height 28
click at [1457, 304] on label "Billing Cycle" at bounding box center [1463, 302] width 64 height 14
click at [1424, 304] on input "Billing Cycle" at bounding box center [1418, 302] width 12 height 12
checkbox input "true"
click at [1451, 359] on span at bounding box center [1448, 365] width 32 height 27
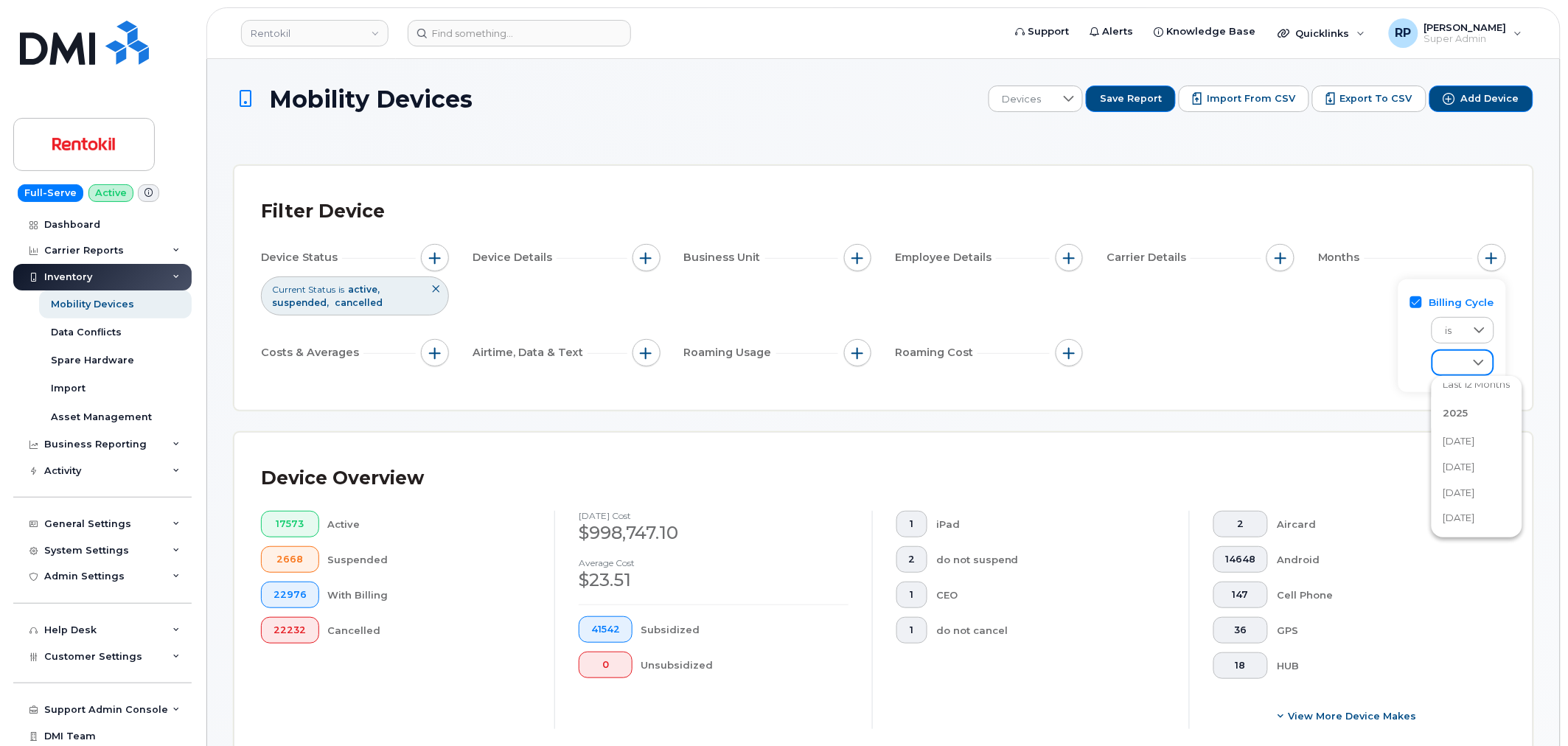
scroll to position [137, 0]
click at [1468, 409] on span "[DATE]" at bounding box center [1458, 404] width 32 height 14
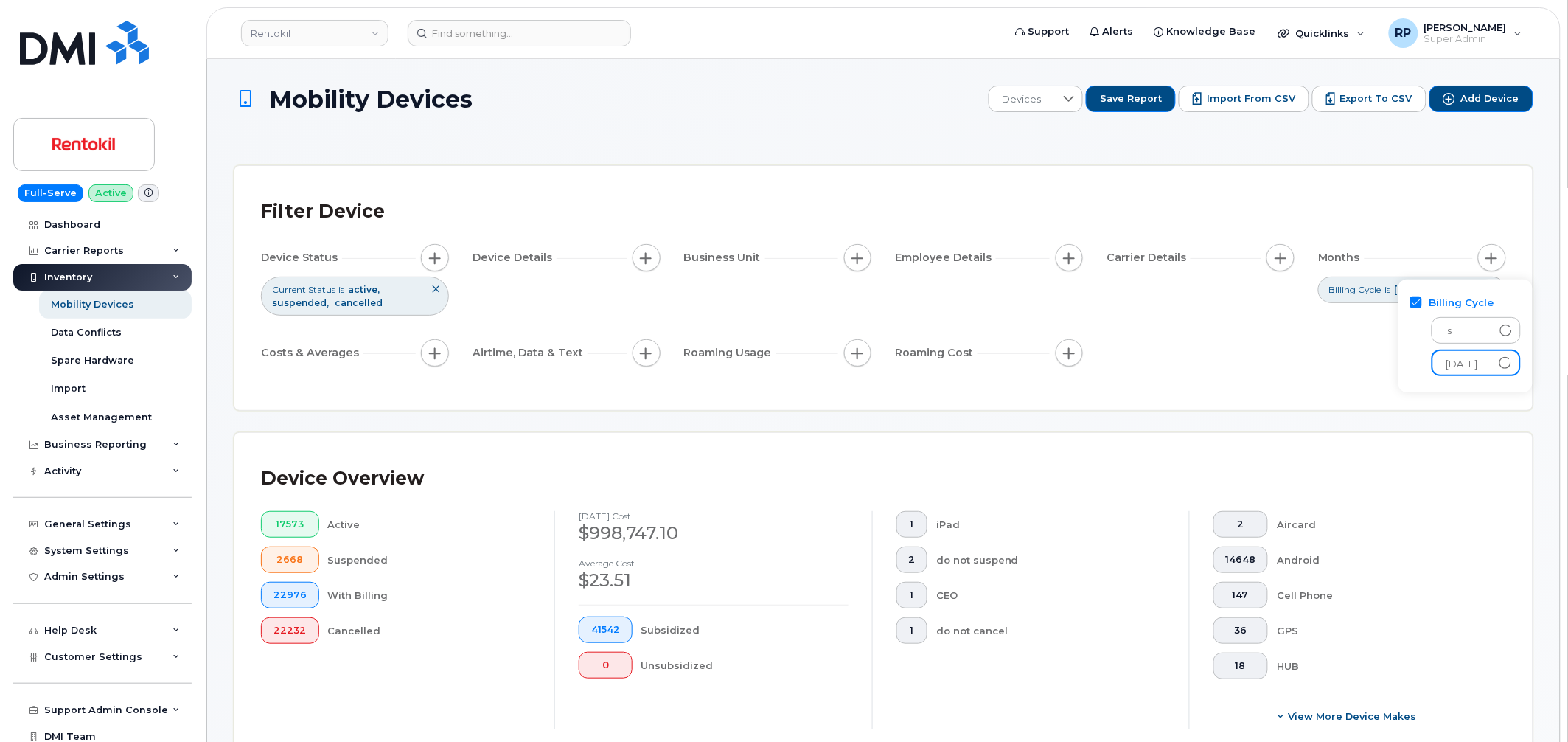
click at [1229, 398] on div "Filter Device Device Status Current Status is active suspended cancelled Device…" at bounding box center [883, 288] width 1298 height 244
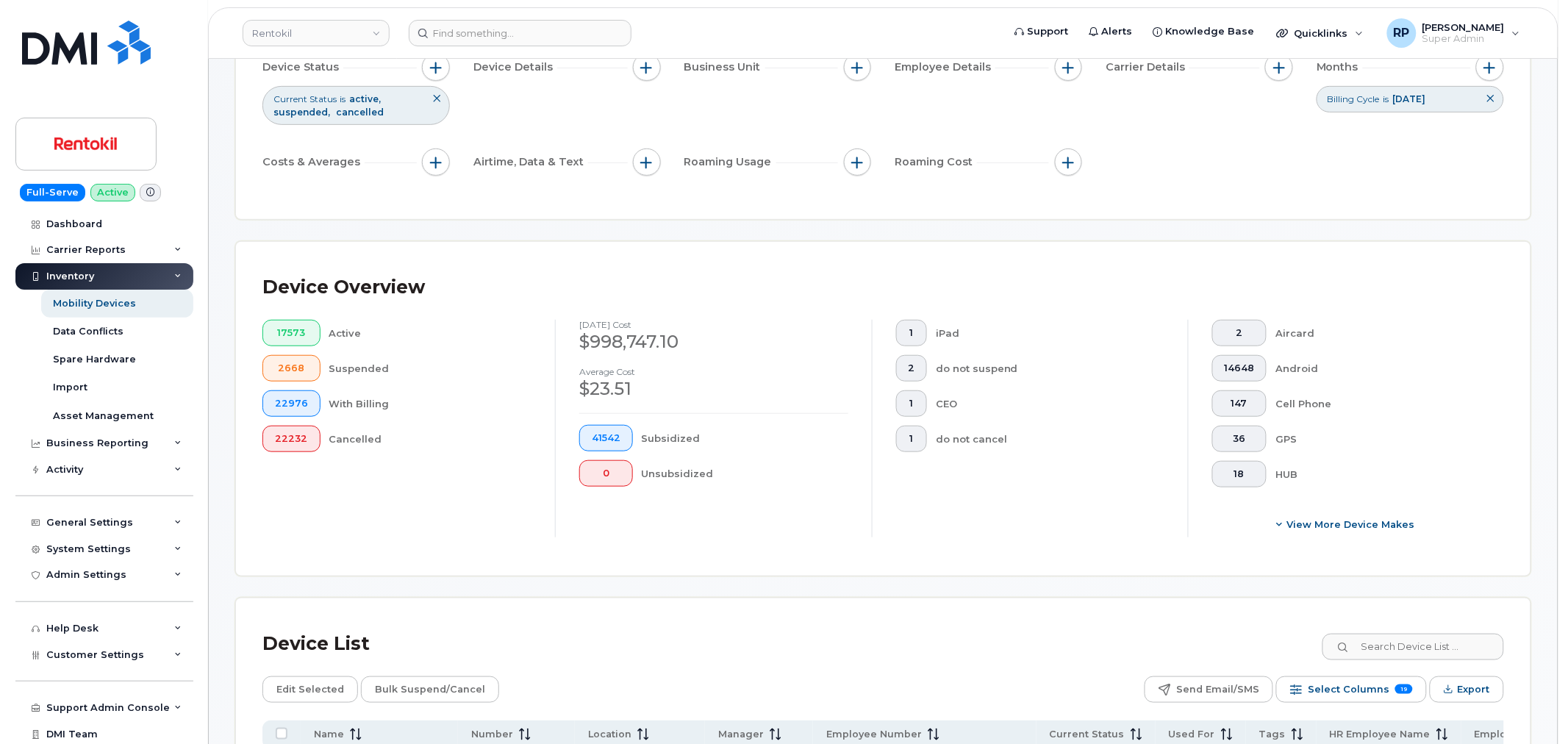
scroll to position [408, 0]
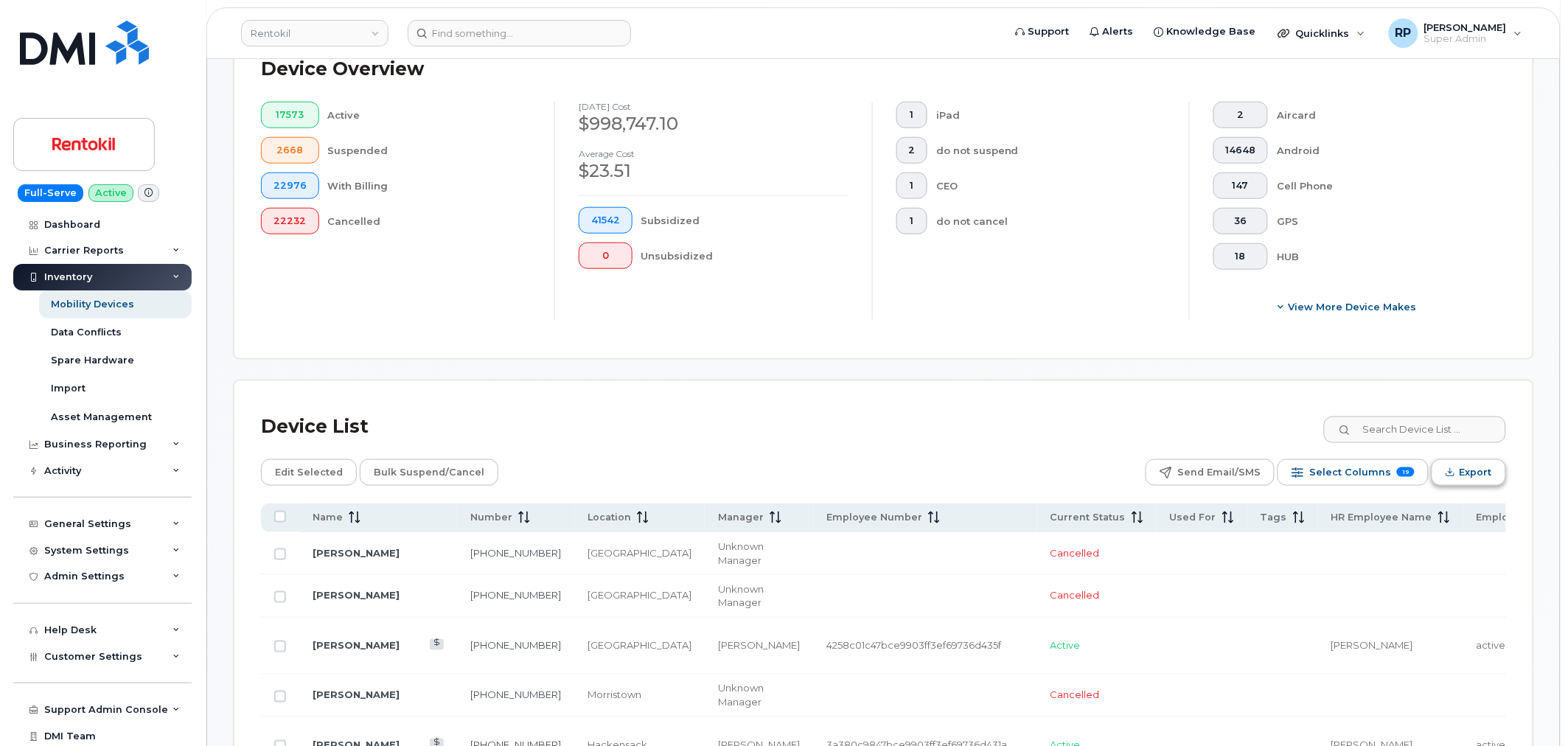
click at [1469, 479] on span "Export" at bounding box center [1476, 473] width 33 height 22
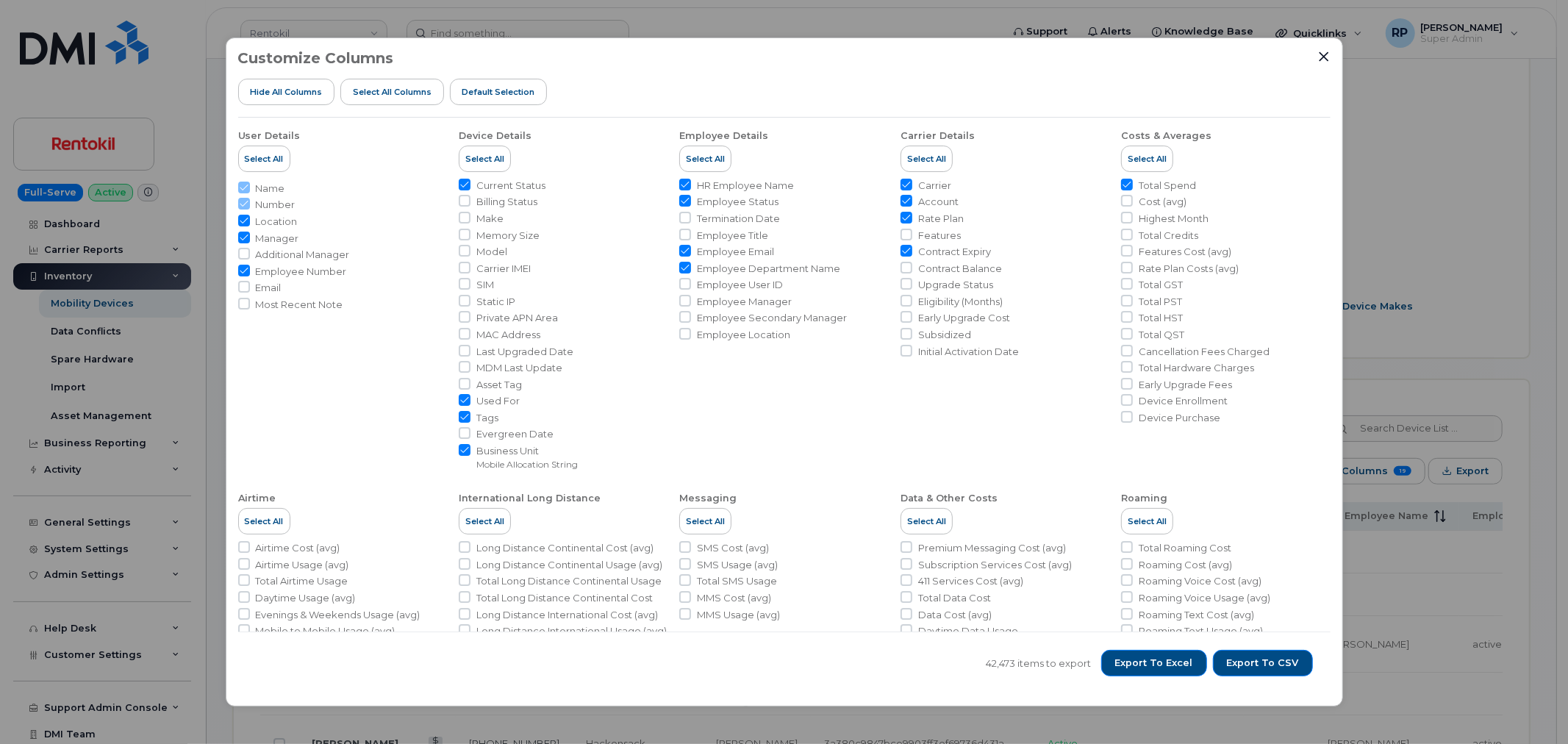
click at [466, 415] on input "Tags" at bounding box center [464, 417] width 12 height 12
checkbox input "false"
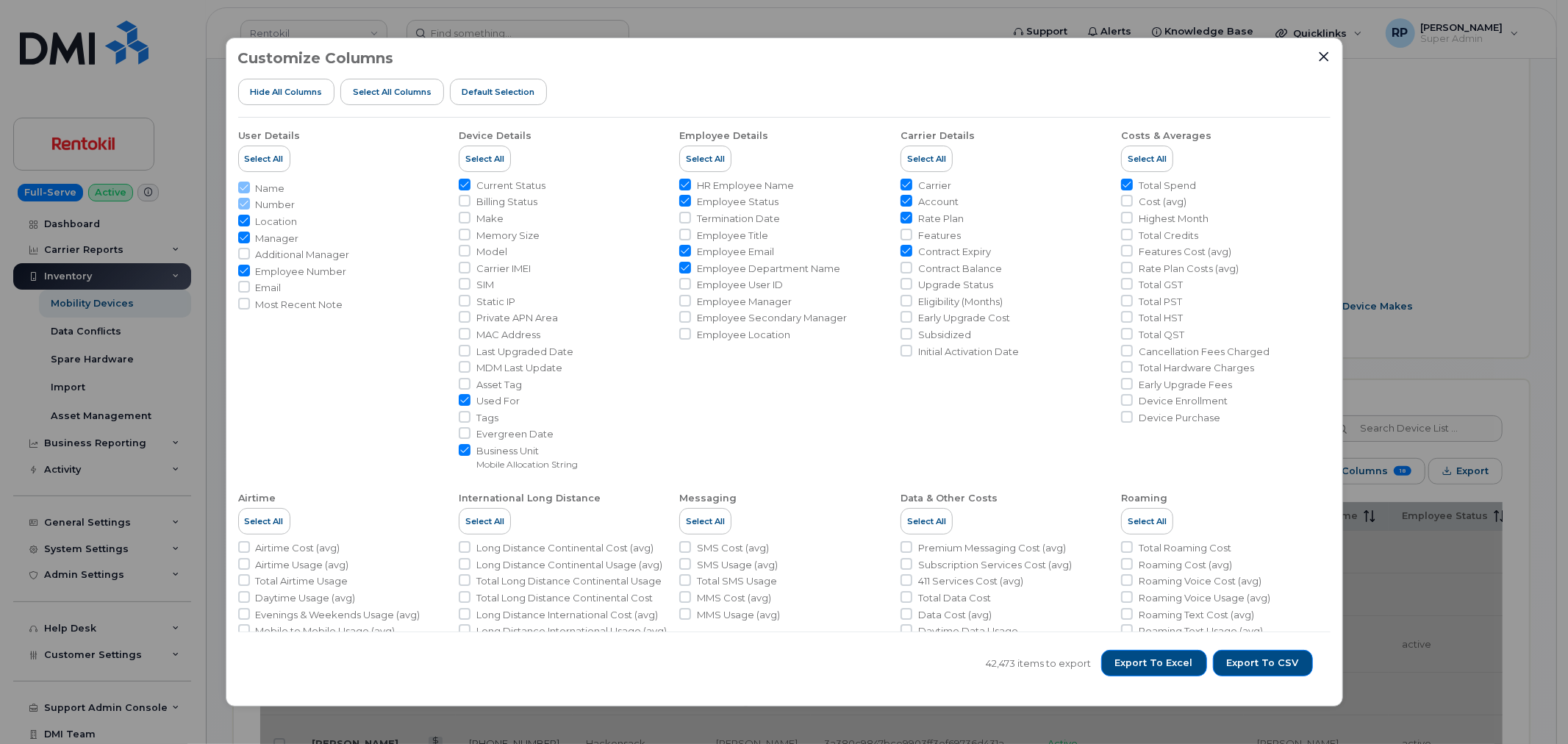
click at [465, 400] on input "Used For" at bounding box center [464, 400] width 12 height 12
checkbox input "false"
click at [903, 248] on input "Contract Expiry" at bounding box center [907, 251] width 12 height 12
checkbox input "false"
drag, startPoint x: 907, startPoint y: 217, endPoint x: 901, endPoint y: 200, distance: 18.0
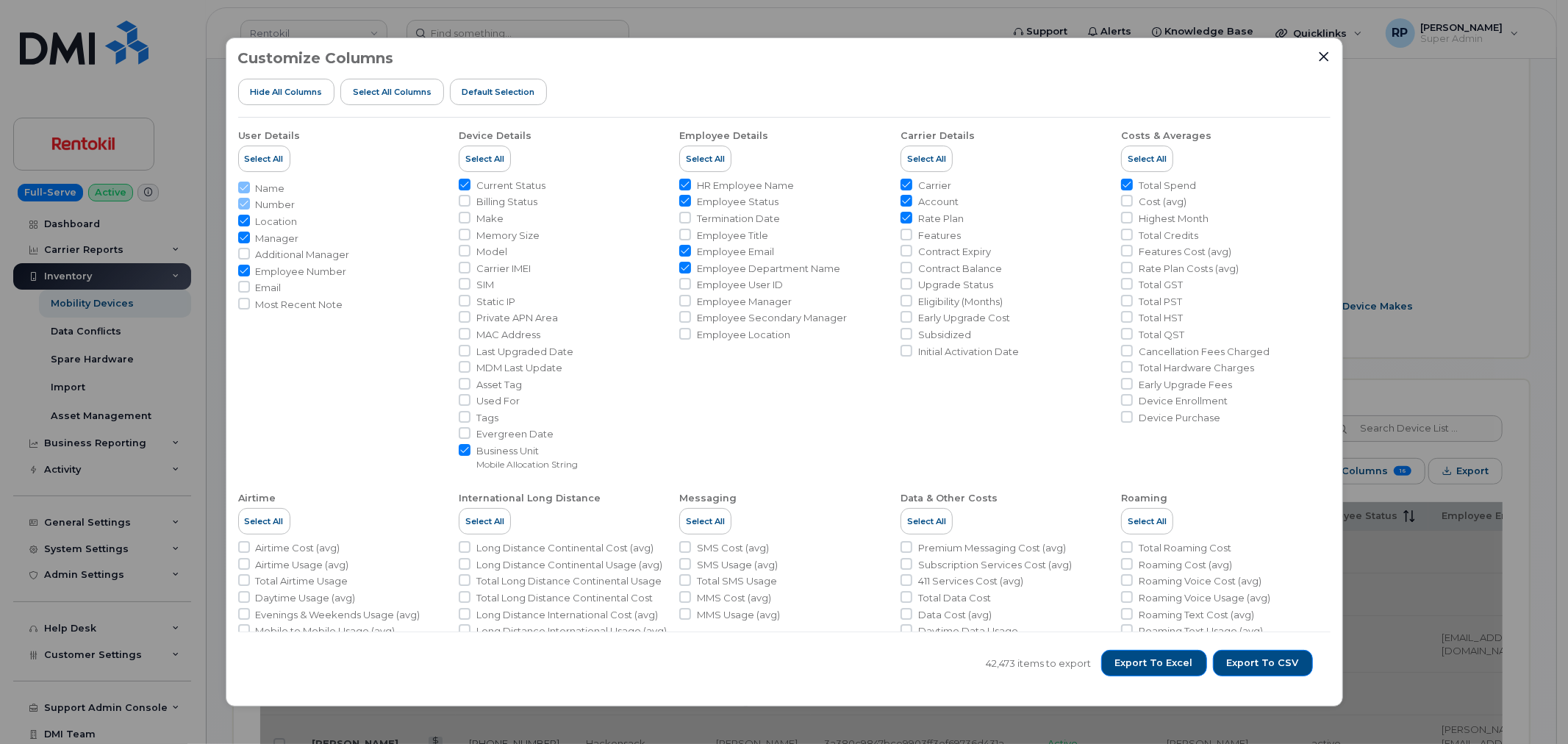
click at [907, 215] on input "Rate Plan" at bounding box center [907, 218] width 12 height 12
checkbox input "false"
click at [901, 200] on input "Account" at bounding box center [907, 201] width 12 height 12
checkbox input "false"
click at [903, 181] on input "Carrier" at bounding box center [907, 184] width 12 height 12
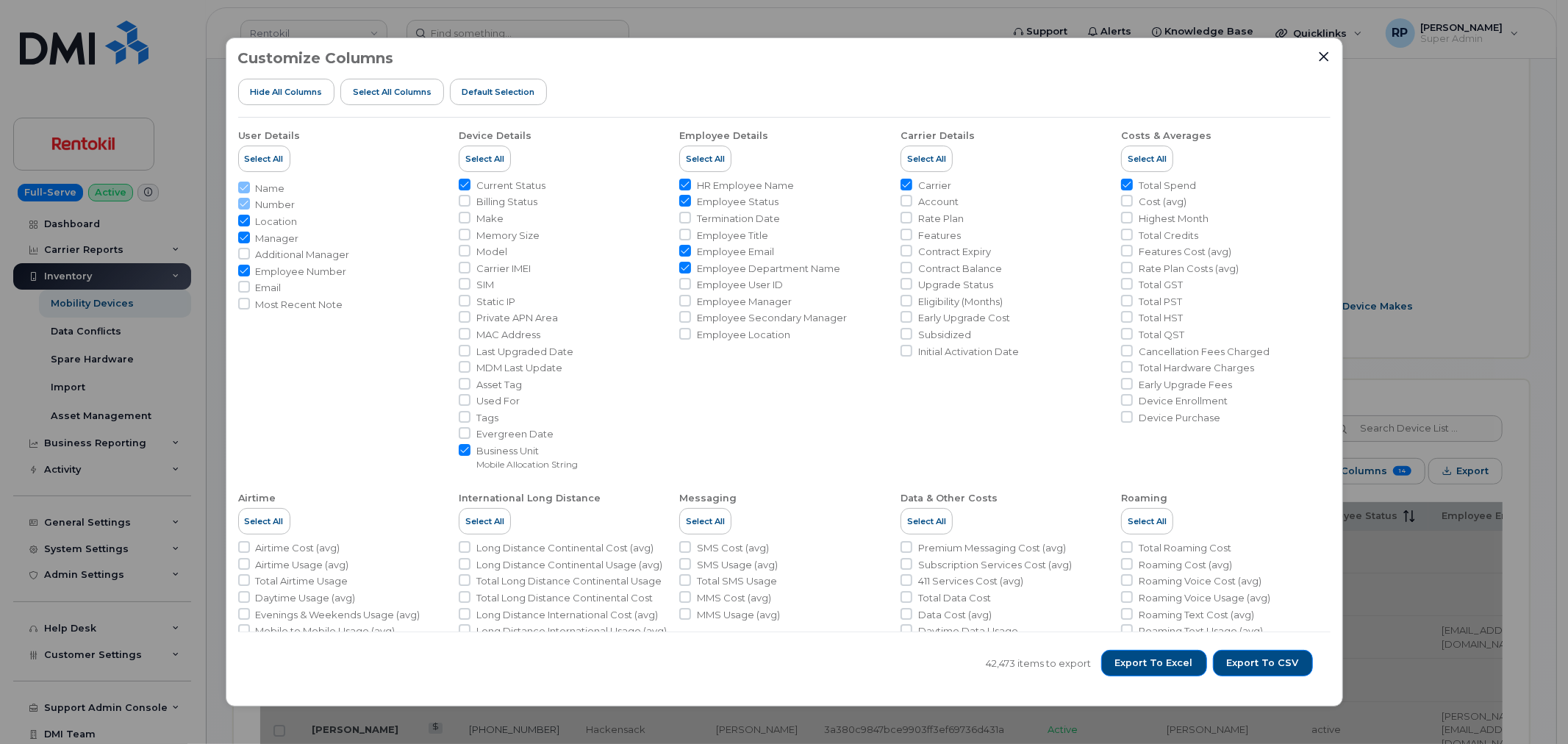
checkbox input "false"
click at [1269, 663] on span "Export to CSV" at bounding box center [1263, 663] width 72 height 13
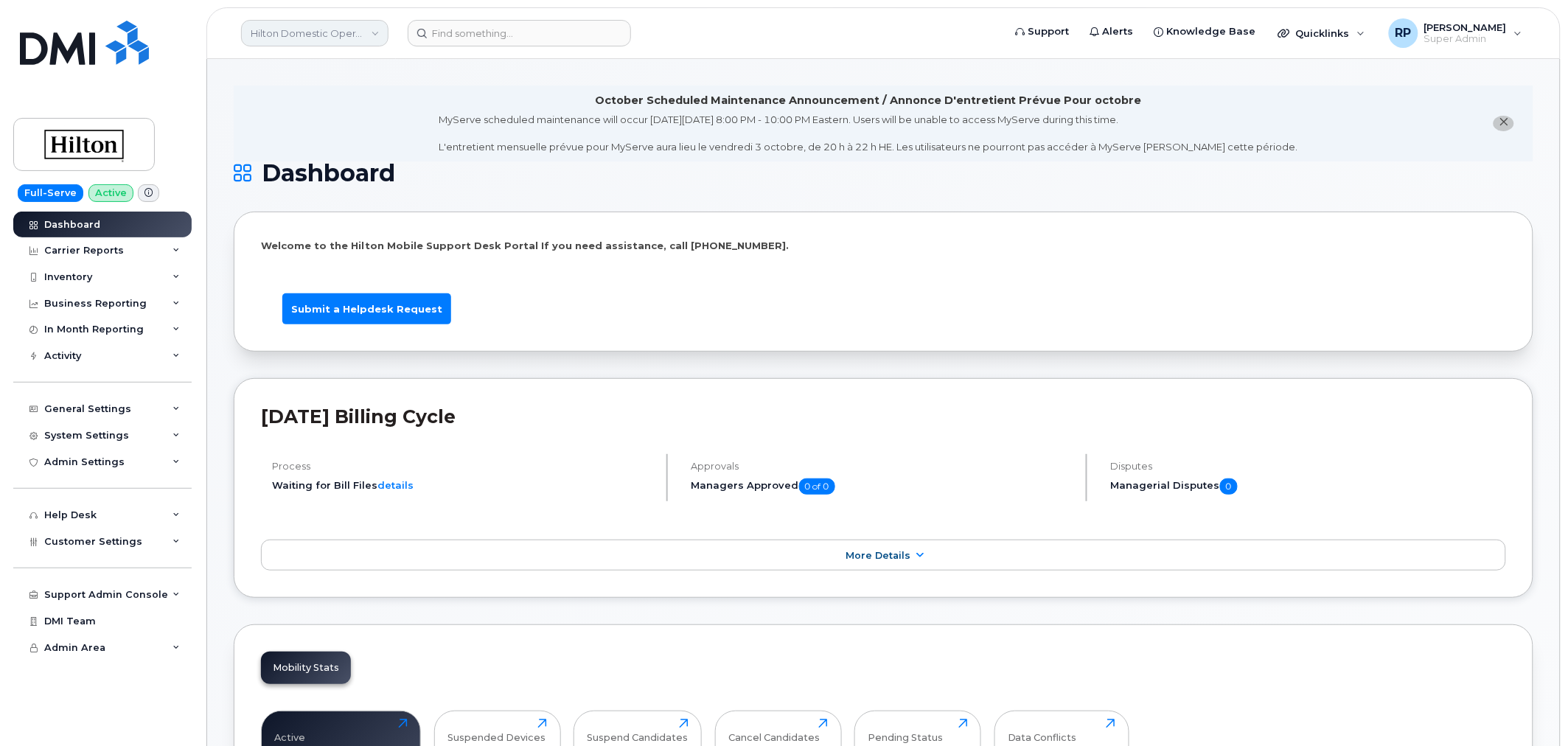
click at [272, 26] on link "Hilton Domestic Operating Company Inc" at bounding box center [315, 34] width 147 height 27
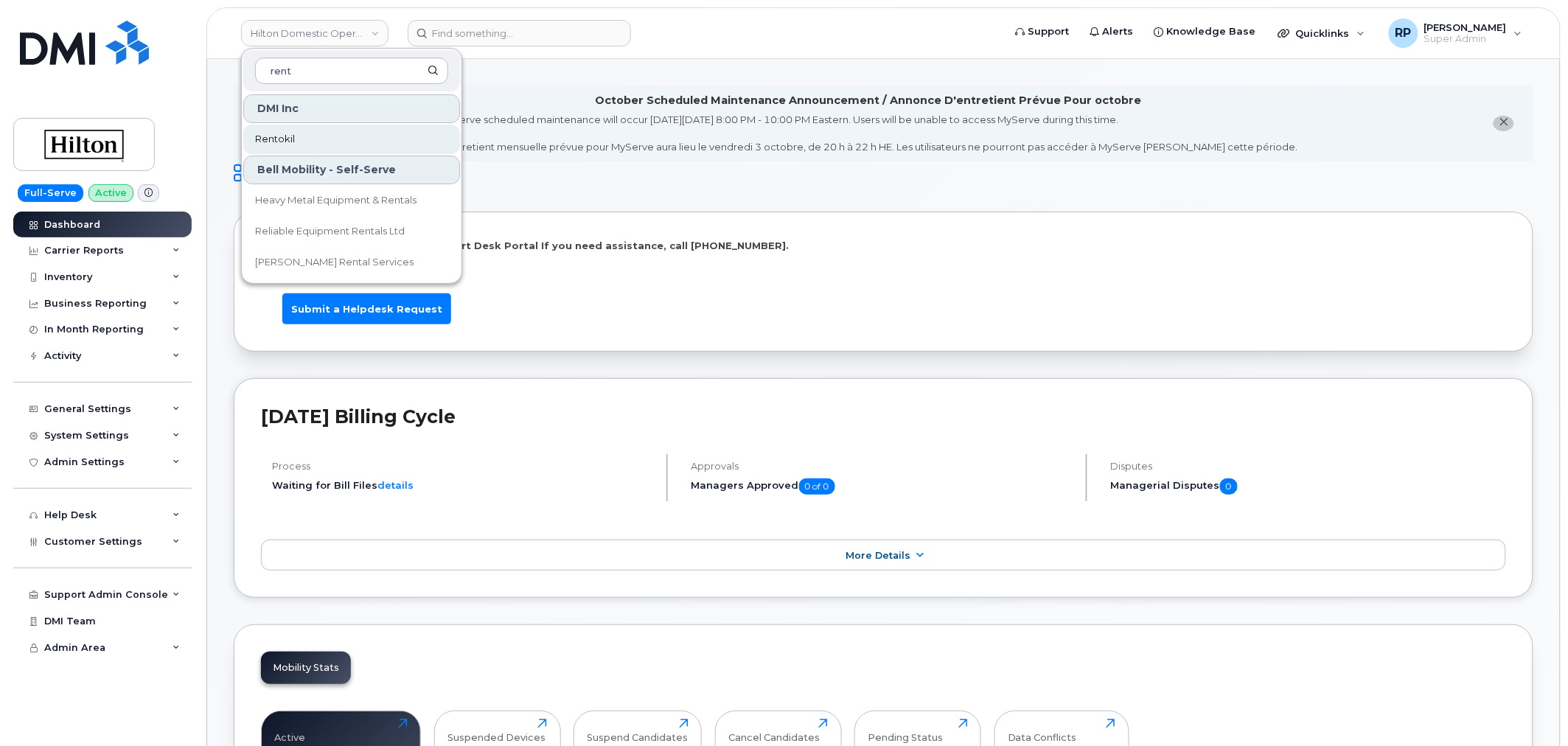
type input "rent"
click at [273, 145] on span "Rentokil" at bounding box center [274, 139] width 39 height 14
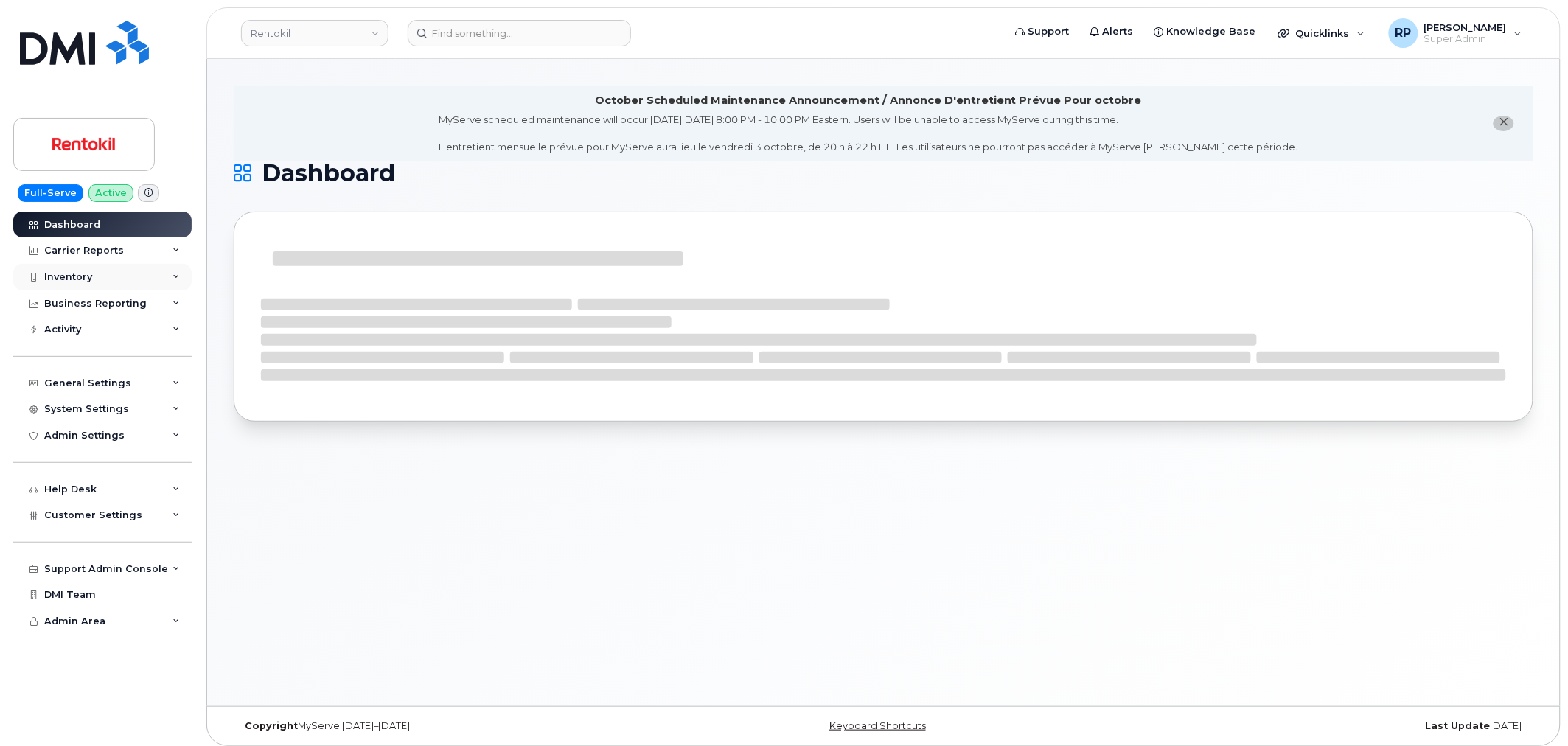
click at [103, 272] on div "Inventory" at bounding box center [102, 277] width 178 height 27
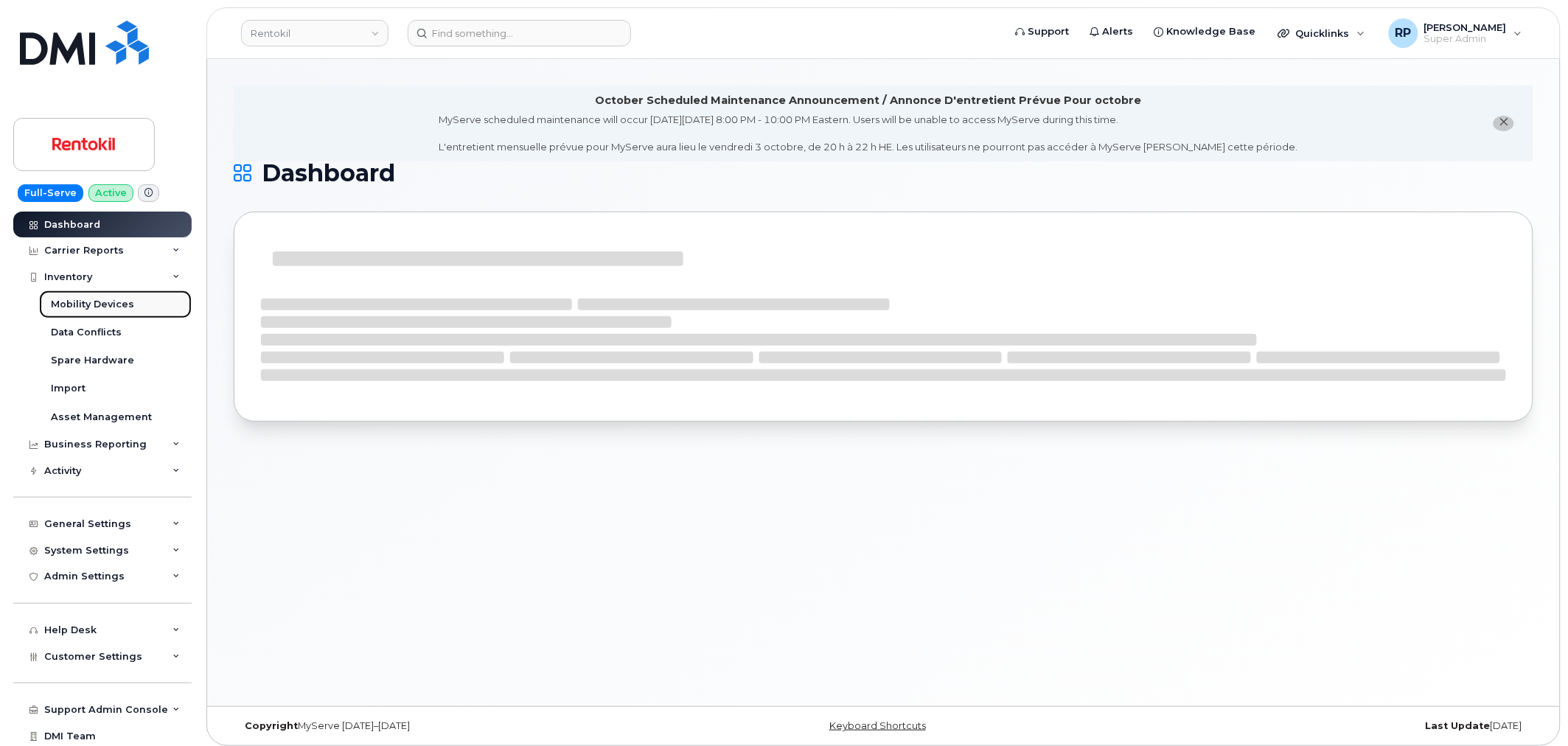
click at [84, 304] on div "Mobility Devices" at bounding box center [92, 305] width 84 height 13
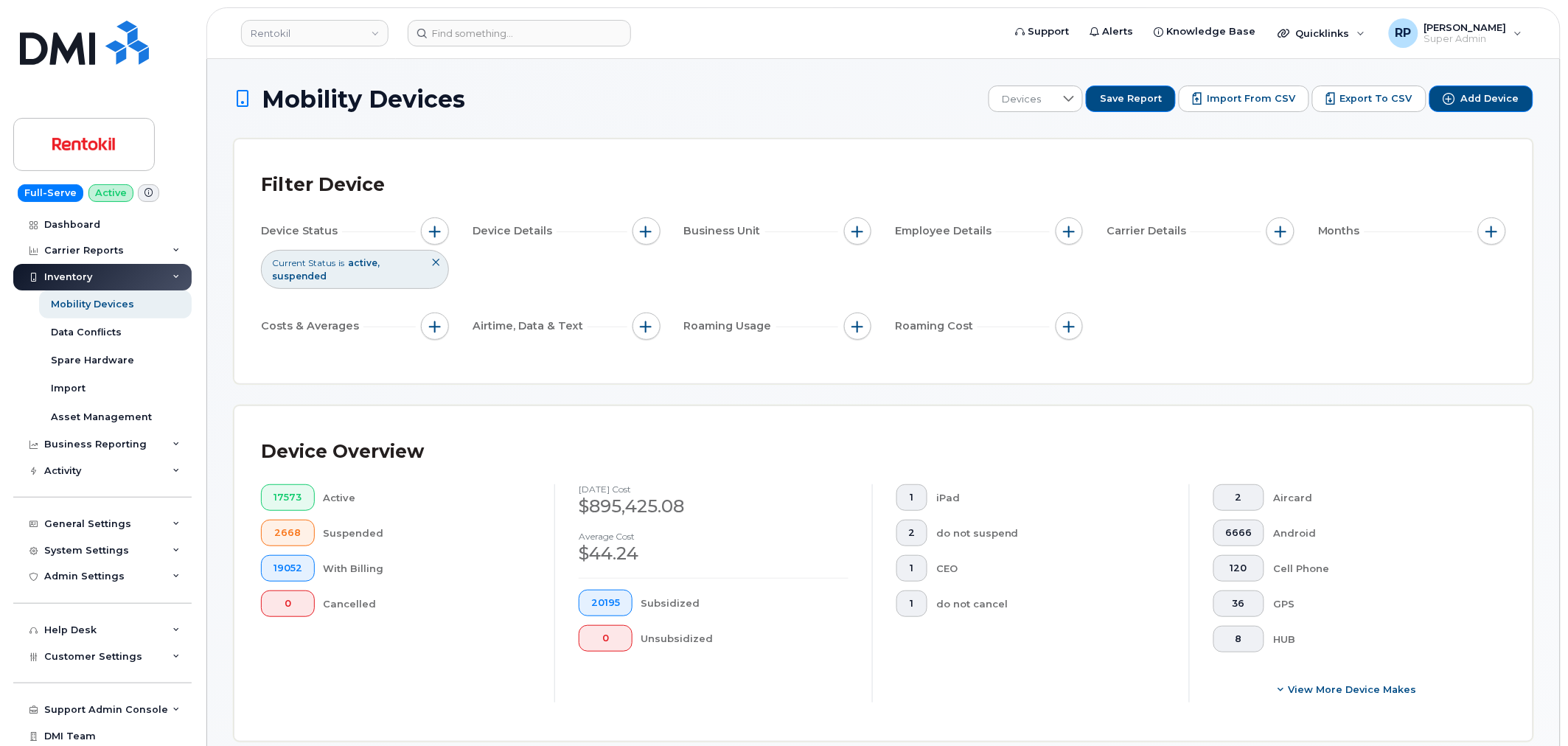
drag, startPoint x: 1270, startPoint y: 106, endPoint x: 899, endPoint y: 163, distance: 375.4
click at [1270, 106] on button "Import from CSV" at bounding box center [1244, 99] width 131 height 27
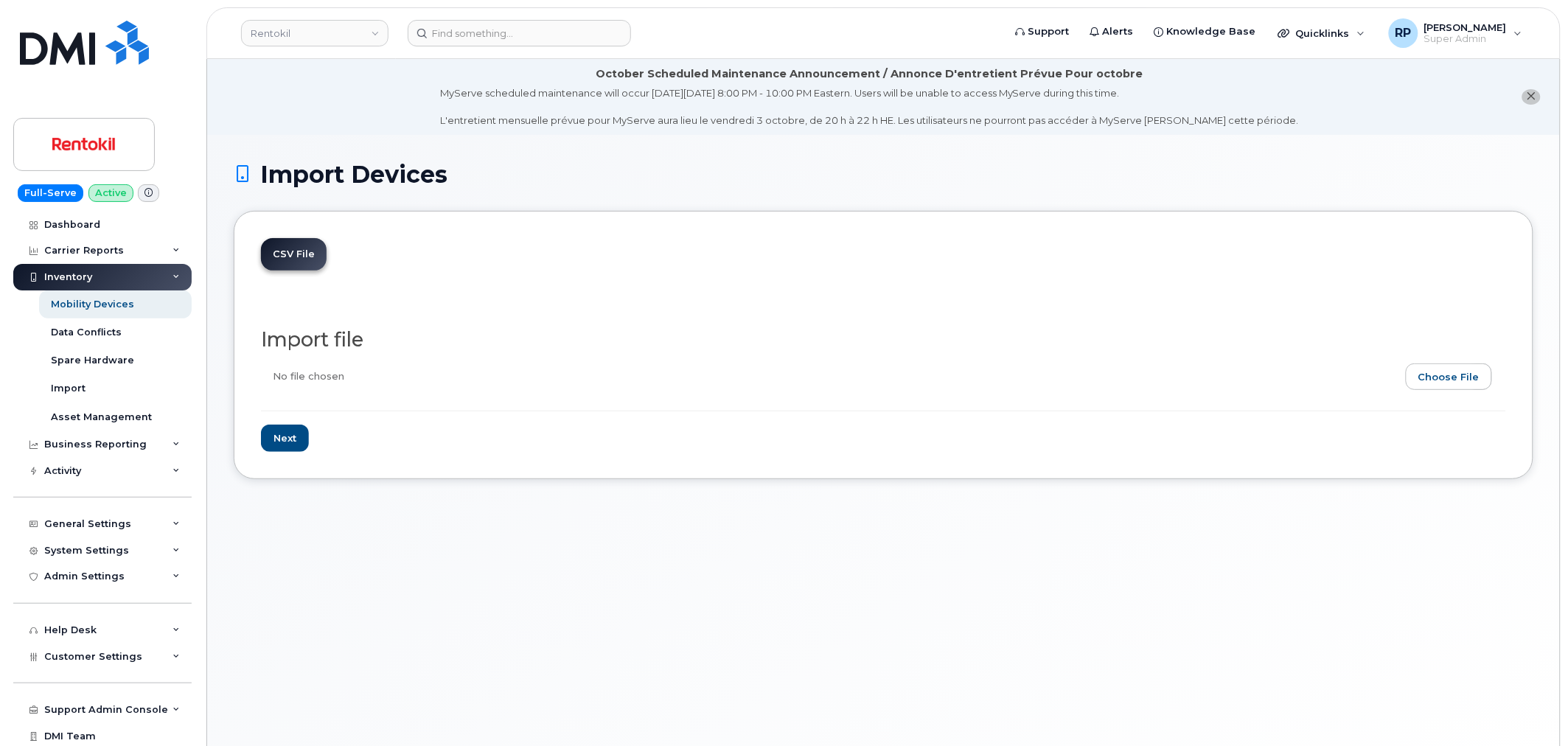
click at [1471, 383] on input "file" at bounding box center [877, 380] width 1233 height 34
type input "C:\fakepath\RTK Assignment Updates 10.6.2025.2.csv"
click at [299, 441] on input "Next" at bounding box center [285, 438] width 48 height 27
type input "Loading..."
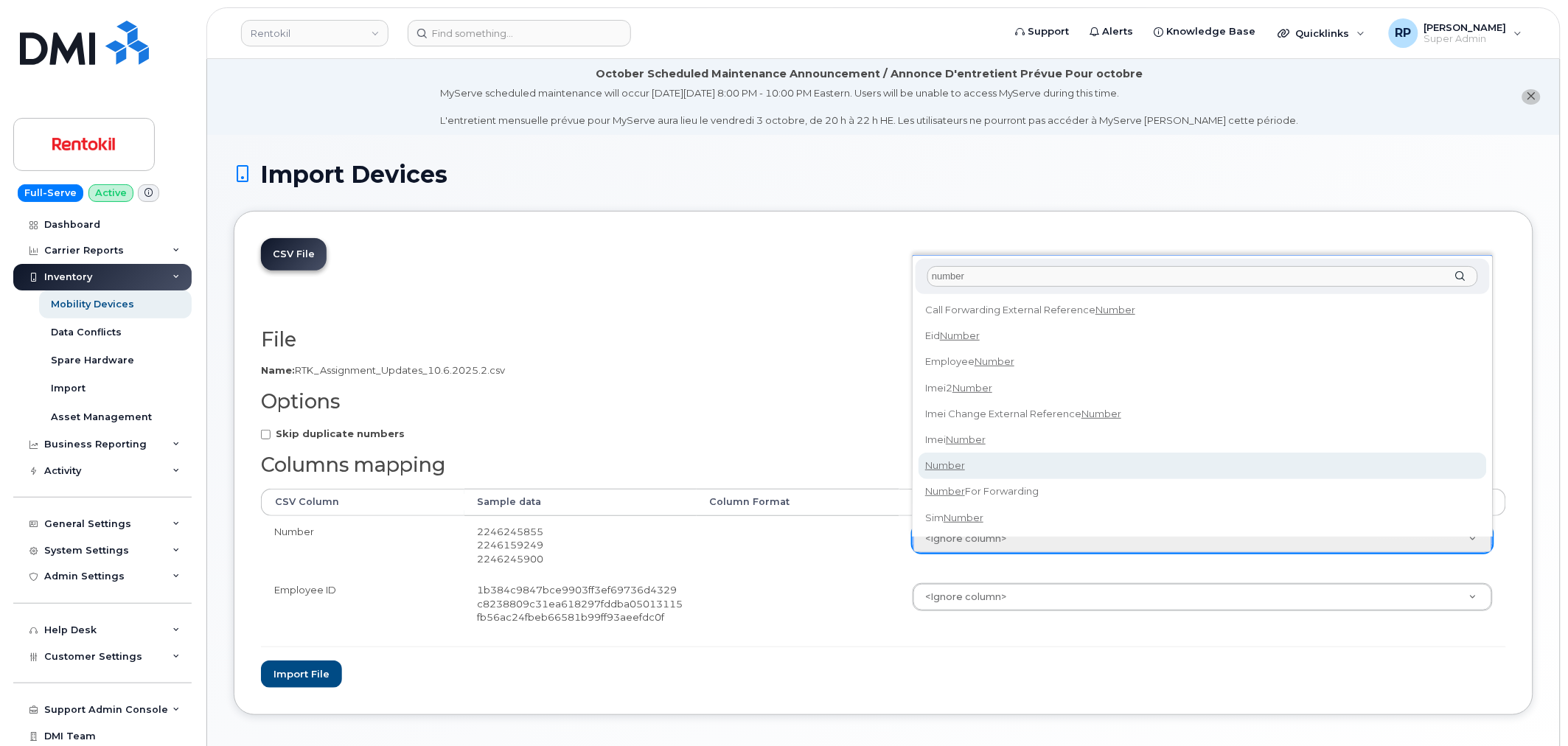
type input "number"
select select "number"
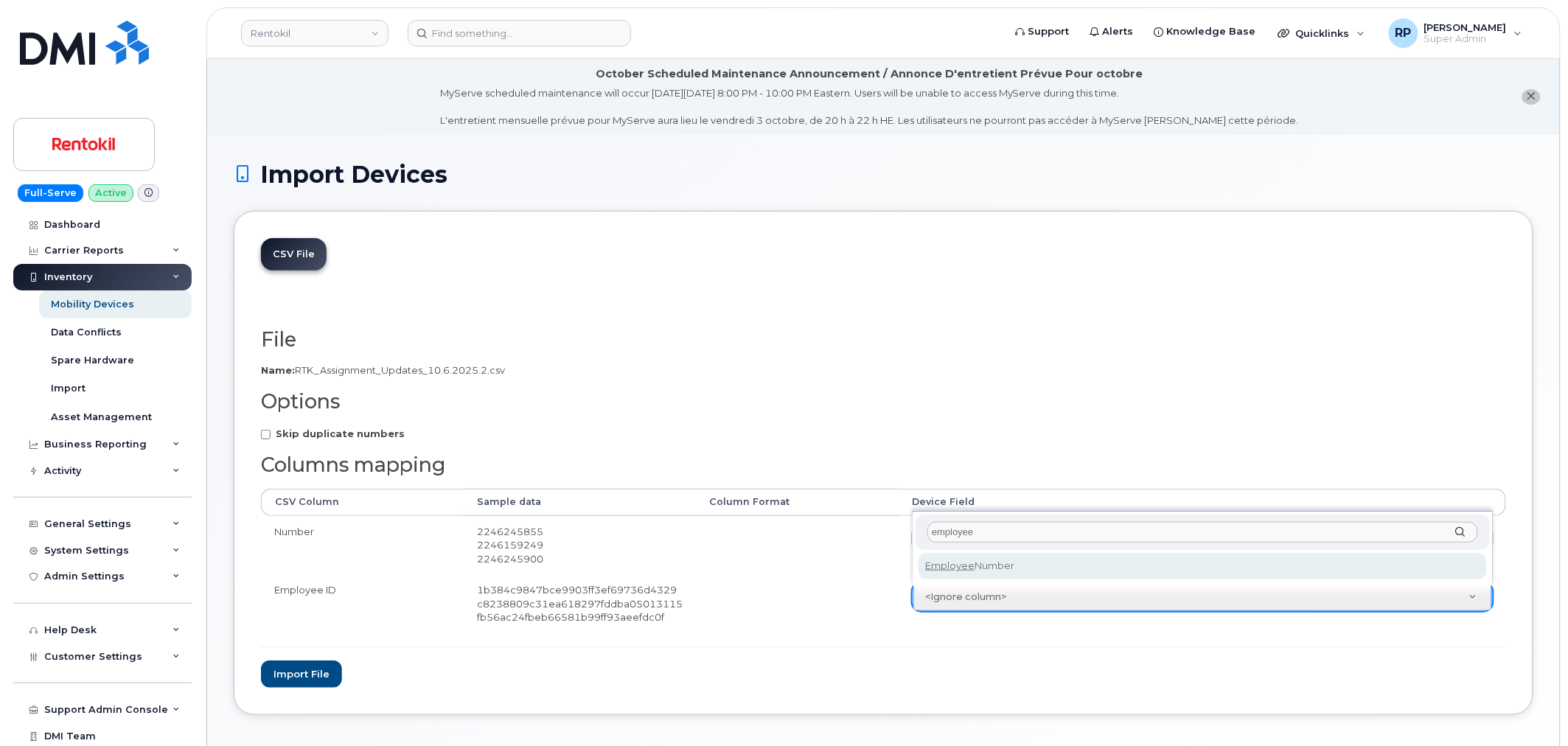
type input "employee"
select select "employee_number"
click at [285, 681] on button "Import file" at bounding box center [301, 675] width 81 height 27
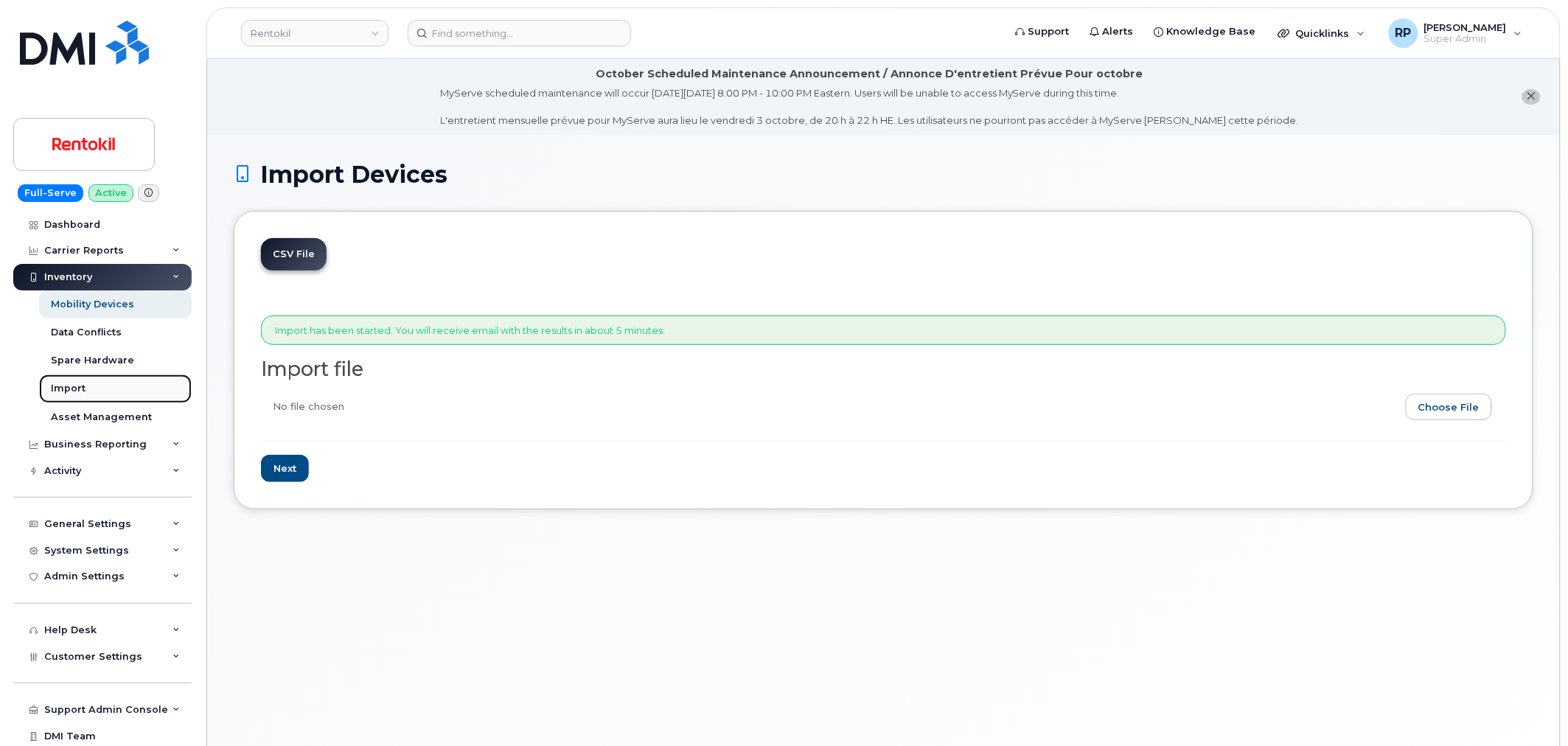
click at [57, 382] on div "Import" at bounding box center [68, 389] width 35 height 13
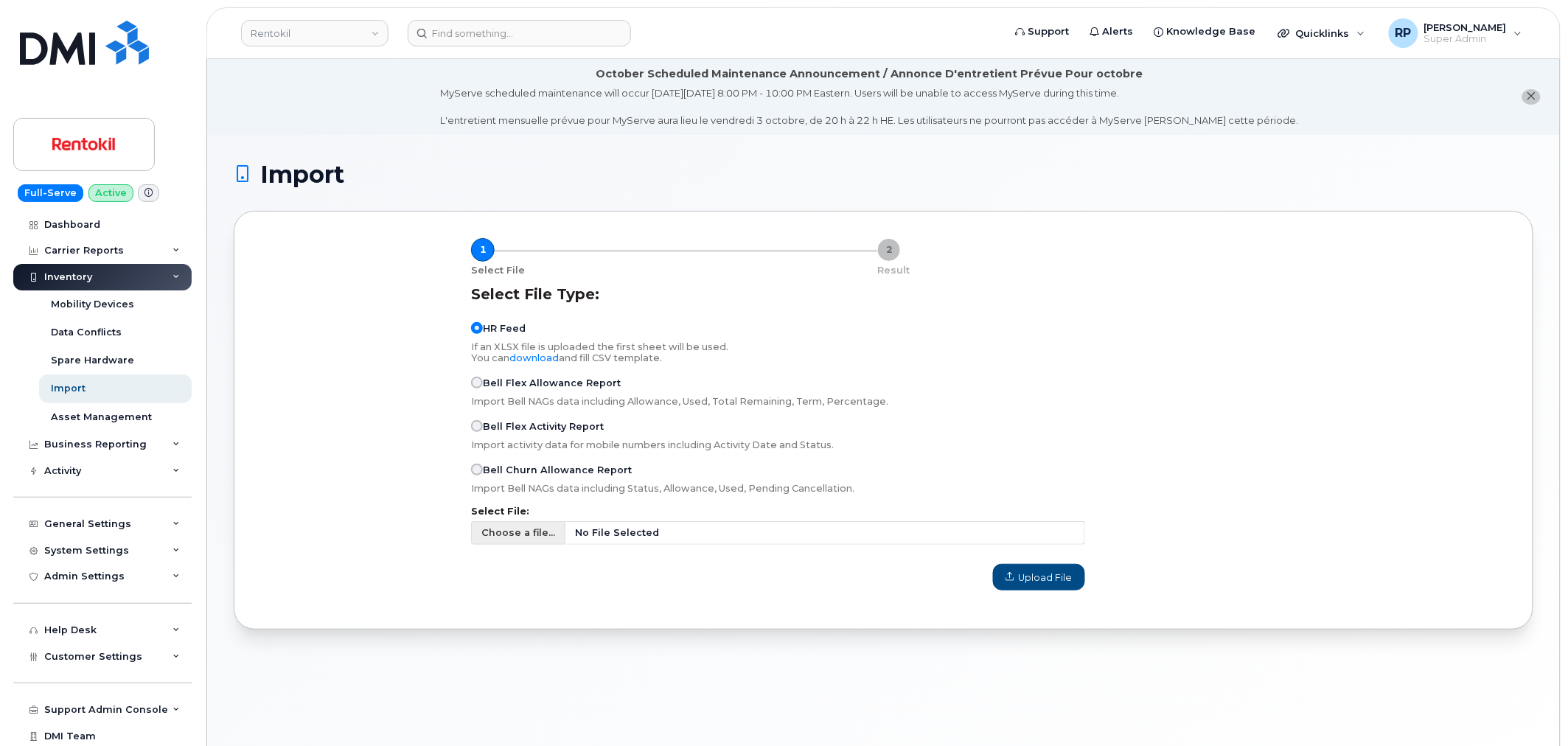
click at [631, 534] on span "No File Selected" at bounding box center [825, 533] width 519 height 24
click at [631, 534] on input "Choose a file... No File Selected" at bounding box center [778, 533] width 614 height 24
type input "C:\fakepath\RTK Assignment Updates 10.6.2025.2.csv"
click at [1049, 585] on span "Upload File" at bounding box center [1039, 578] width 67 height 14
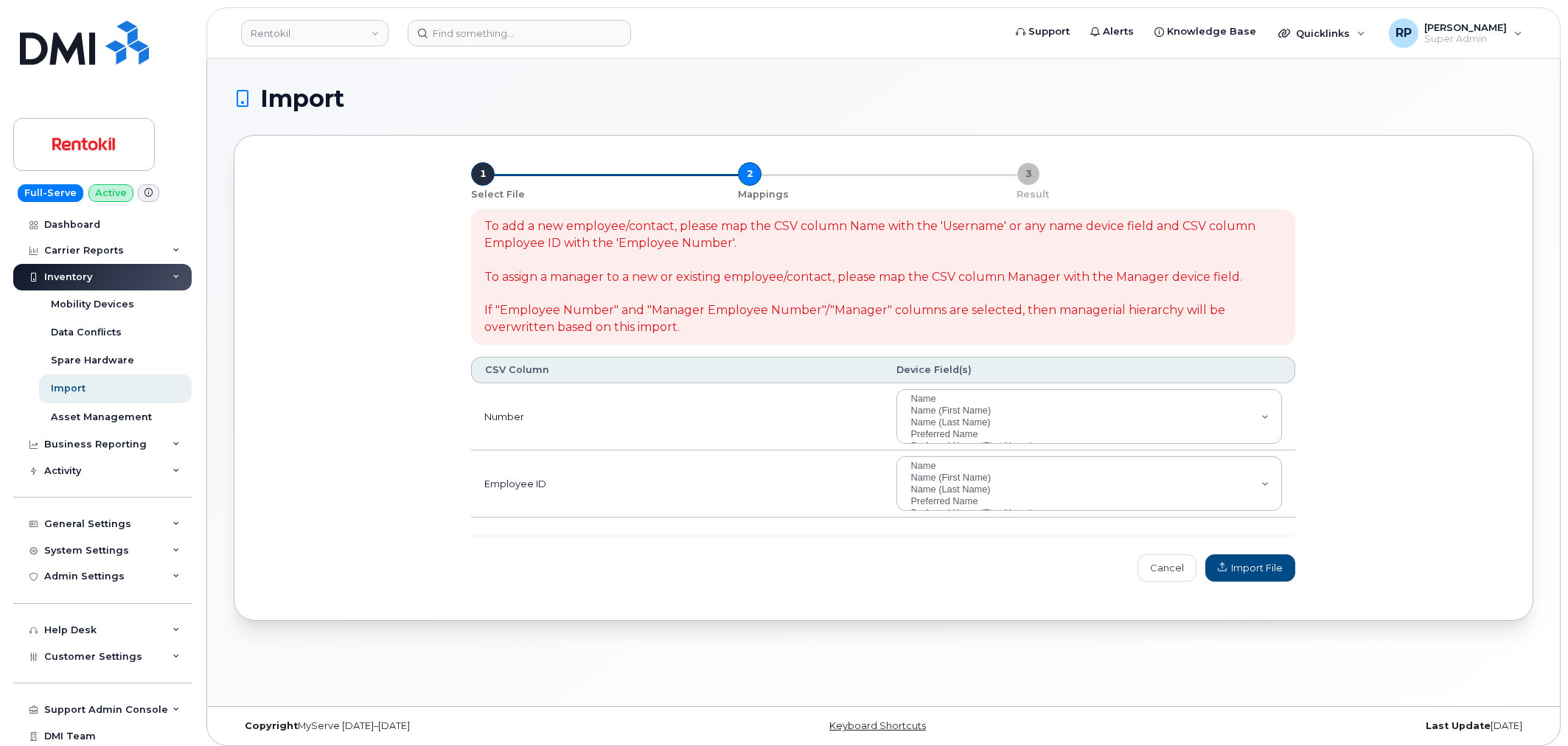
select select
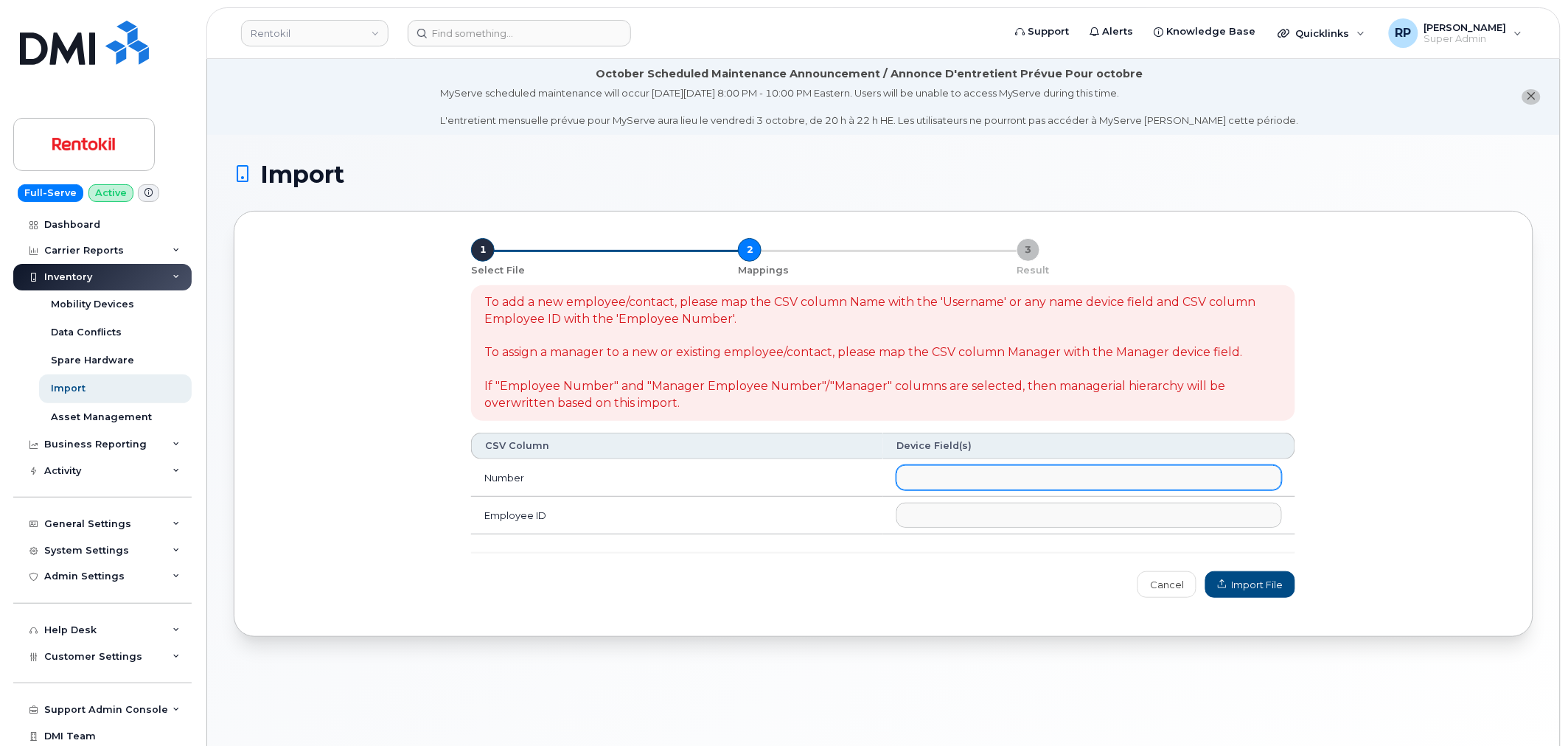
click at [983, 475] on ul at bounding box center [1088, 477] width 384 height 24
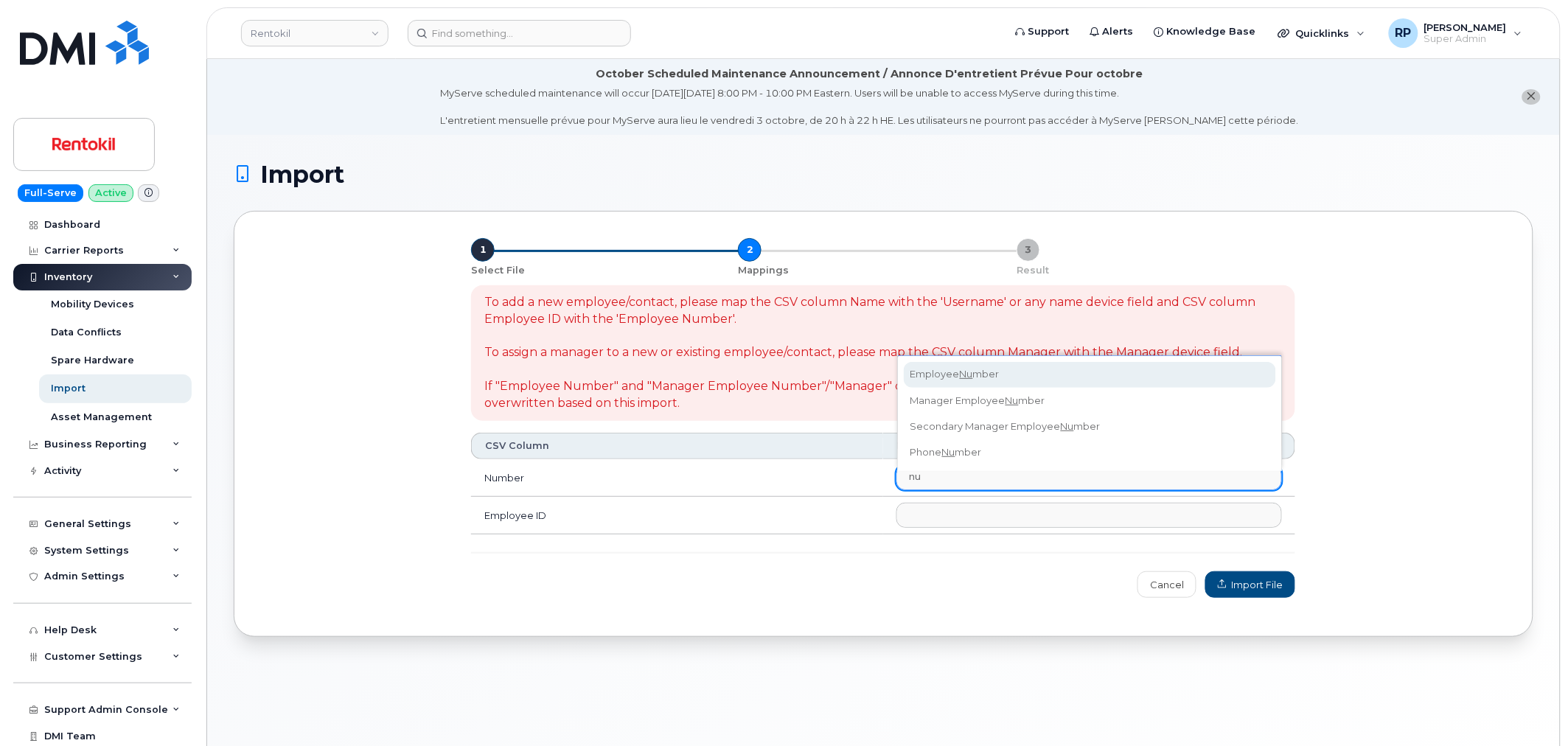
type input "n"
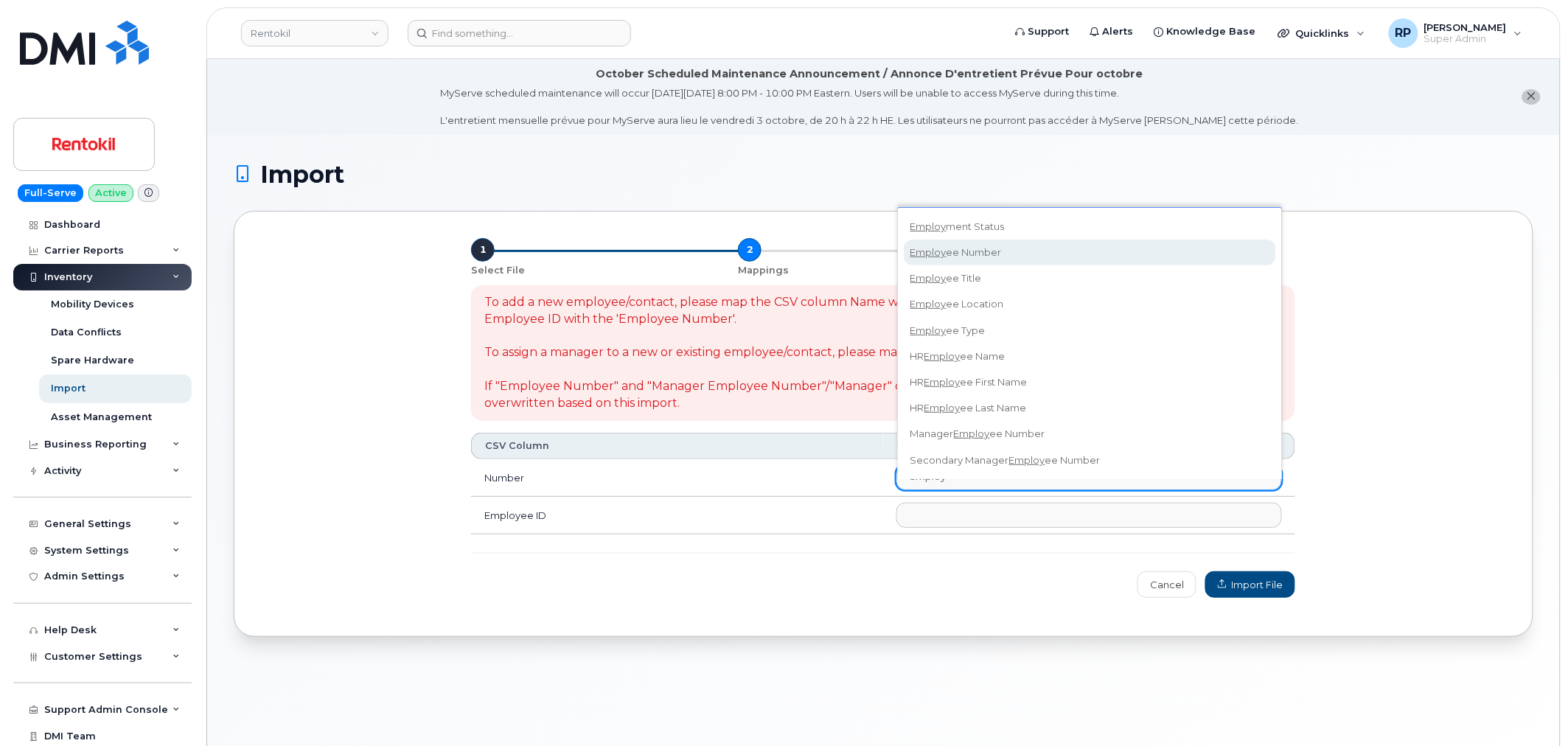
type input "employ"
select select "employee_number"
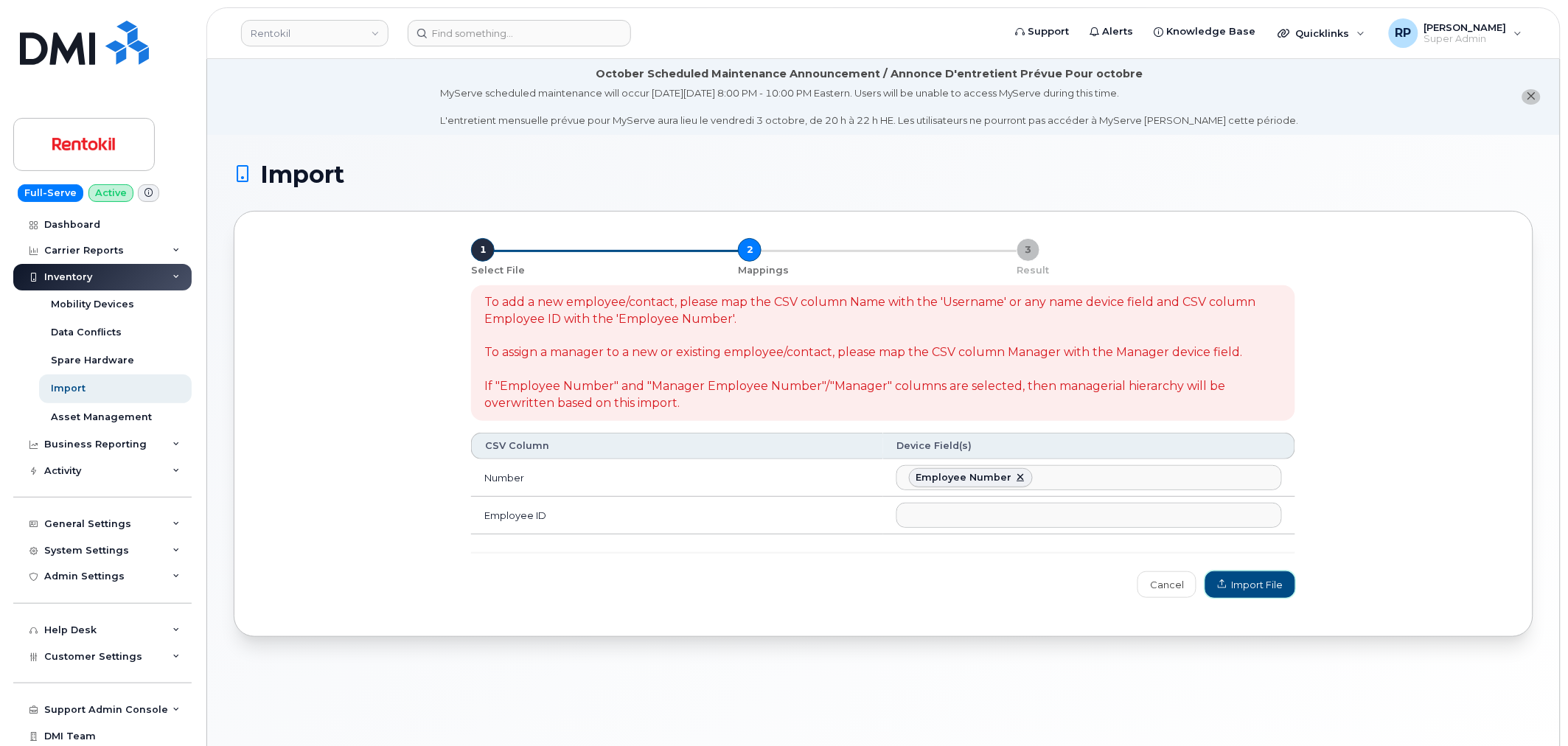
click at [1239, 578] on button "Import File" at bounding box center [1250, 585] width 89 height 27
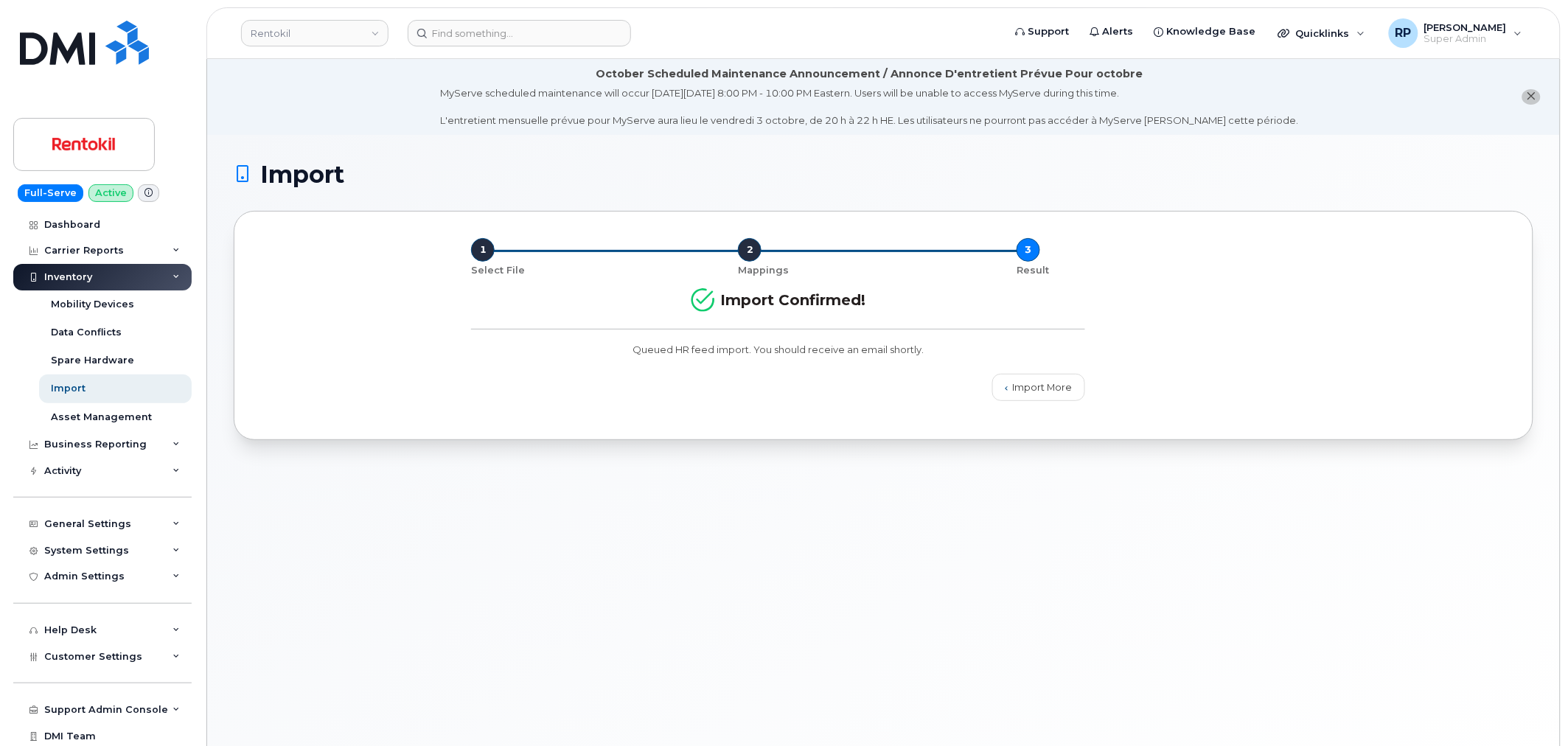
click at [581, 474] on div "Import 1 Select File 2 Mappings 3 Result Import Confirmed! Queued HR feed impor…" at bounding box center [883, 458] width 1353 height 648
click at [347, 430] on div "1 Select File 2 Mappings 3 Result Import Confirmed! Queued HR feed import. You …" at bounding box center [883, 325] width 1300 height 229
click at [83, 300] on div "Mobility Devices" at bounding box center [92, 305] width 84 height 13
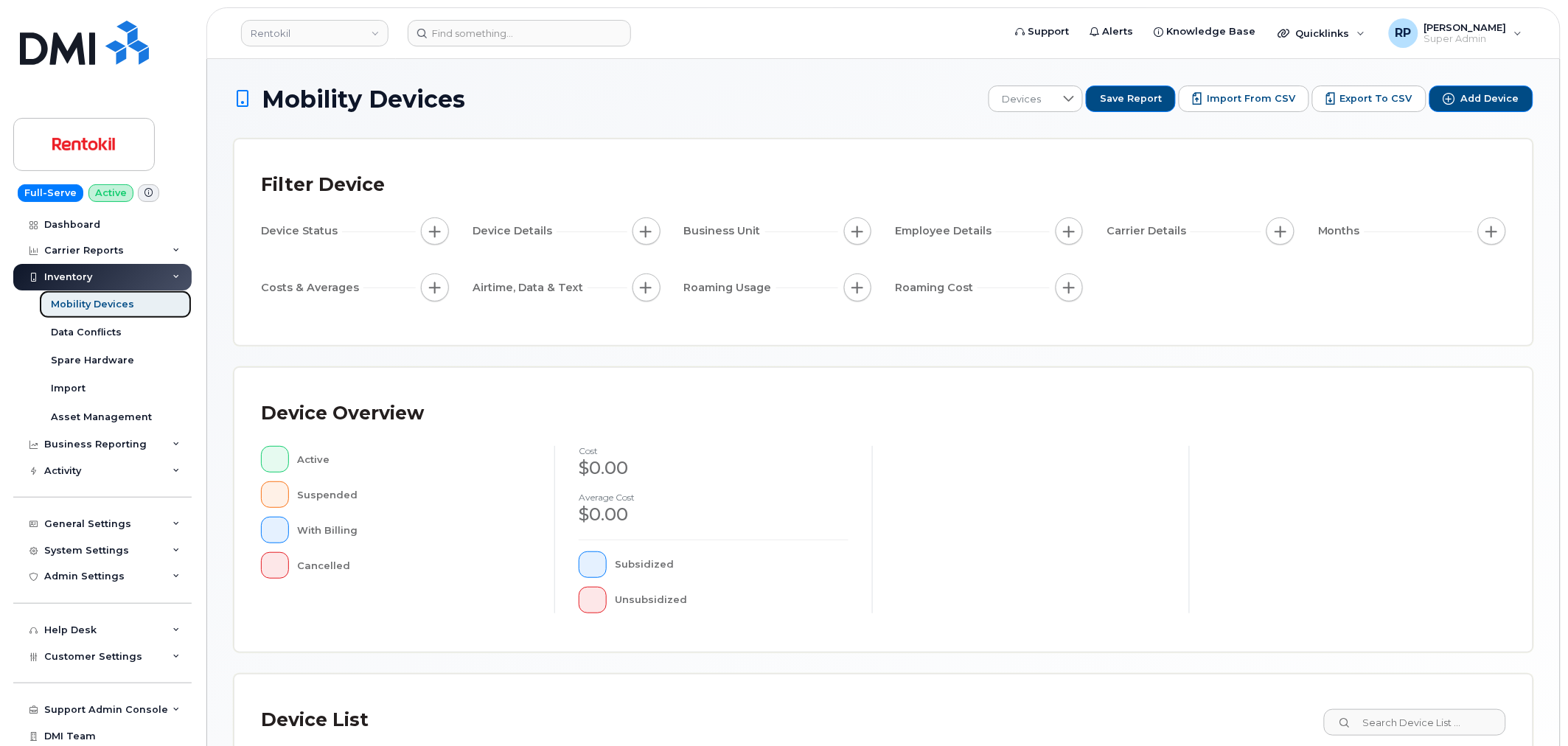
scroll to position [271, 0]
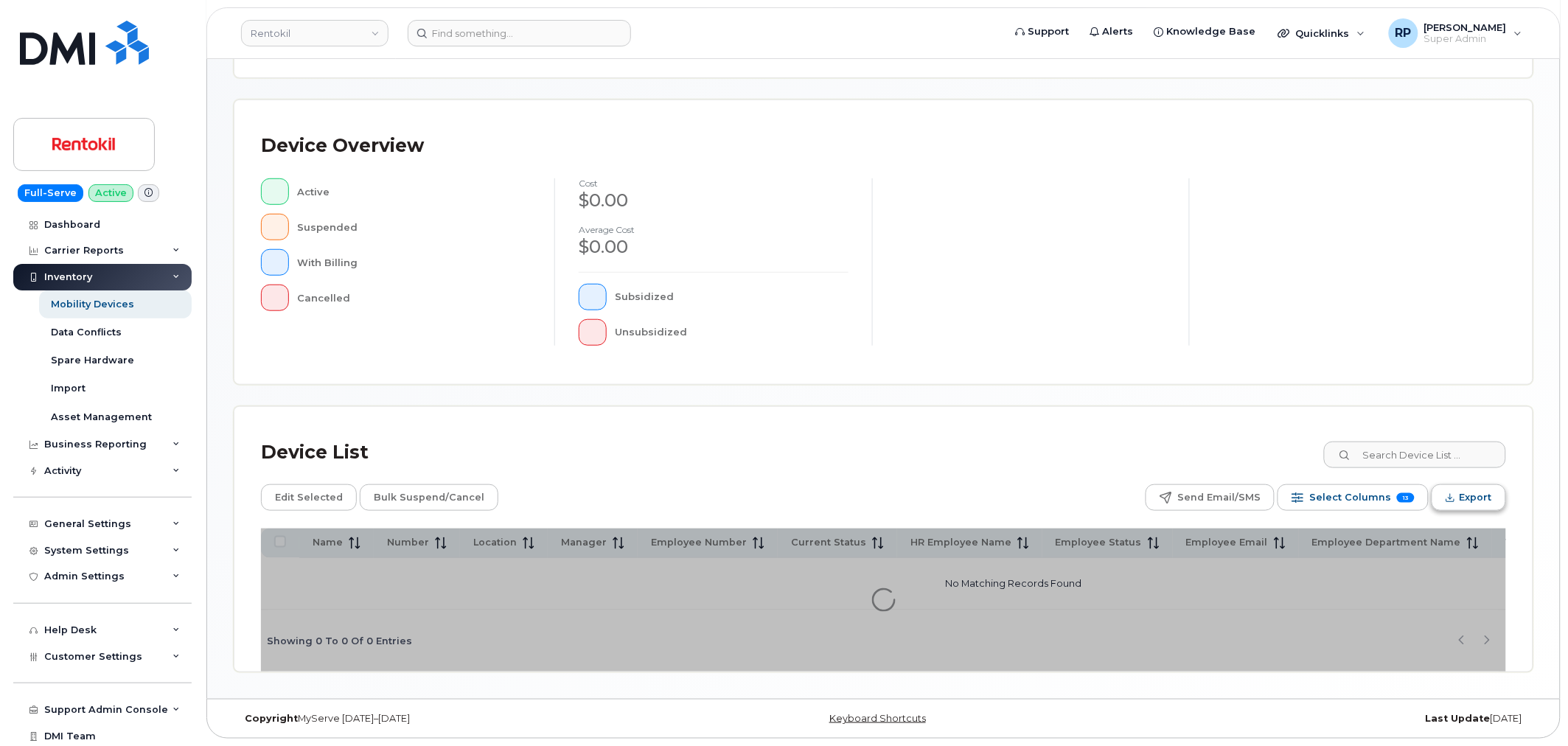
click at [1473, 498] on span "Export" at bounding box center [1476, 498] width 33 height 22
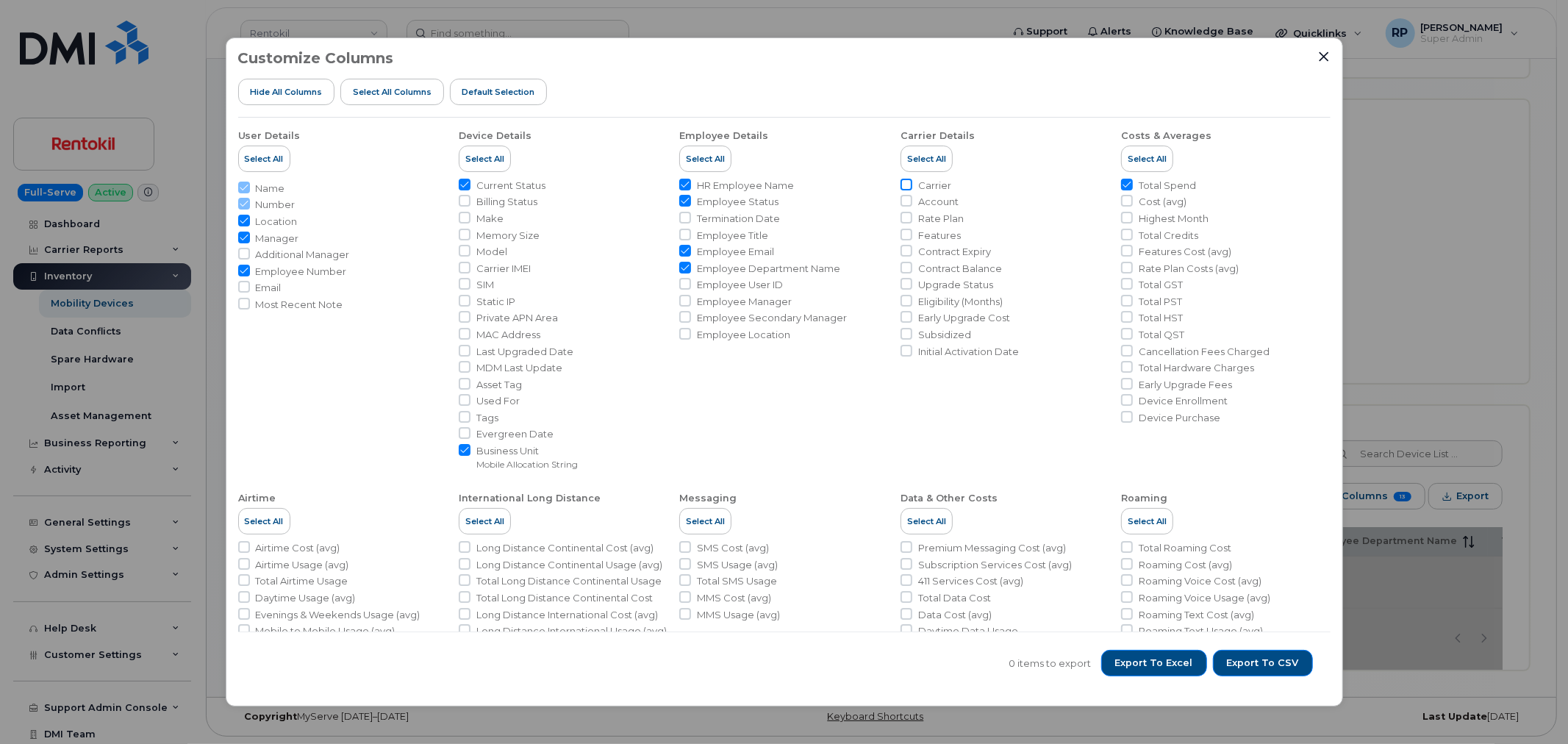
click at [901, 187] on input "Carrier" at bounding box center [907, 184] width 12 height 12
checkbox input "true"
click at [901, 199] on input "Account" at bounding box center [907, 201] width 12 height 12
checkbox input "true"
click at [684, 262] on input "Employee Department Name" at bounding box center [685, 268] width 12 height 12
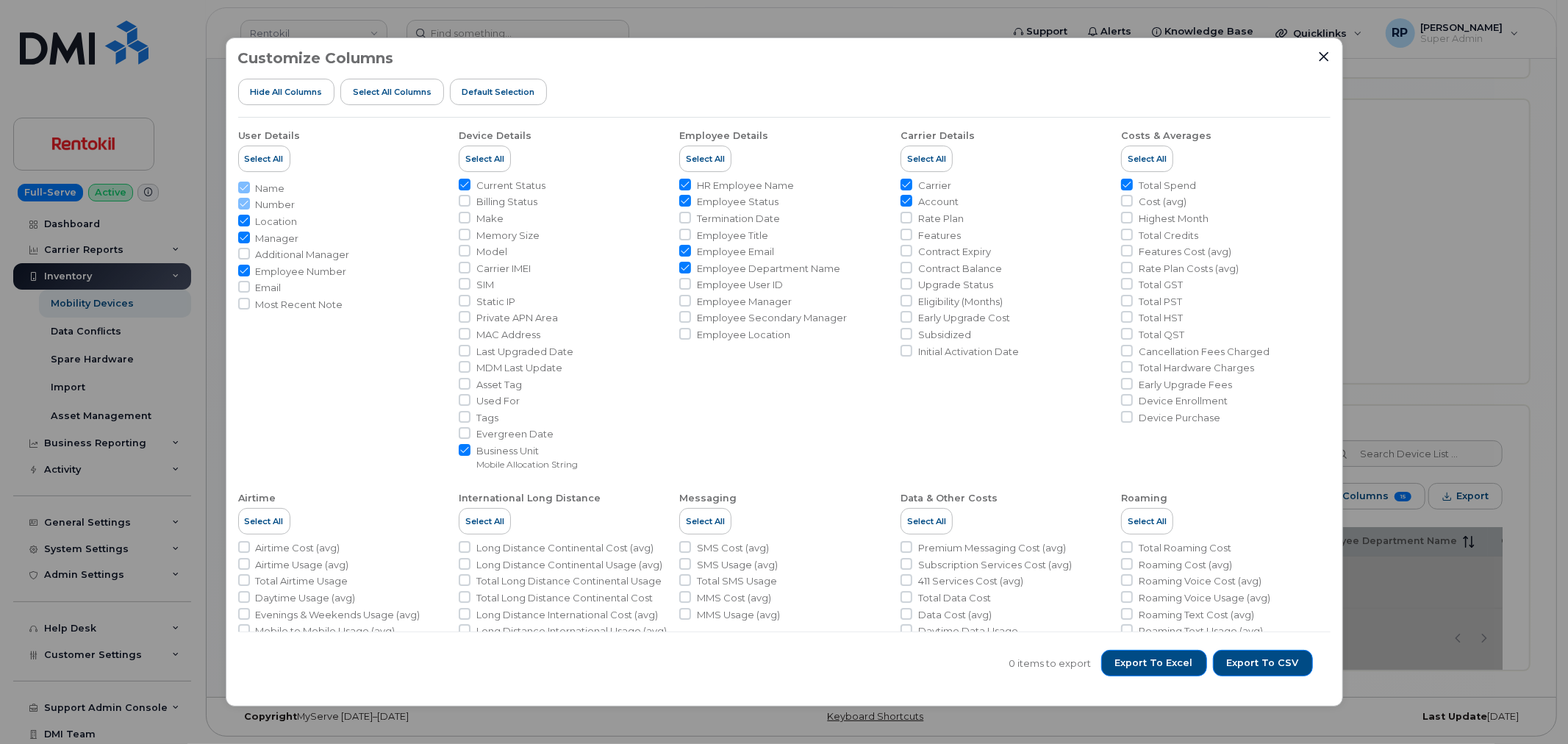
checkbox input "false"
click at [684, 252] on input "Employee Email" at bounding box center [685, 251] width 12 height 12
click at [684, 251] on input "Employee Email" at bounding box center [685, 251] width 12 height 12
checkbox input "true"
click at [1323, 57] on icon "Close" at bounding box center [1324, 57] width 10 height 10
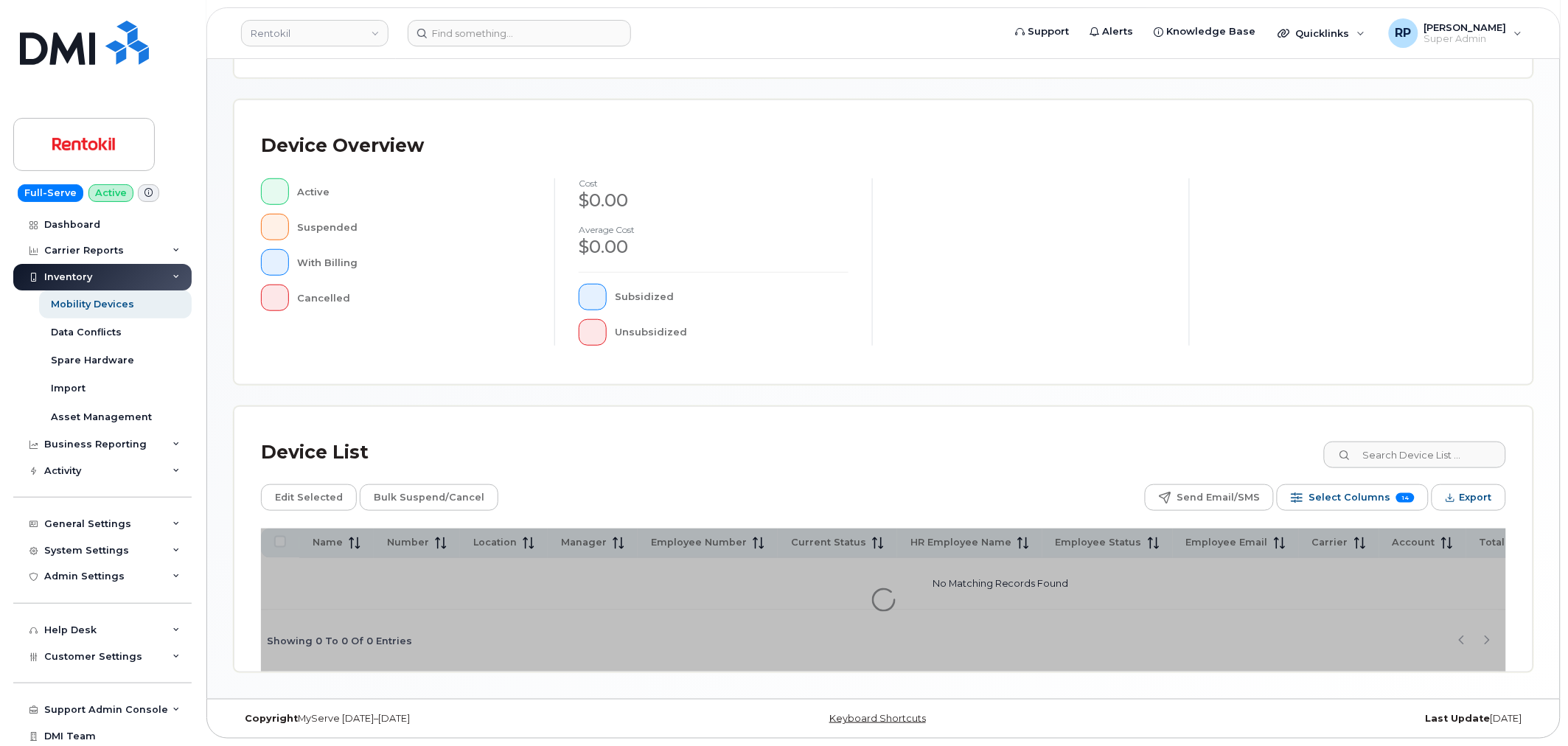
scroll to position [0, 0]
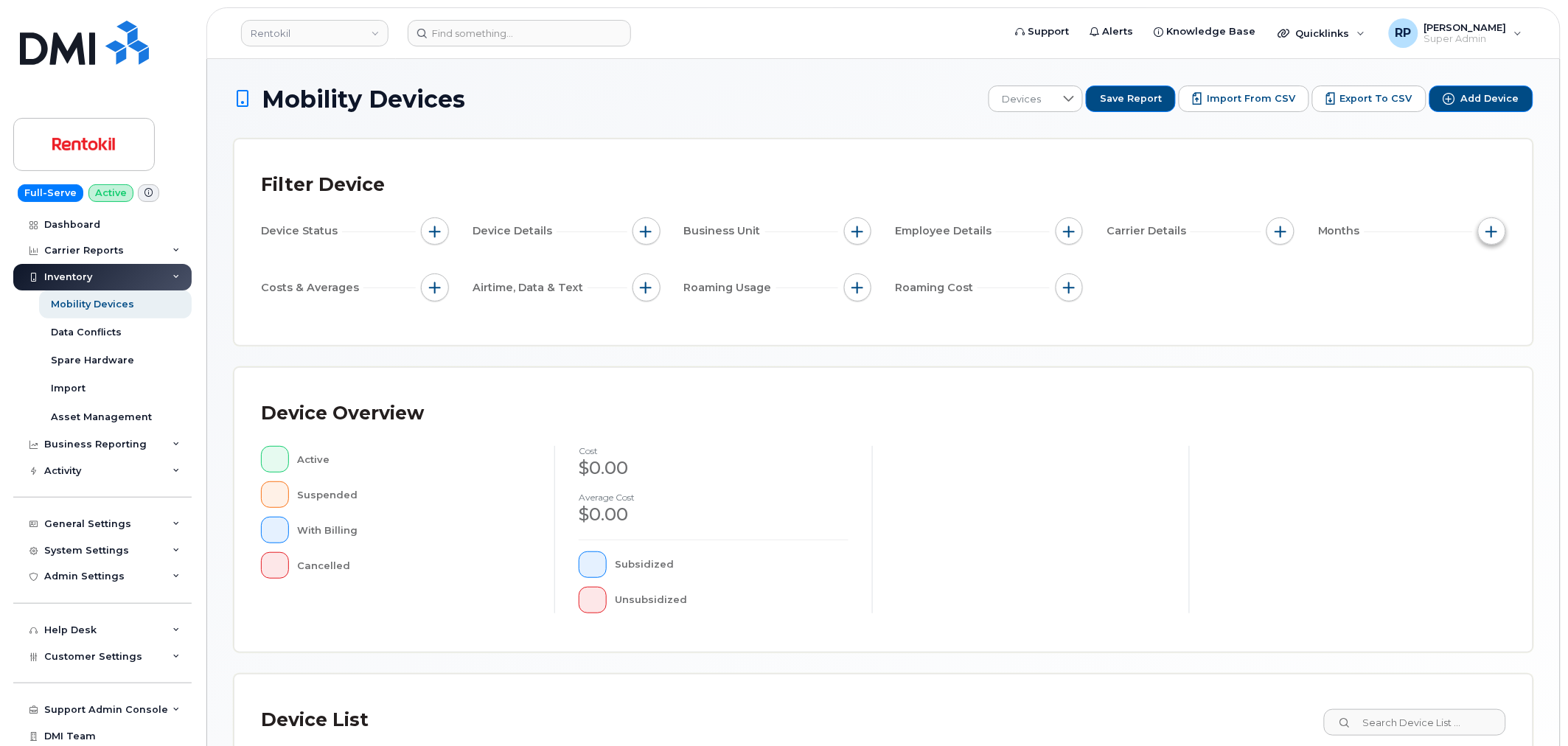
click at [1491, 231] on span "button" at bounding box center [1492, 231] width 12 height 12
click at [1461, 272] on label "Billing Cycle" at bounding box center [1463, 276] width 64 height 14
click at [1424, 272] on input "Billing Cycle" at bounding box center [1418, 275] width 12 height 12
checkbox input "true"
click at [1440, 330] on span at bounding box center [1449, 337] width 33 height 27
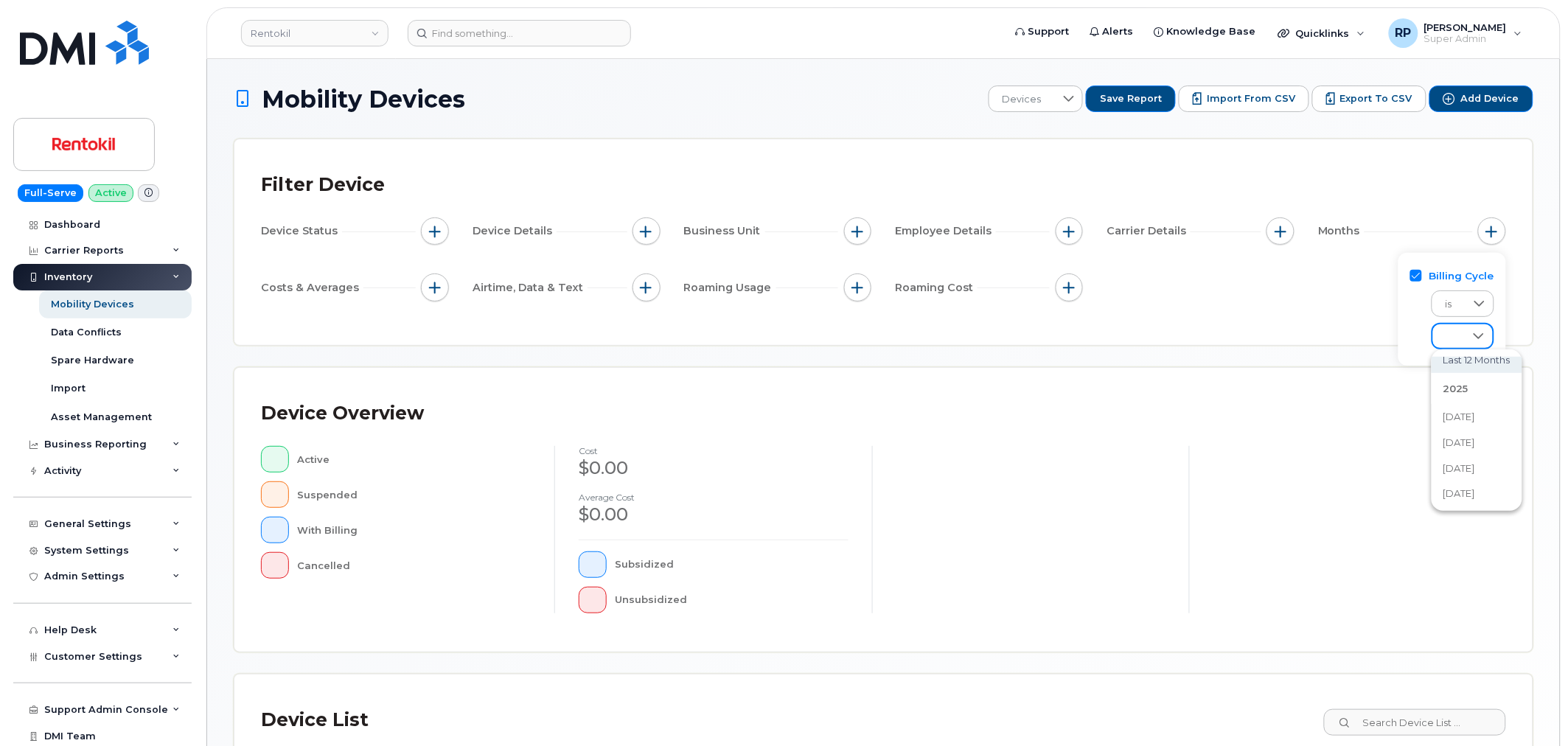
scroll to position [137, 0]
click at [1464, 378] on span "September 2025" at bounding box center [1458, 377] width 32 height 14
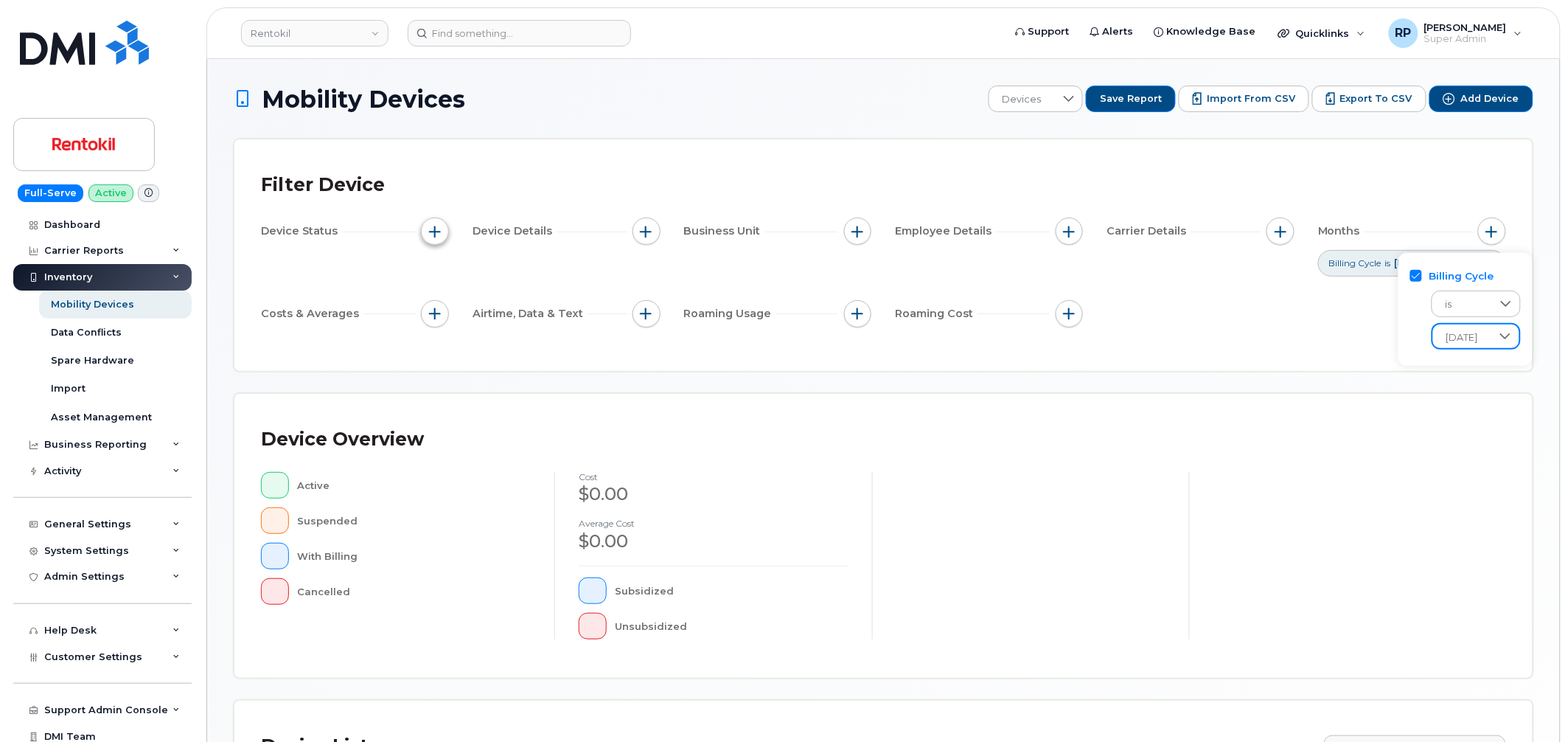
click at [425, 233] on button "button" at bounding box center [435, 231] width 28 height 28
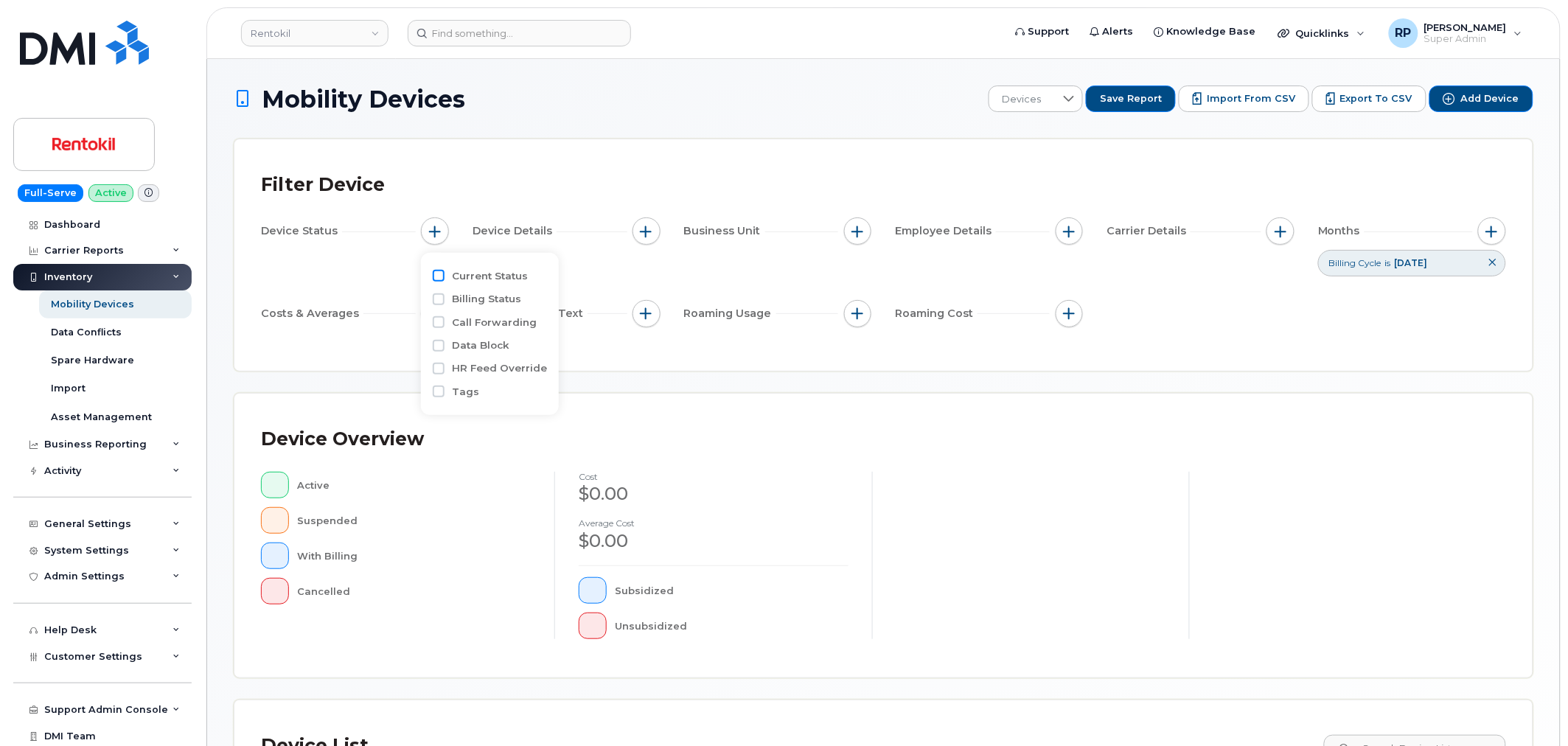
click at [441, 274] on input "Current Status" at bounding box center [439, 275] width 12 height 12
checkbox input "true"
click at [541, 310] on div "empty" at bounding box center [521, 304] width 133 height 25
click at [488, 336] on span "Active" at bounding box center [498, 336] width 30 height 14
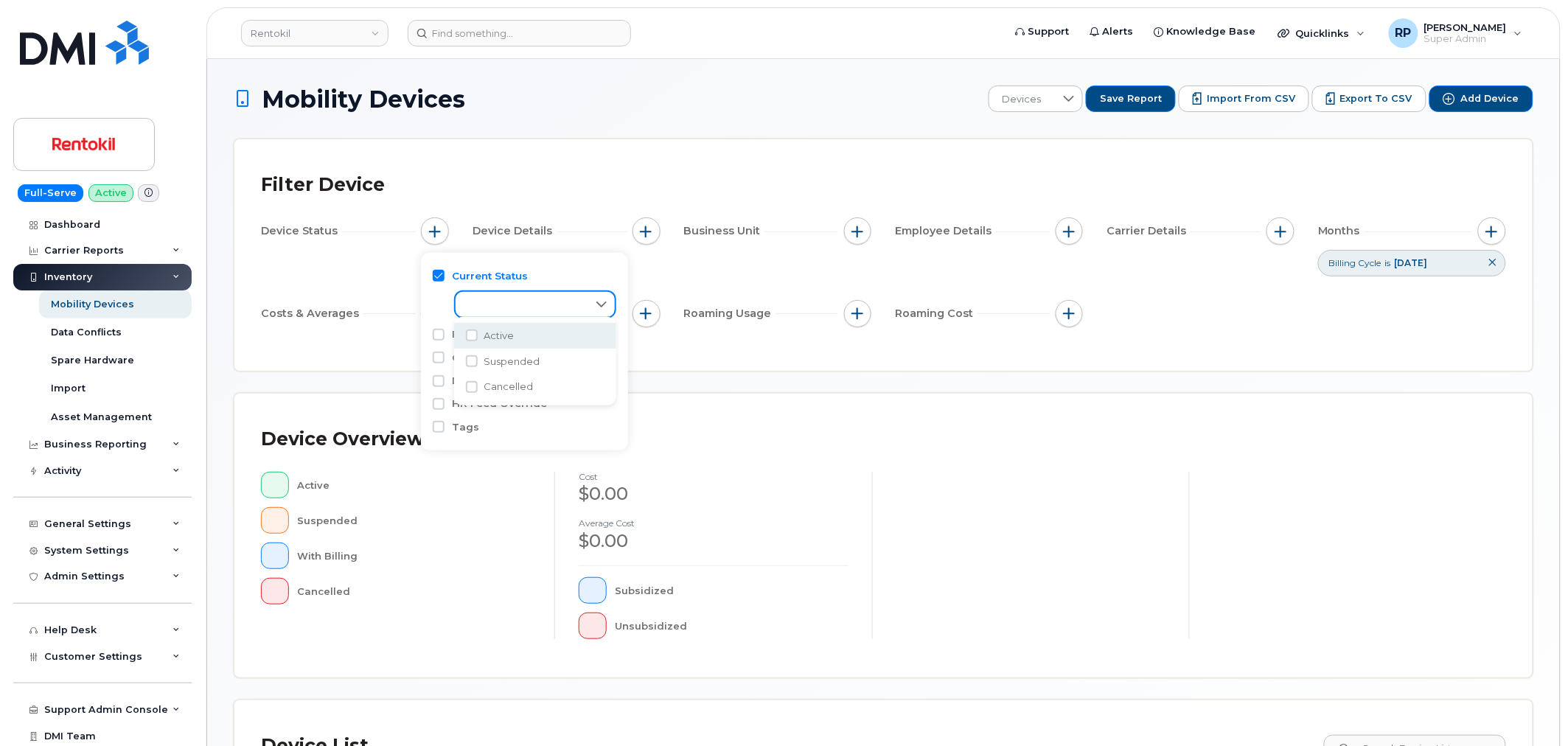
checkbox input "true"
click at [493, 357] on span "Suspended" at bounding box center [512, 362] width 56 height 14
checkbox input "true"
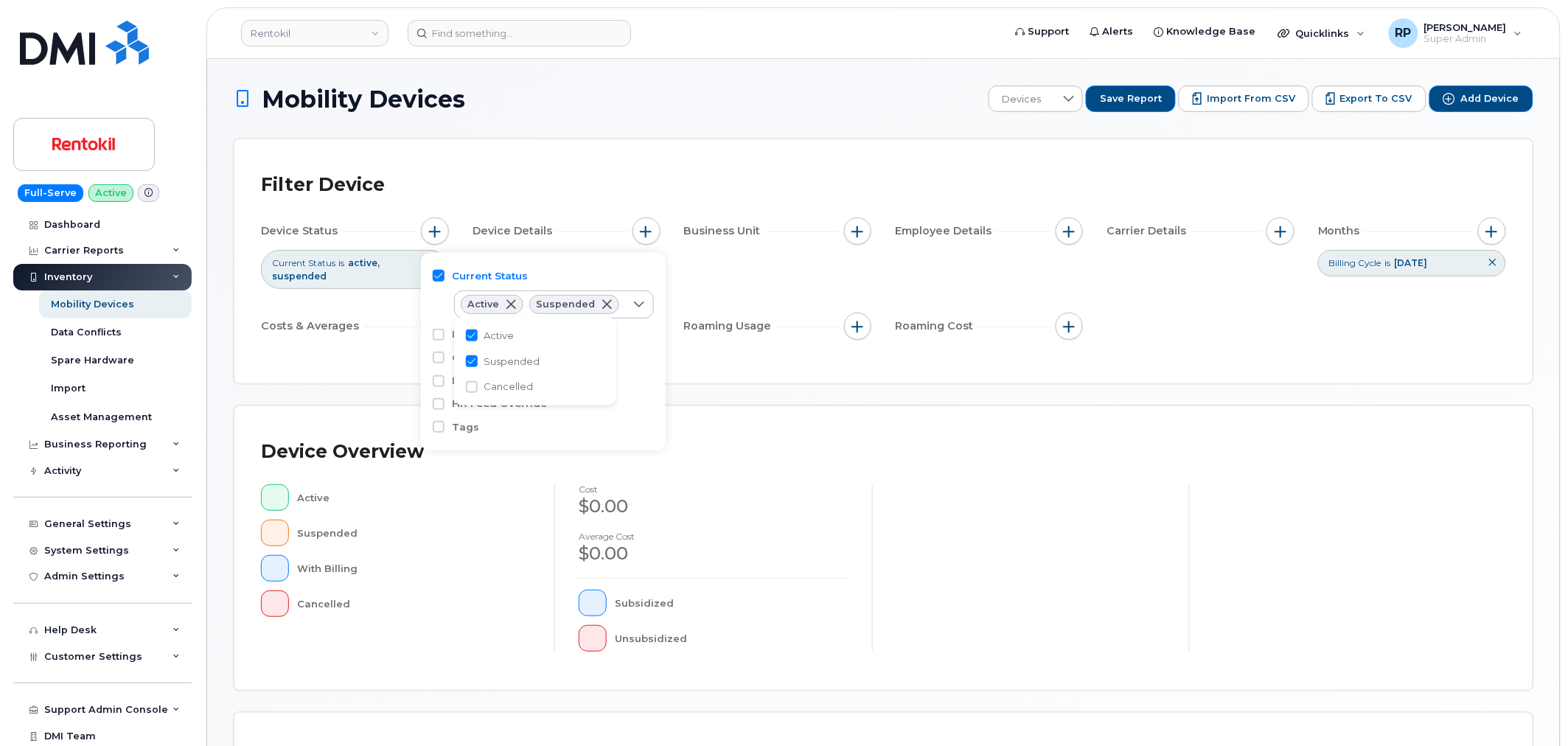
click at [503, 385] on span "Cancelled" at bounding box center [508, 387] width 49 height 14
checkbox input "true"
click at [1105, 408] on div "Device Overview Active Suspended With Billing Cancelled cost $0.00 Average cost…" at bounding box center [883, 548] width 1298 height 284
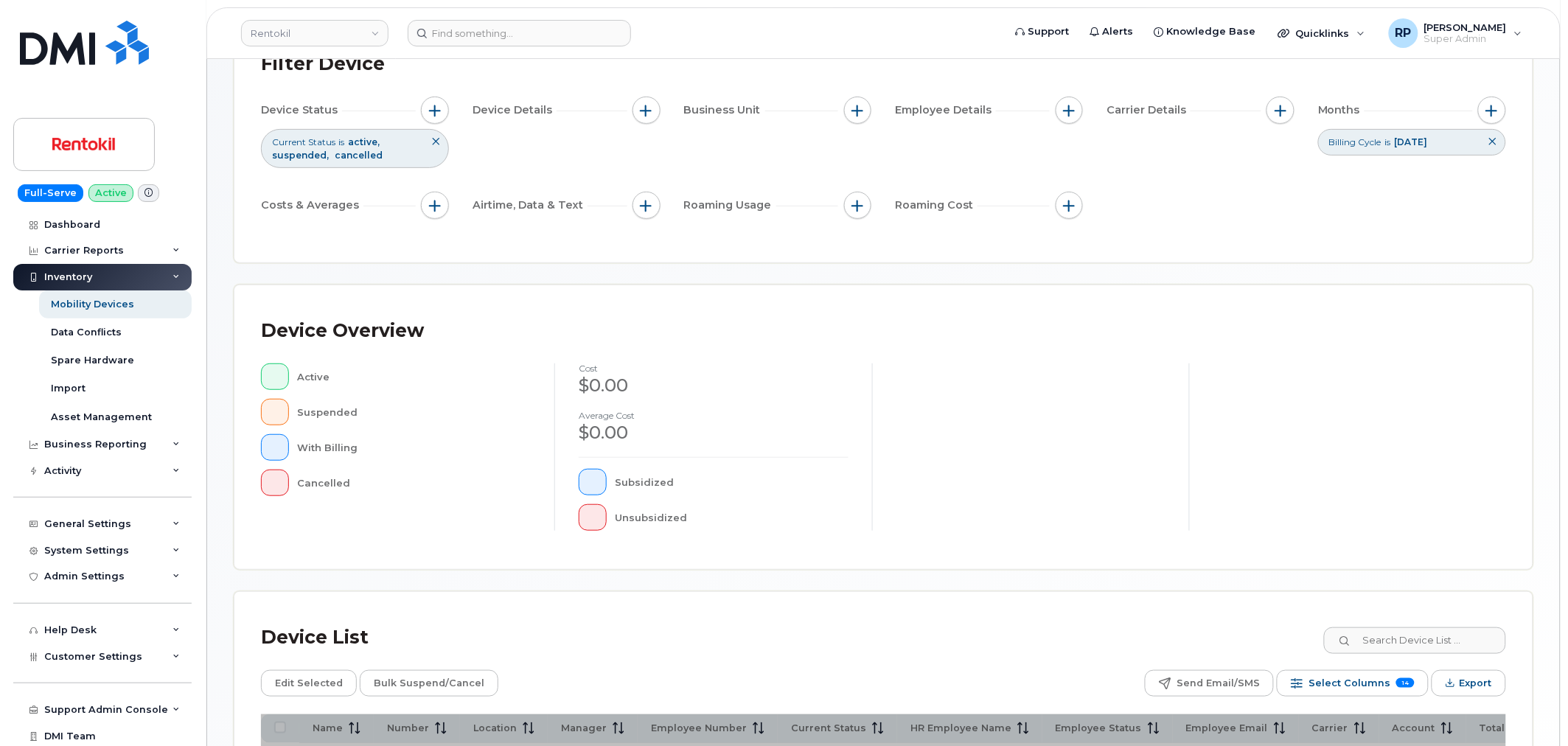
scroll to position [272, 0]
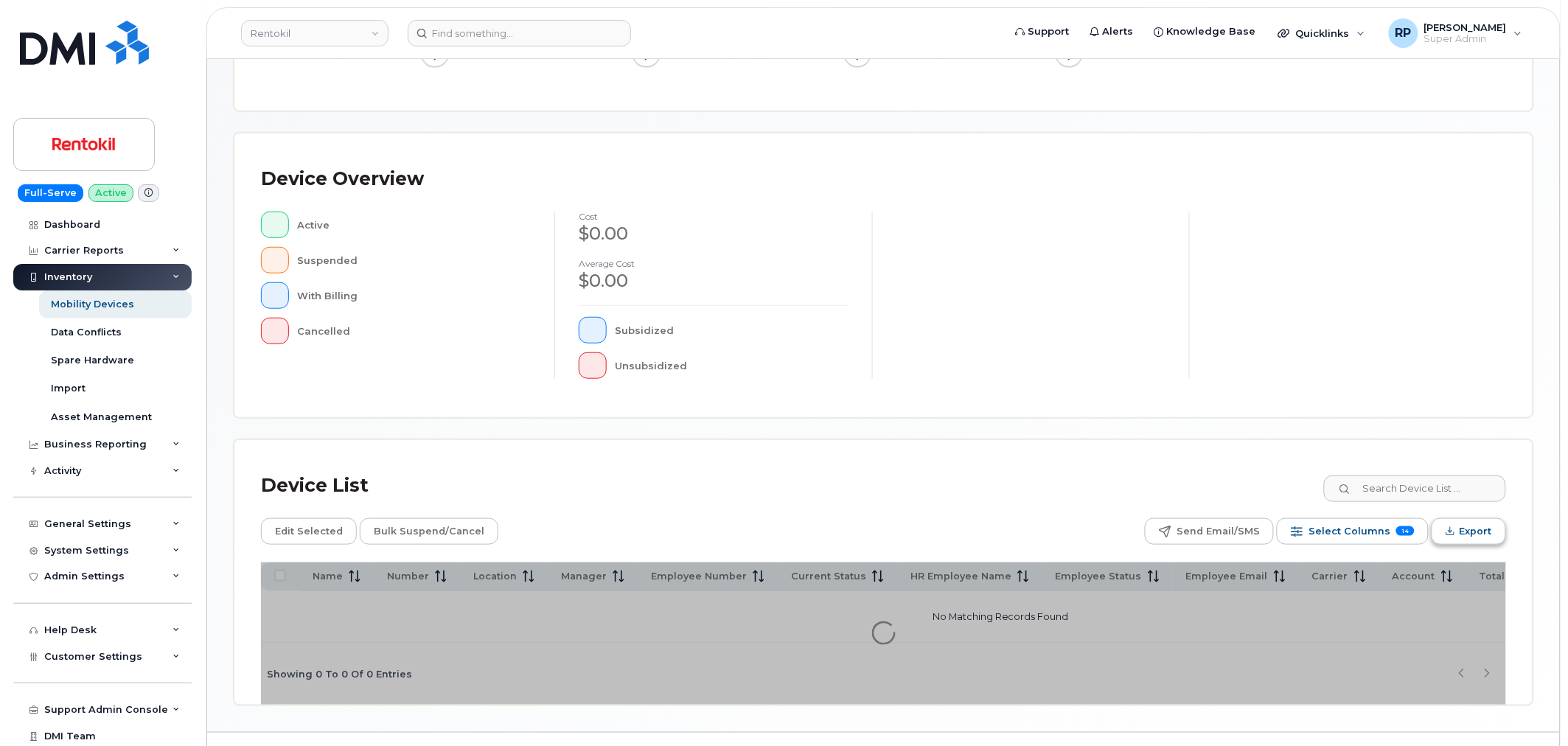
click at [1455, 534] on button "Export" at bounding box center [1468, 532] width 74 height 27
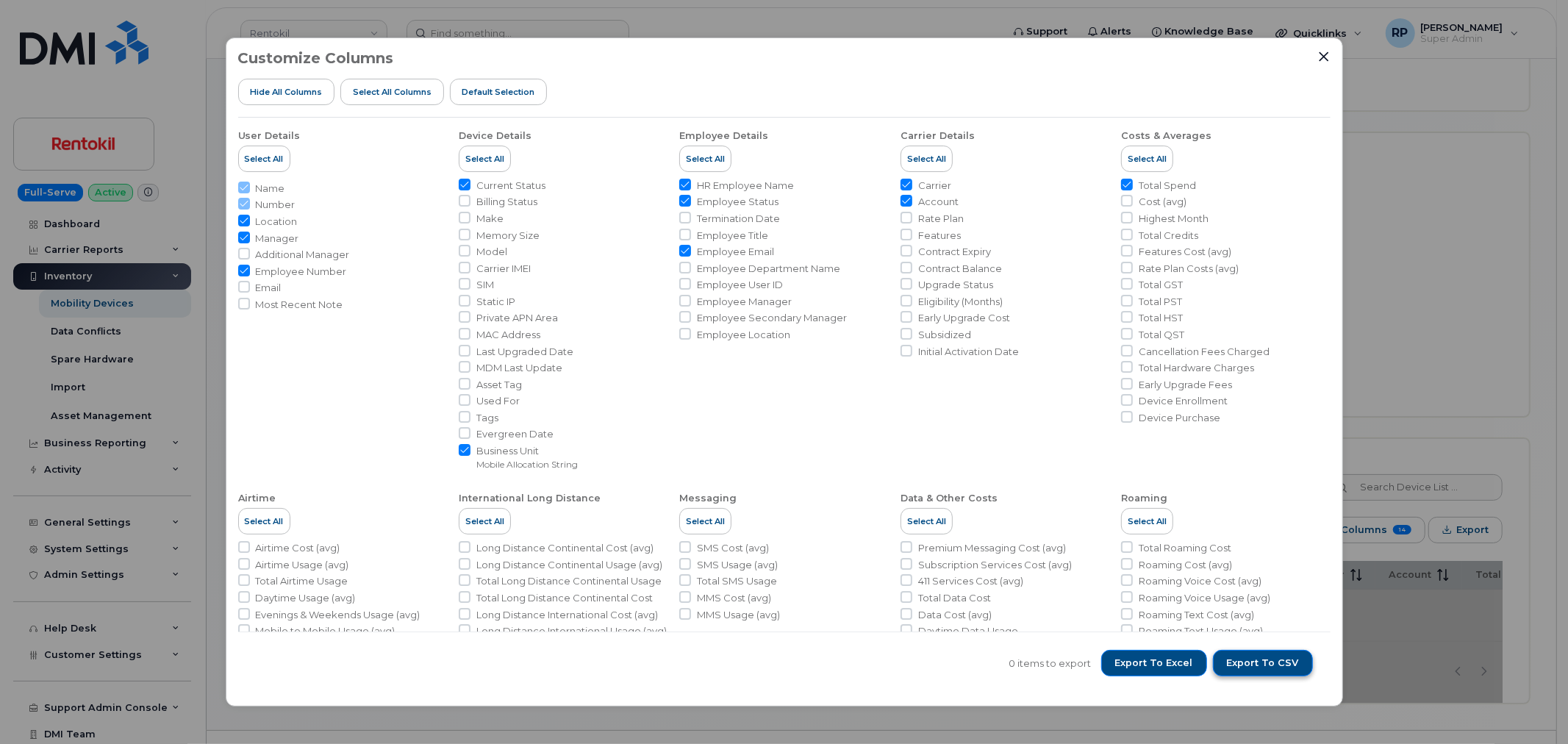
click at [1268, 663] on span "Export to CSV" at bounding box center [1263, 663] width 72 height 13
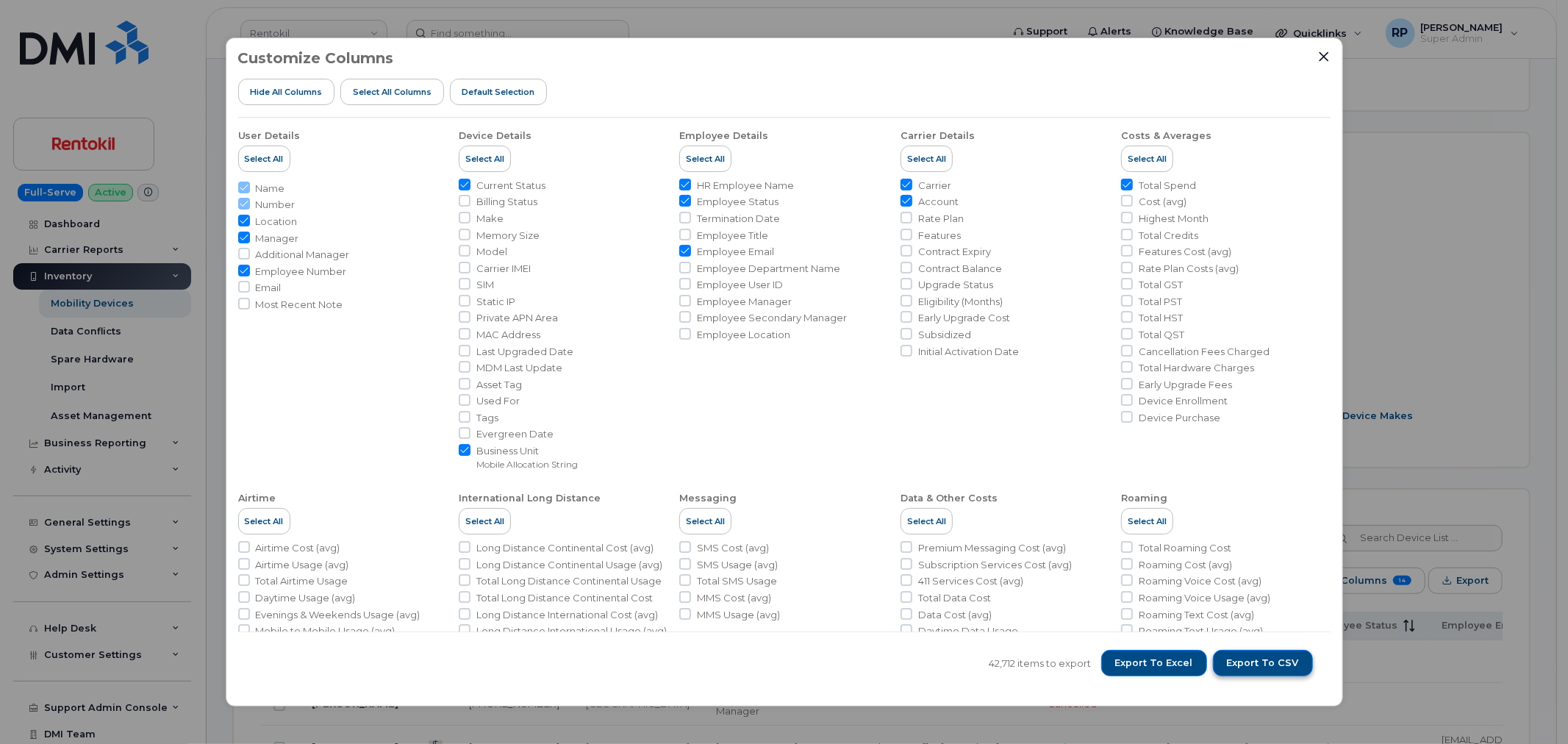
click at [1288, 655] on button "Export to CSV" at bounding box center [1263, 663] width 100 height 27
click at [1322, 57] on icon "Close" at bounding box center [1324, 57] width 10 height 10
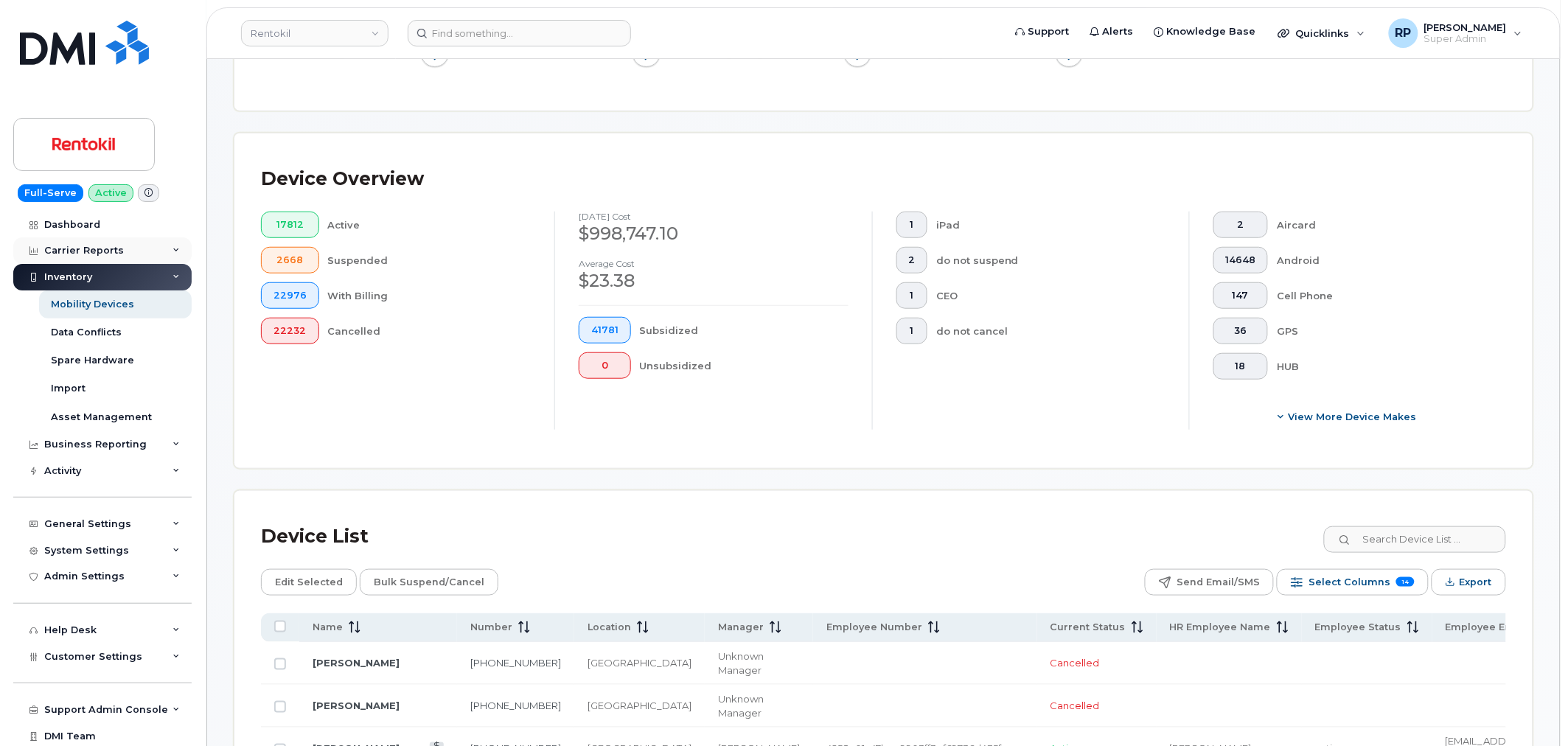
click at [94, 249] on div "Carrier Reports" at bounding box center [84, 250] width 80 height 12
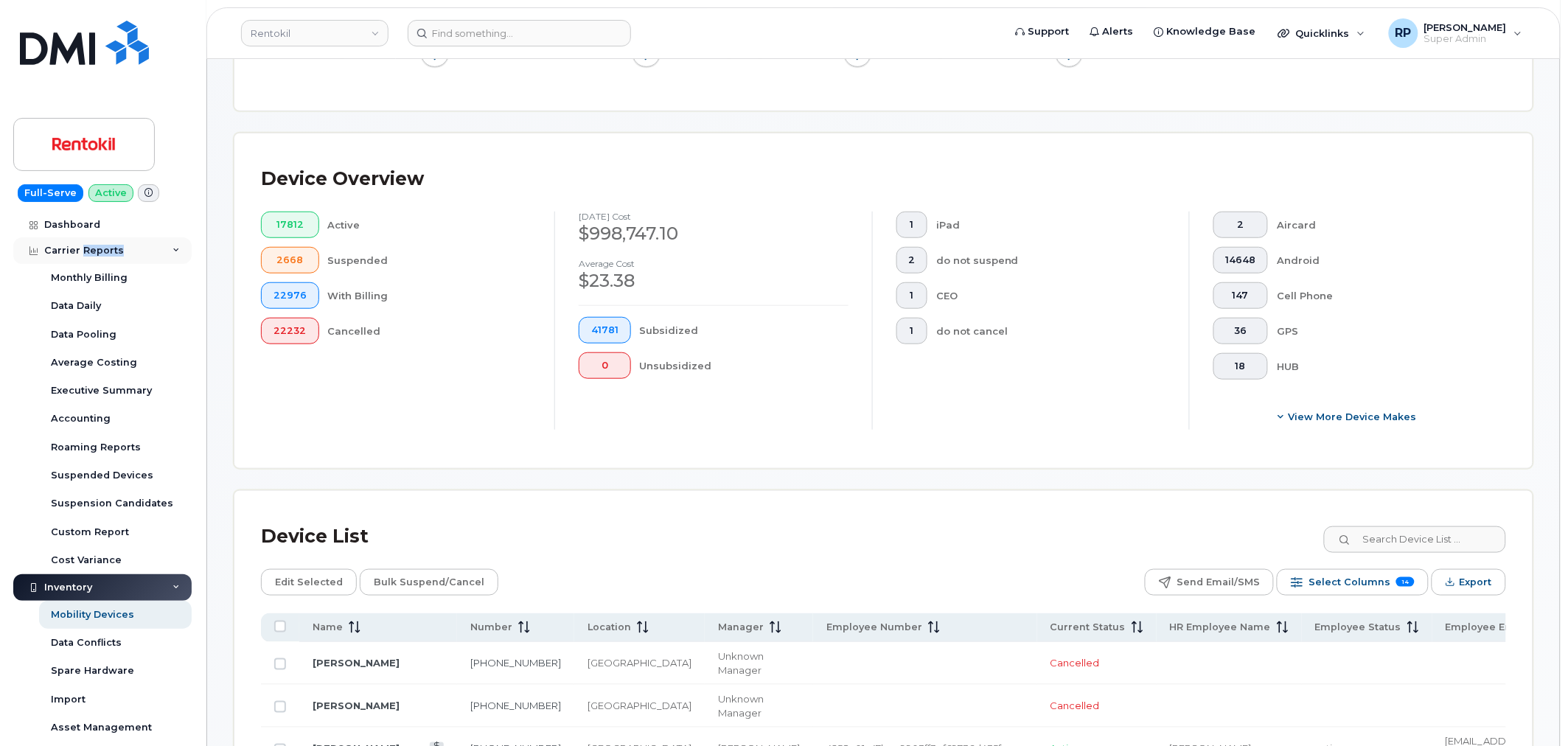
click at [94, 249] on div "Carrier Reports" at bounding box center [84, 250] width 80 height 12
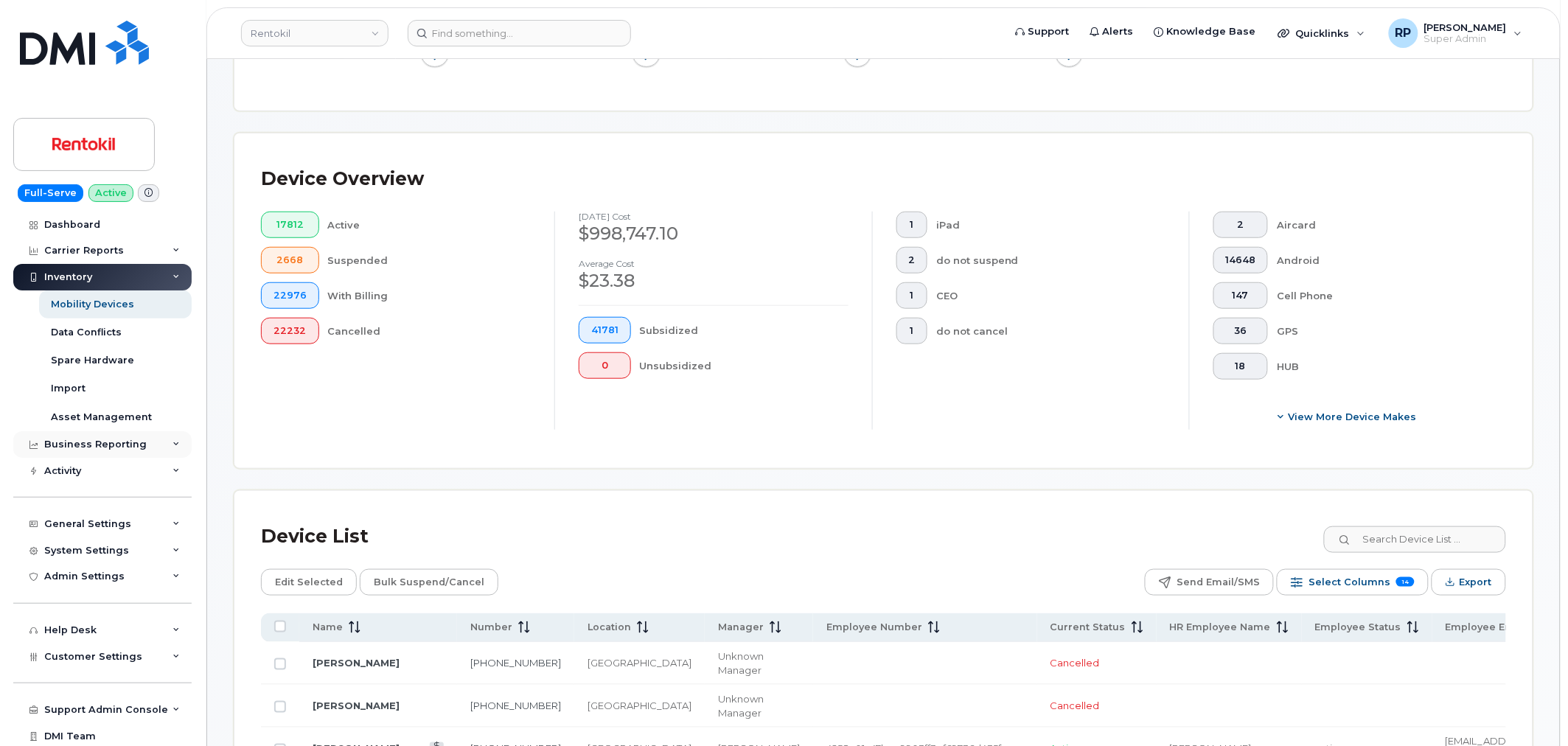
click at [113, 447] on div "Business Reporting" at bounding box center [95, 445] width 103 height 12
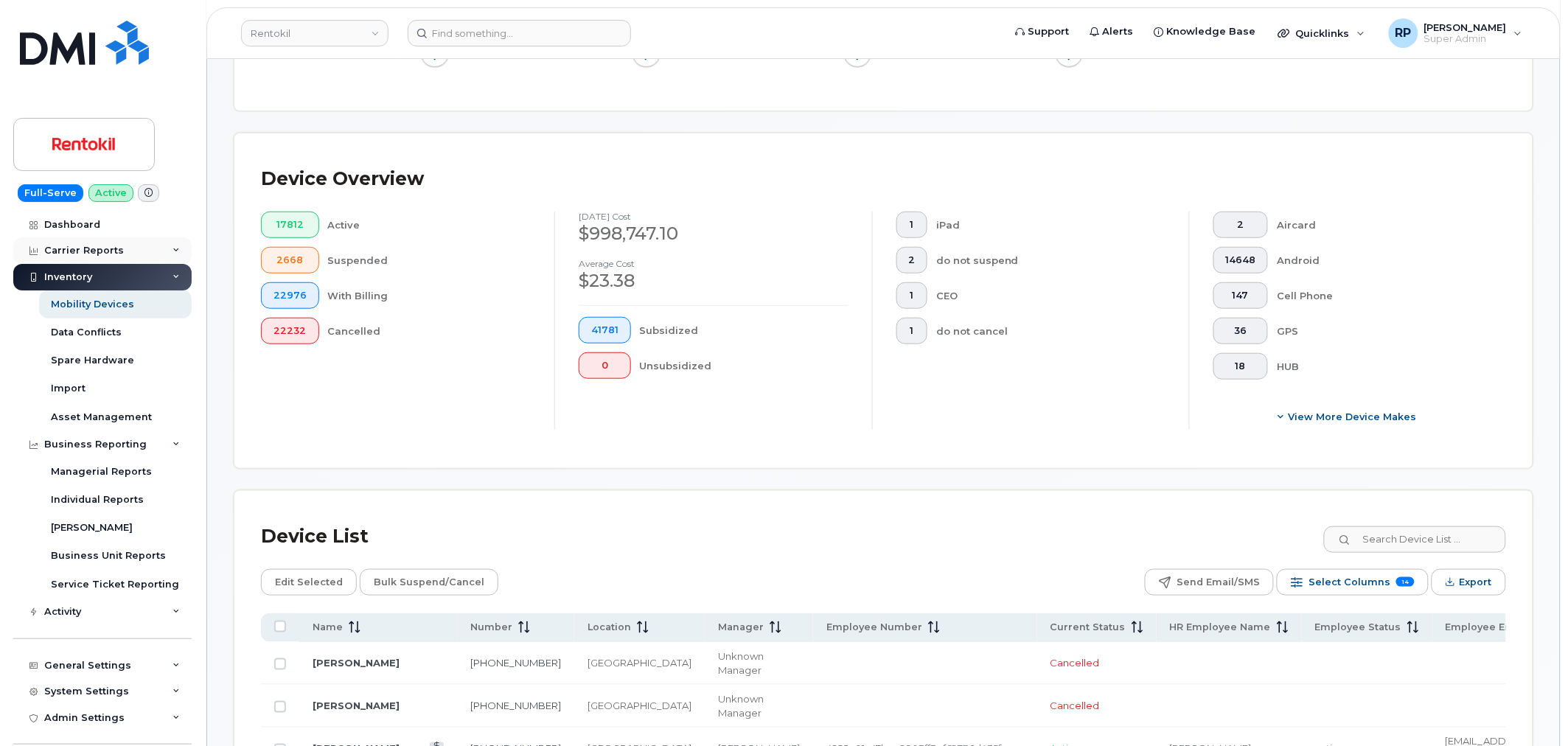
click at [115, 249] on div "Carrier Reports" at bounding box center [84, 250] width 80 height 12
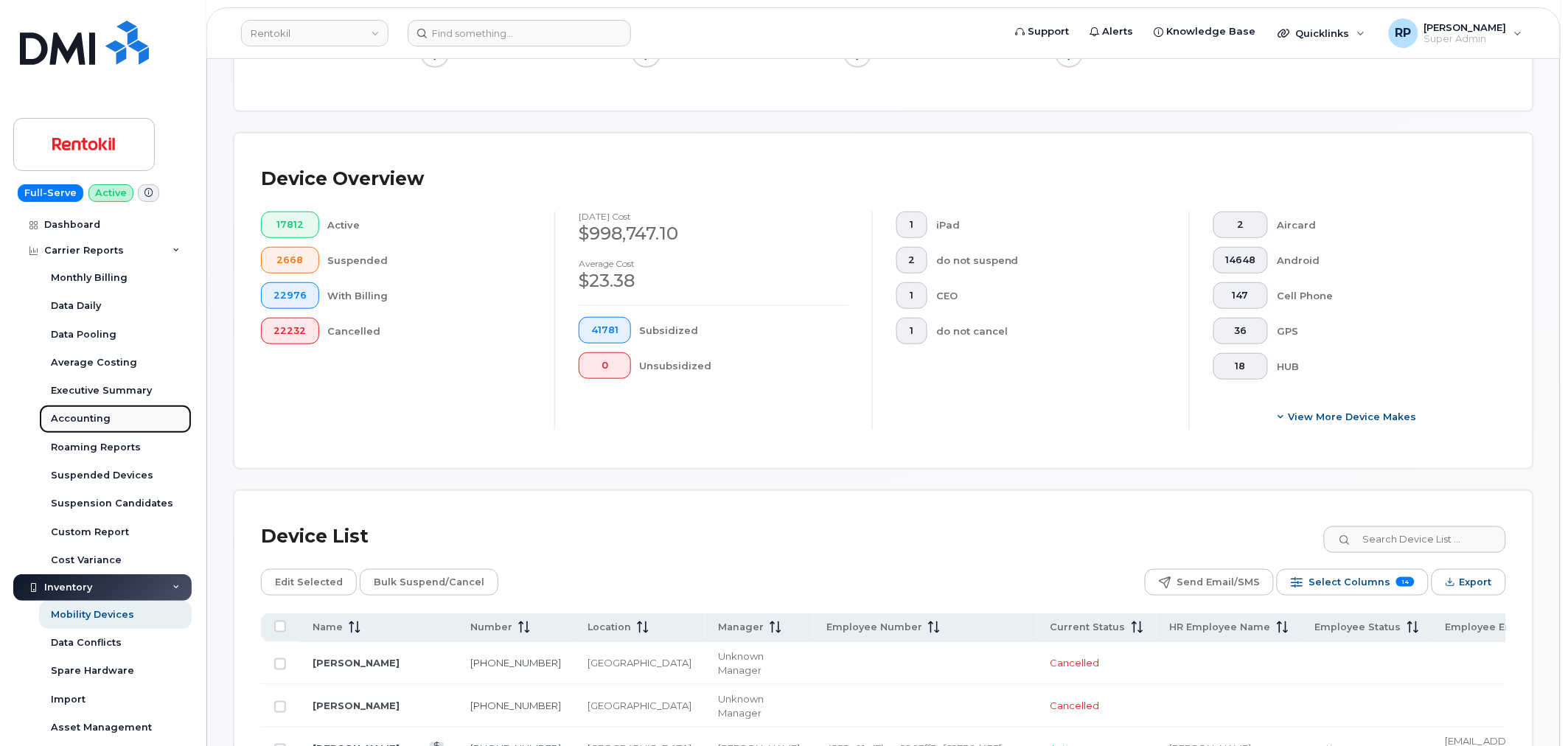
click at [83, 415] on div "Accounting" at bounding box center [81, 419] width 60 height 13
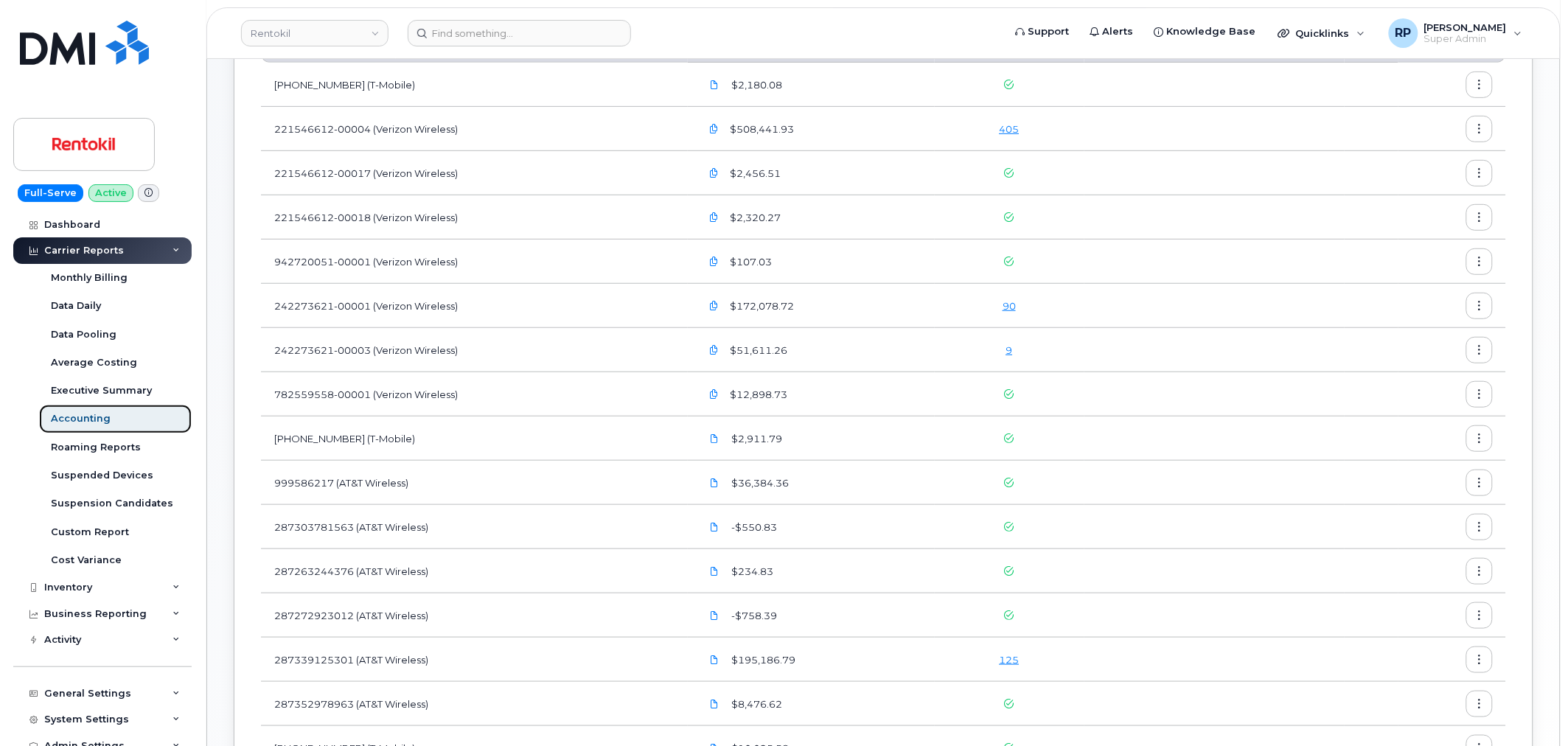
scroll to position [254, 0]
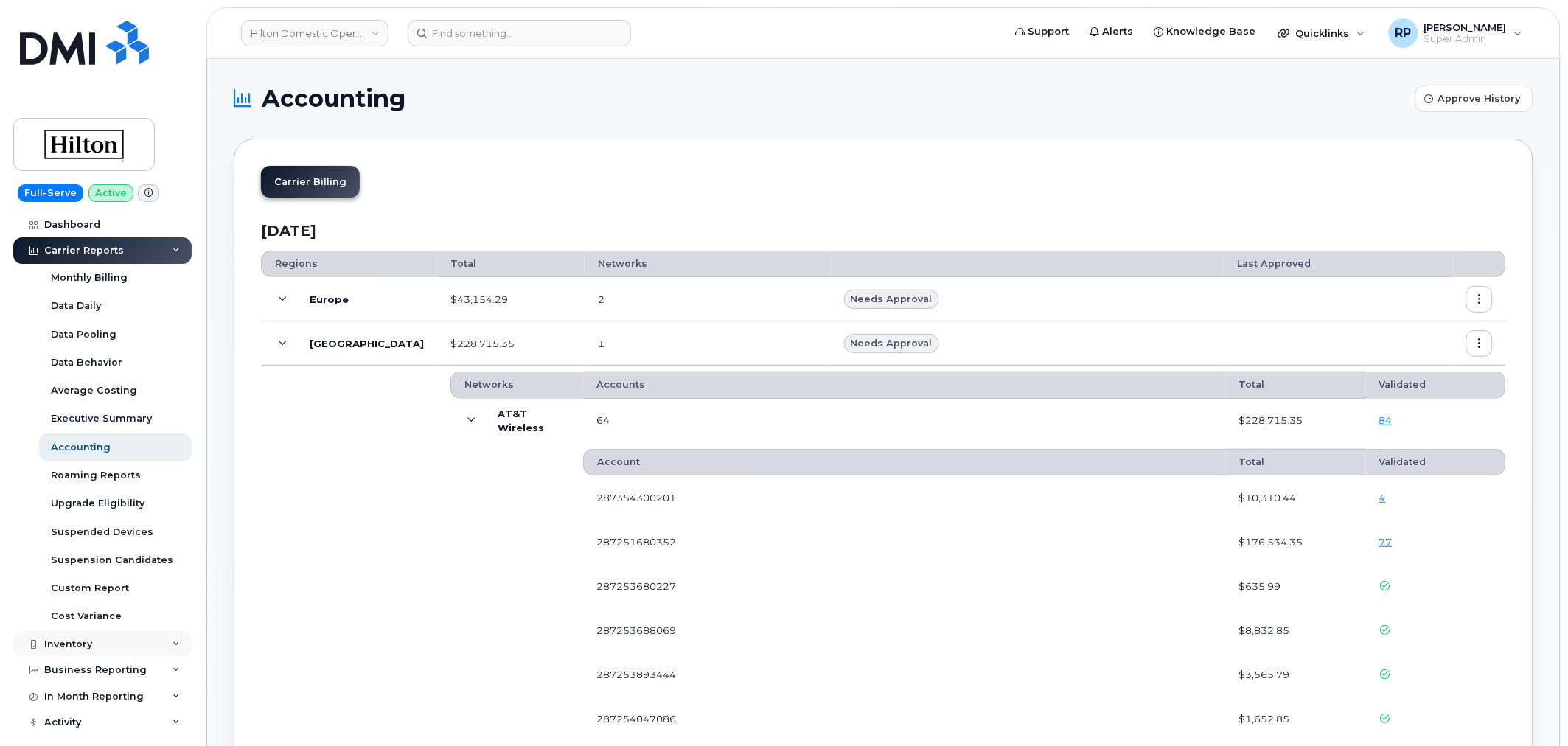
click at [89, 648] on div "Inventory" at bounding box center [68, 645] width 48 height 12
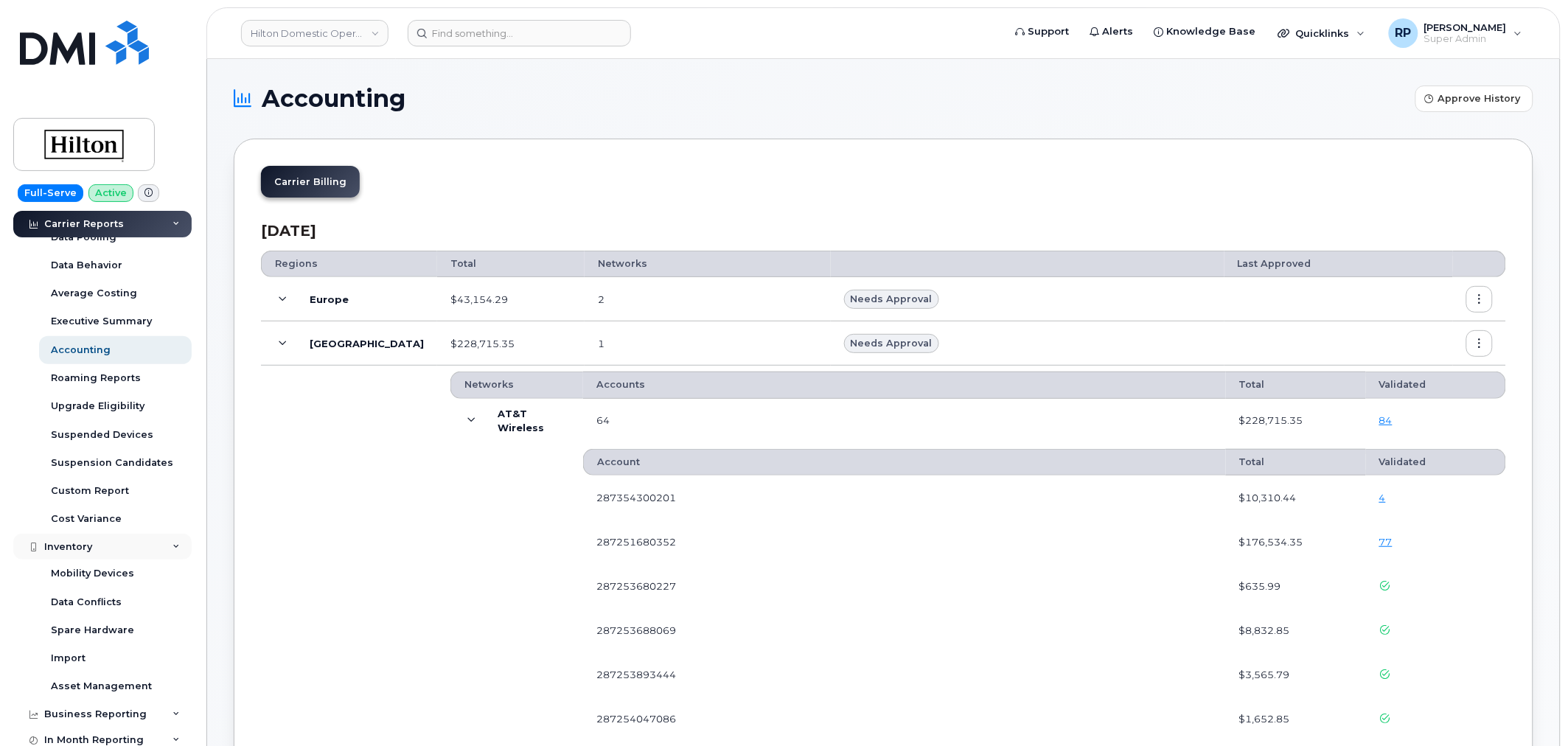
scroll to position [137, 0]
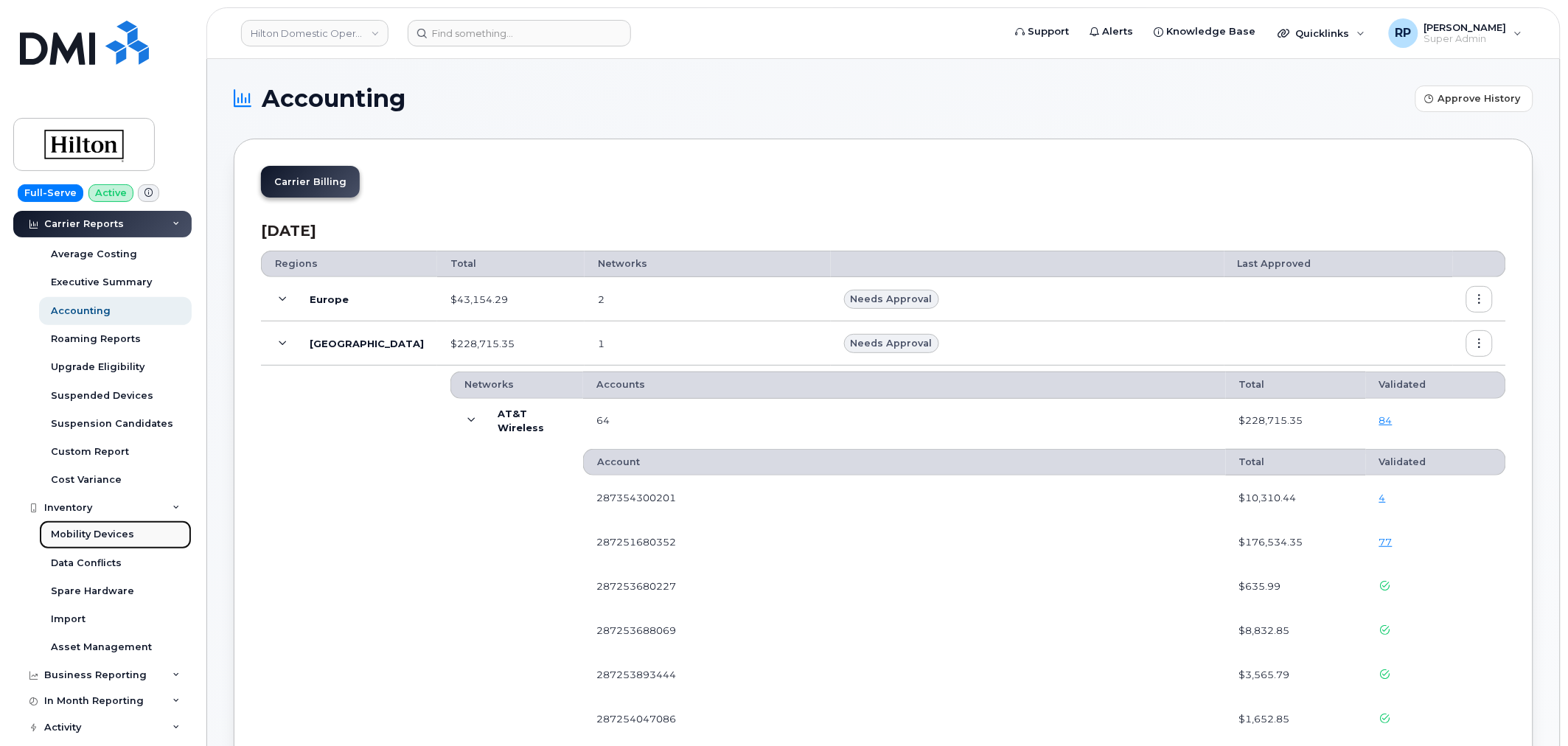
click at [101, 537] on div "Mobility Devices" at bounding box center [92, 535] width 84 height 13
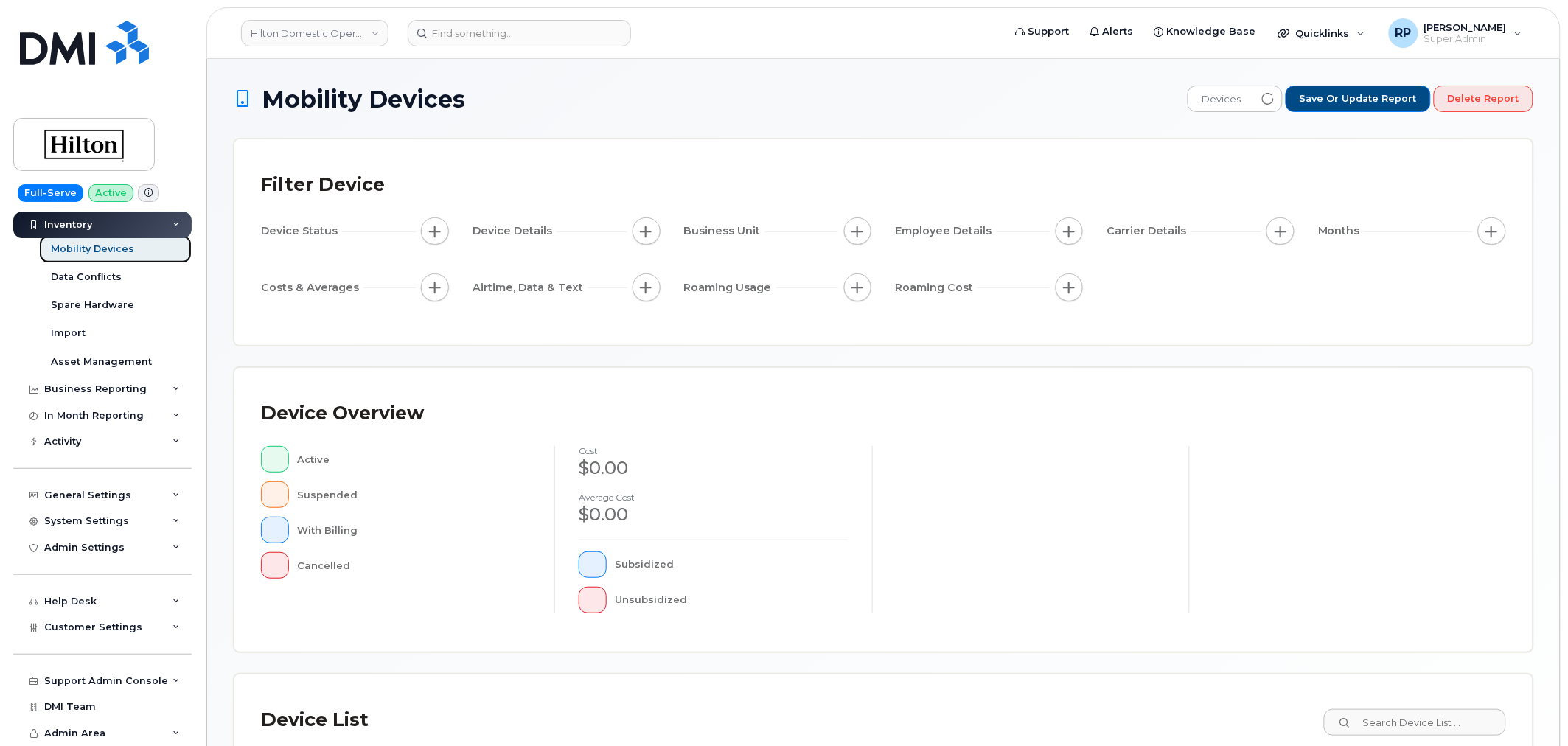
scroll to position [55, 0]
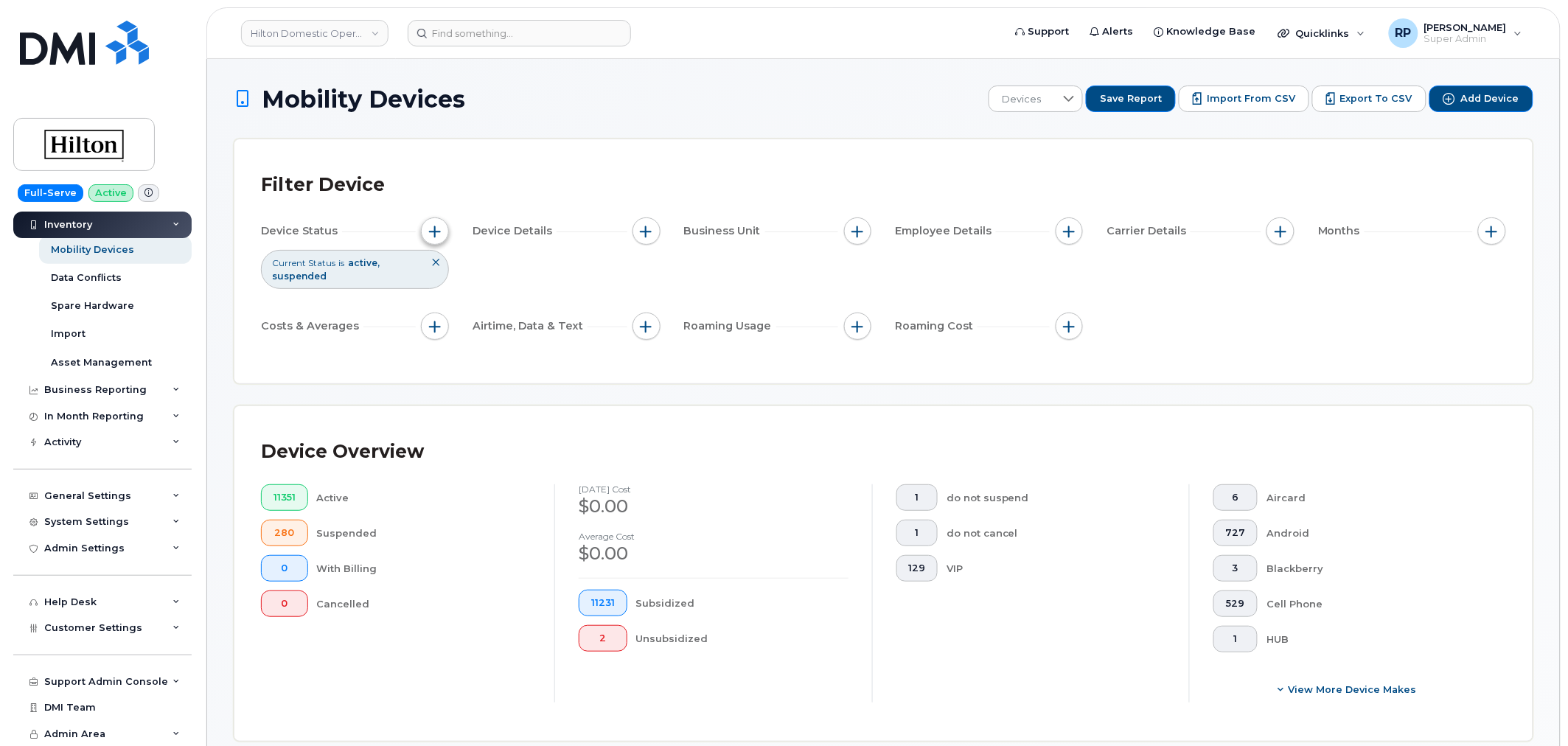
click at [436, 232] on span "button" at bounding box center [435, 231] width 12 height 12
click at [635, 308] on icon at bounding box center [639, 304] width 12 height 12
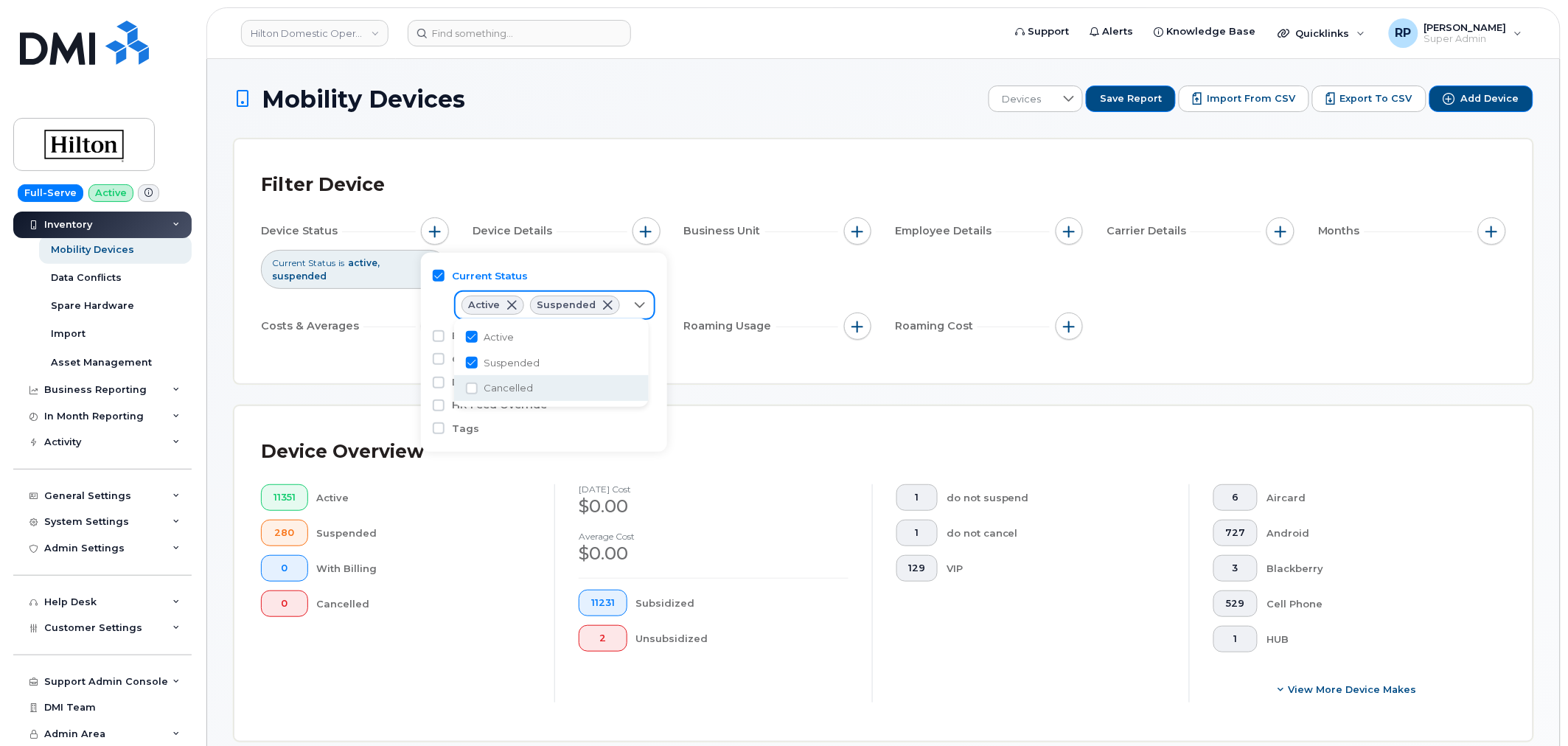
click at [491, 377] on li "Cancelled" at bounding box center [551, 388] width 194 height 26
checkbox input "true"
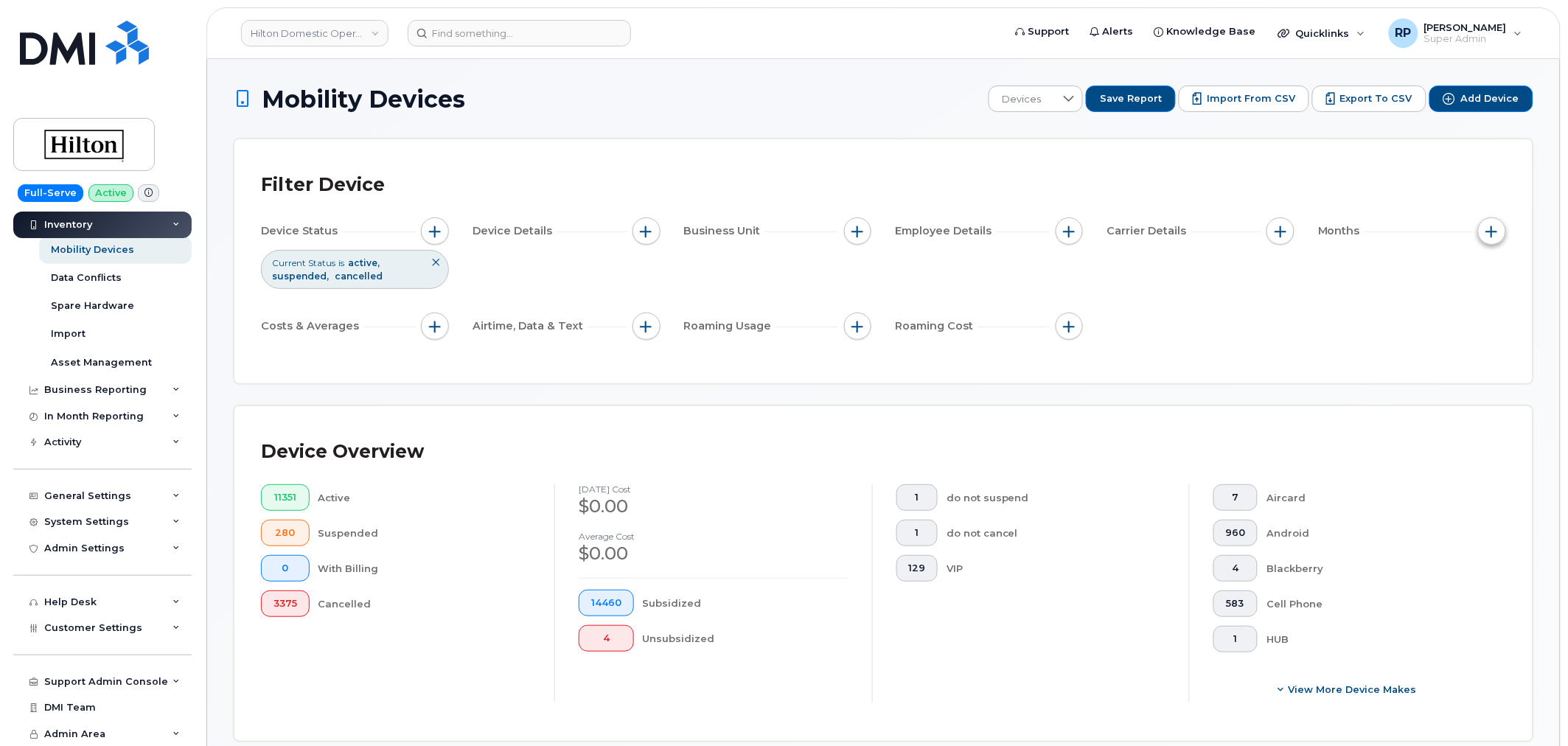
click at [1489, 233] on span "button" at bounding box center [1492, 231] width 12 height 12
click at [1462, 280] on label "Billing Cycle" at bounding box center [1463, 276] width 64 height 14
click at [1424, 280] on input "Billing Cycle" at bounding box center [1418, 275] width 12 height 12
checkbox input "true"
click at [1464, 330] on span at bounding box center [1449, 337] width 33 height 27
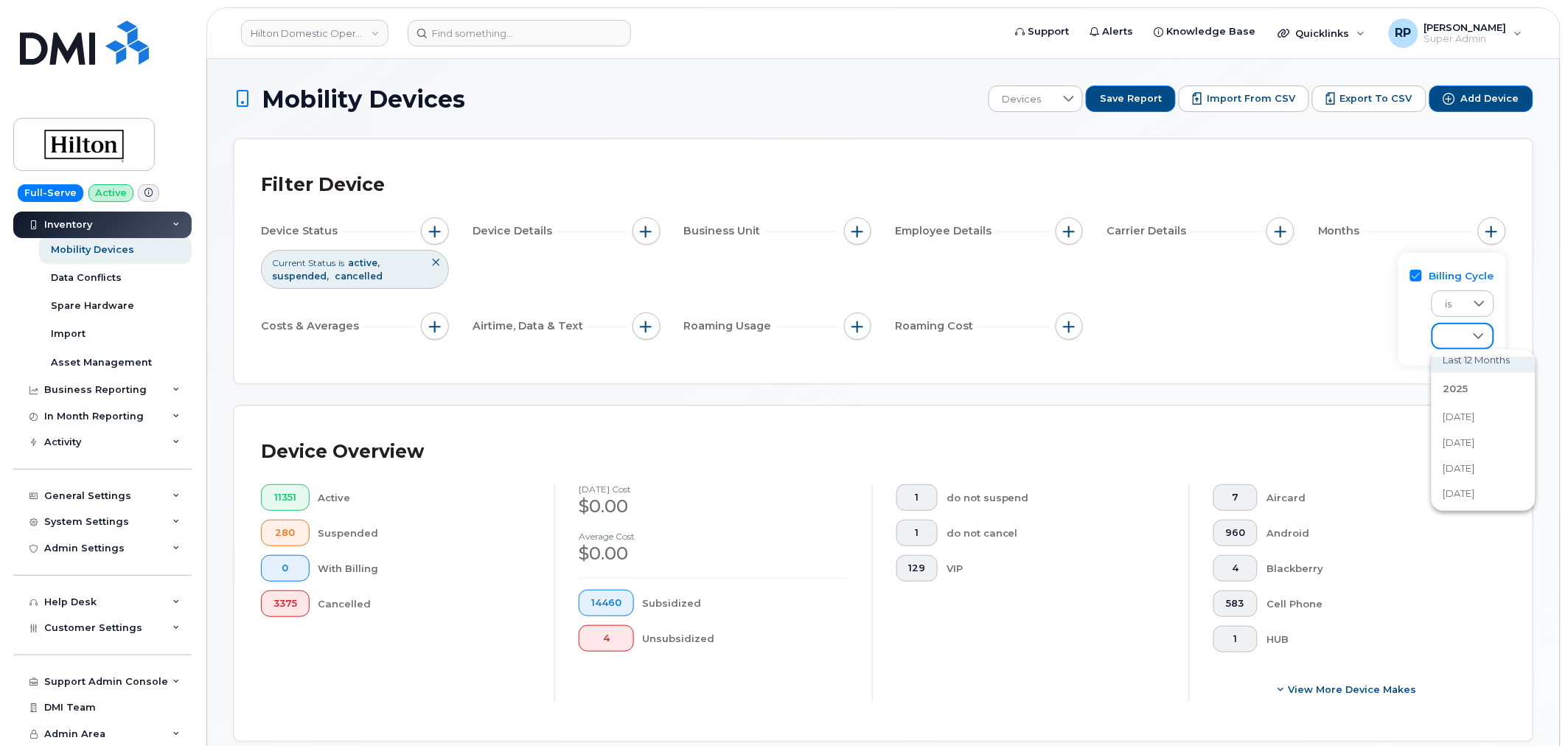
scroll to position [137, 0]
click at [1463, 397] on span "September 2025" at bounding box center [1458, 403] width 32 height 14
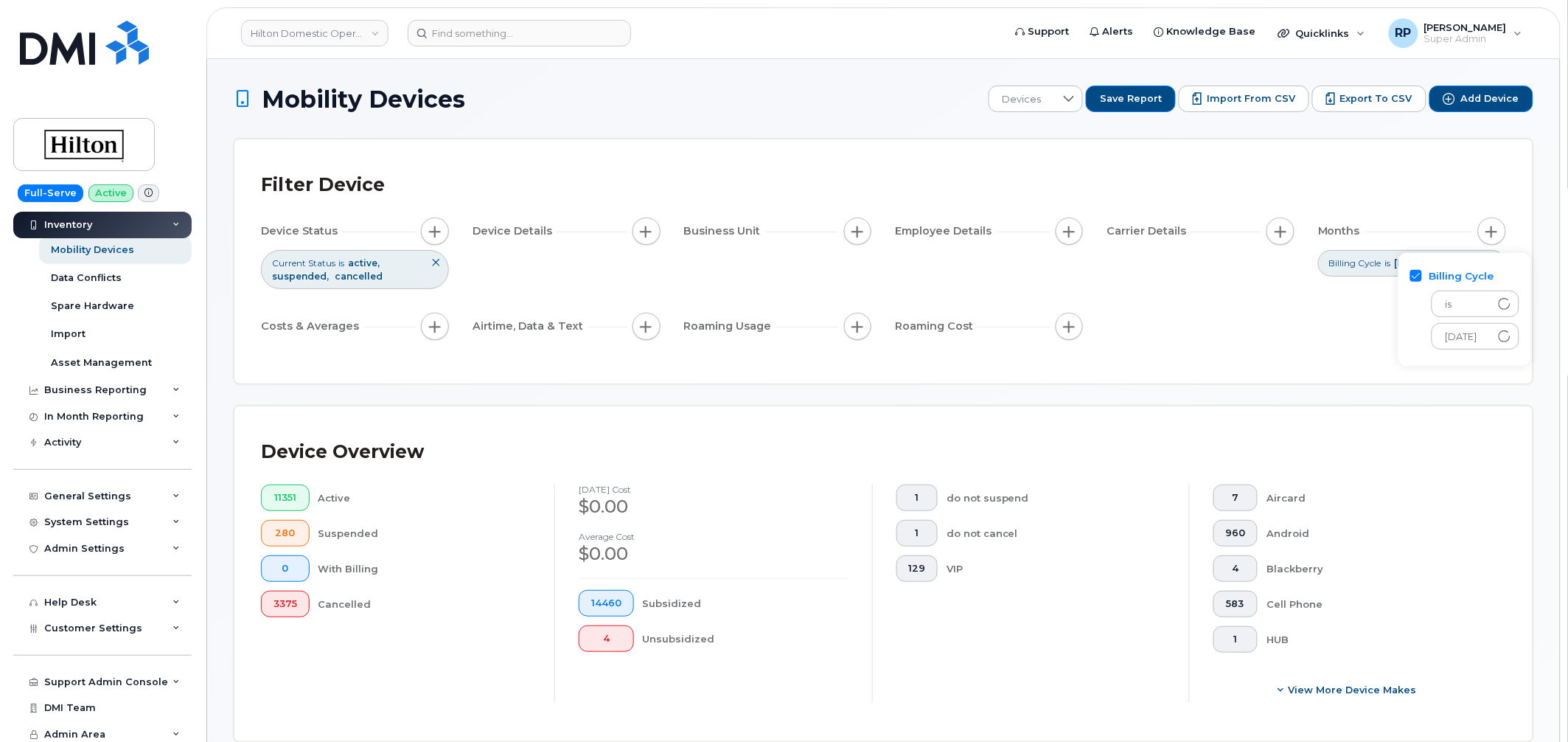
click at [1236, 374] on div "Filter Device Device Status Current Status is active suspended cancelled Device…" at bounding box center [883, 262] width 1298 height 244
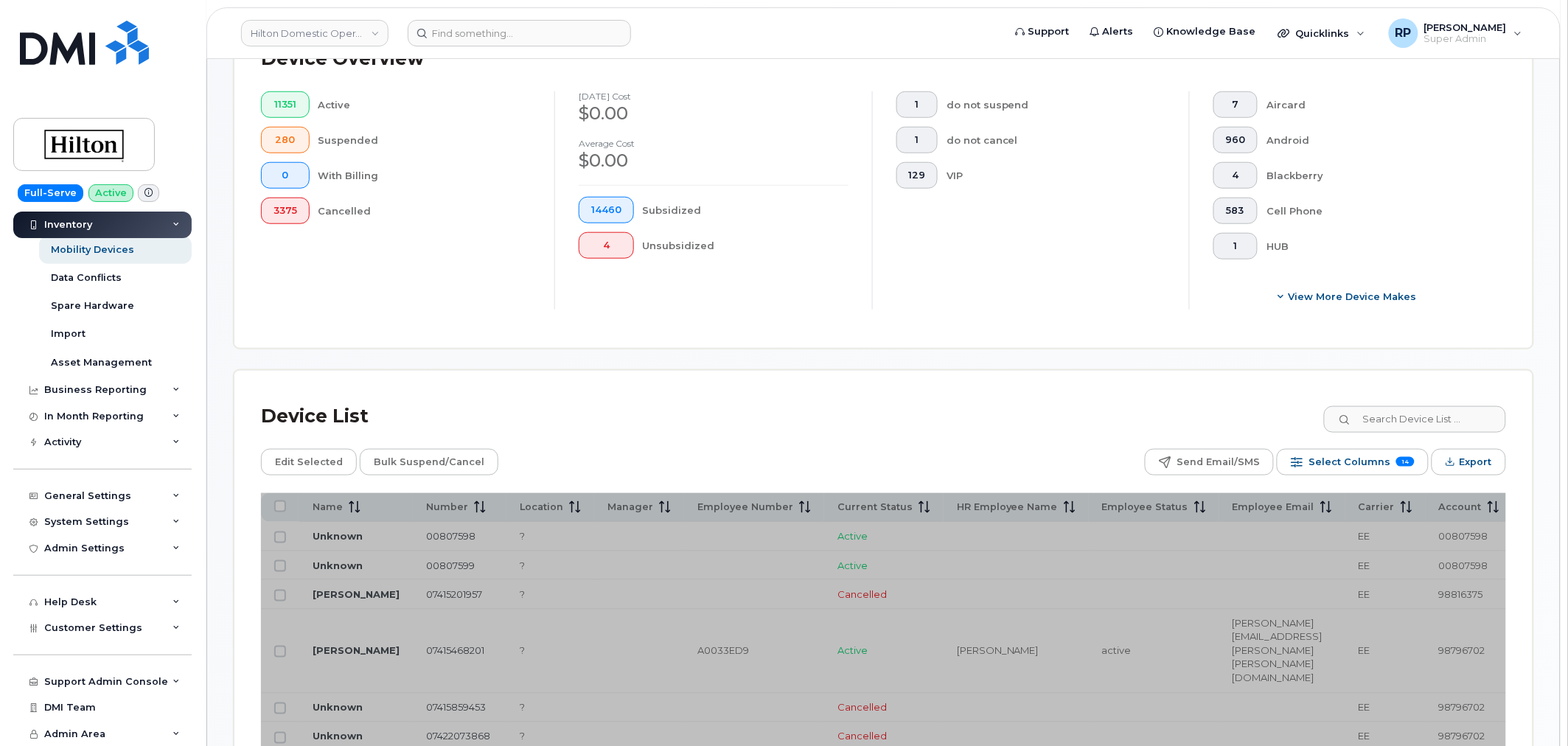
scroll to position [547, 0]
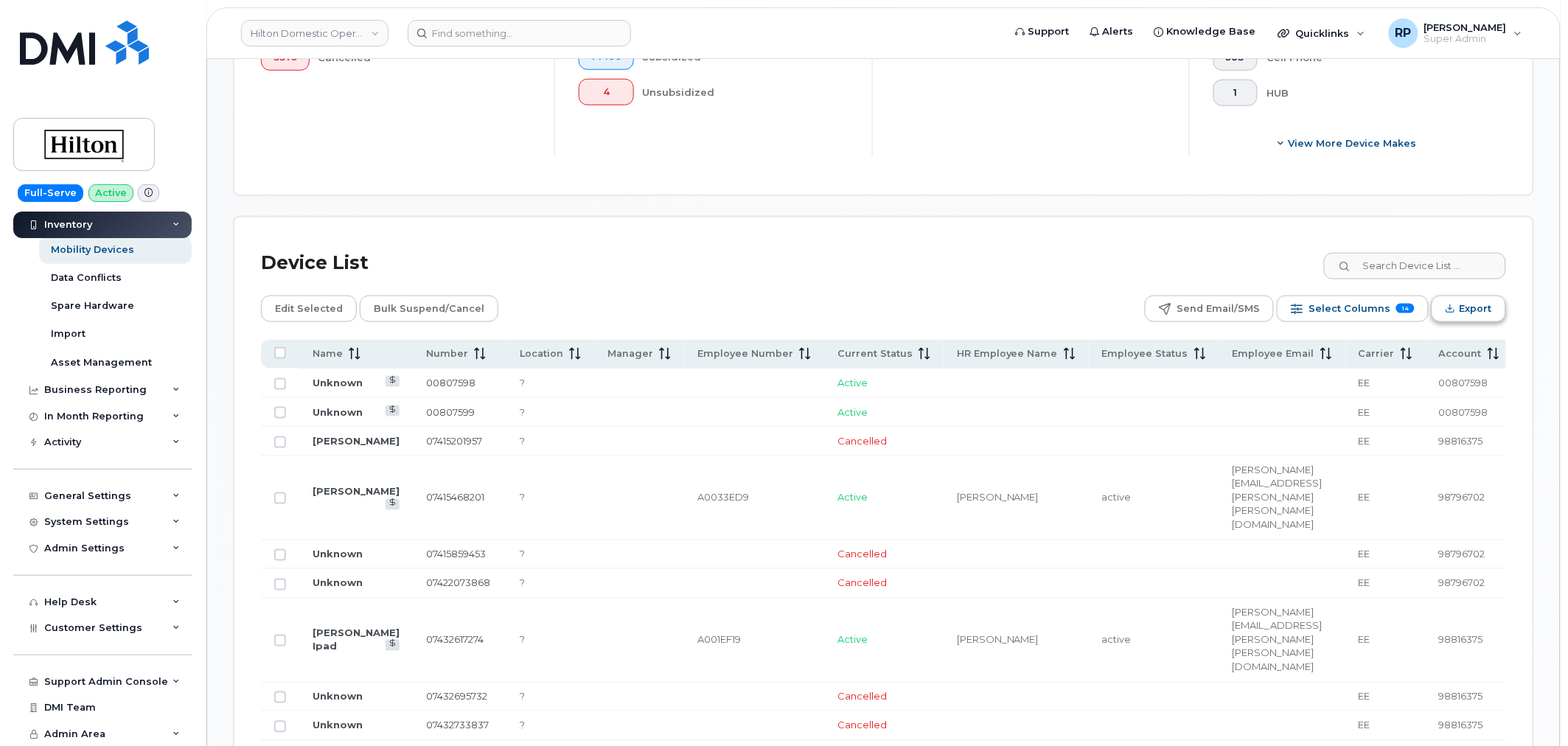
click at [1461, 302] on span "Export" at bounding box center [1476, 309] width 33 height 22
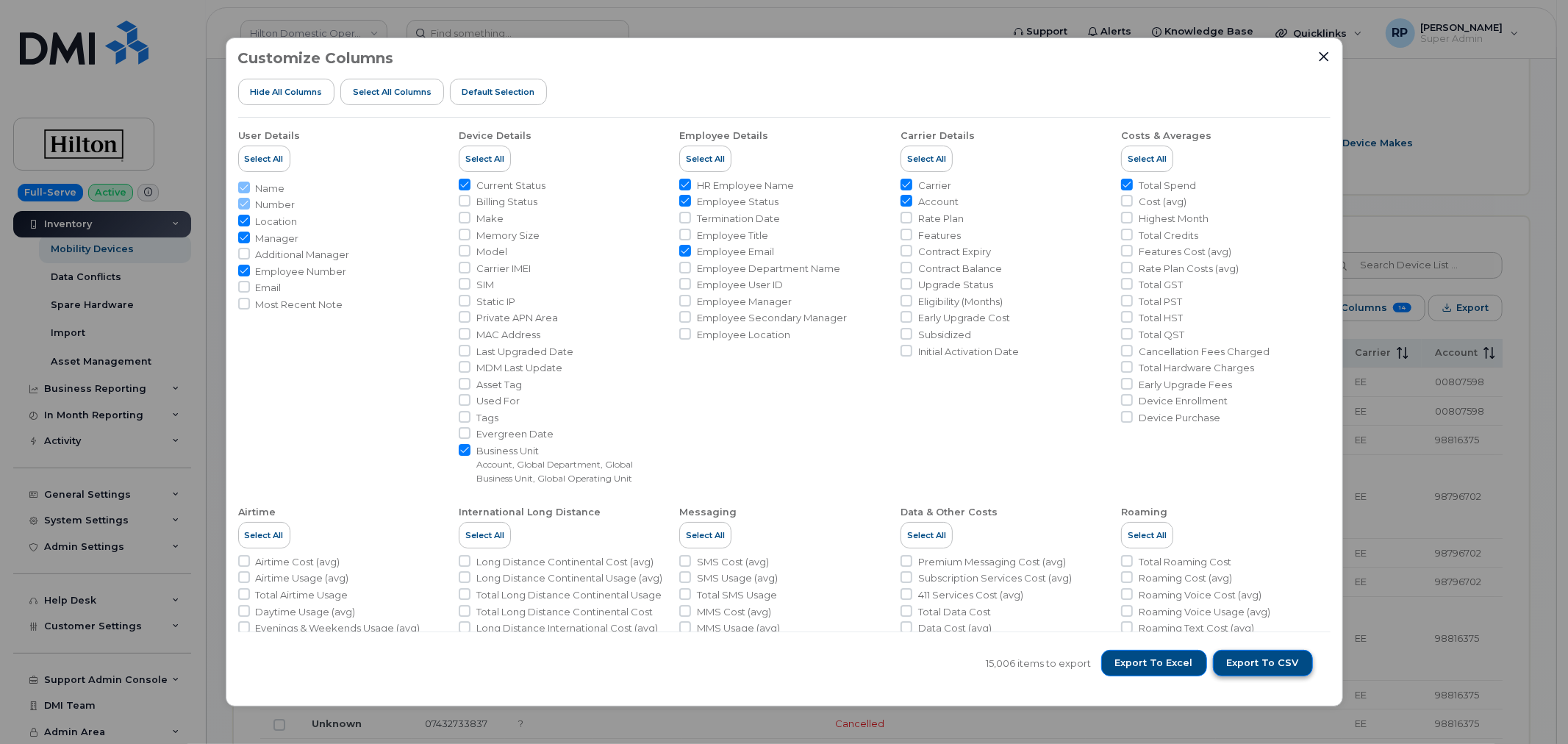
click at [1244, 667] on span "Export to CSV" at bounding box center [1263, 663] width 72 height 13
drag, startPoint x: 1316, startPoint y: 59, endPoint x: 1224, endPoint y: 55, distance: 92.1
click at [1316, 59] on div "Customize Columns Hide All Columns Select all Columns Default Selection" at bounding box center [784, 84] width 1093 height 67
click at [1323, 62] on button "Close" at bounding box center [1324, 57] width 13 height 13
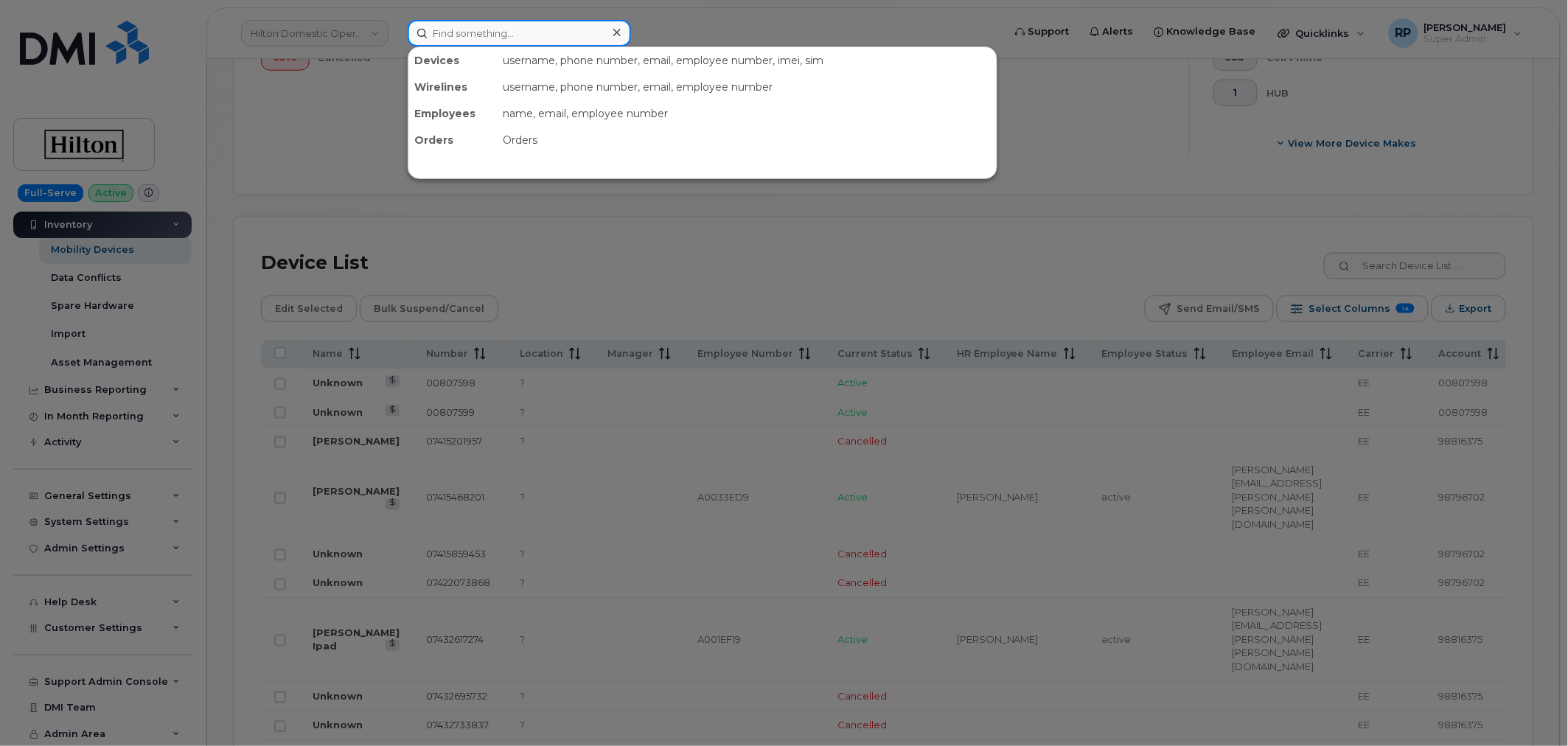
click at [564, 30] on input at bounding box center [519, 34] width 223 height 27
paste input "A02C788D"
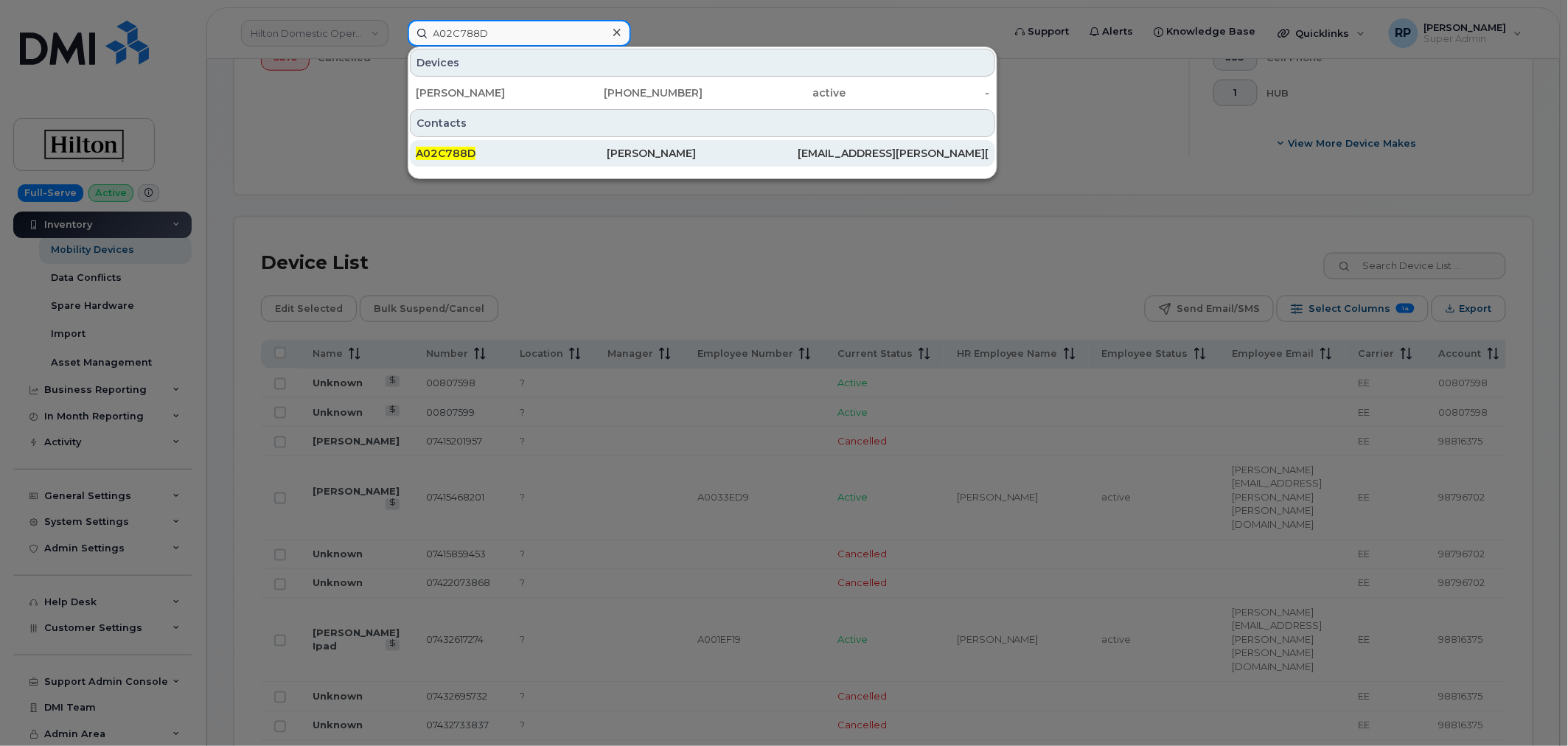
type input "A02C788D"
click at [520, 151] on div "A02C788D" at bounding box center [511, 153] width 190 height 14
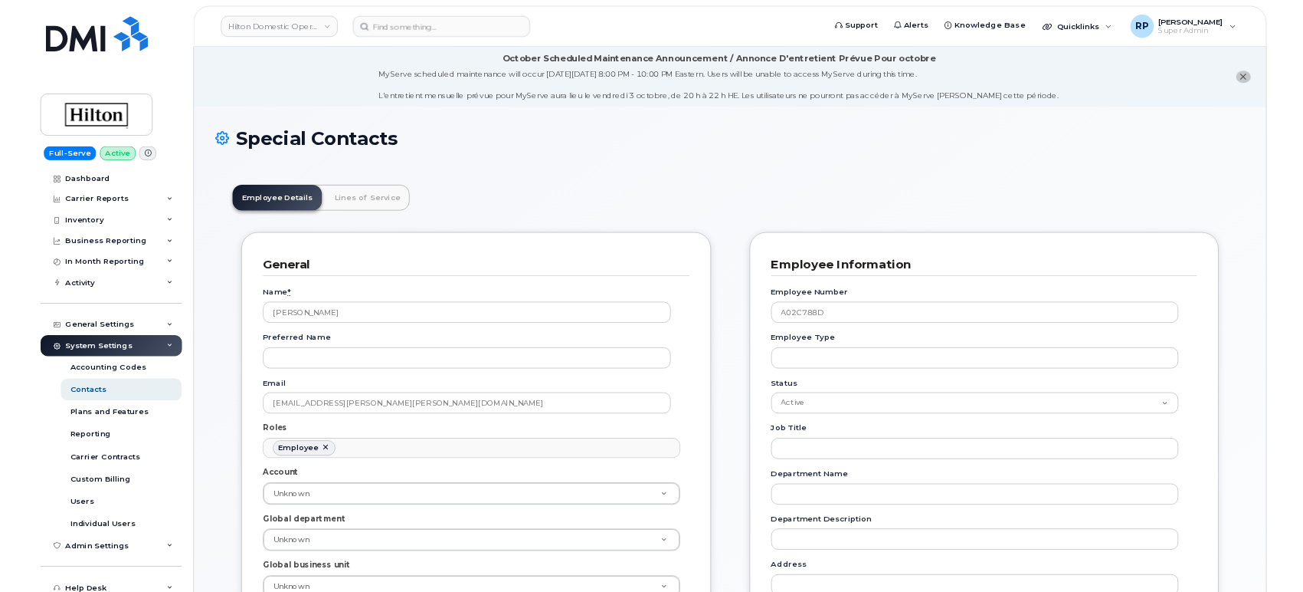
scroll to position [47, 0]
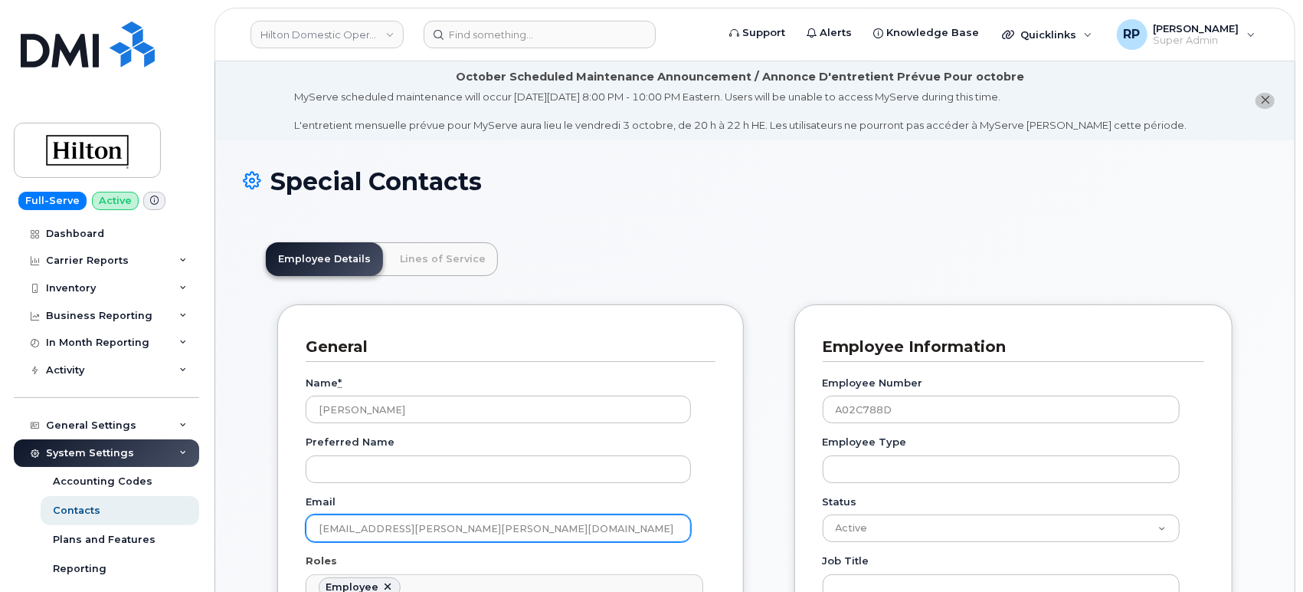
drag, startPoint x: 481, startPoint y: 529, endPoint x: 306, endPoint y: 529, distance: 174.7
click at [306, 529] on input "[EMAIL_ADDRESS][PERSON_NAME][PERSON_NAME][DOMAIN_NAME]" at bounding box center [498, 528] width 385 height 28
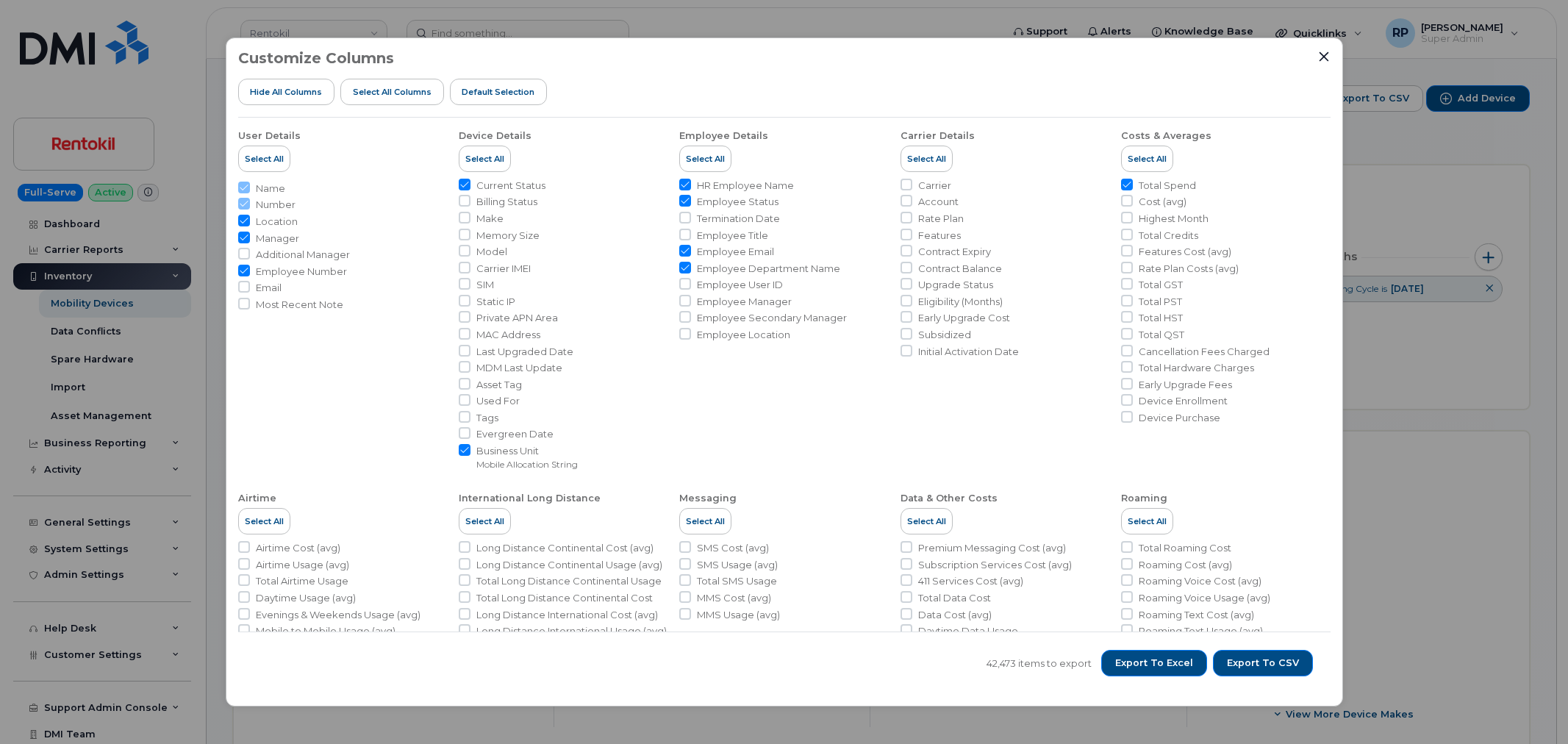
scroll to position [408, 0]
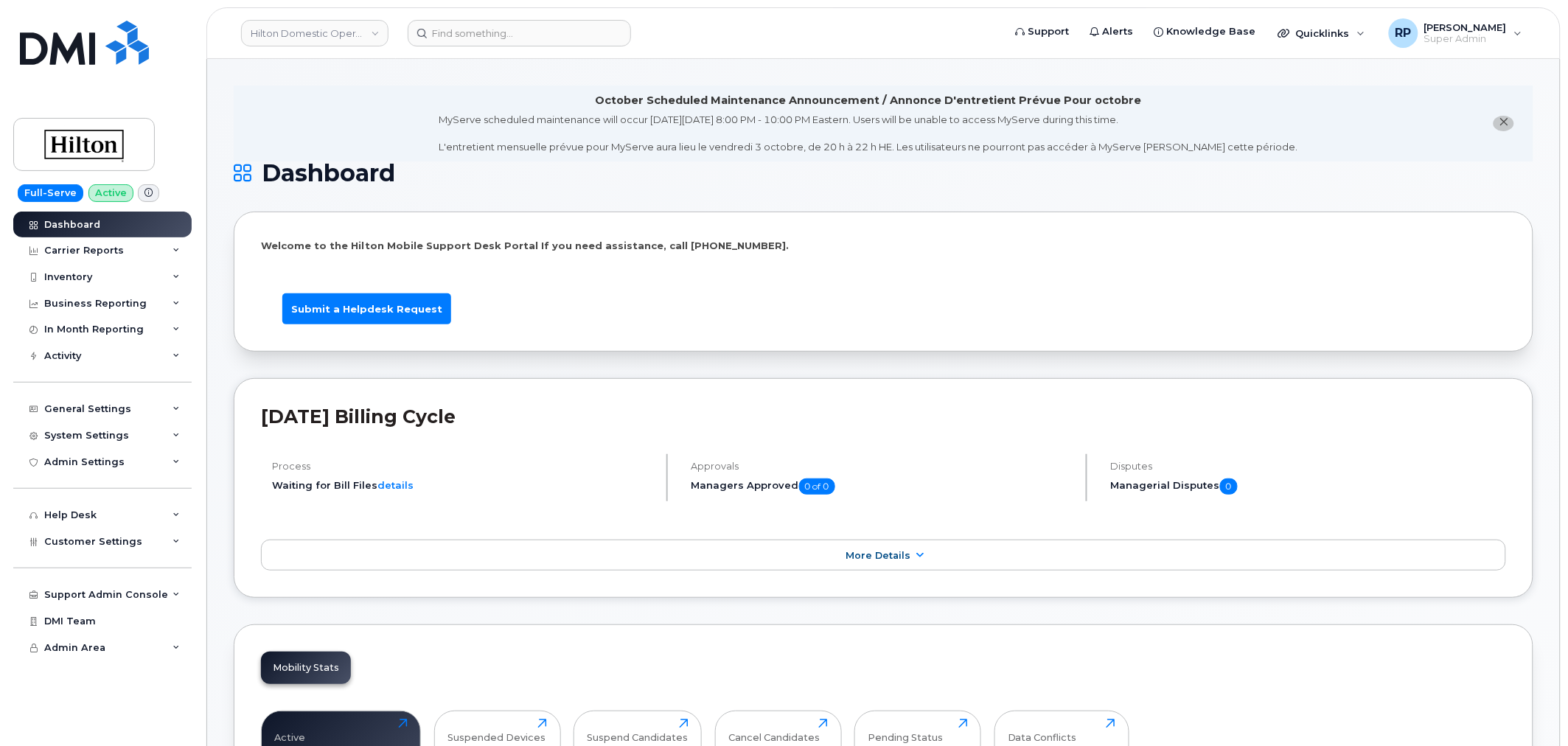
scroll to position [137, 0]
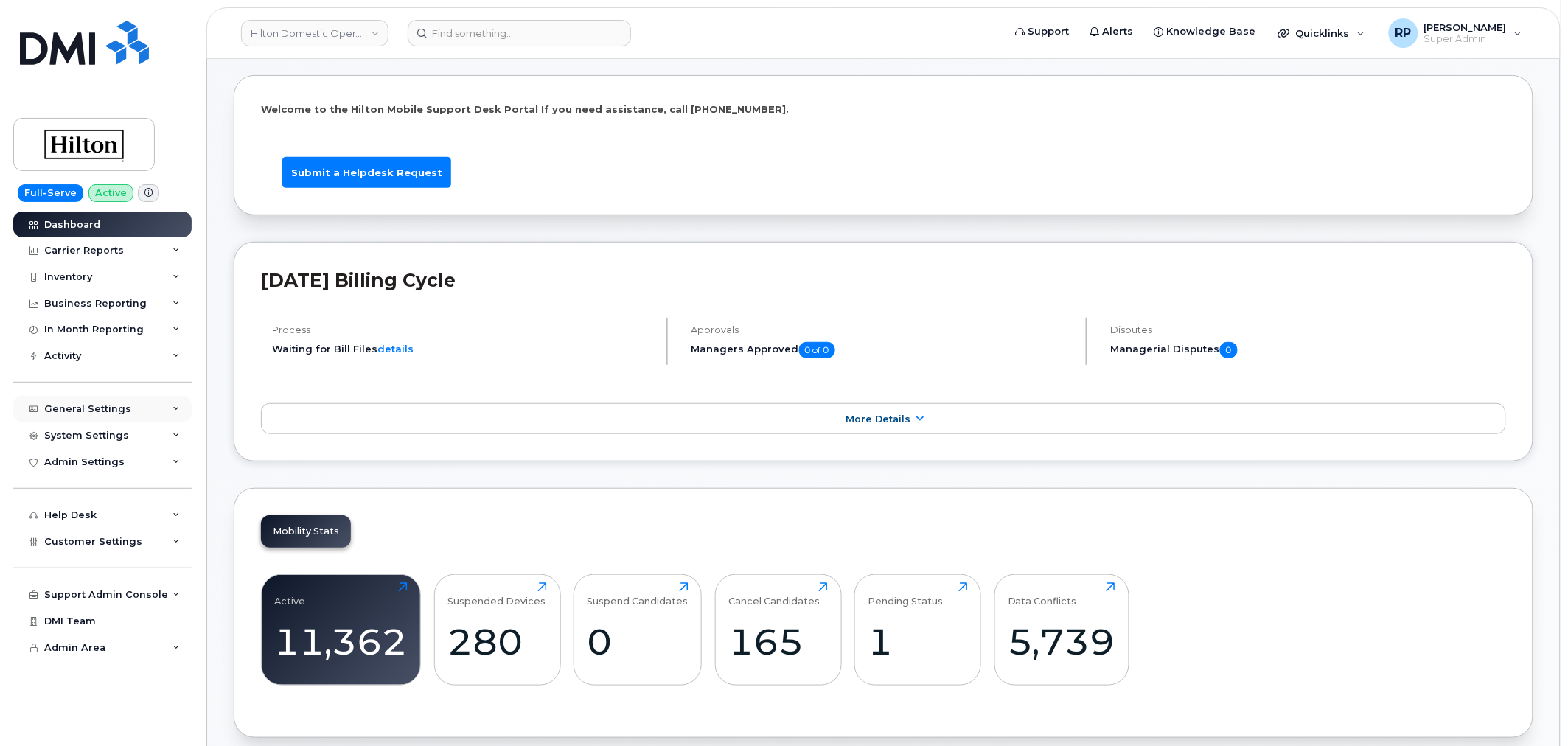
click at [109, 413] on div "General Settings" at bounding box center [88, 409] width 87 height 12
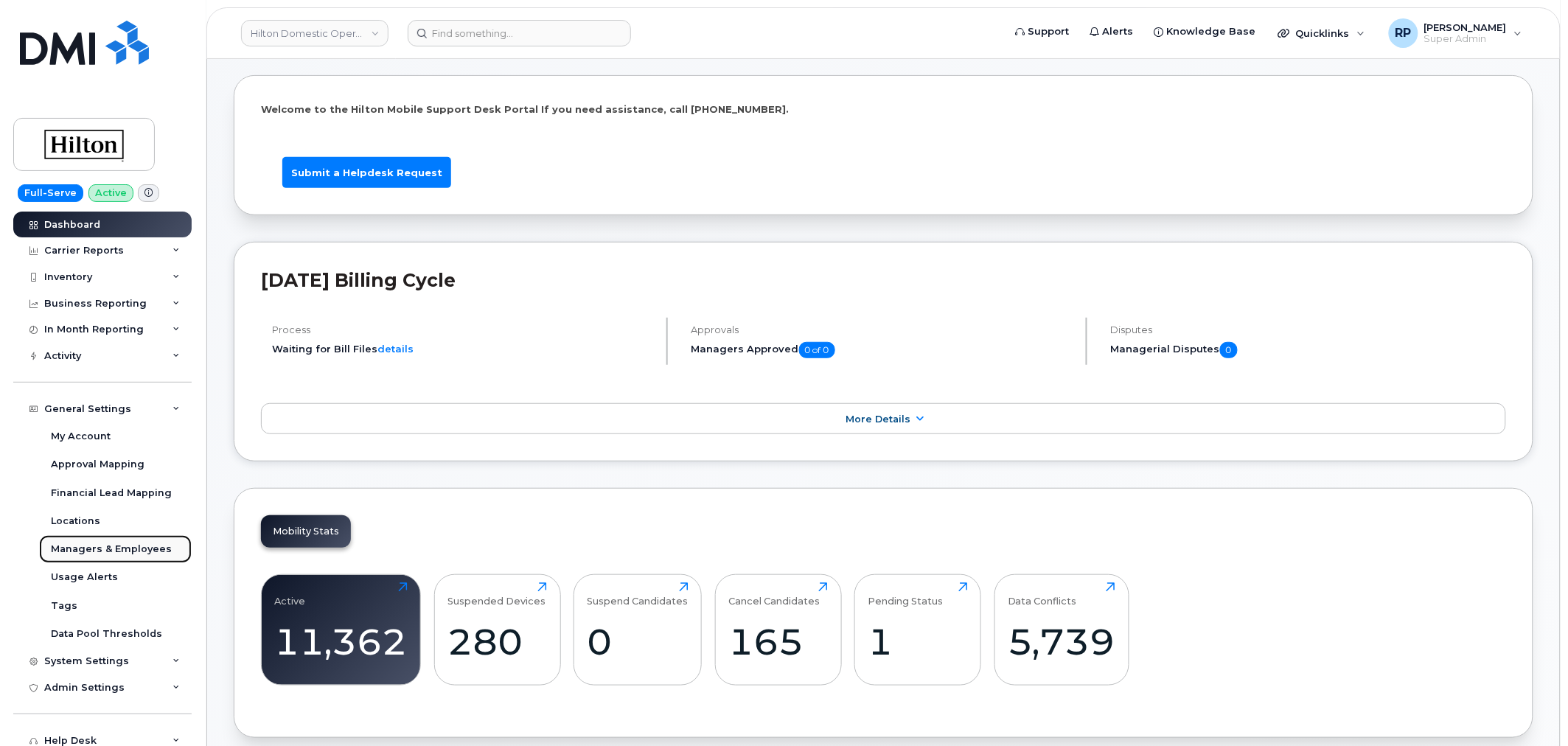
click at [104, 552] on div "Managers & Employees" at bounding box center [112, 550] width 121 height 13
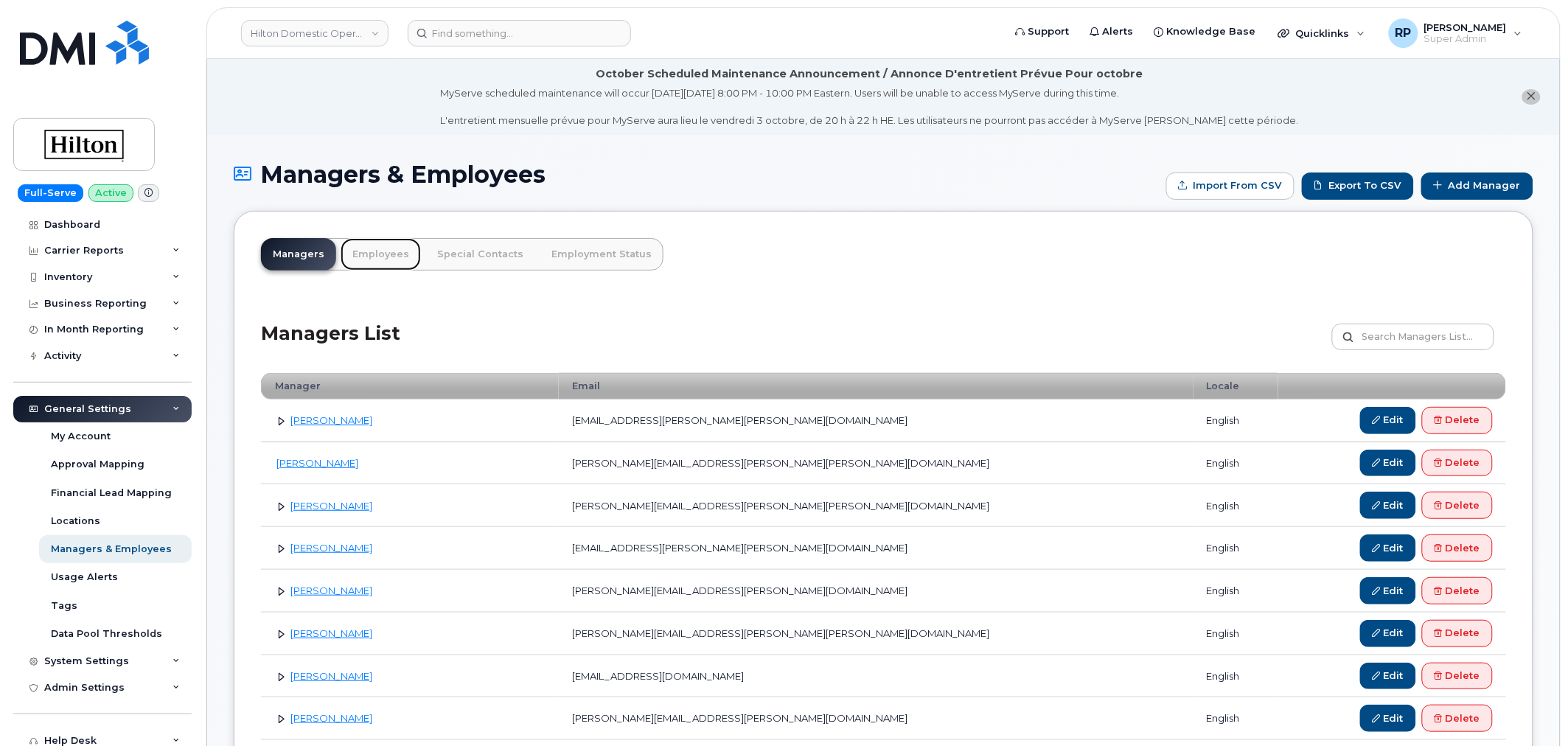
click at [370, 252] on link "Employees" at bounding box center [381, 254] width 81 height 33
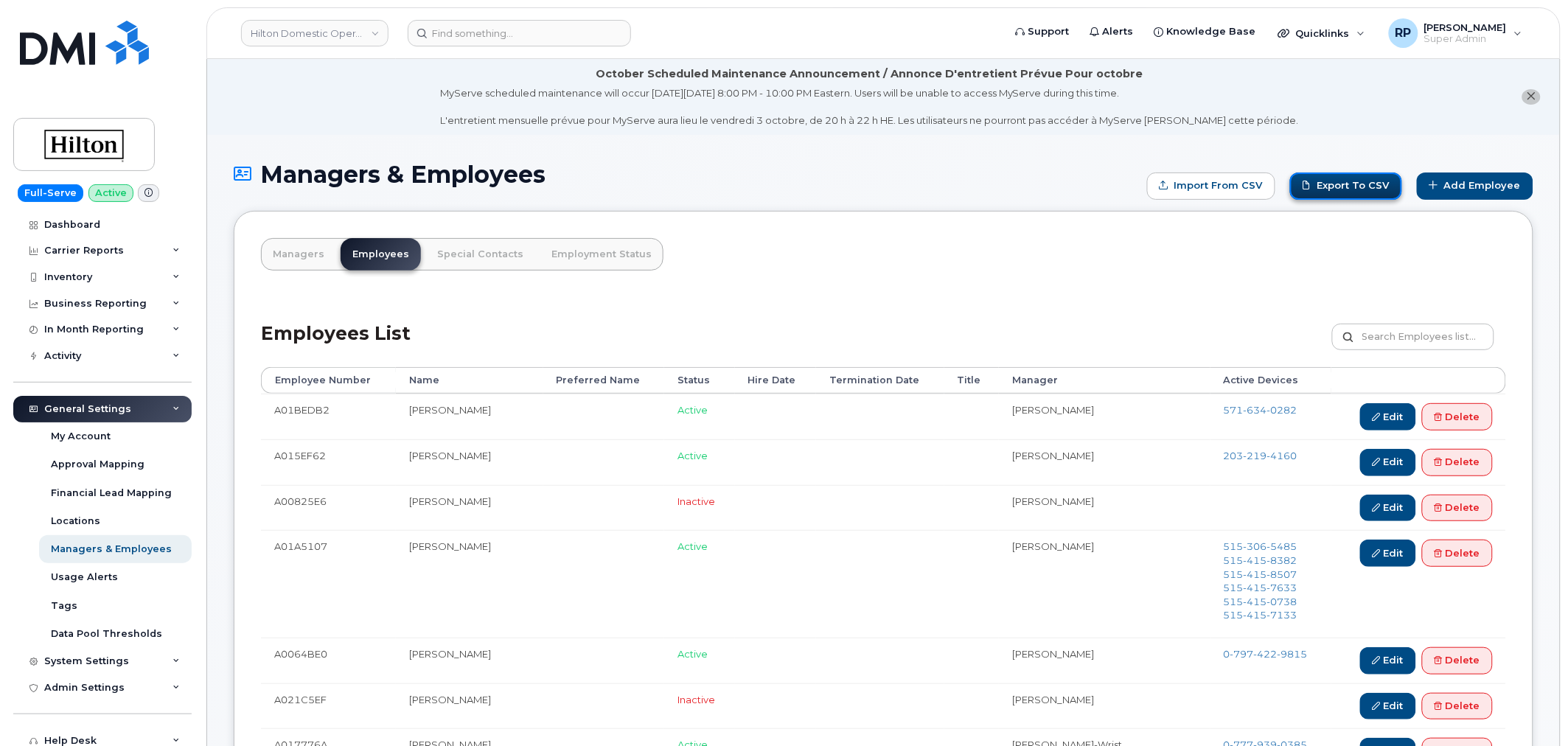
drag, startPoint x: 0, startPoint y: 0, endPoint x: 1373, endPoint y: 188, distance: 1385.8
click at [1373, 188] on link "Export to CSV" at bounding box center [1346, 186] width 112 height 27
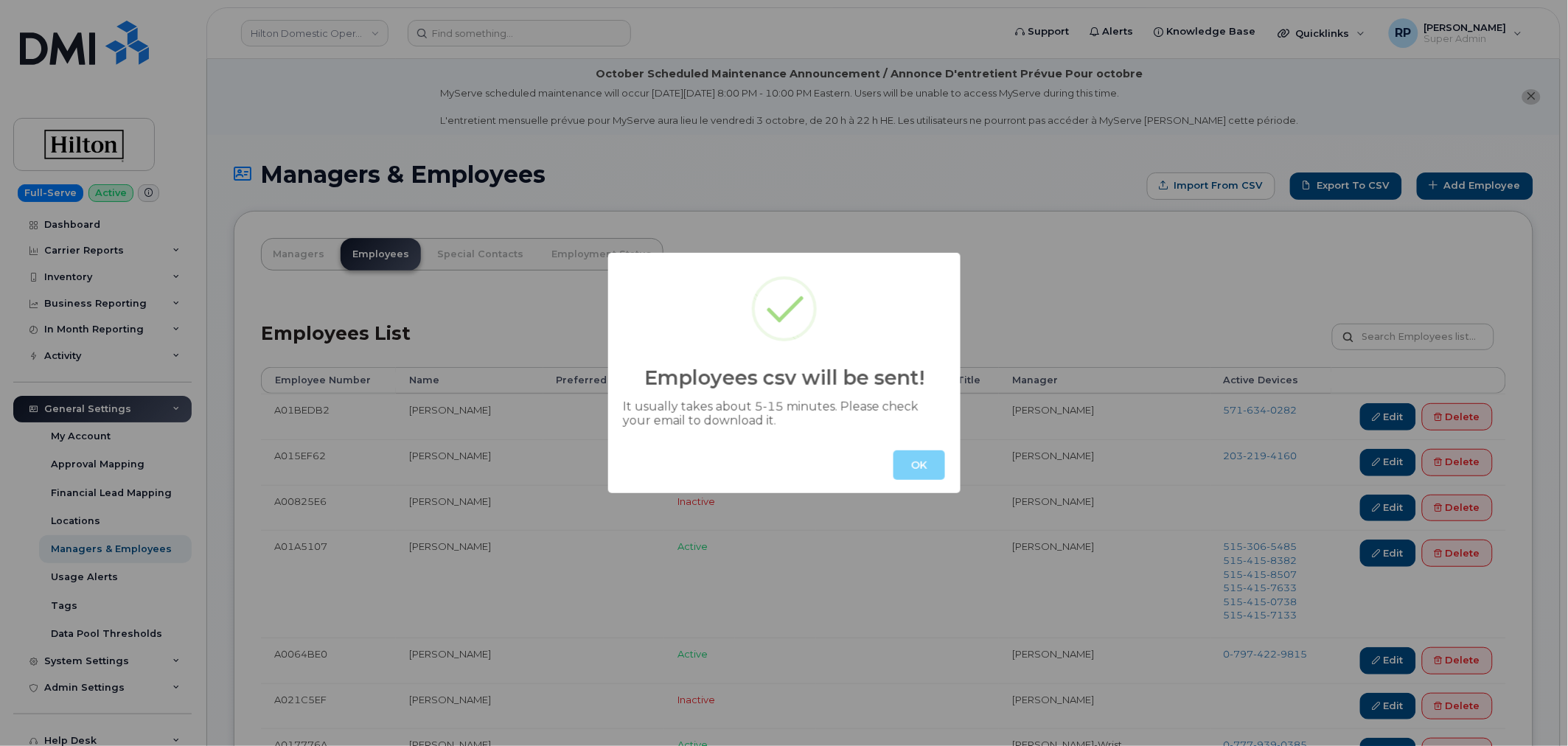
click at [905, 449] on div "OK" at bounding box center [784, 465] width 352 height 56
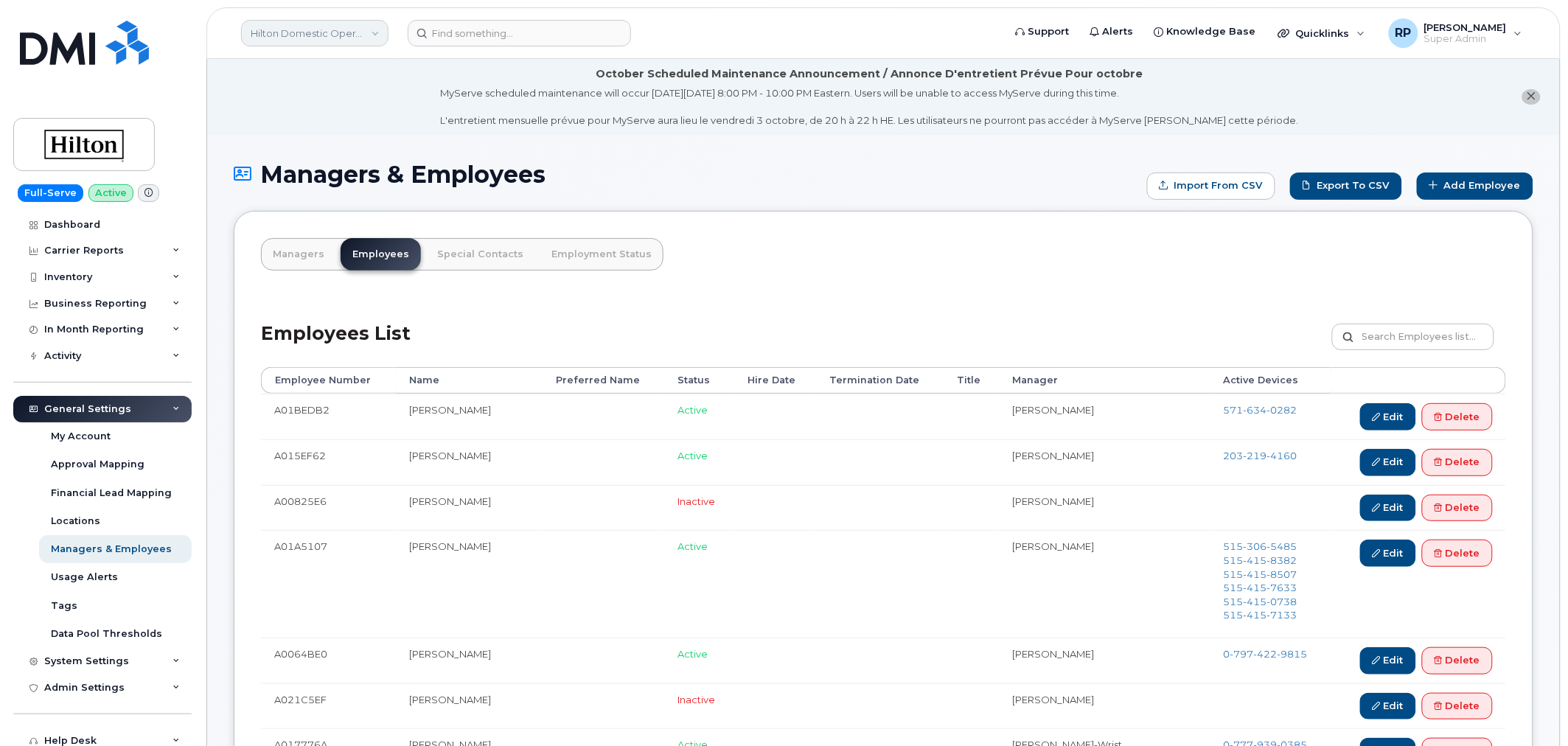
click at [311, 27] on link "Hilton Domestic Operating Company Inc" at bounding box center [315, 34] width 147 height 27
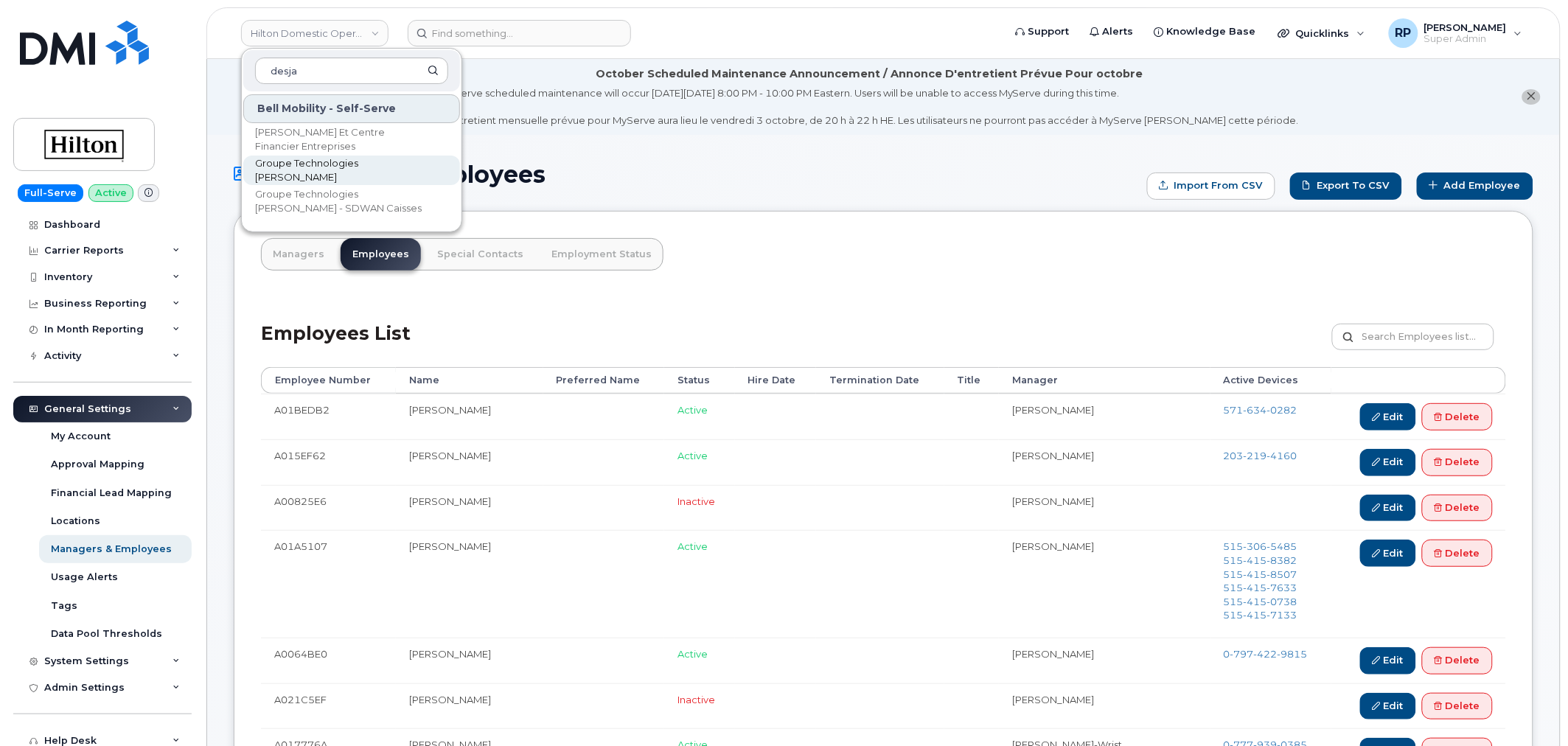
type input "desja"
click at [317, 170] on span "Groupe Technologies [PERSON_NAME]" at bounding box center [340, 170] width 169 height 29
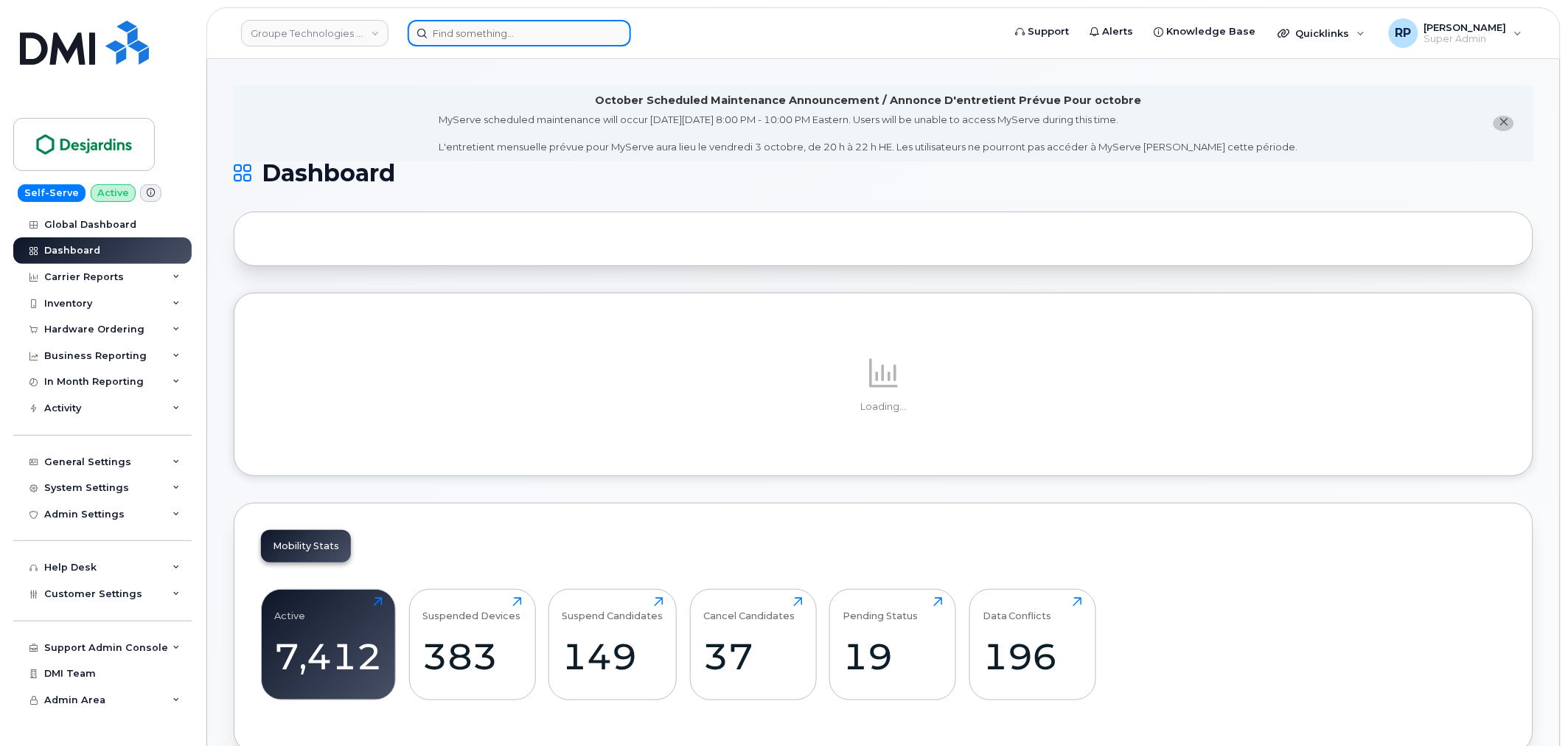
click at [549, 31] on input at bounding box center [519, 34] width 223 height 27
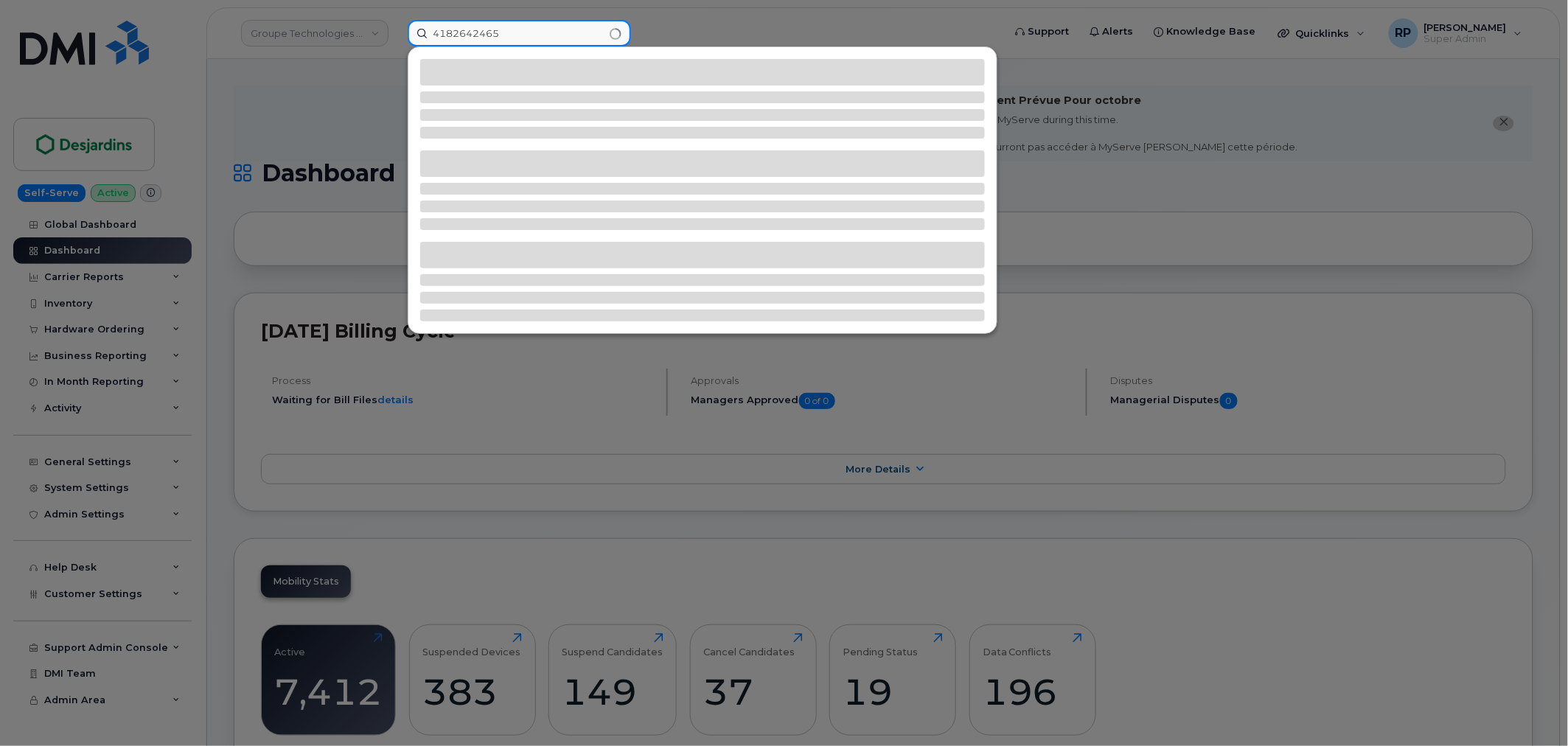
type input "4182642465"
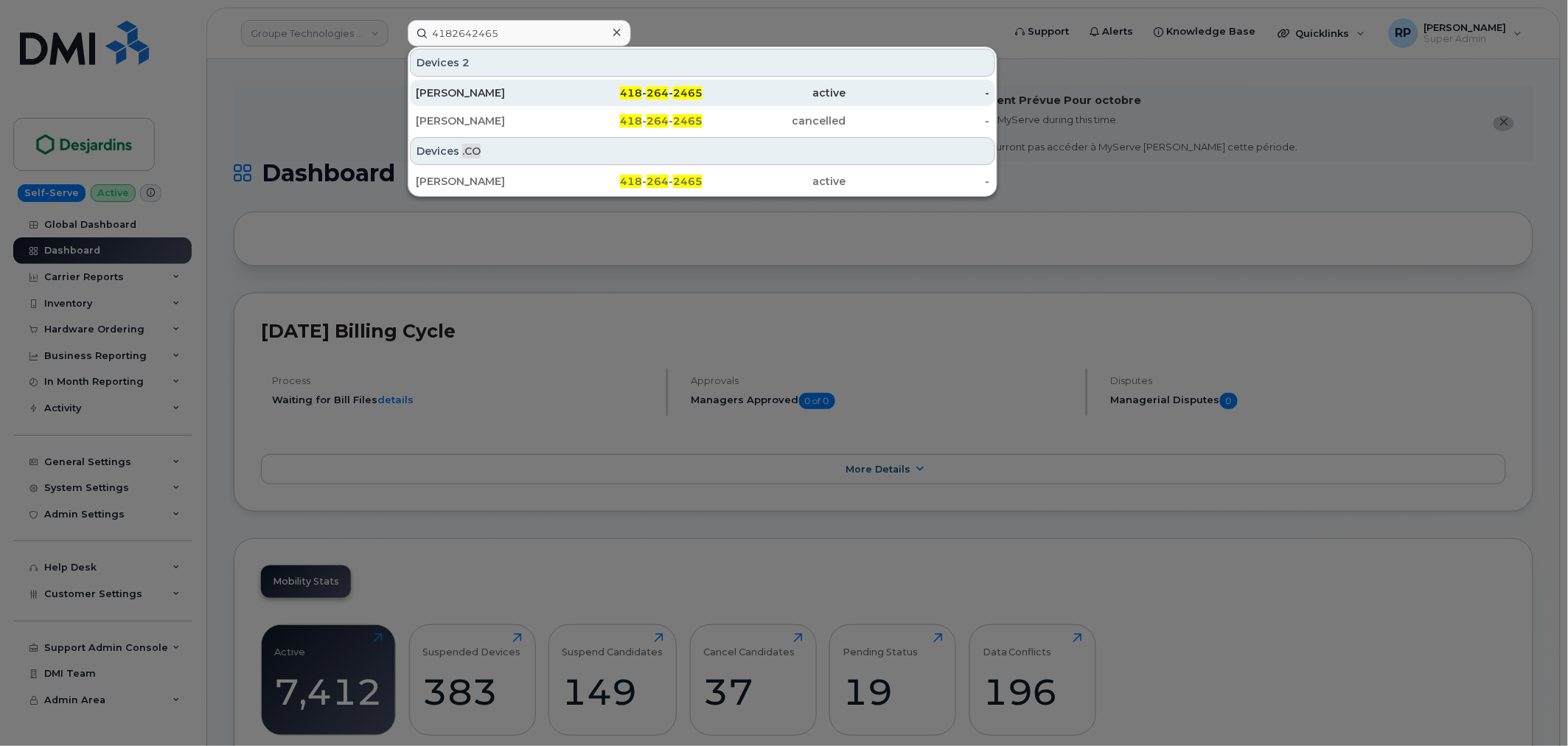
click at [581, 86] on div "418 - 264 - 2465" at bounding box center [631, 92] width 143 height 14
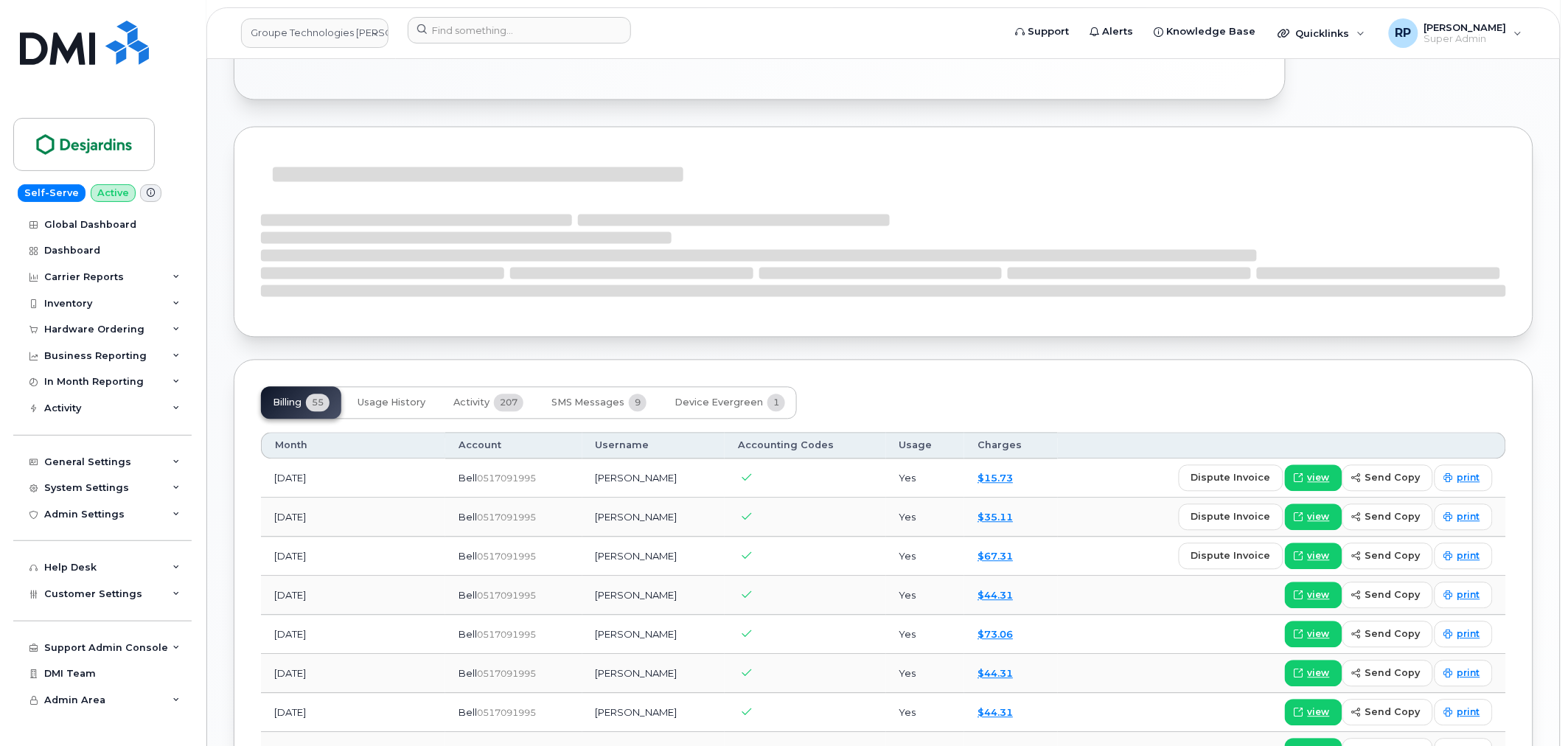
scroll to position [1080, 0]
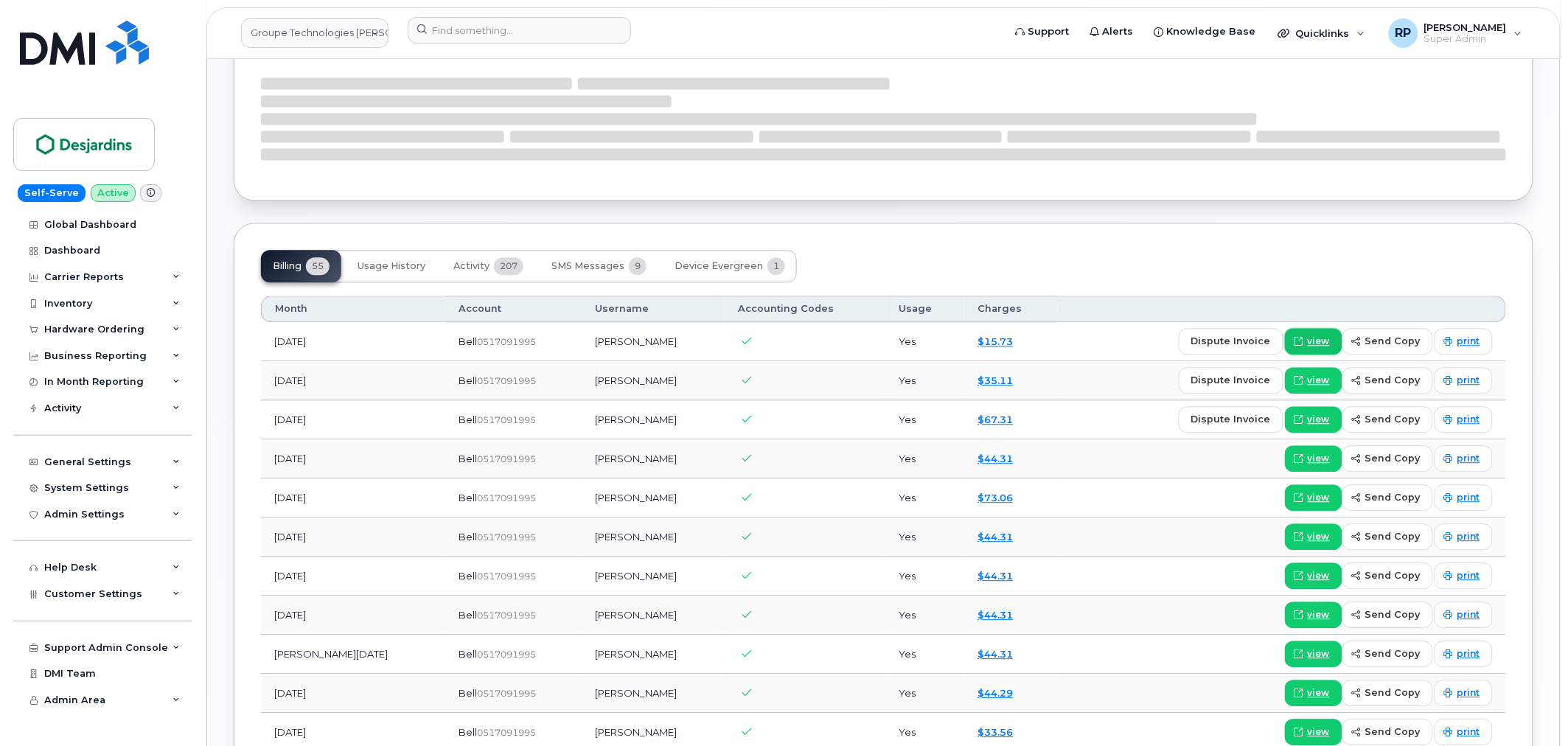
click at [1310, 339] on link "view" at bounding box center [1313, 342] width 58 height 27
